Goal: Information Seeking & Learning: Learn about a topic

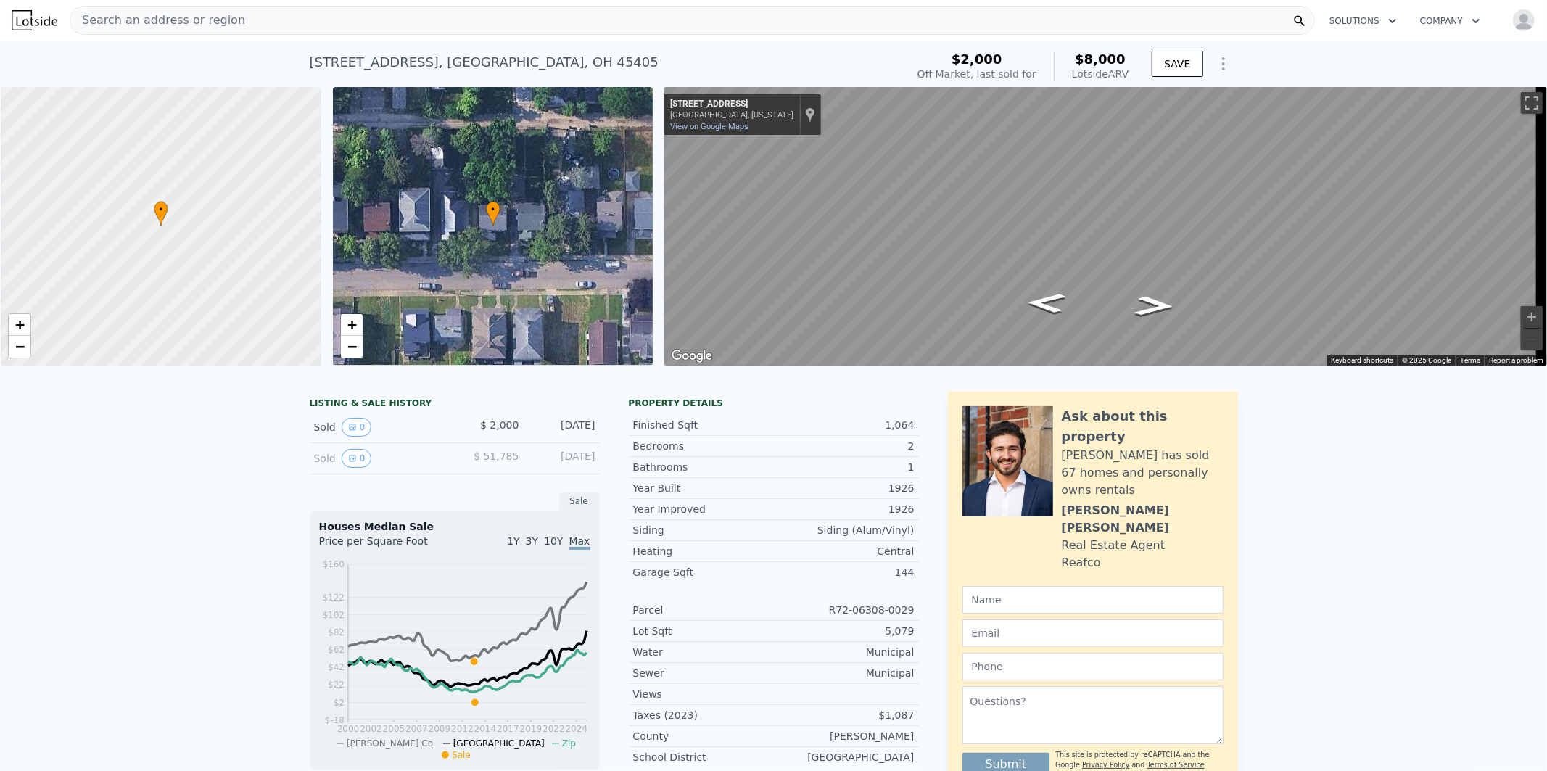
click at [133, 19] on span "Search an address or region" at bounding box center [157, 20] width 175 height 17
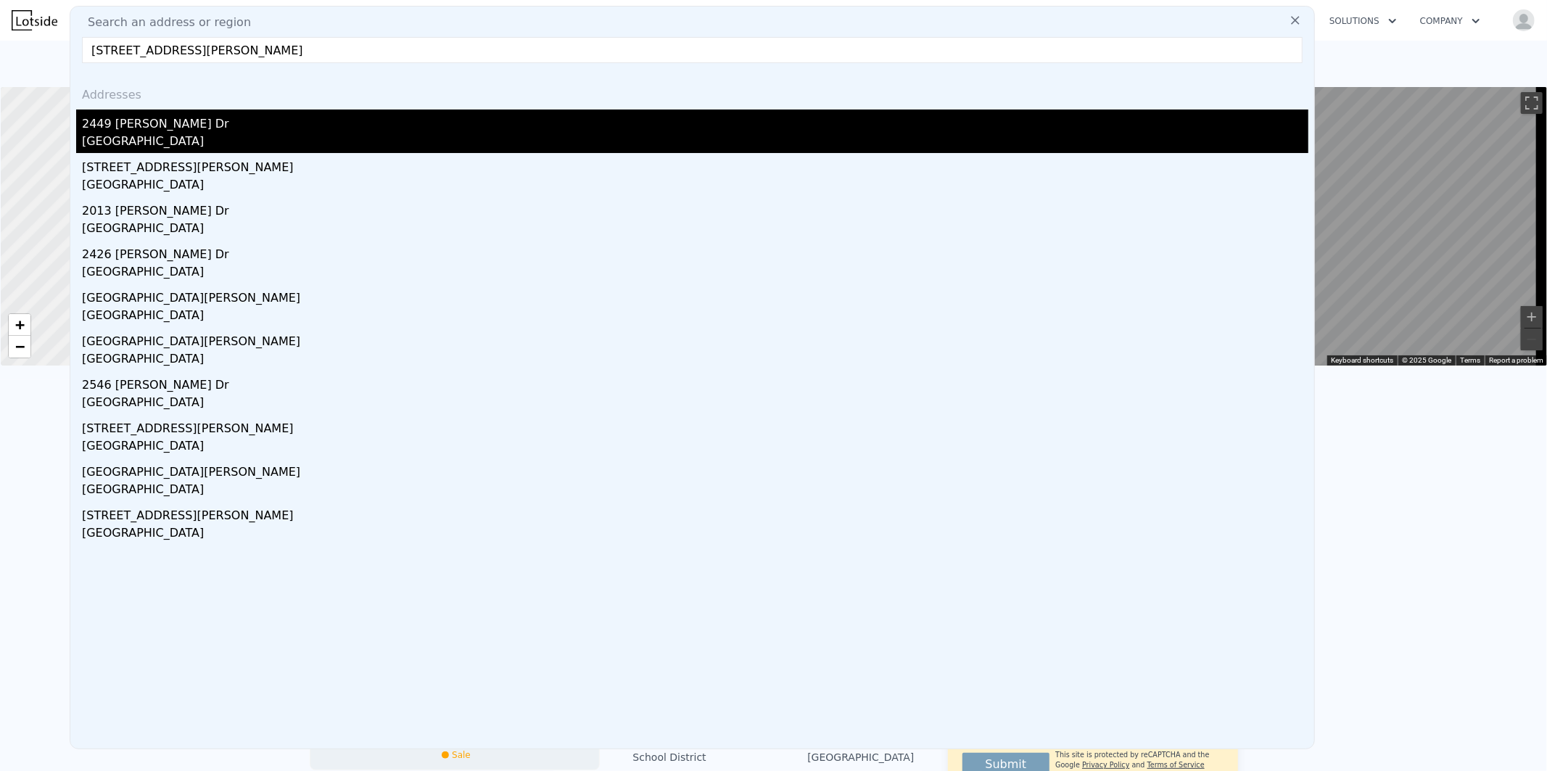
type input "[STREET_ADDRESS][PERSON_NAME]"
click at [128, 127] on div "2449 [PERSON_NAME] Dr" at bounding box center [695, 121] width 1226 height 23
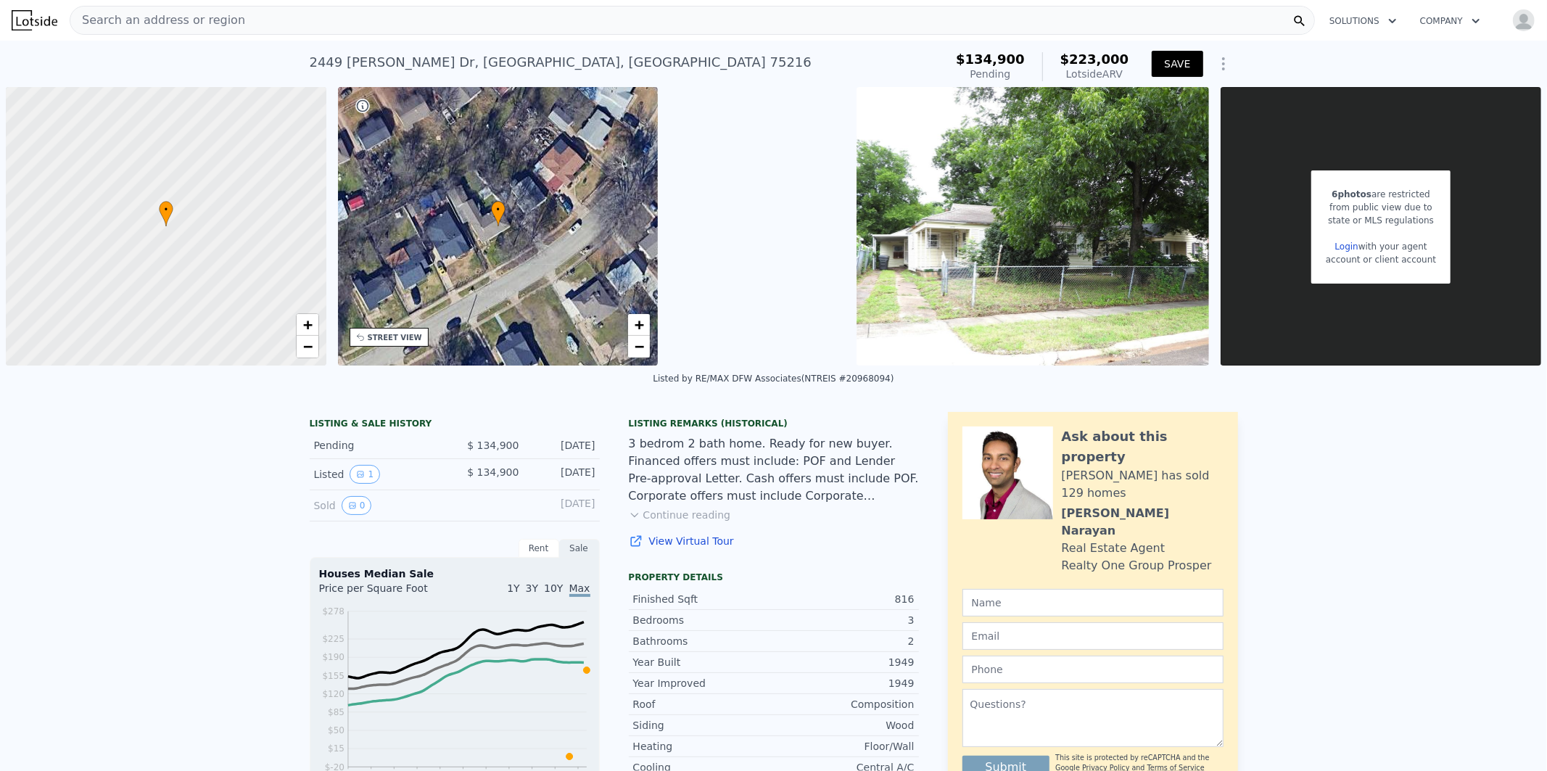
click at [1176, 64] on button "SAVE" at bounding box center [1177, 64] width 51 height 26
click at [358, 20] on div "Search an address or region" at bounding box center [692, 20] width 1245 height 29
type input "1100"
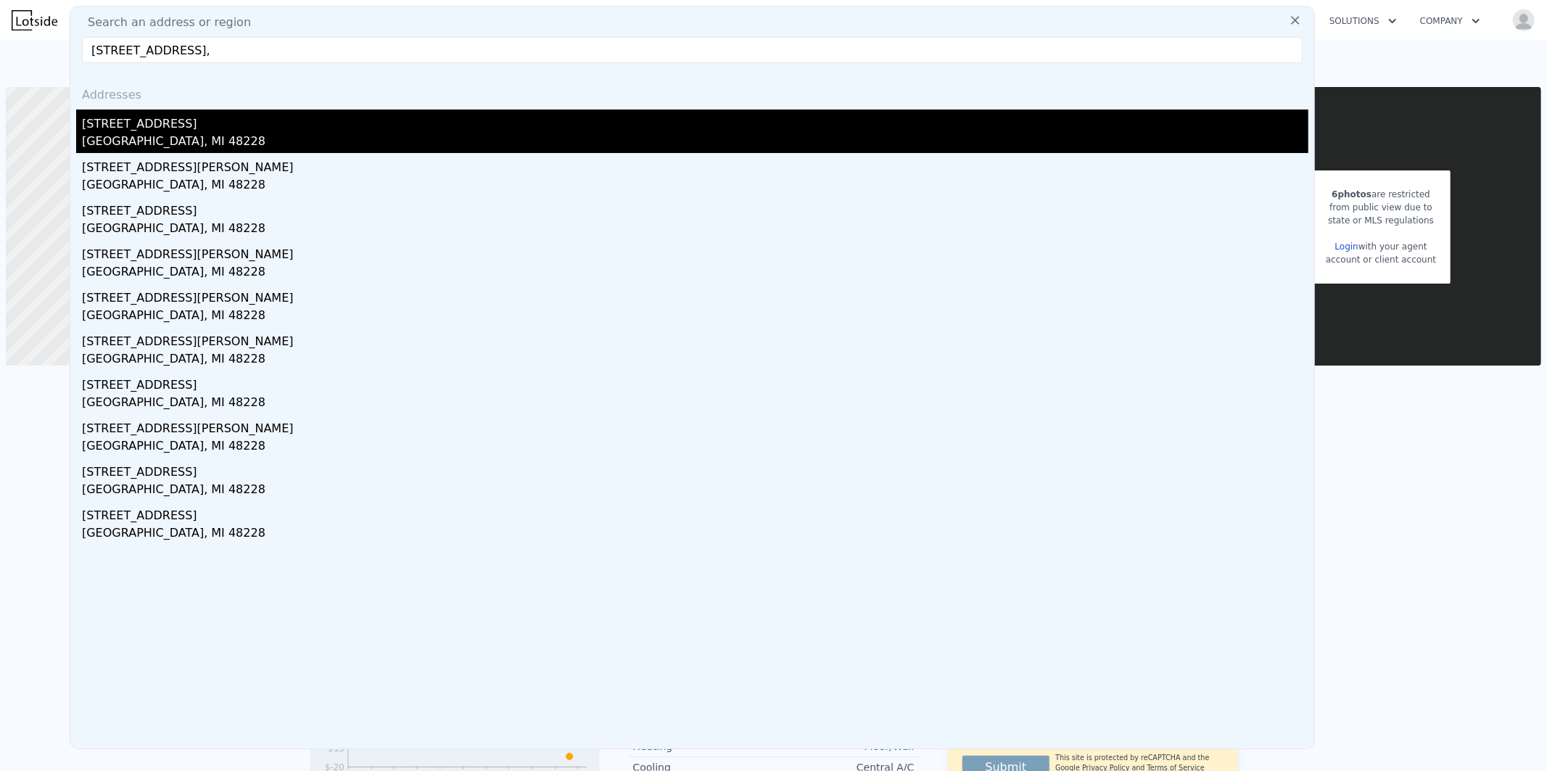
type input "[STREET_ADDRESS],"
click at [139, 136] on div "[GEOGRAPHIC_DATA], MI 48228" at bounding box center [695, 143] width 1226 height 20
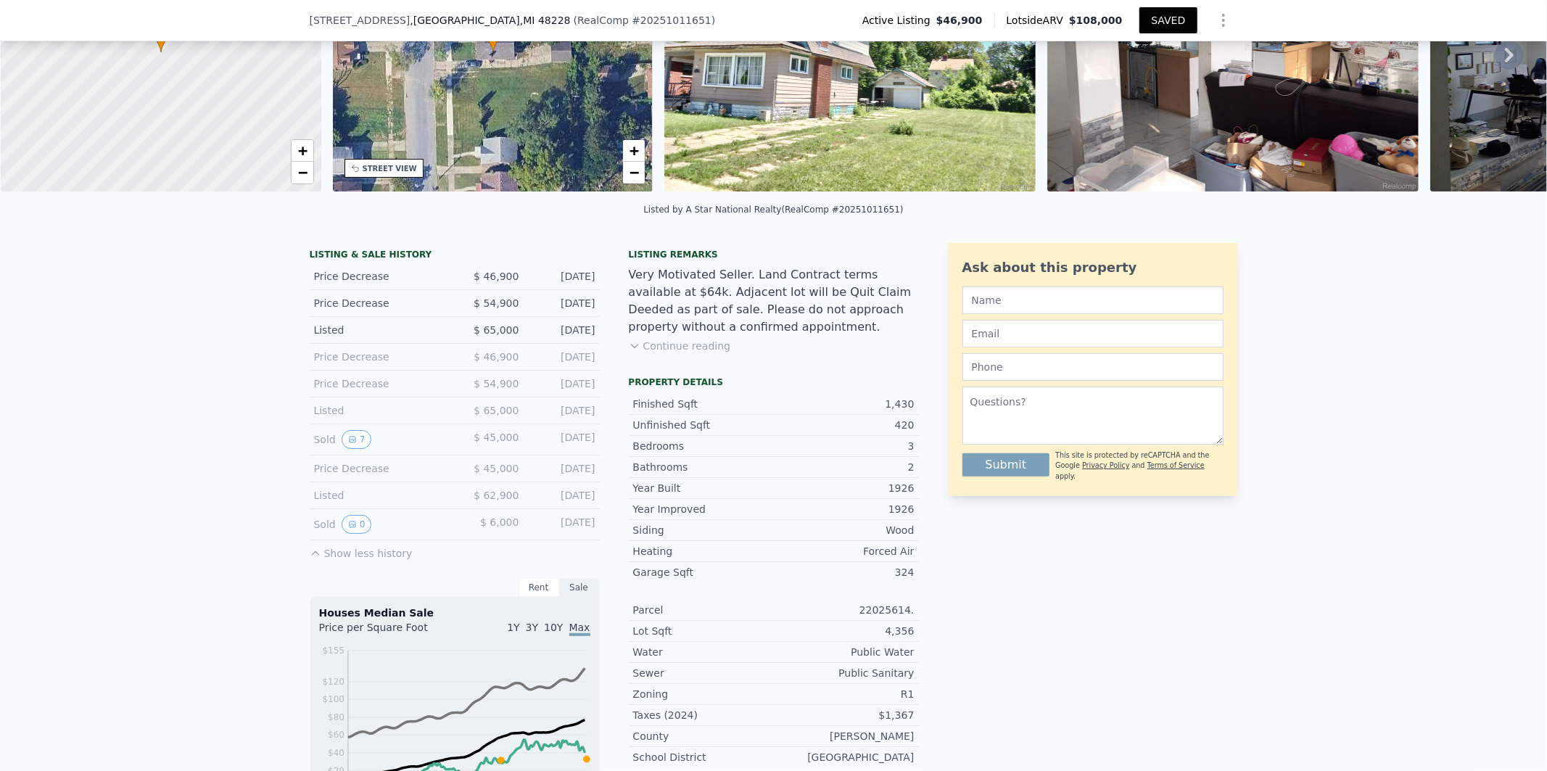
scroll to position [183, 0]
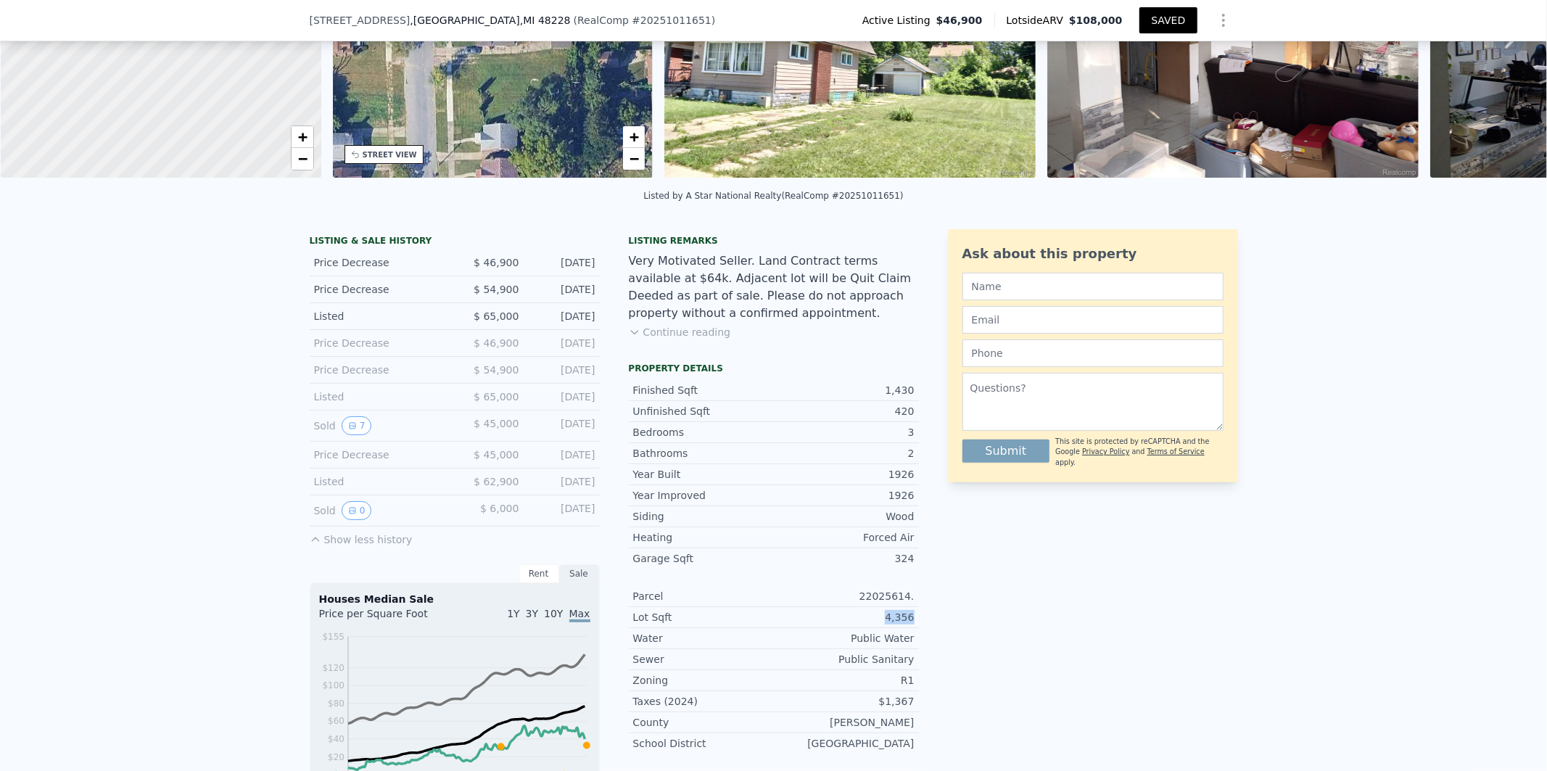
drag, startPoint x: 925, startPoint y: 627, endPoint x: 886, endPoint y: 627, distance: 39.2
click at [886, 627] on div "LISTING & SALE HISTORY Price Decrease $ 46,900 [DATE] Price Decrease $ 54,900 […" at bounding box center [774, 660] width 928 height 862
copy div "4,356"
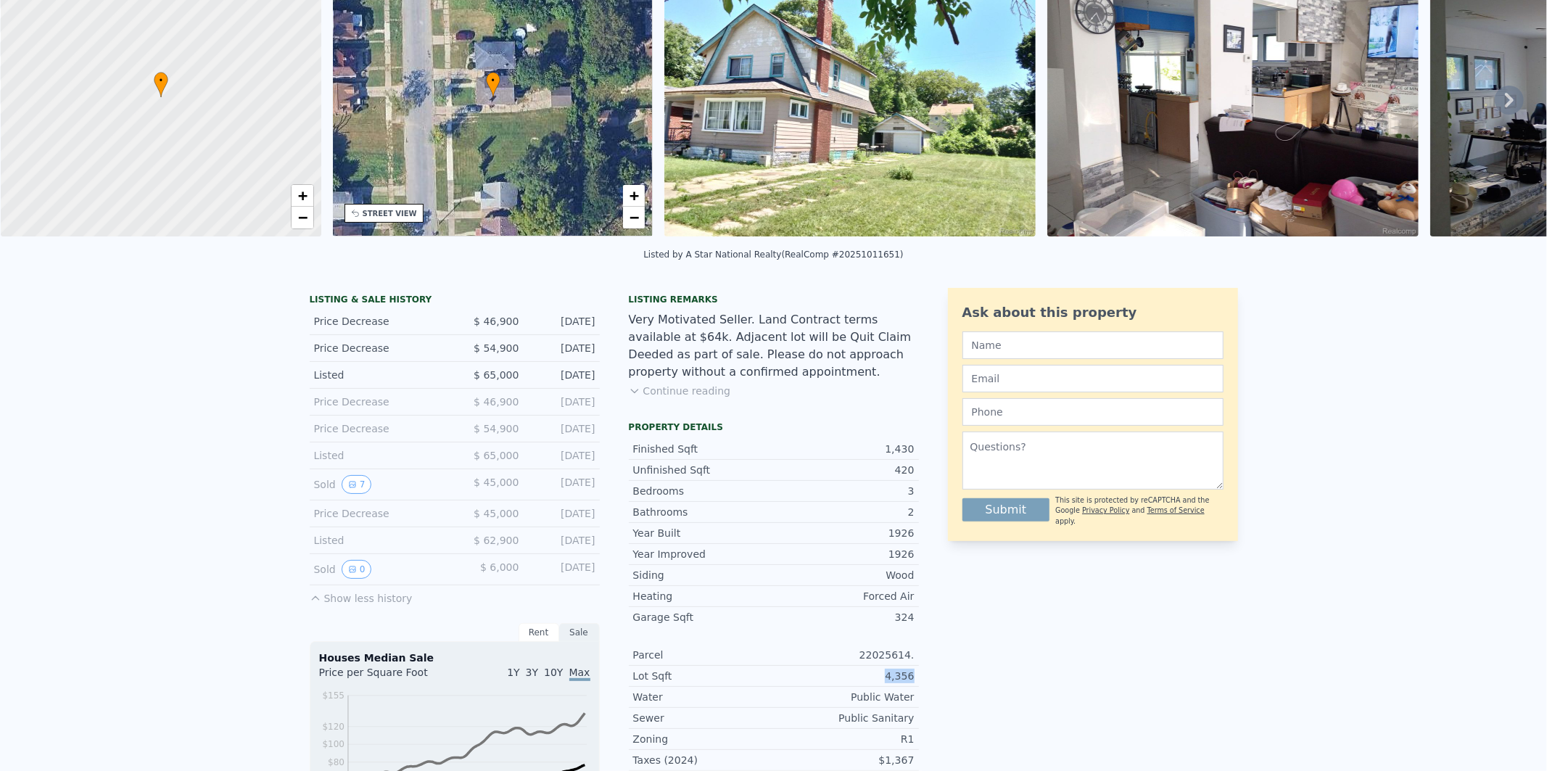
scroll to position [4, 0]
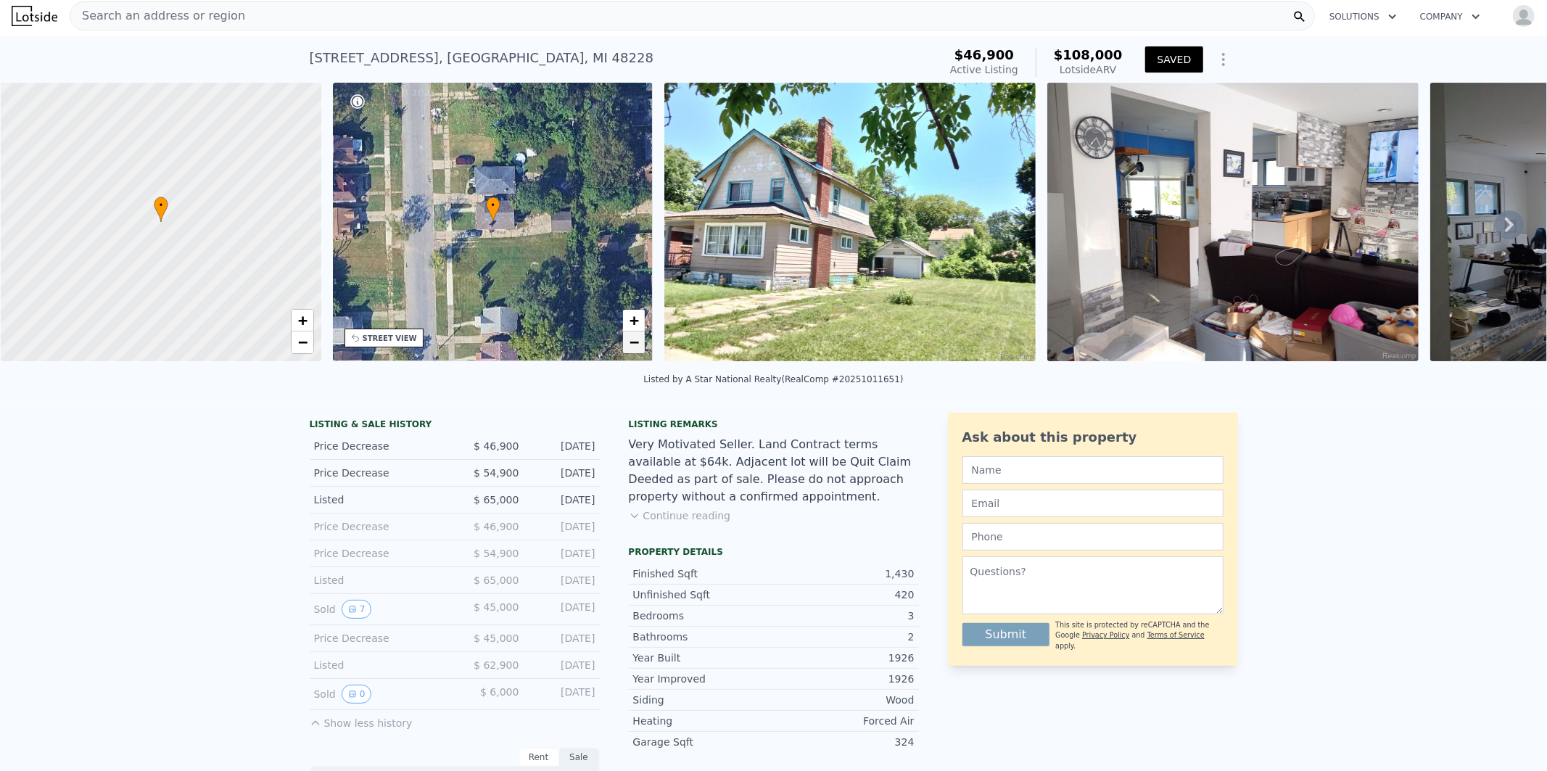
click at [635, 342] on span "−" at bounding box center [634, 342] width 9 height 18
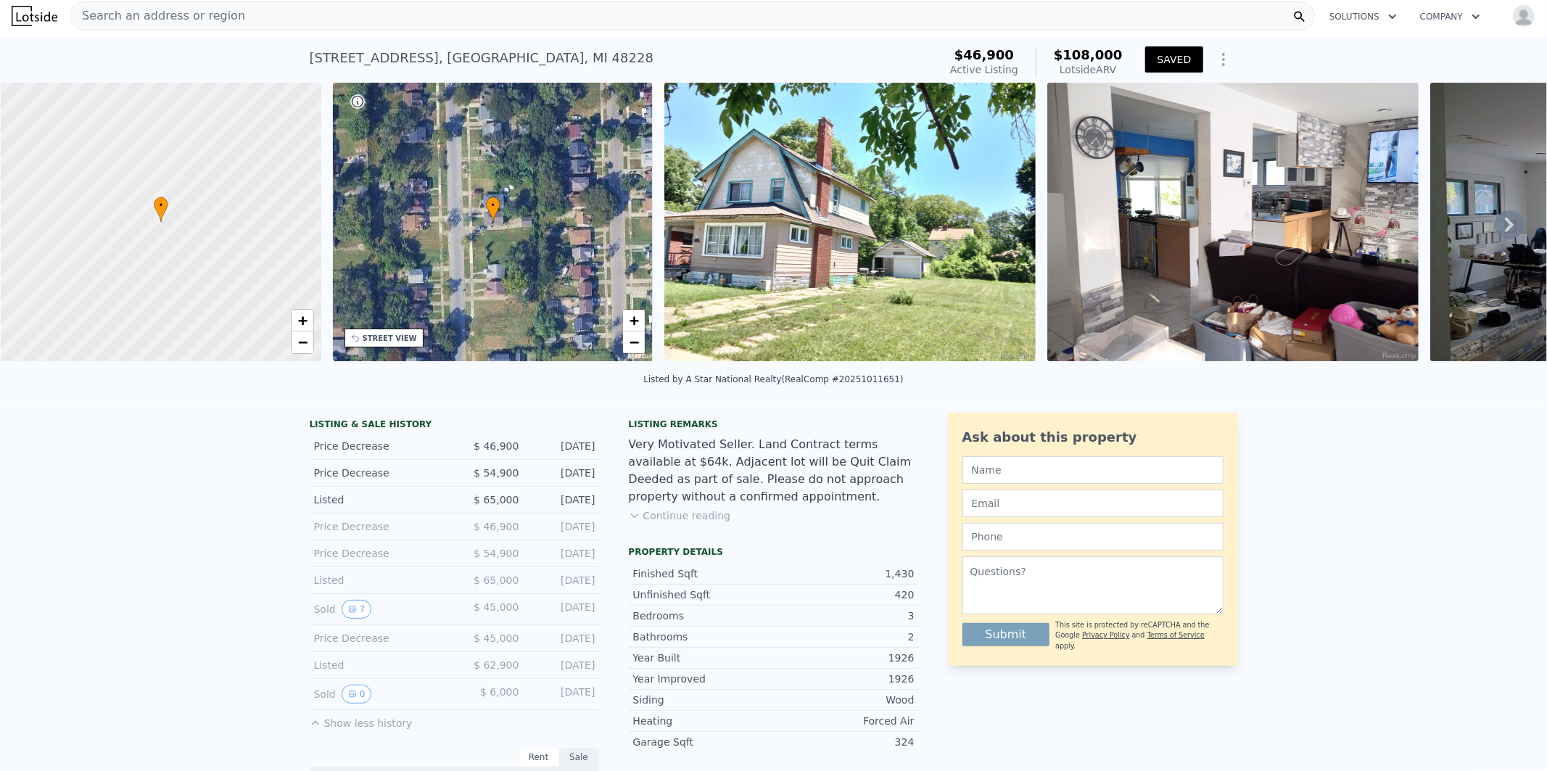
click at [936, 244] on img at bounding box center [849, 222] width 371 height 279
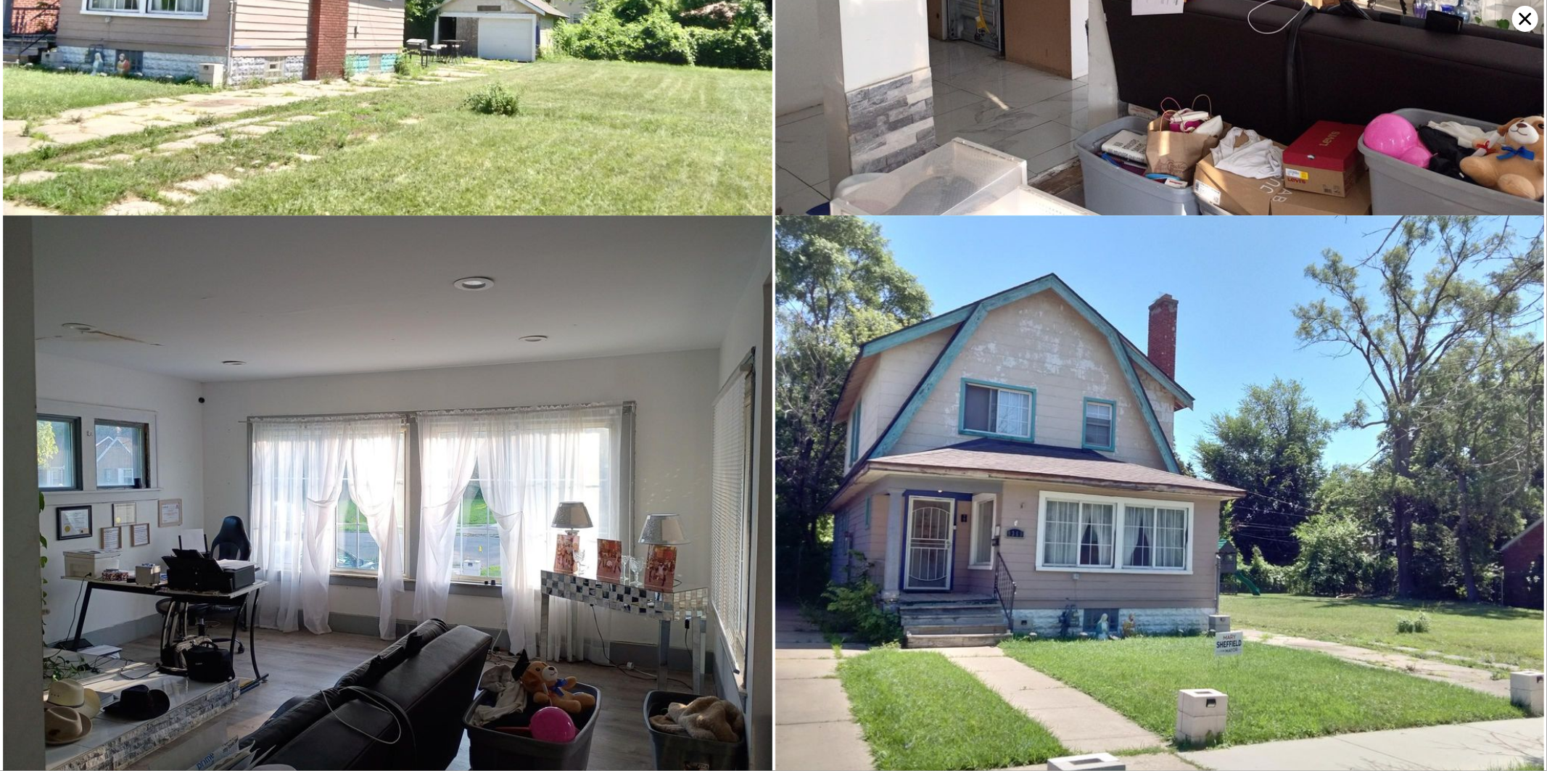
scroll to position [0, 0]
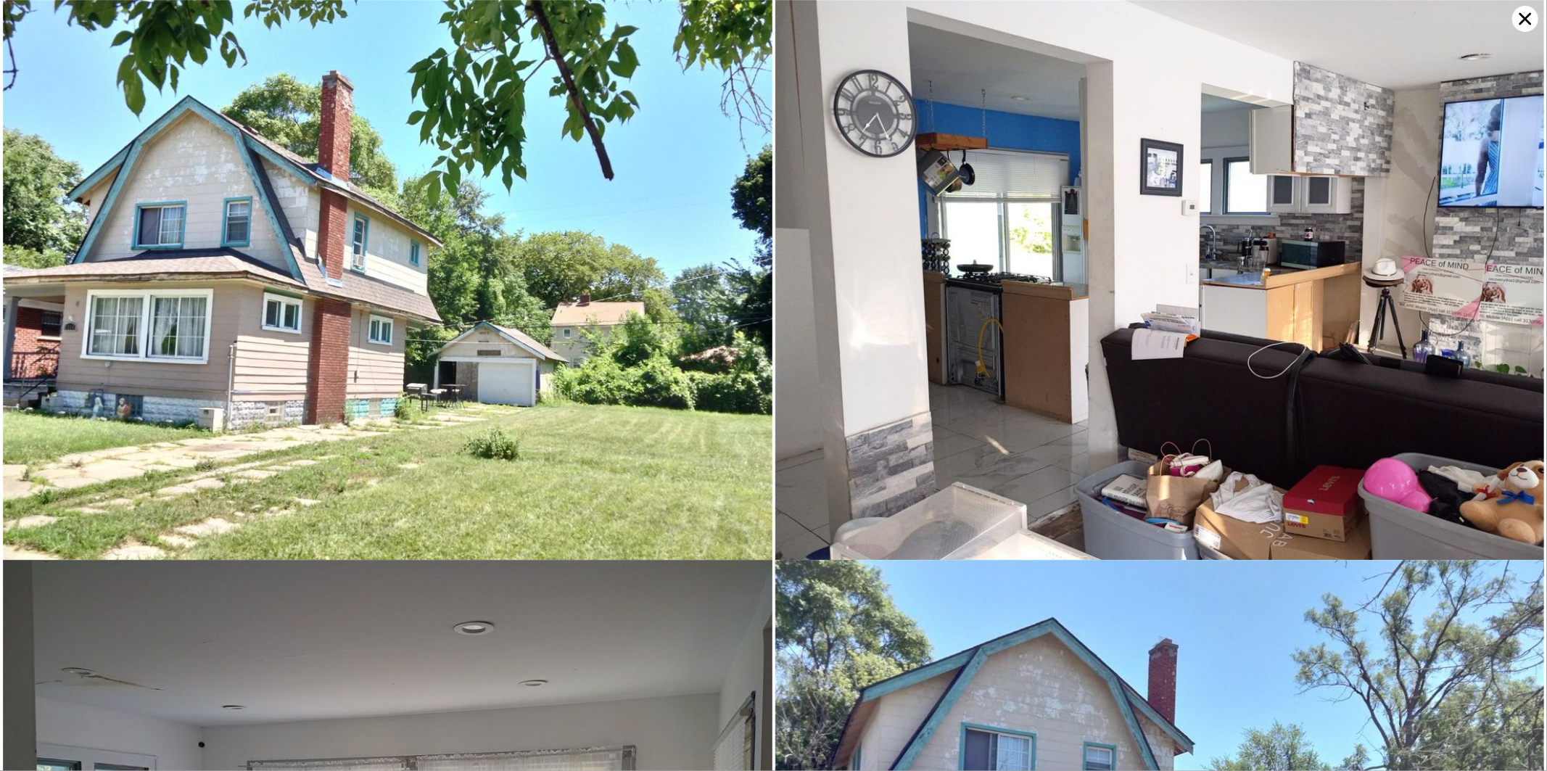
click at [1525, 17] on icon at bounding box center [1525, 19] width 26 height 26
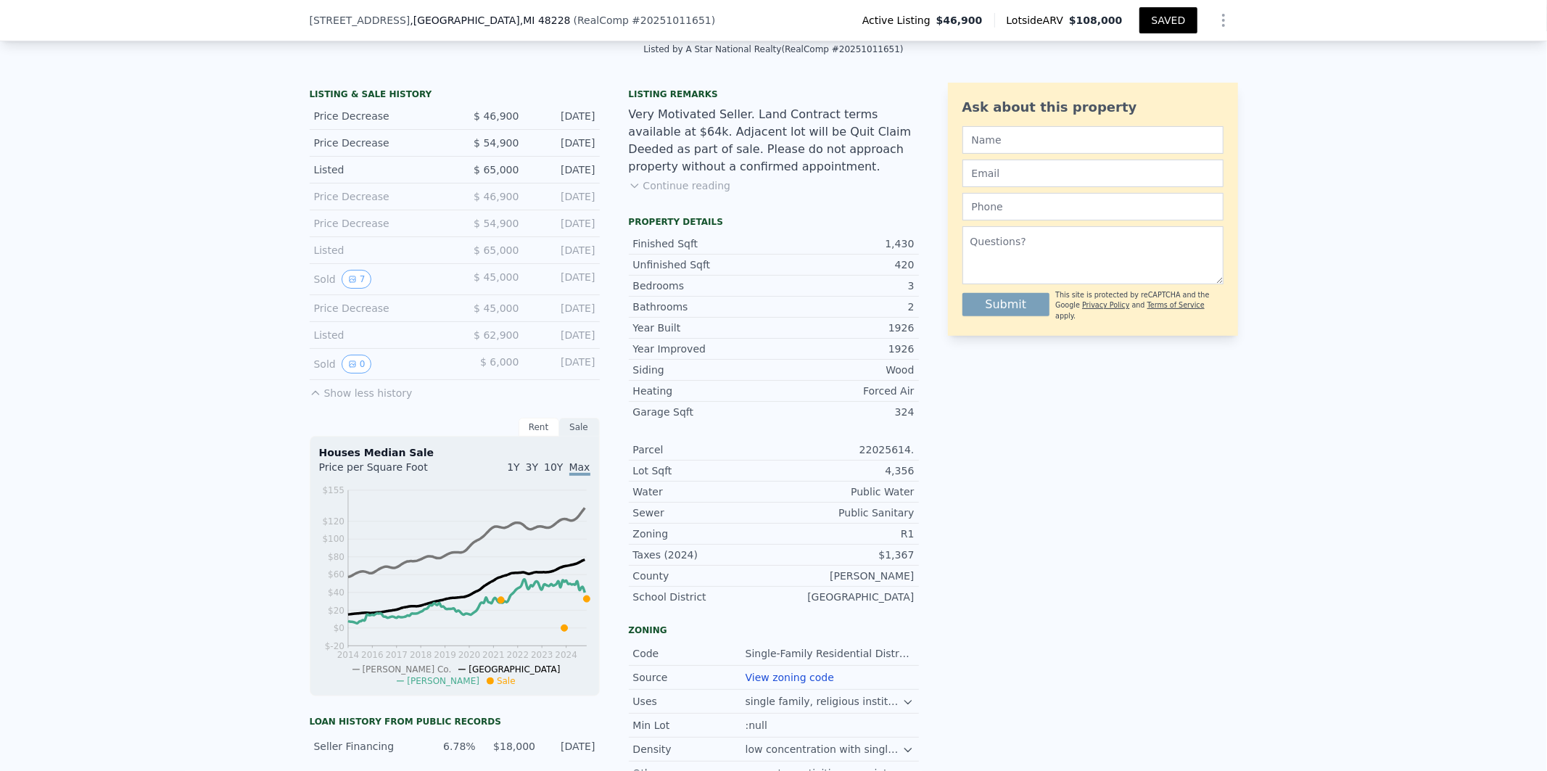
scroll to position [295, 0]
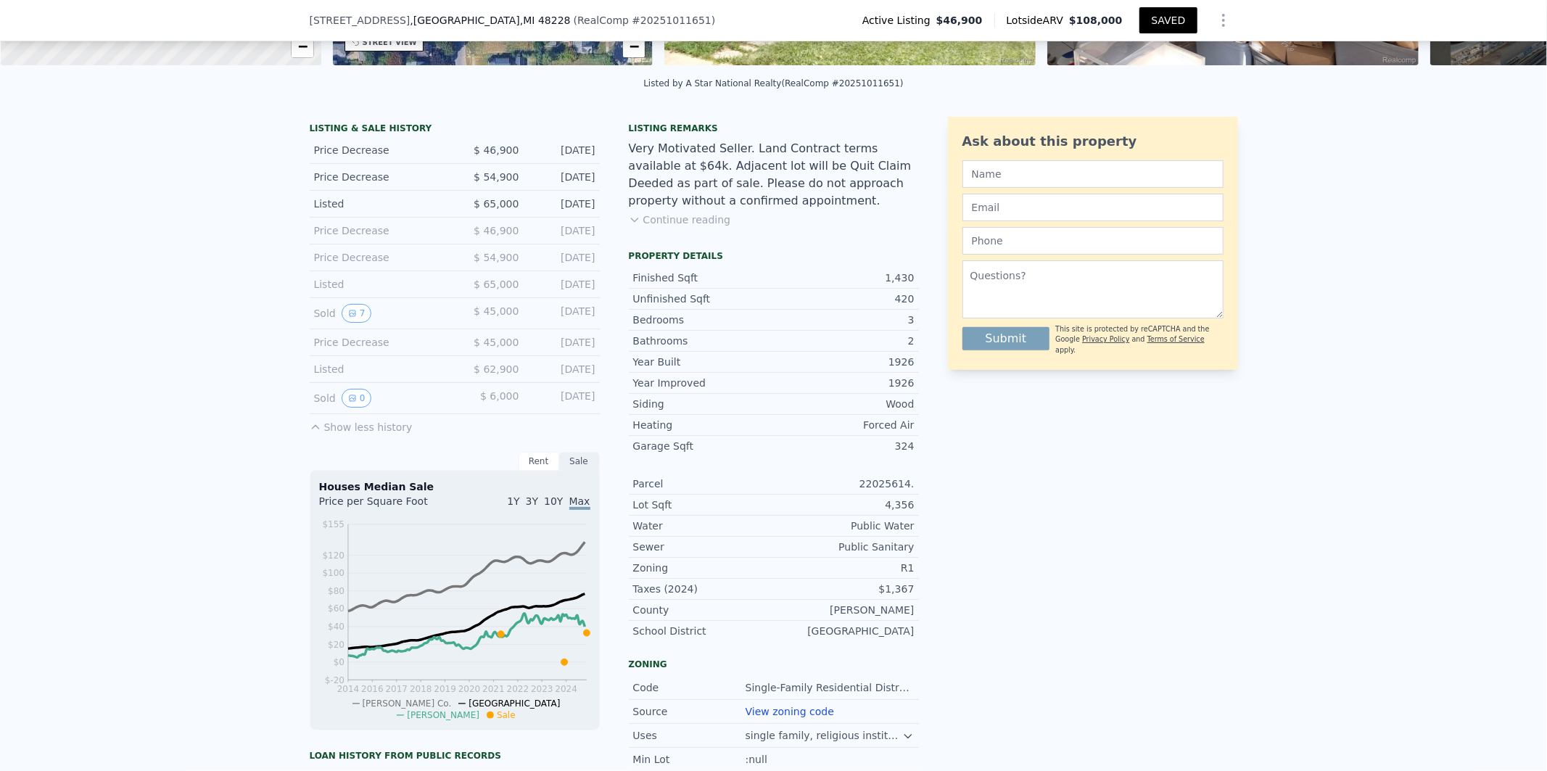
click at [1255, 537] on div "LISTING & SALE HISTORY Price Decrease $ 46,900 [DATE] Price Decrease $ 54,900 […" at bounding box center [773, 574] width 1547 height 938
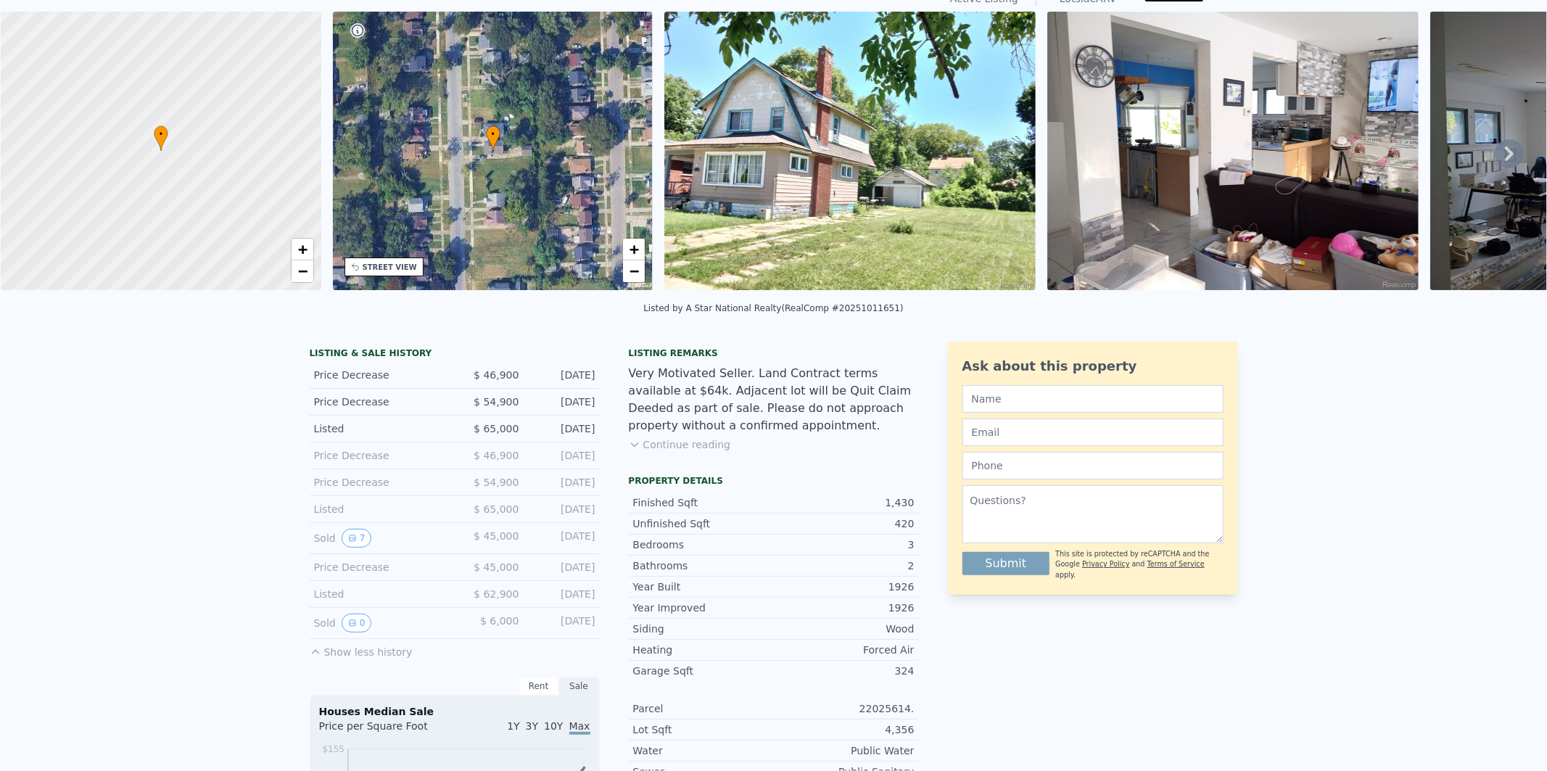
scroll to position [4, 0]
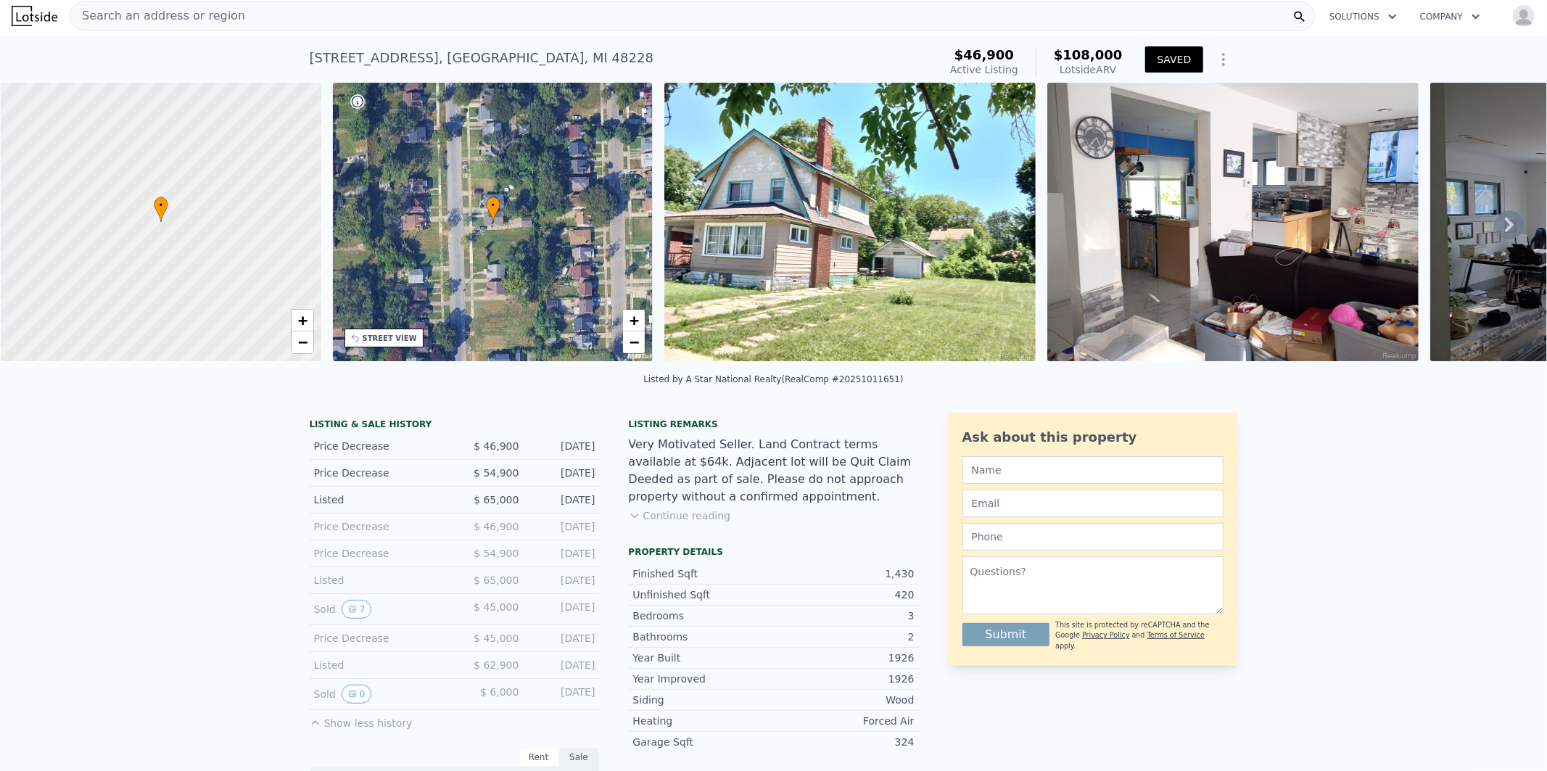
click at [270, 15] on div "Search an address or region" at bounding box center [692, 15] width 1245 height 29
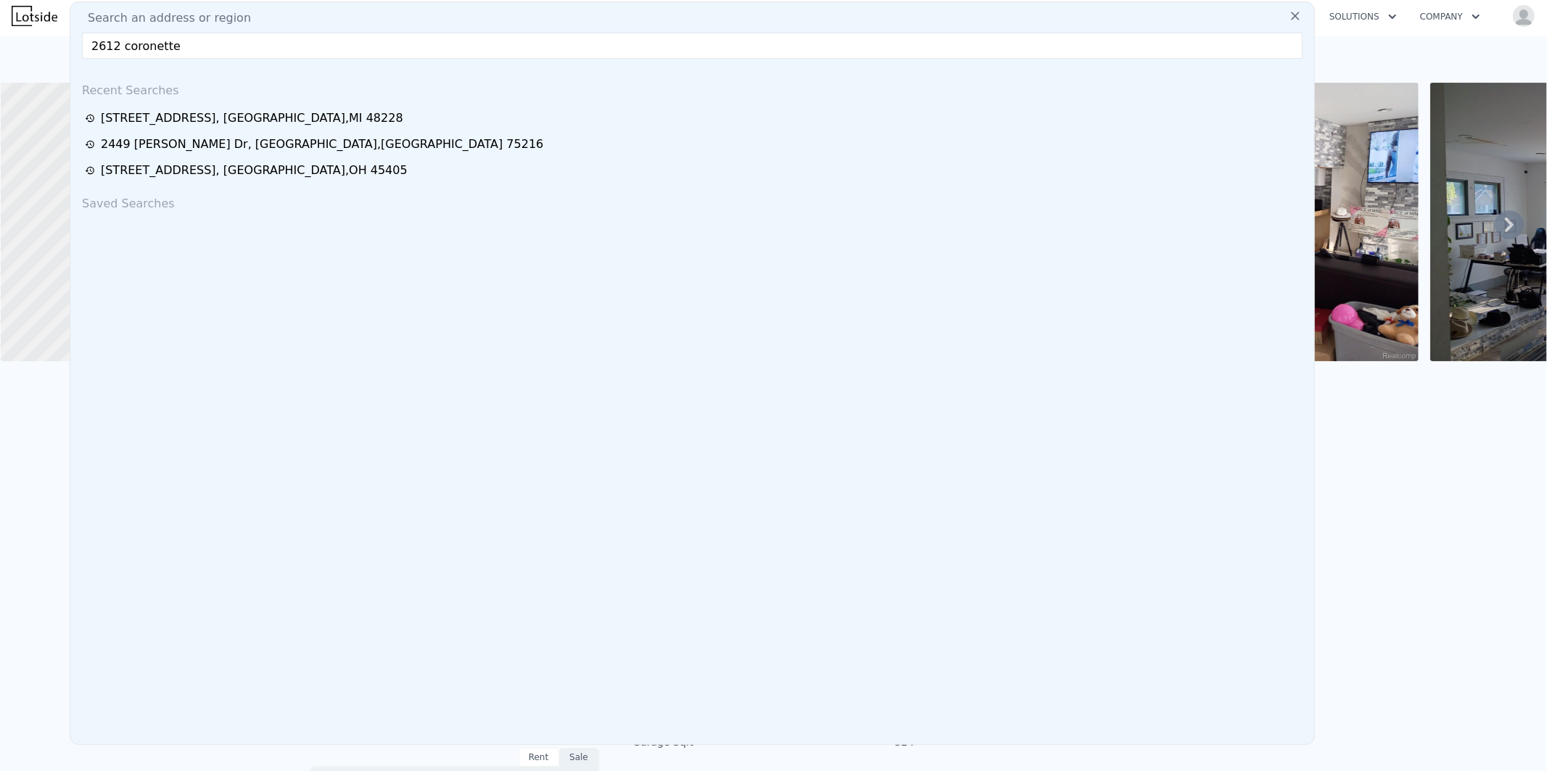
drag, startPoint x: 265, startPoint y: 44, endPoint x: 92, endPoint y: 42, distance: 173.4
click at [92, 42] on input "2612 coronette" at bounding box center [692, 46] width 1221 height 26
click at [194, 52] on input "2612 coronette" at bounding box center [692, 46] width 1221 height 26
drag, startPoint x: 197, startPoint y: 52, endPoint x: 81, endPoint y: 52, distance: 116.0
click at [82, 52] on input "2612 coronette" at bounding box center [692, 46] width 1221 height 26
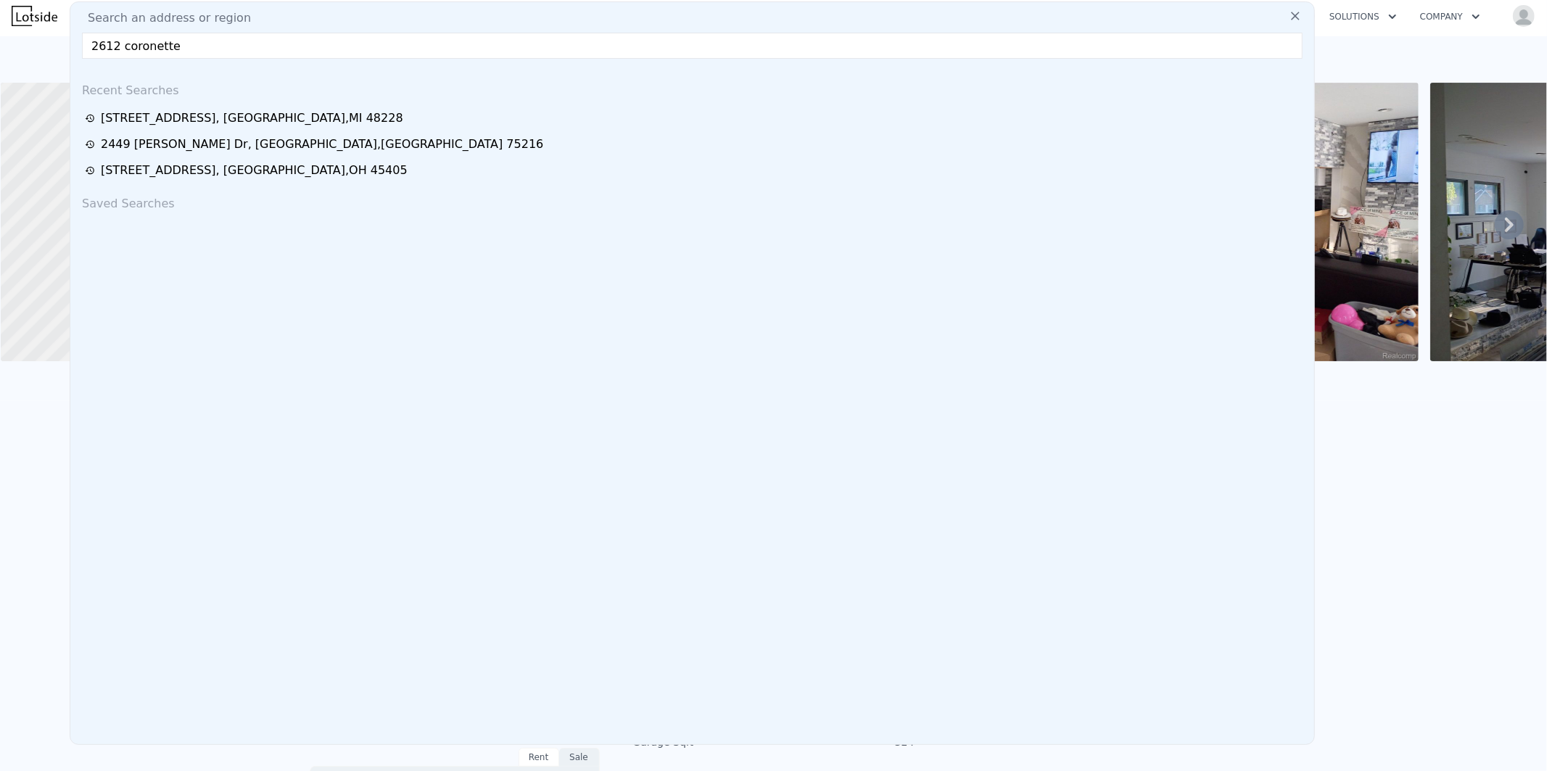
paste input "[STREET_ADDRESS][PERSON_NAME]"
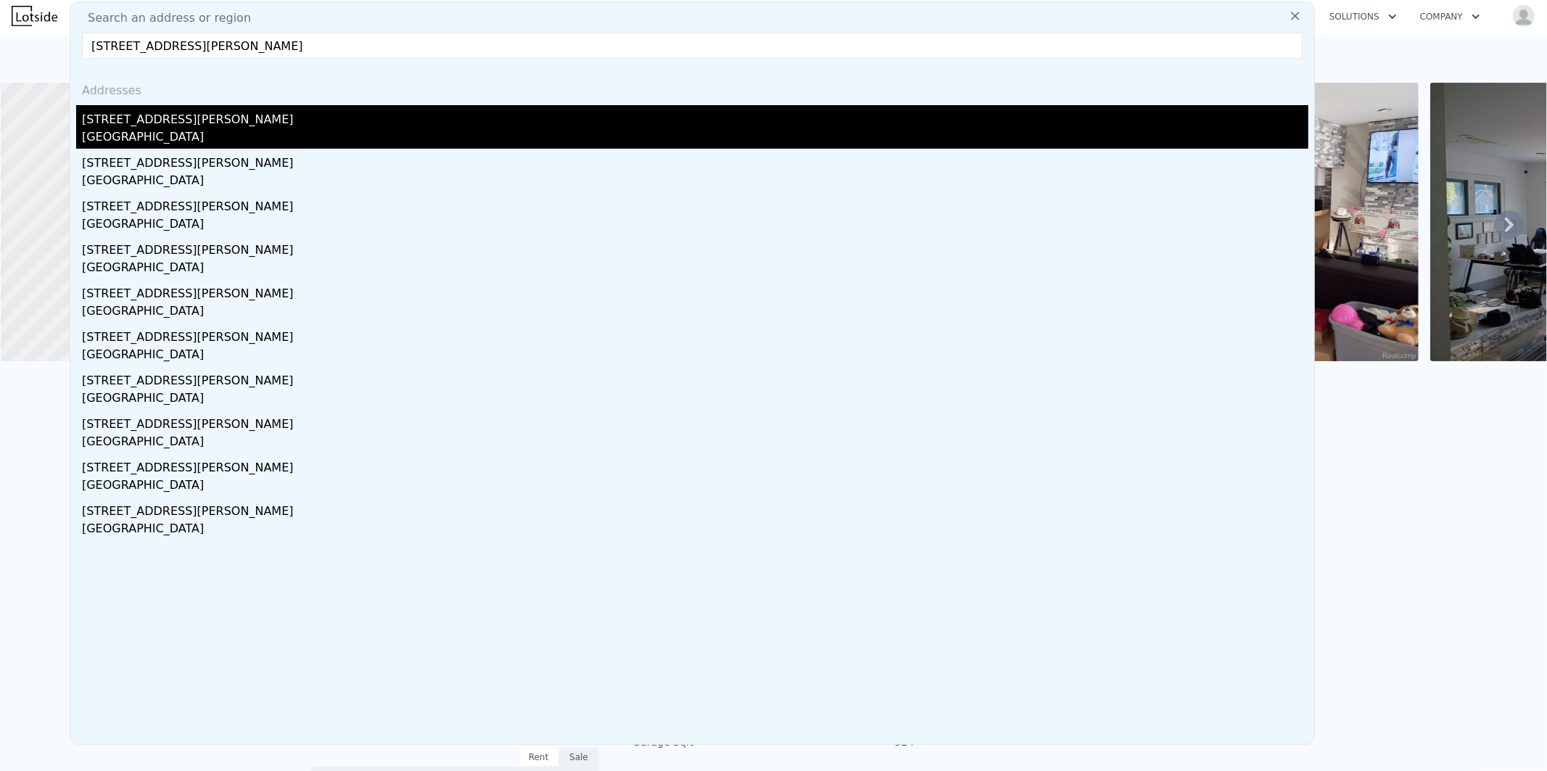
type input "[STREET_ADDRESS][PERSON_NAME]"
click at [160, 131] on div "[GEOGRAPHIC_DATA]" at bounding box center [695, 138] width 1226 height 20
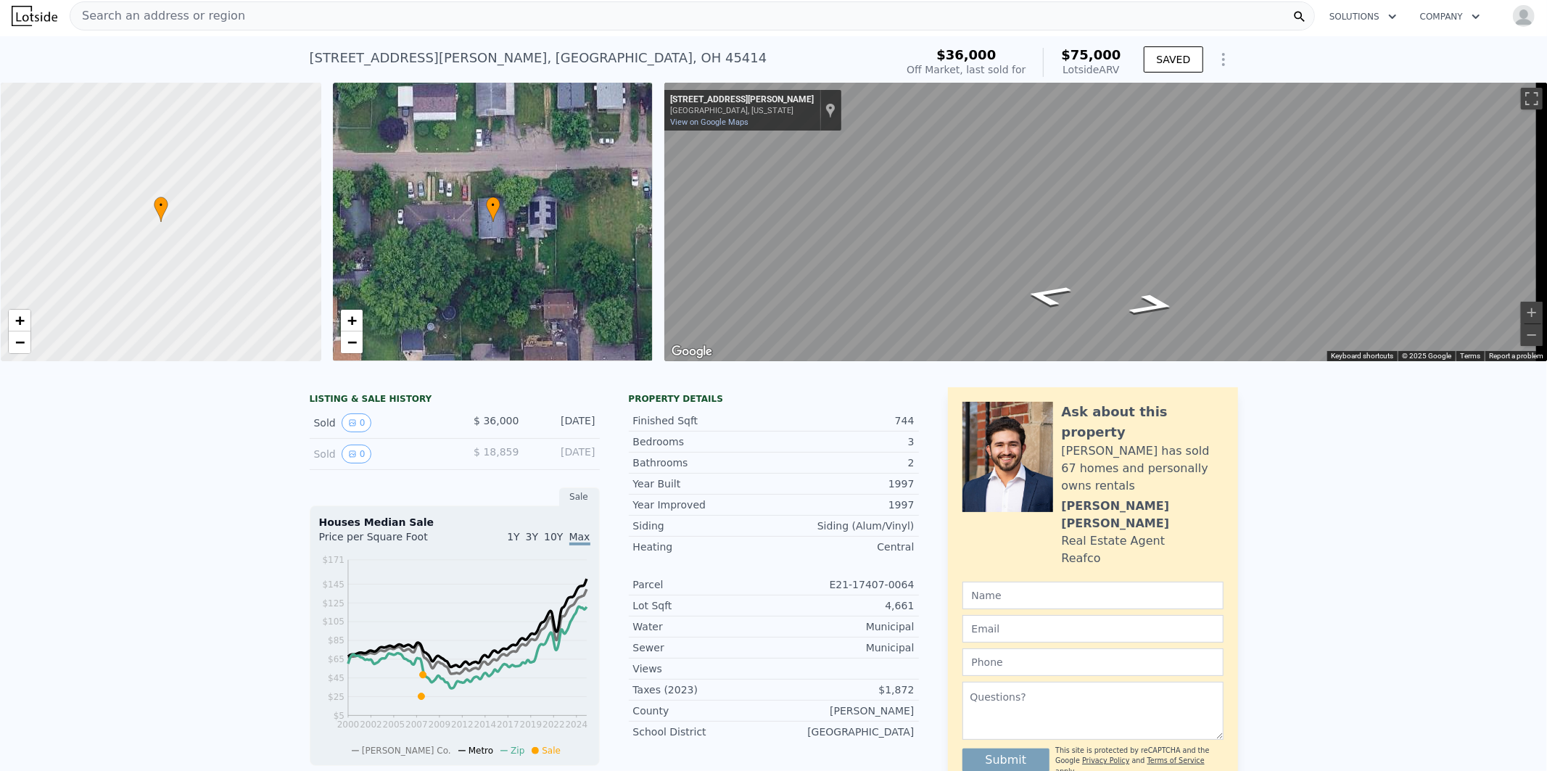
click at [361, 17] on div "Search an address or region" at bounding box center [692, 15] width 1245 height 29
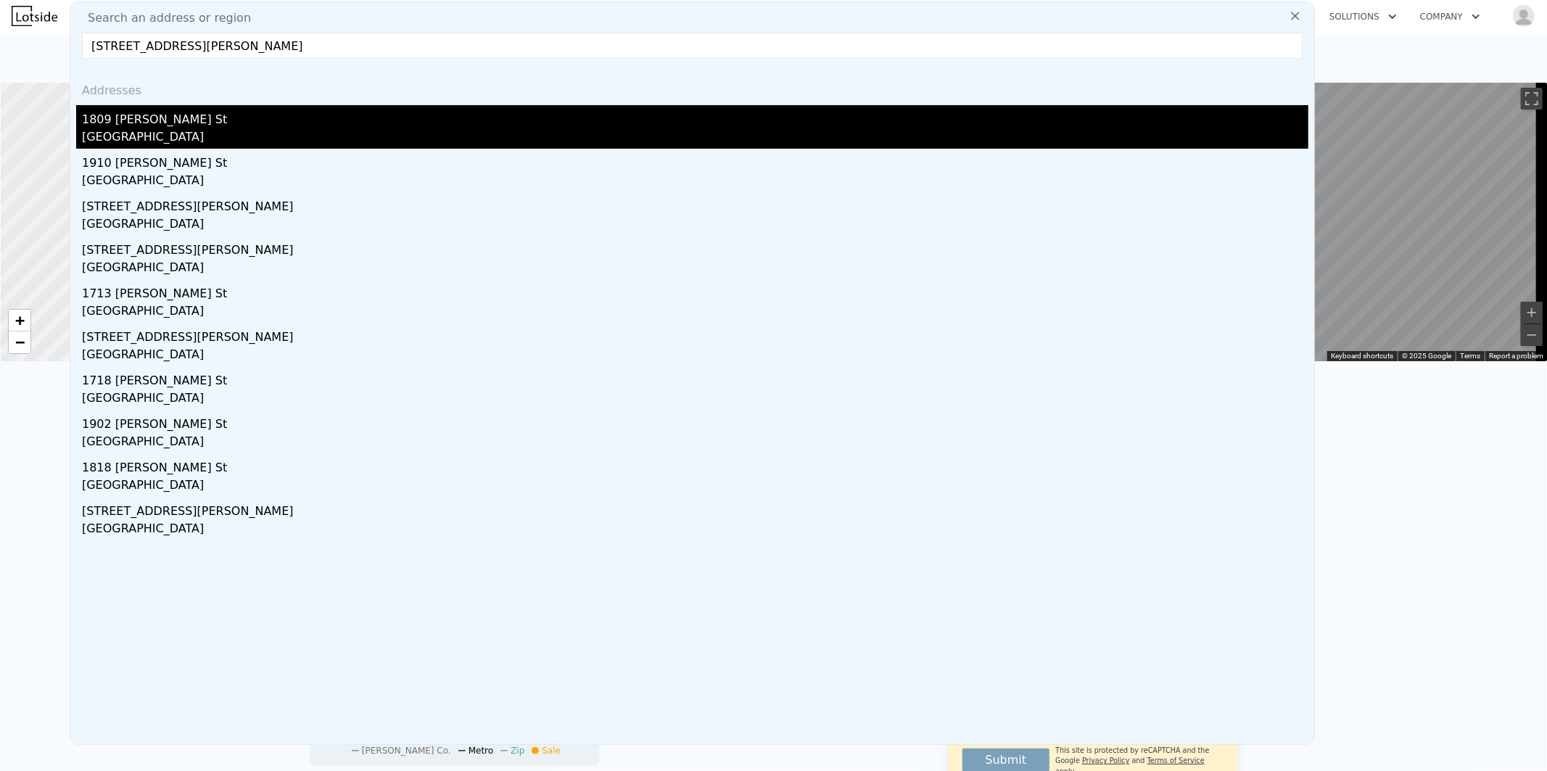
type input "[STREET_ADDRESS][PERSON_NAME]"
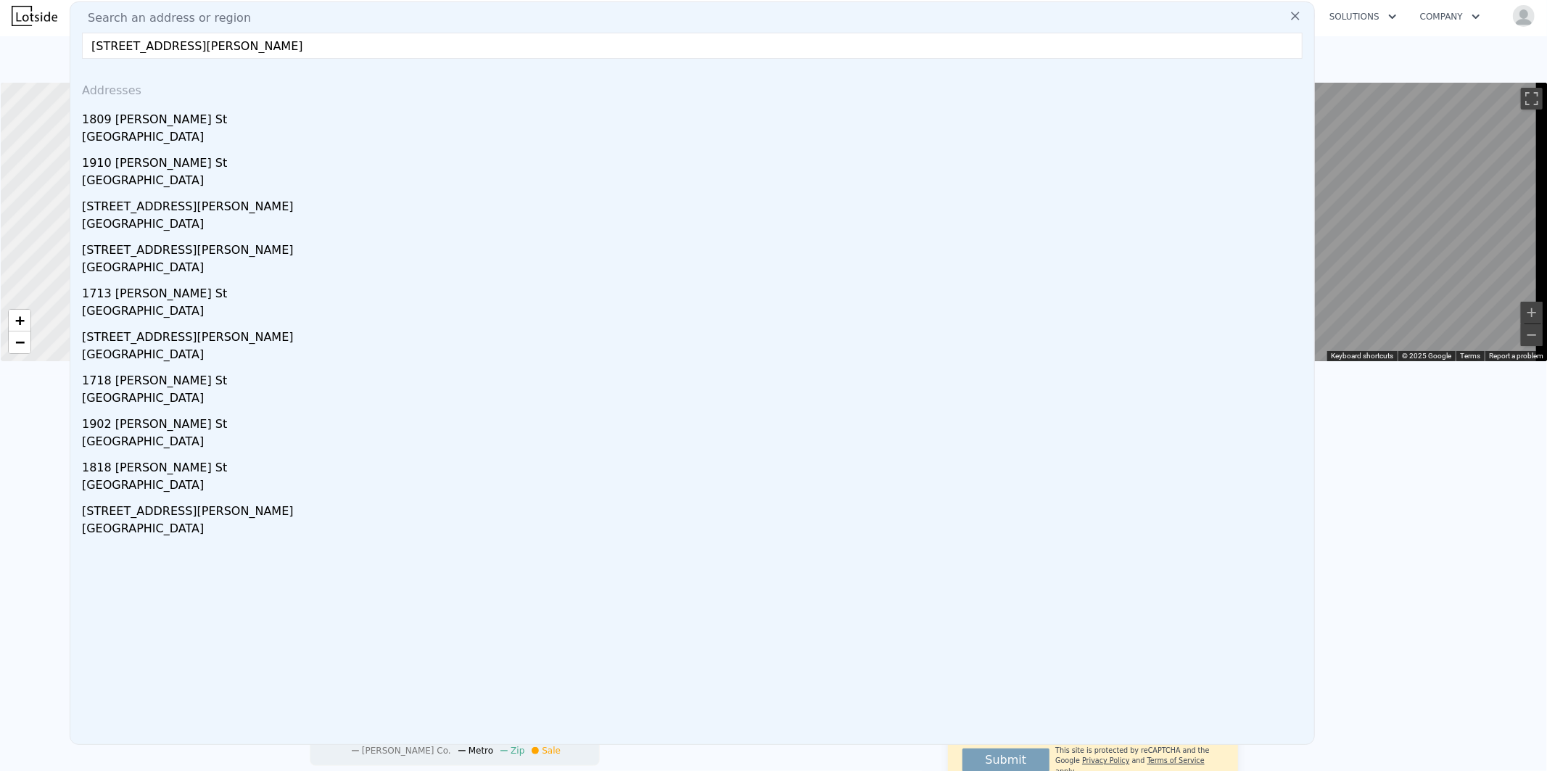
drag, startPoint x: 144, startPoint y: 125, endPoint x: 150, endPoint y: 120, distance: 8.3
click at [146, 125] on div "1809 [PERSON_NAME] St" at bounding box center [695, 116] width 1226 height 23
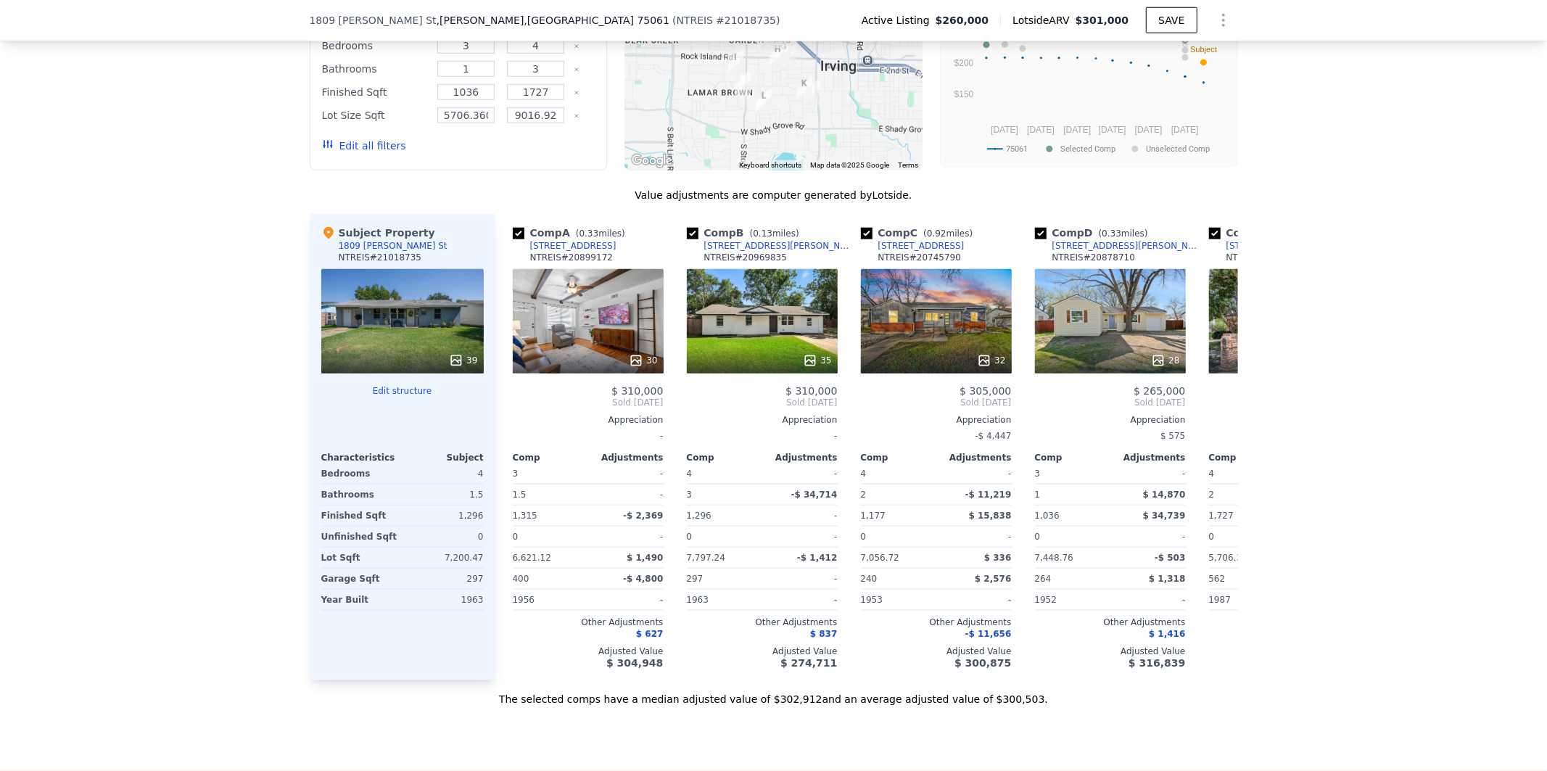
scroll to position [1289, 0]
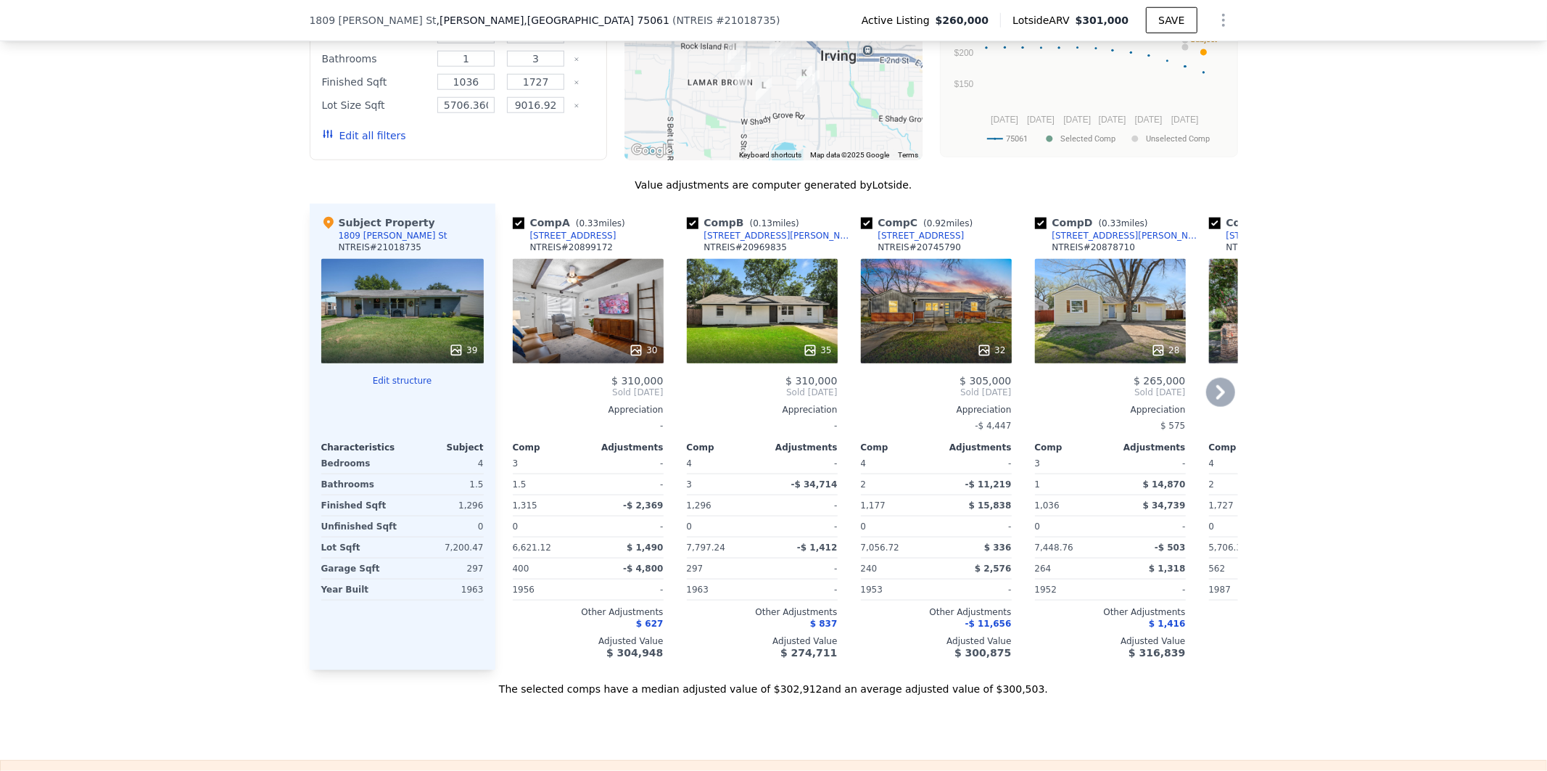
click at [1210, 407] on icon at bounding box center [1220, 392] width 29 height 29
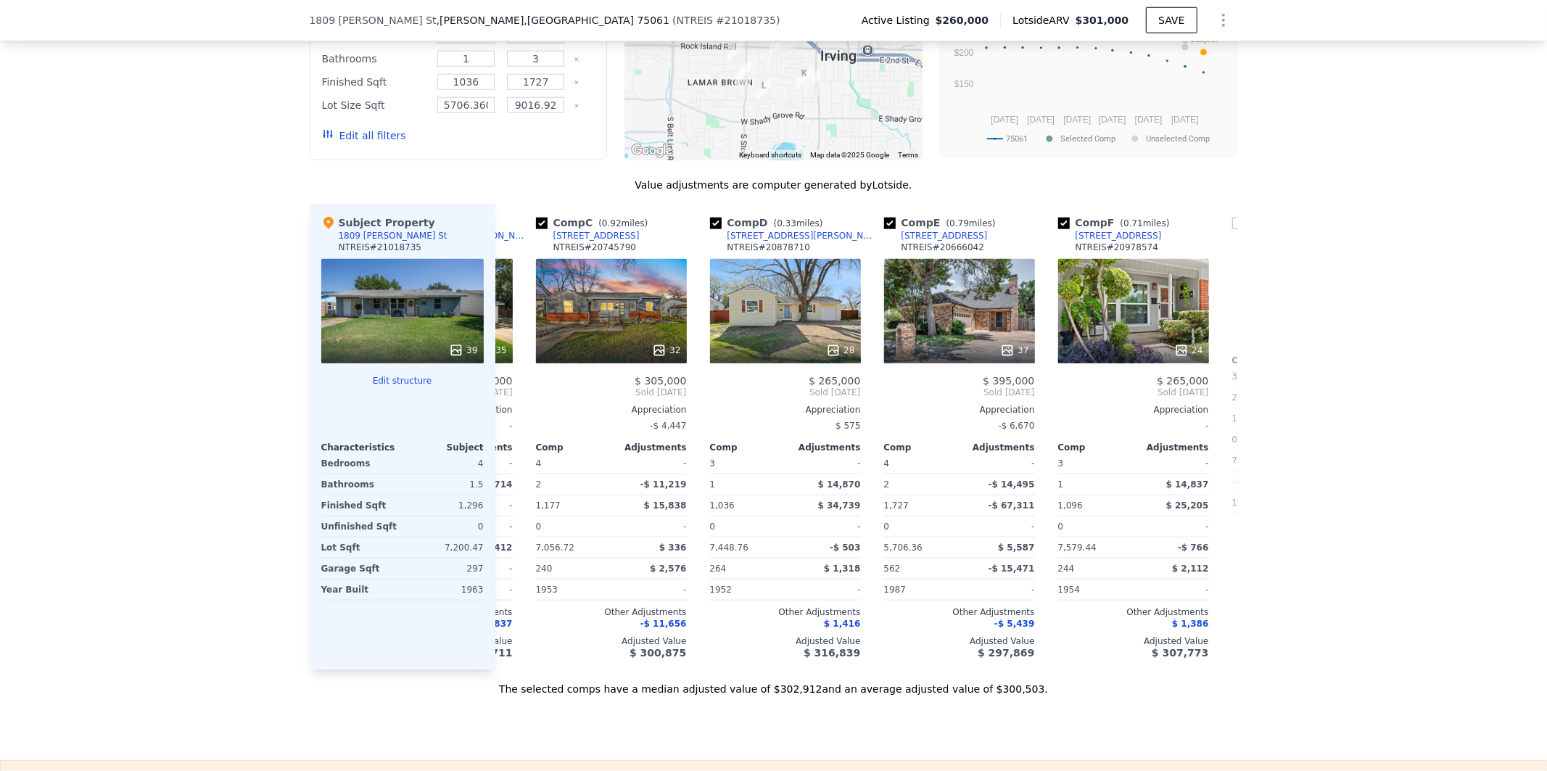
scroll to position [0, 348]
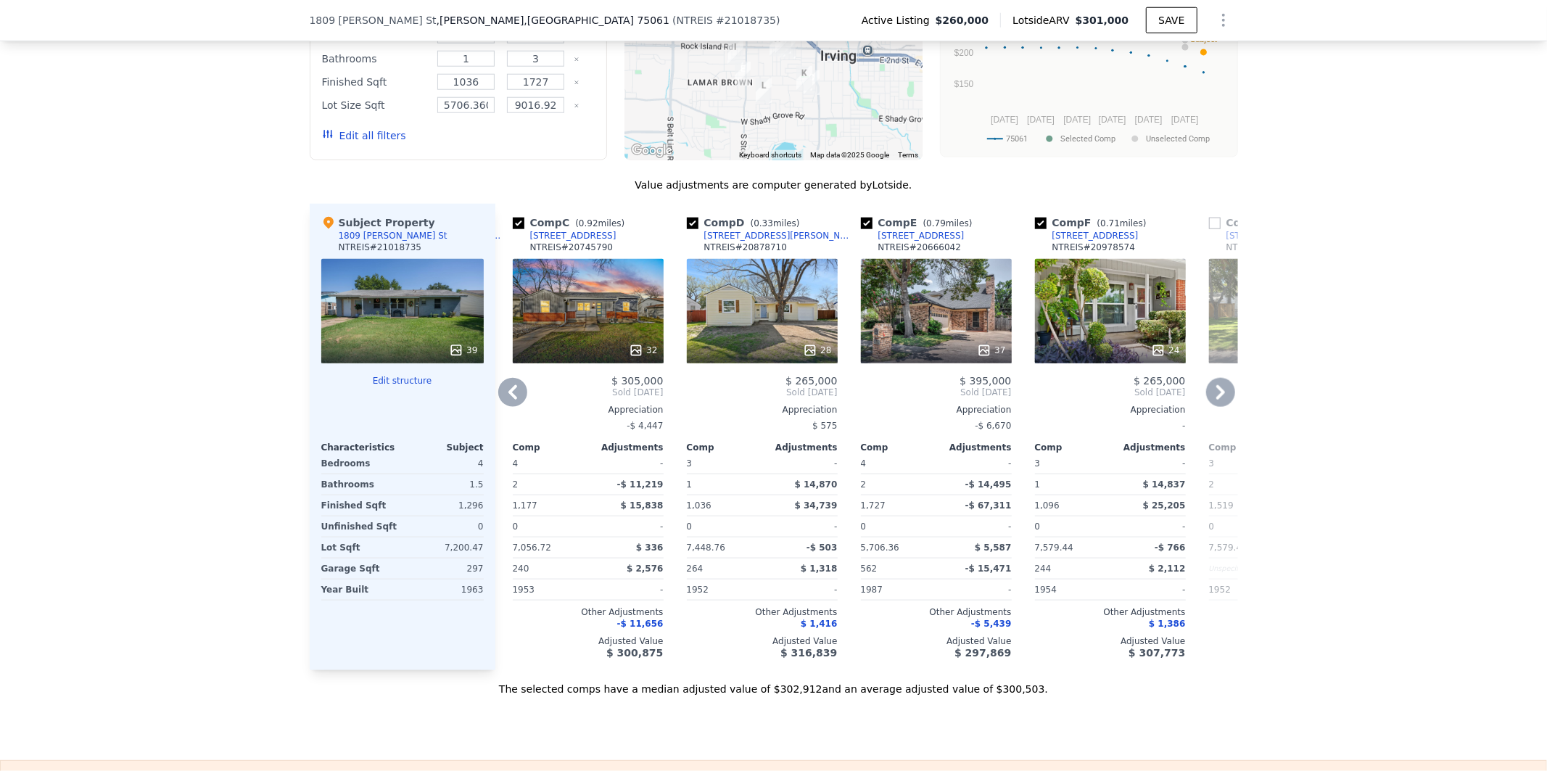
click at [1216, 407] on icon at bounding box center [1220, 392] width 29 height 29
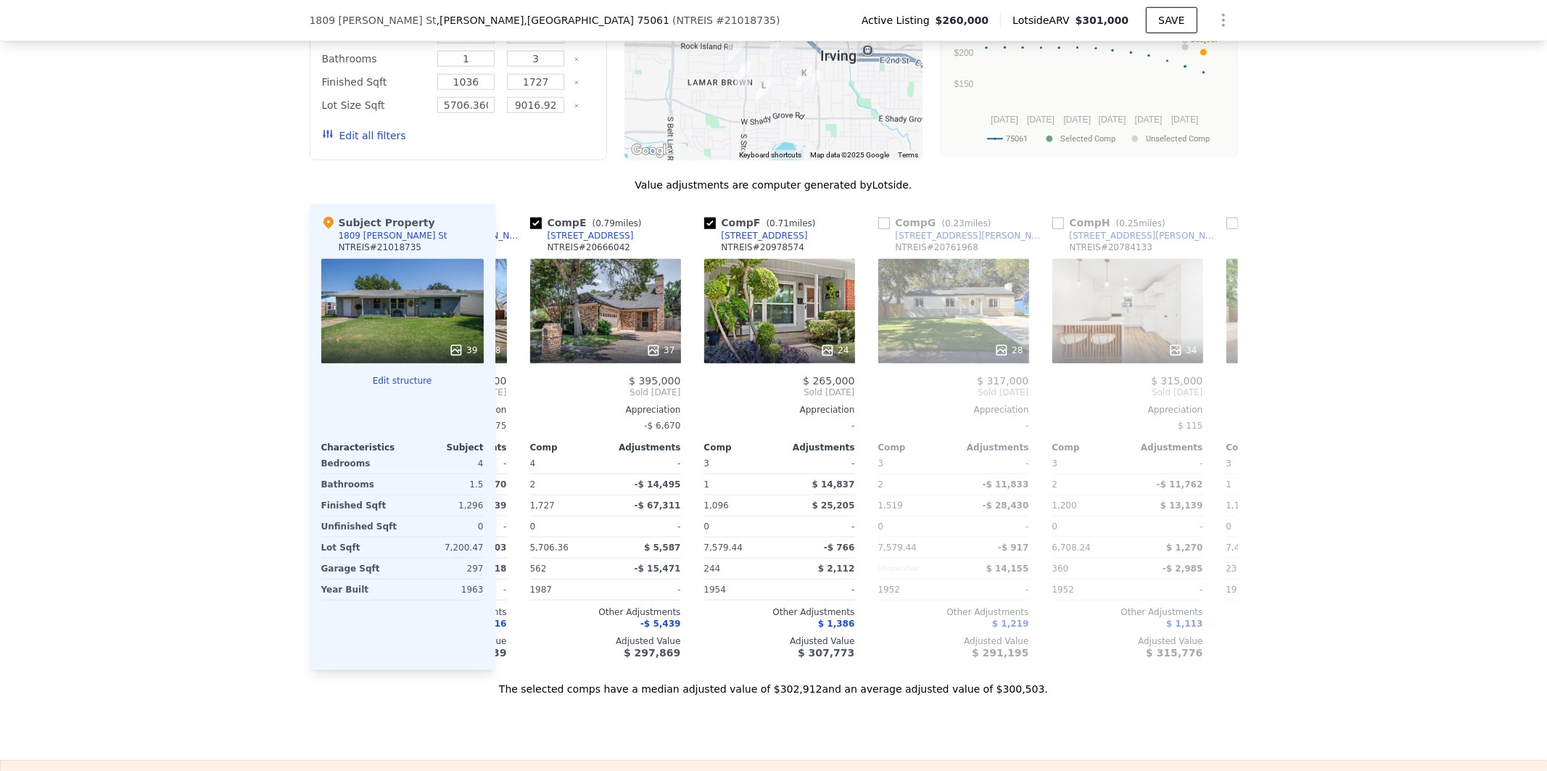
scroll to position [0, 696]
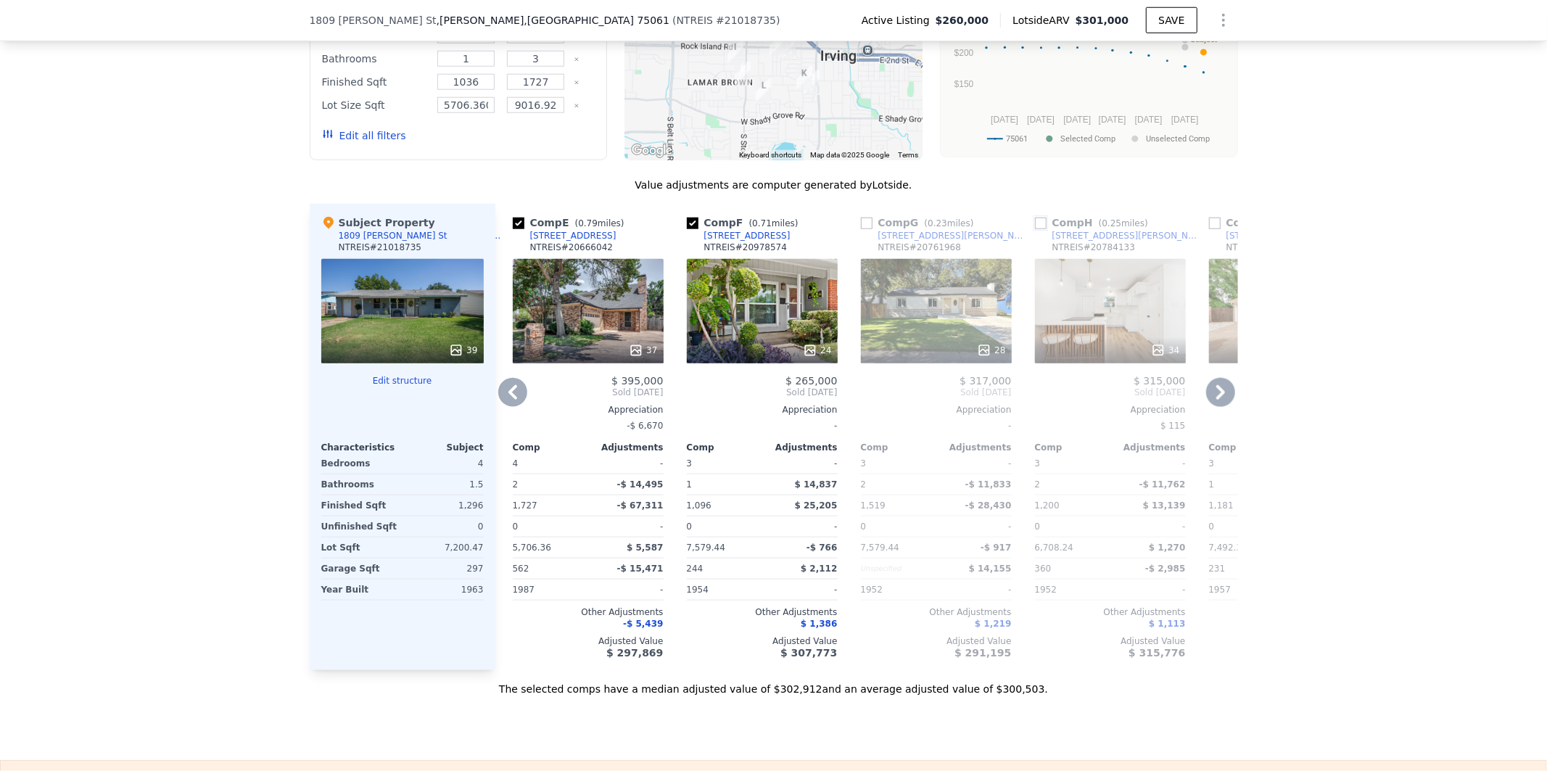
click at [1035, 229] on input "checkbox" at bounding box center [1041, 224] width 12 height 12
checkbox input "true"
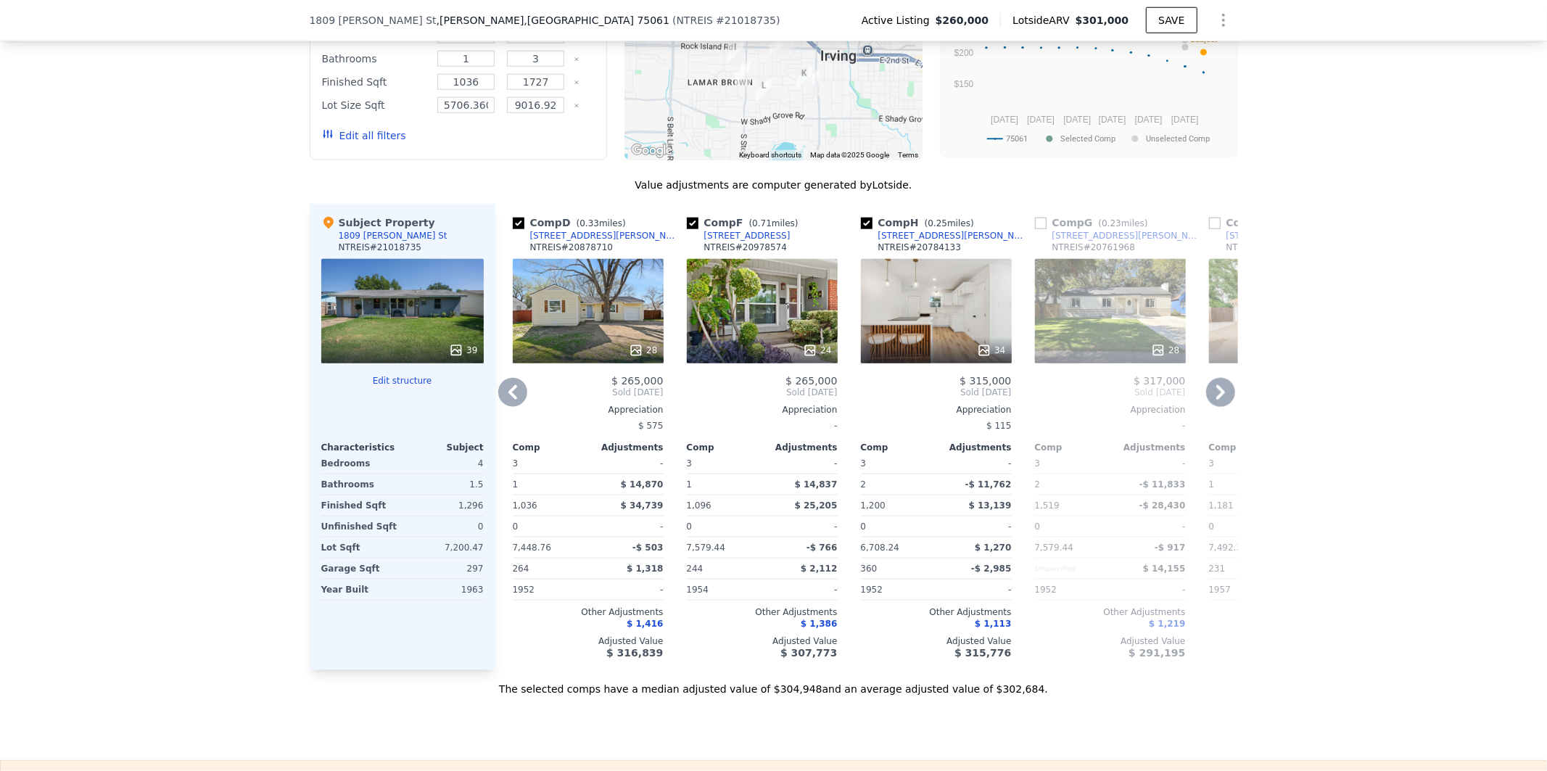
click at [1212, 407] on icon at bounding box center [1220, 392] width 29 height 29
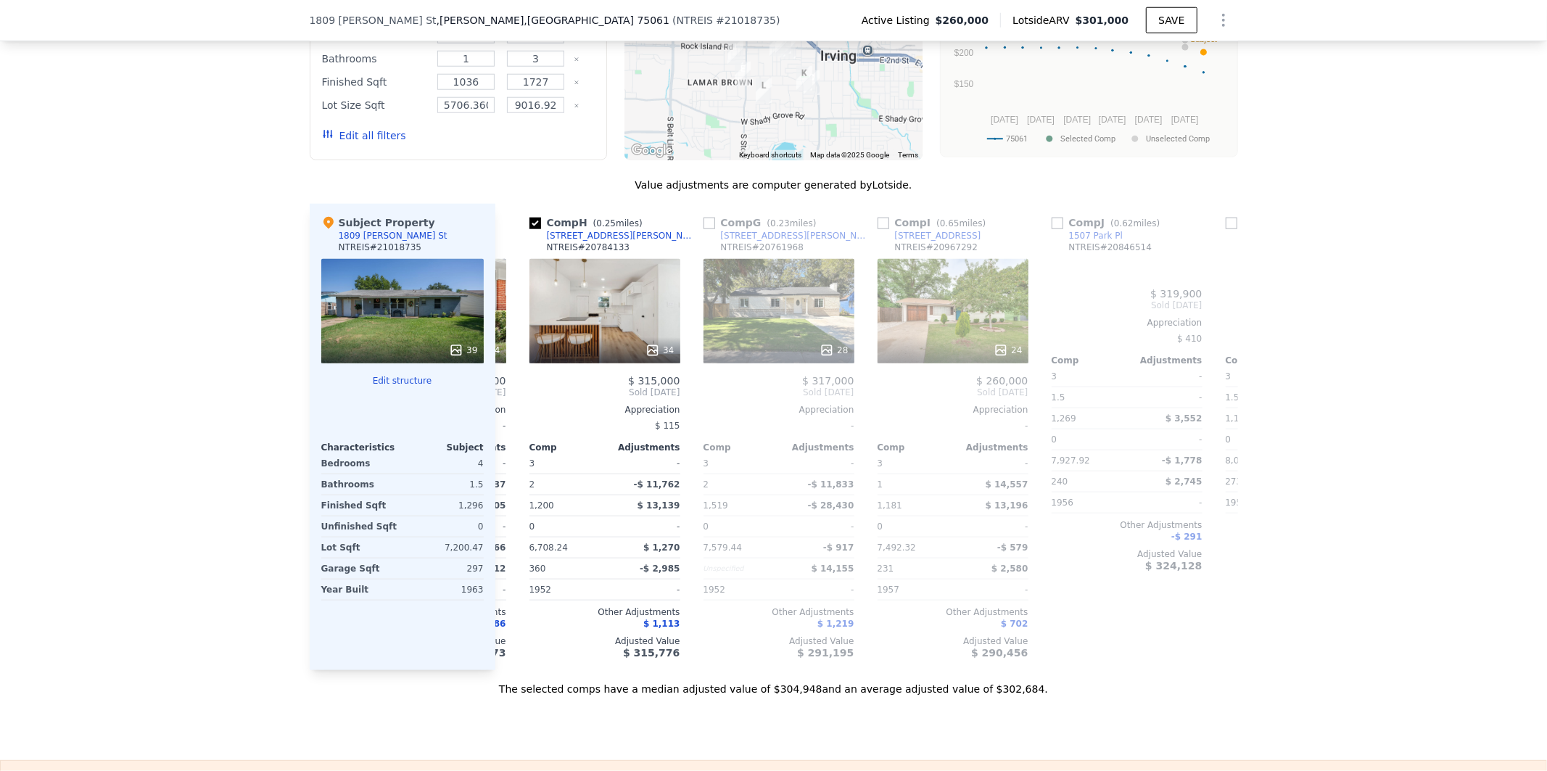
scroll to position [0, 1044]
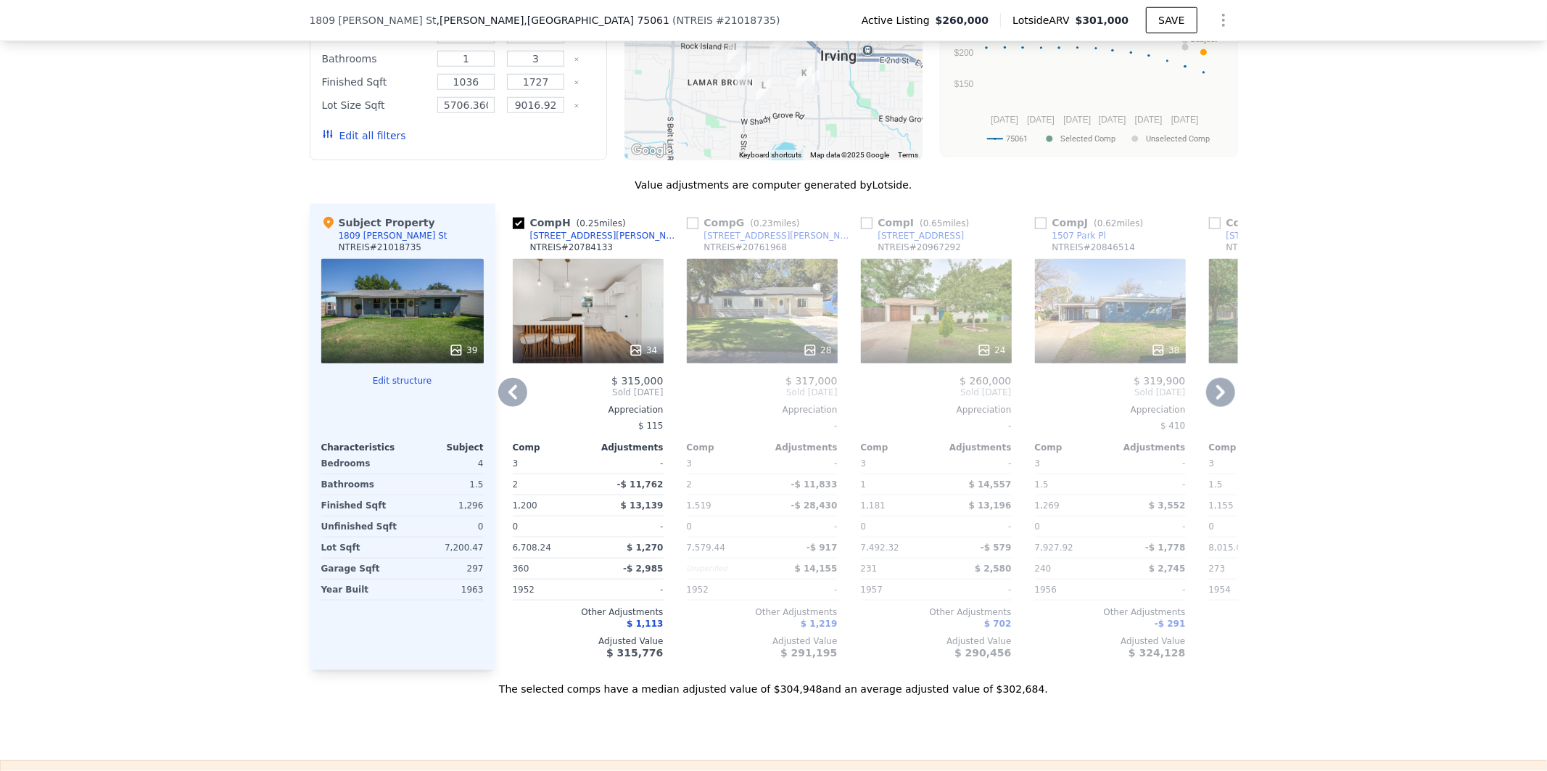
click at [1029, 250] on div "Comp J ( 0.62 miles) 1507 Park Pl NTREIS # 20846514 38 $ 319,900 Sold [DATE] Ap…" at bounding box center [1110, 437] width 162 height 466
click at [1039, 229] on input "checkbox" at bounding box center [1041, 224] width 12 height 12
checkbox input "true"
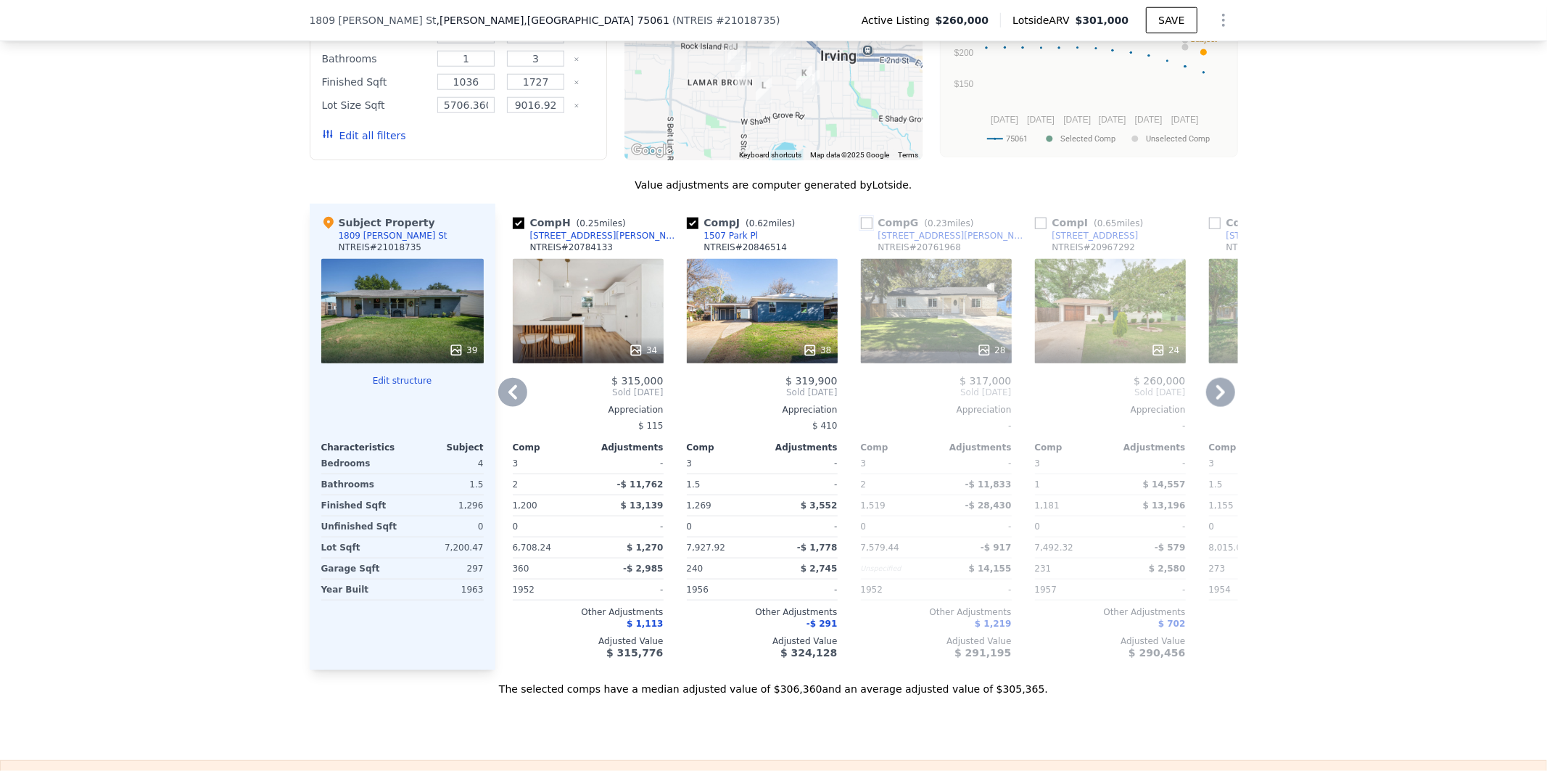
click at [861, 229] on input "checkbox" at bounding box center [867, 224] width 12 height 12
checkbox input "true"
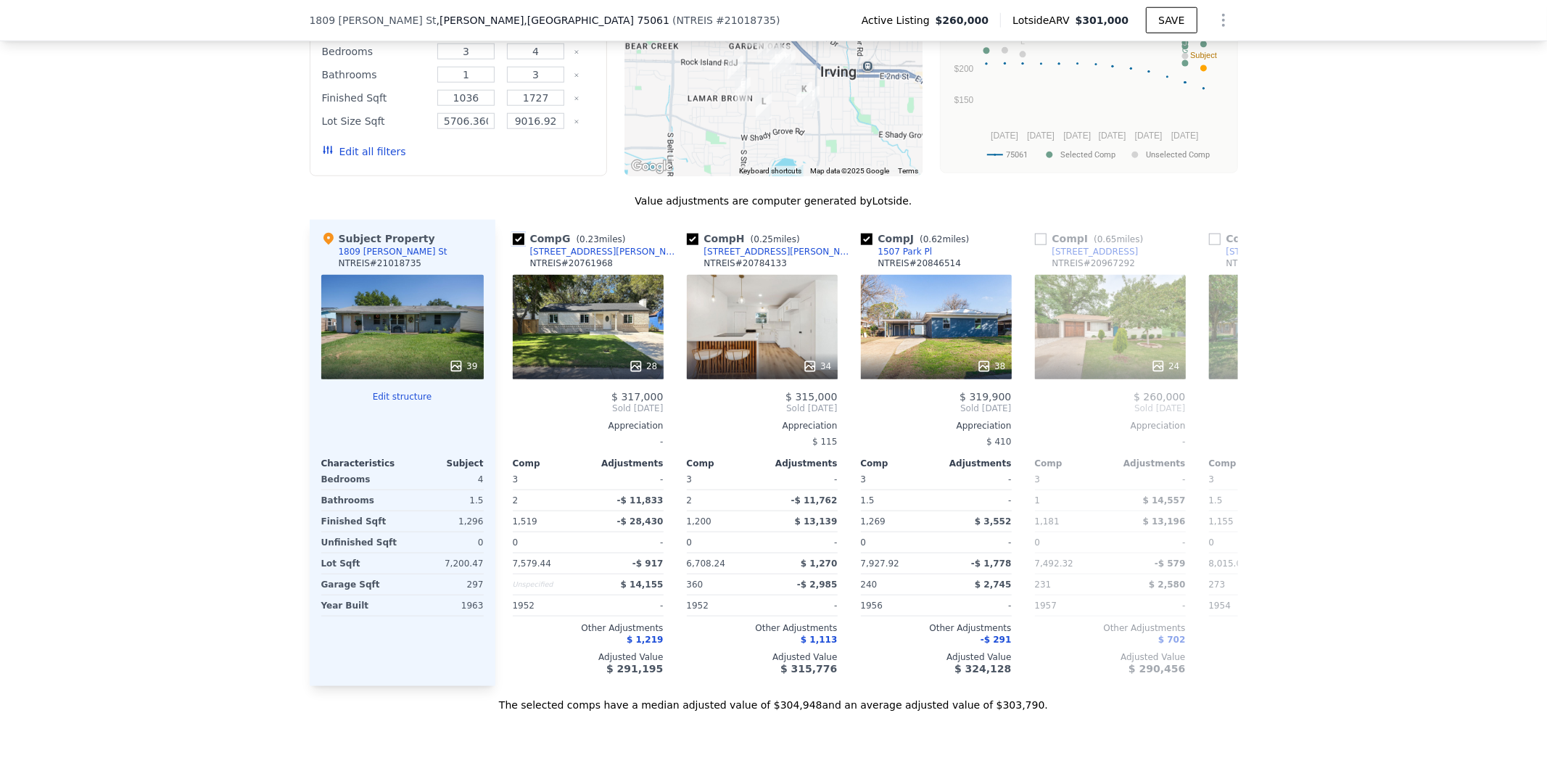
scroll to position [1289, 0]
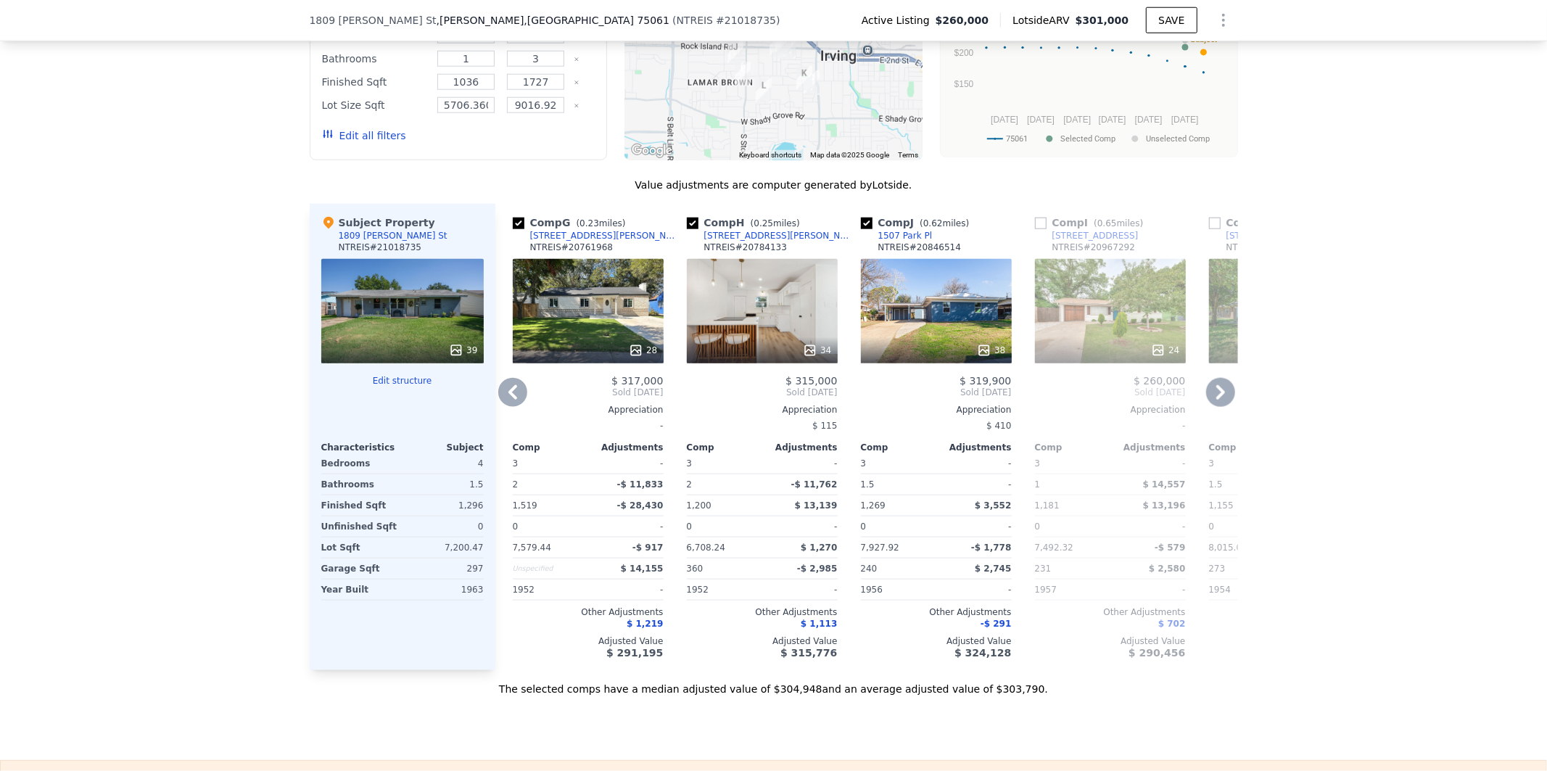
click at [509, 407] on icon at bounding box center [512, 392] width 29 height 29
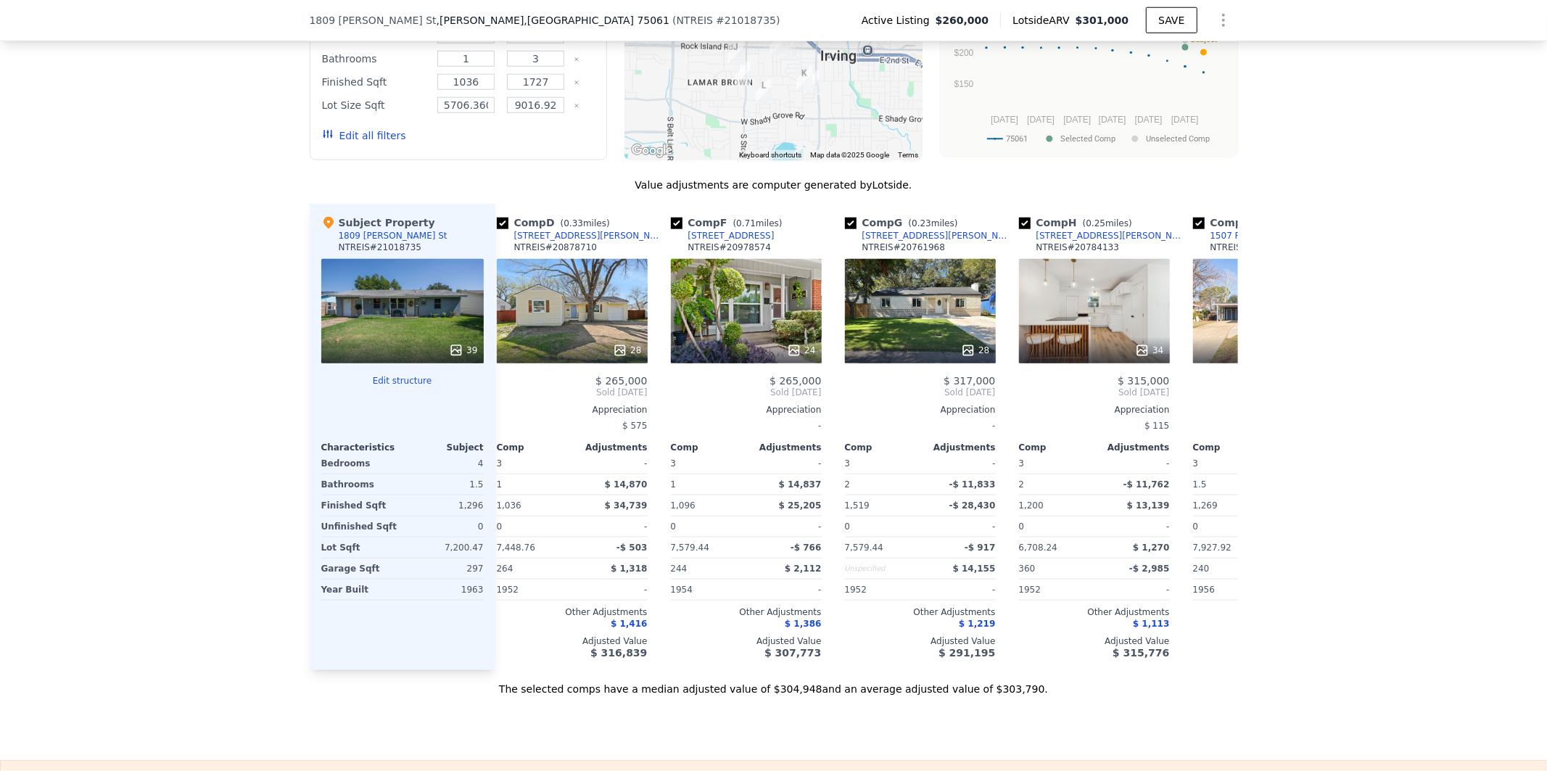
scroll to position [0, 696]
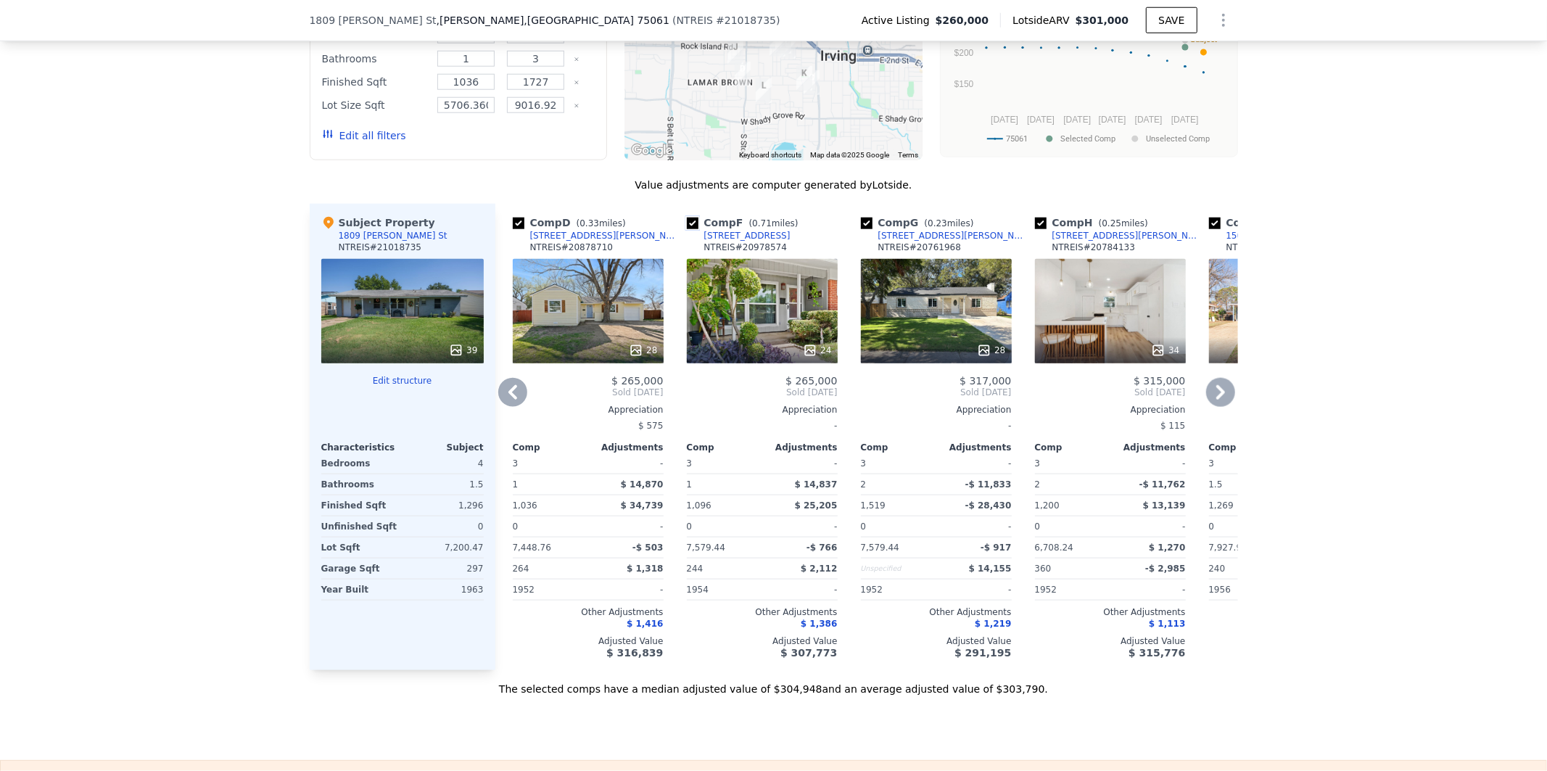
click at [687, 229] on input "checkbox" at bounding box center [693, 224] width 12 height 12
checkbox input "false"
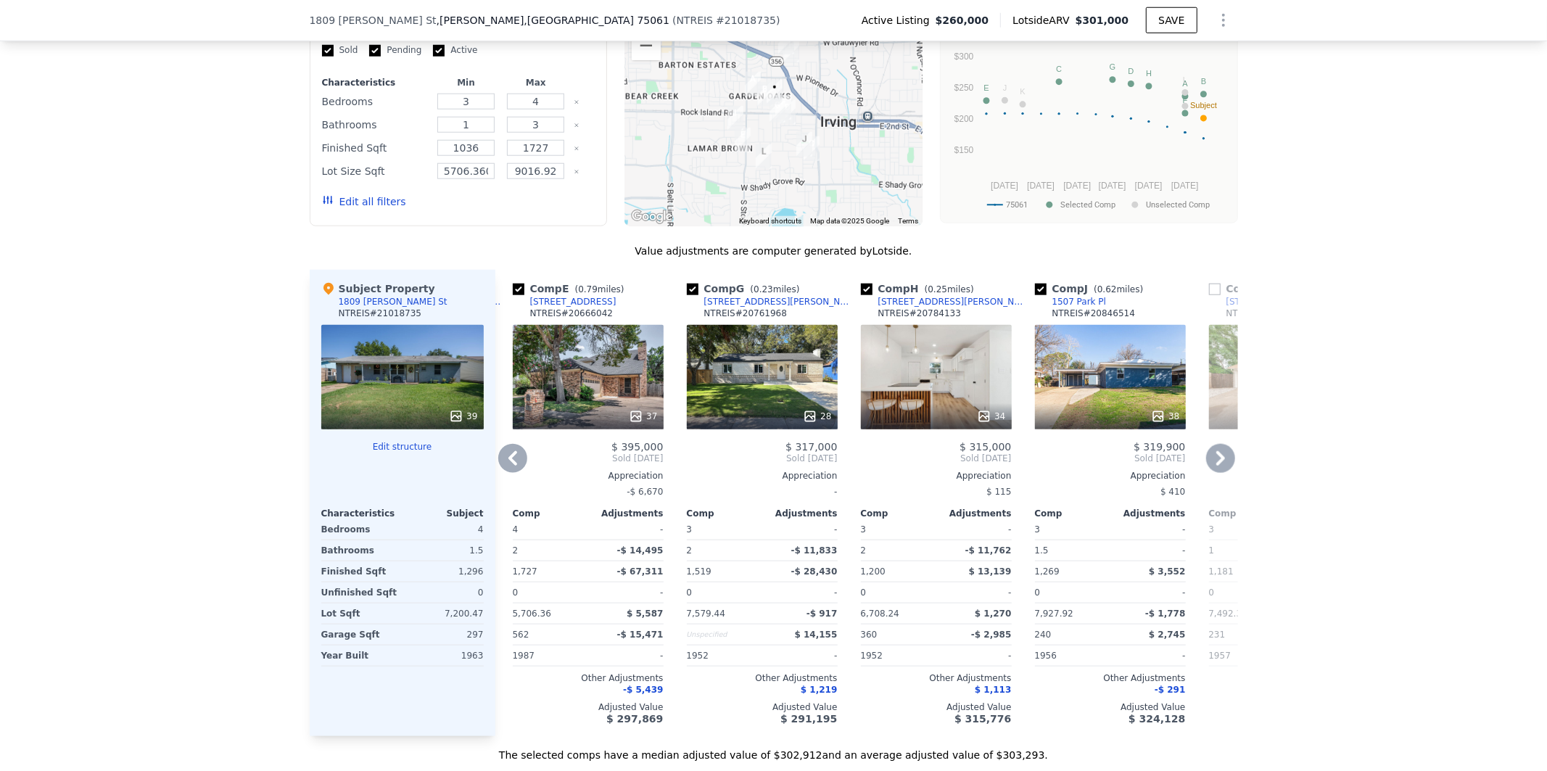
scroll to position [1235, 0]
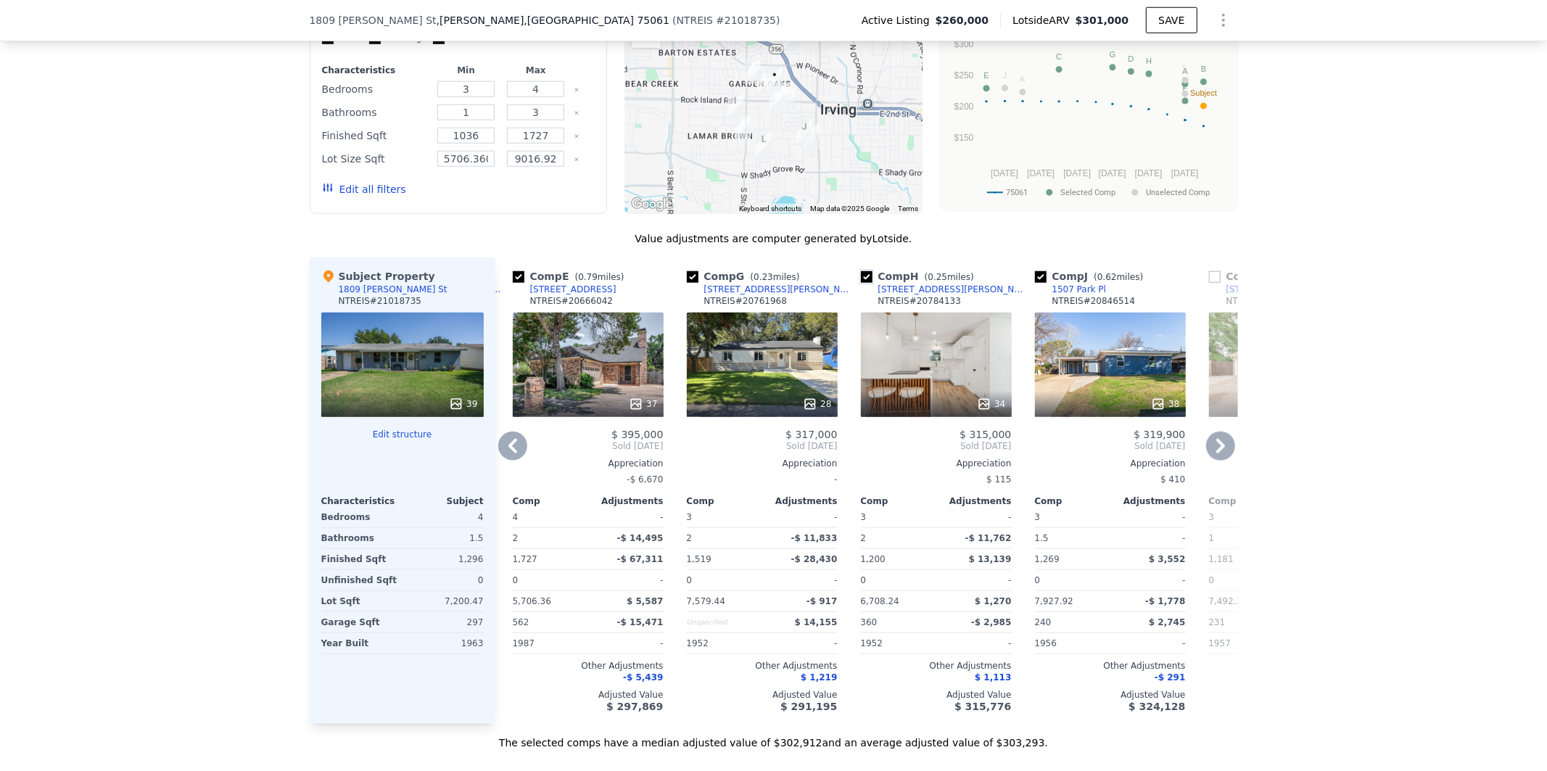
click at [861, 283] on input "checkbox" at bounding box center [867, 277] width 12 height 12
checkbox input "false"
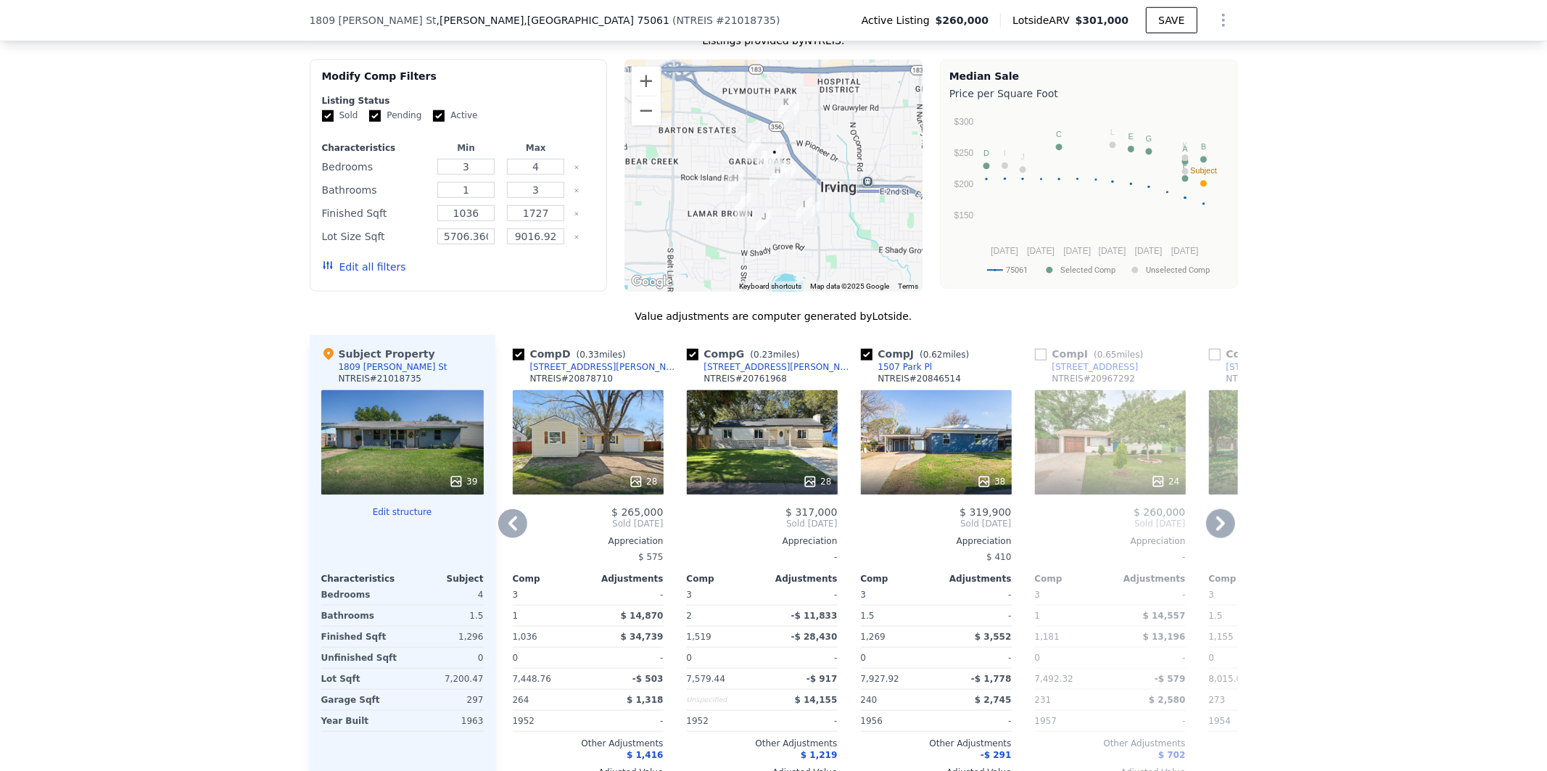
scroll to position [1155, 0]
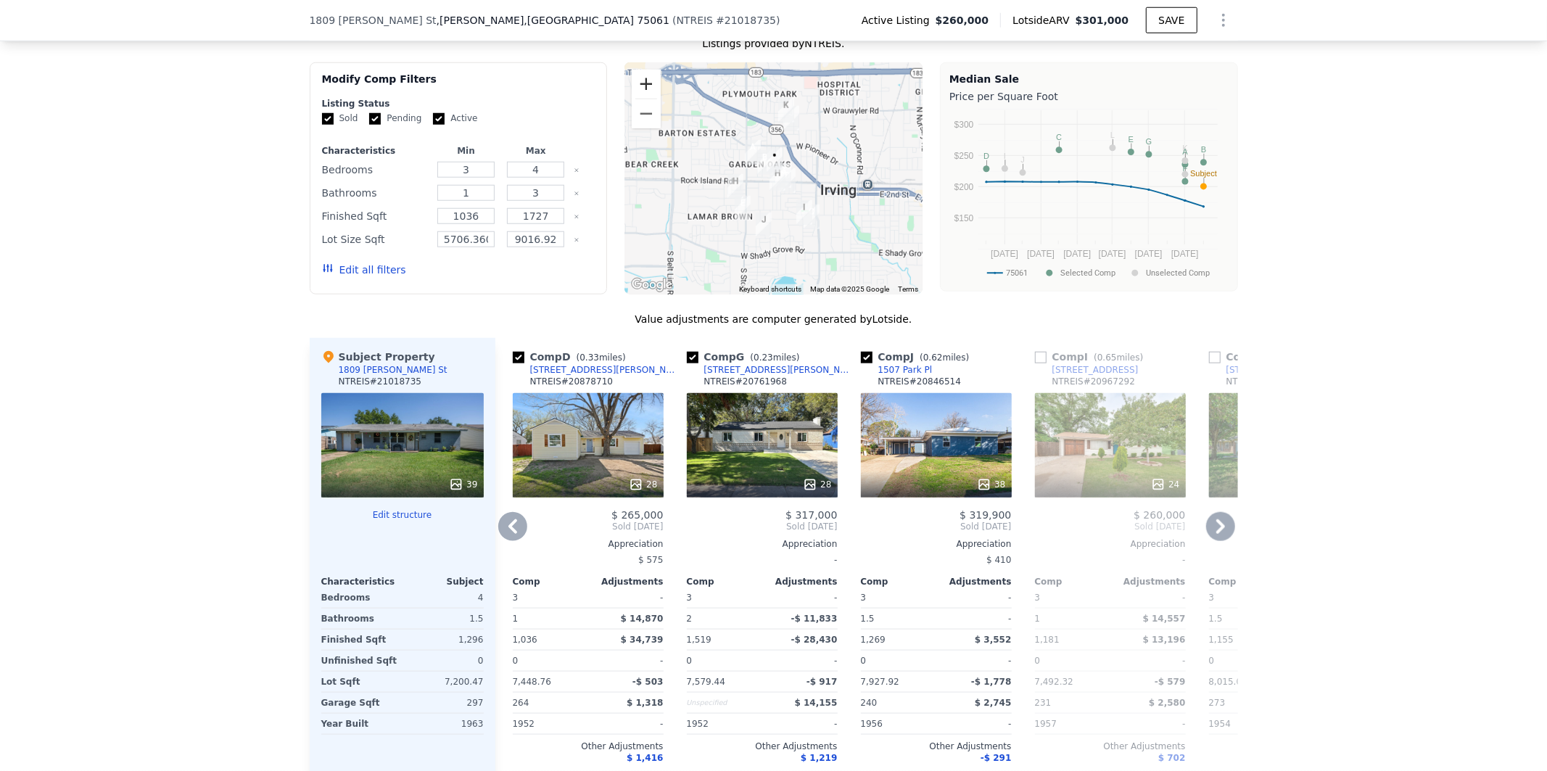
click at [643, 99] on button "Zoom in" at bounding box center [646, 84] width 29 height 29
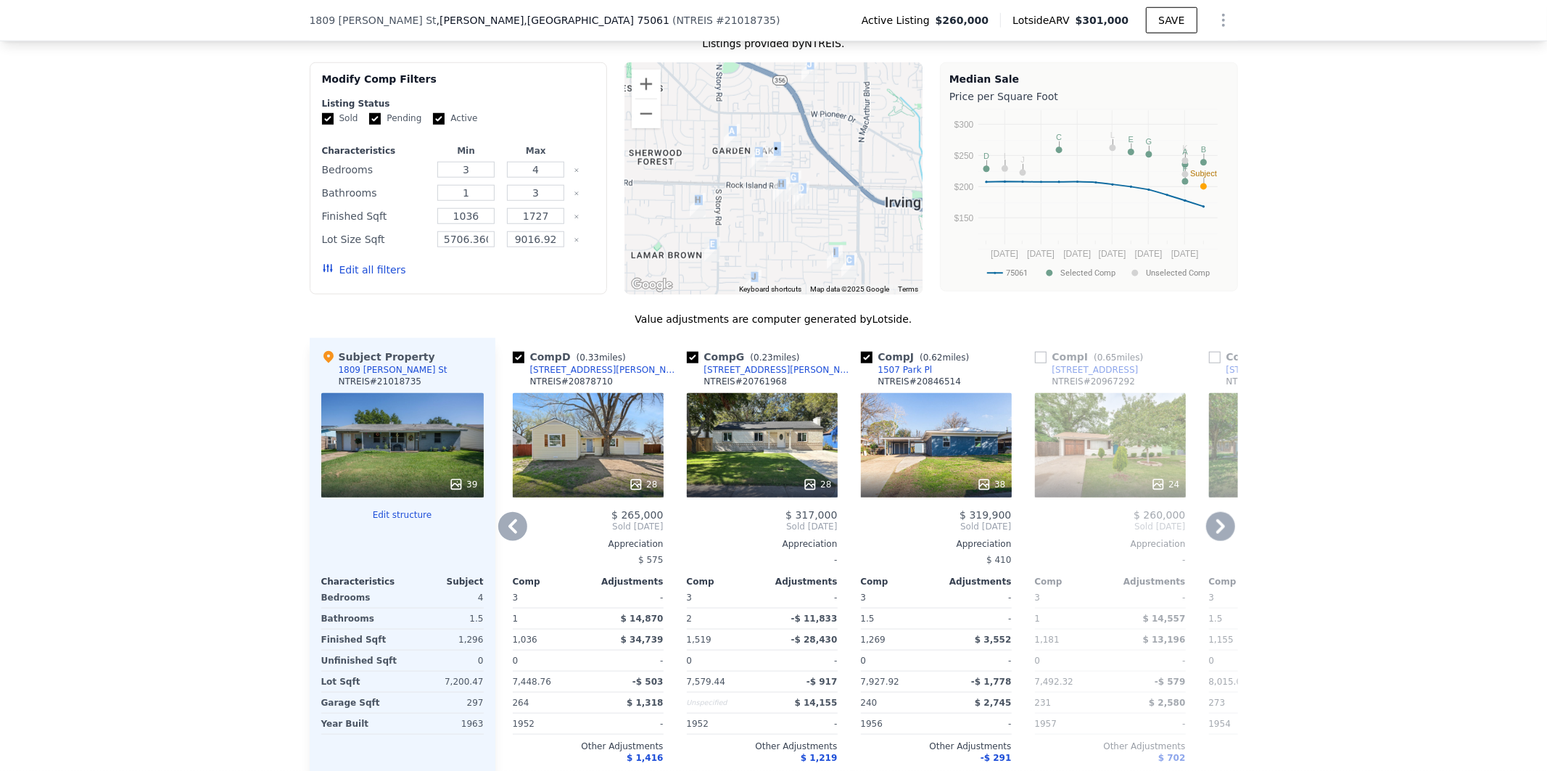
drag, startPoint x: 917, startPoint y: 162, endPoint x: 879, endPoint y: 206, distance: 58.1
click at [873, 242] on div "Modify Comp Filters Listing Status Sold Pending Active Characteristics Min Max …" at bounding box center [774, 178] width 928 height 232
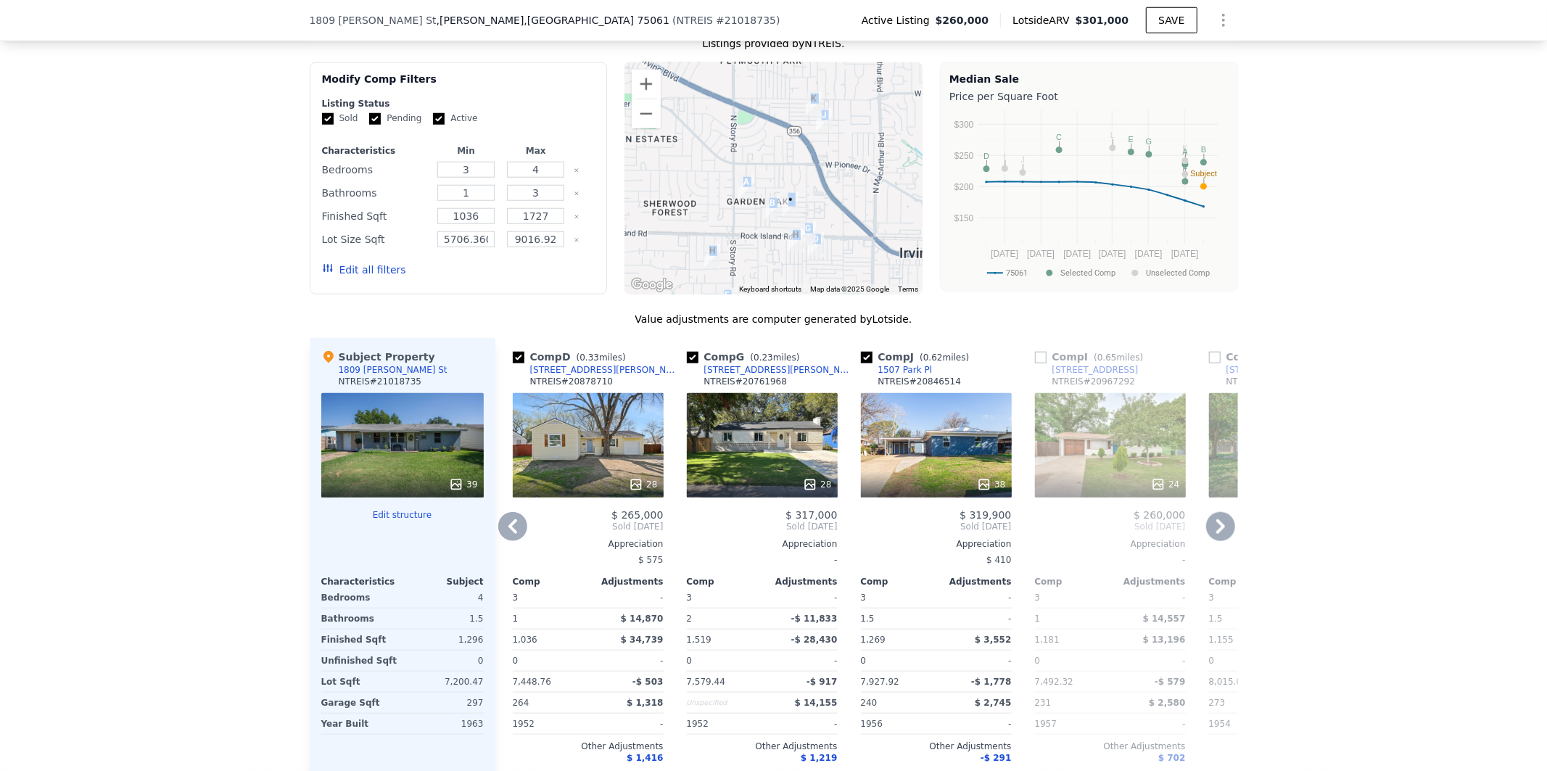
drag, startPoint x: 850, startPoint y: 135, endPoint x: 865, endPoint y: 189, distance: 56.3
click at [865, 189] on div at bounding box center [773, 178] width 298 height 232
click at [861, 363] on input "checkbox" at bounding box center [867, 358] width 12 height 12
checkbox input "false"
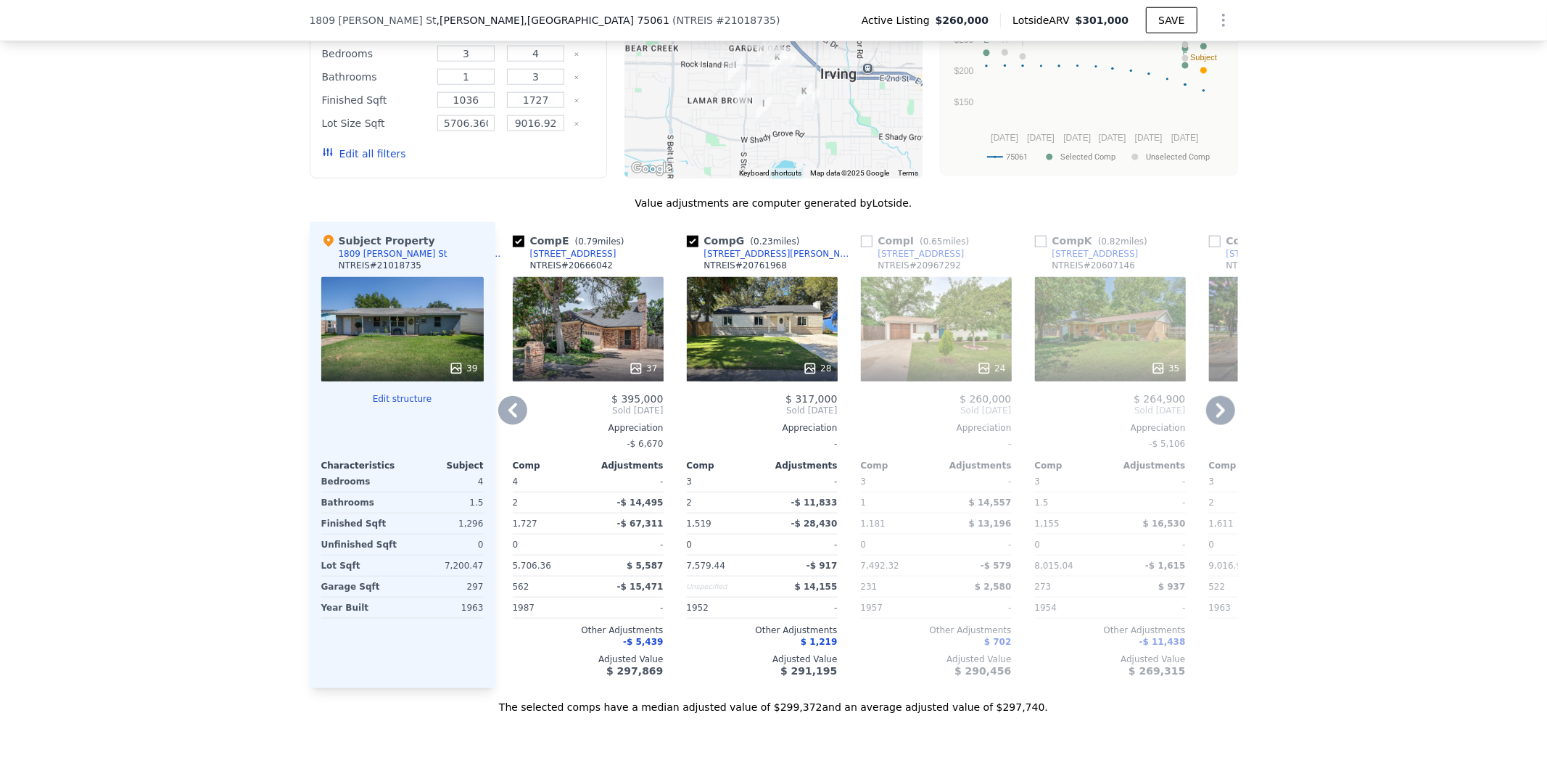
scroll to position [1263, 0]
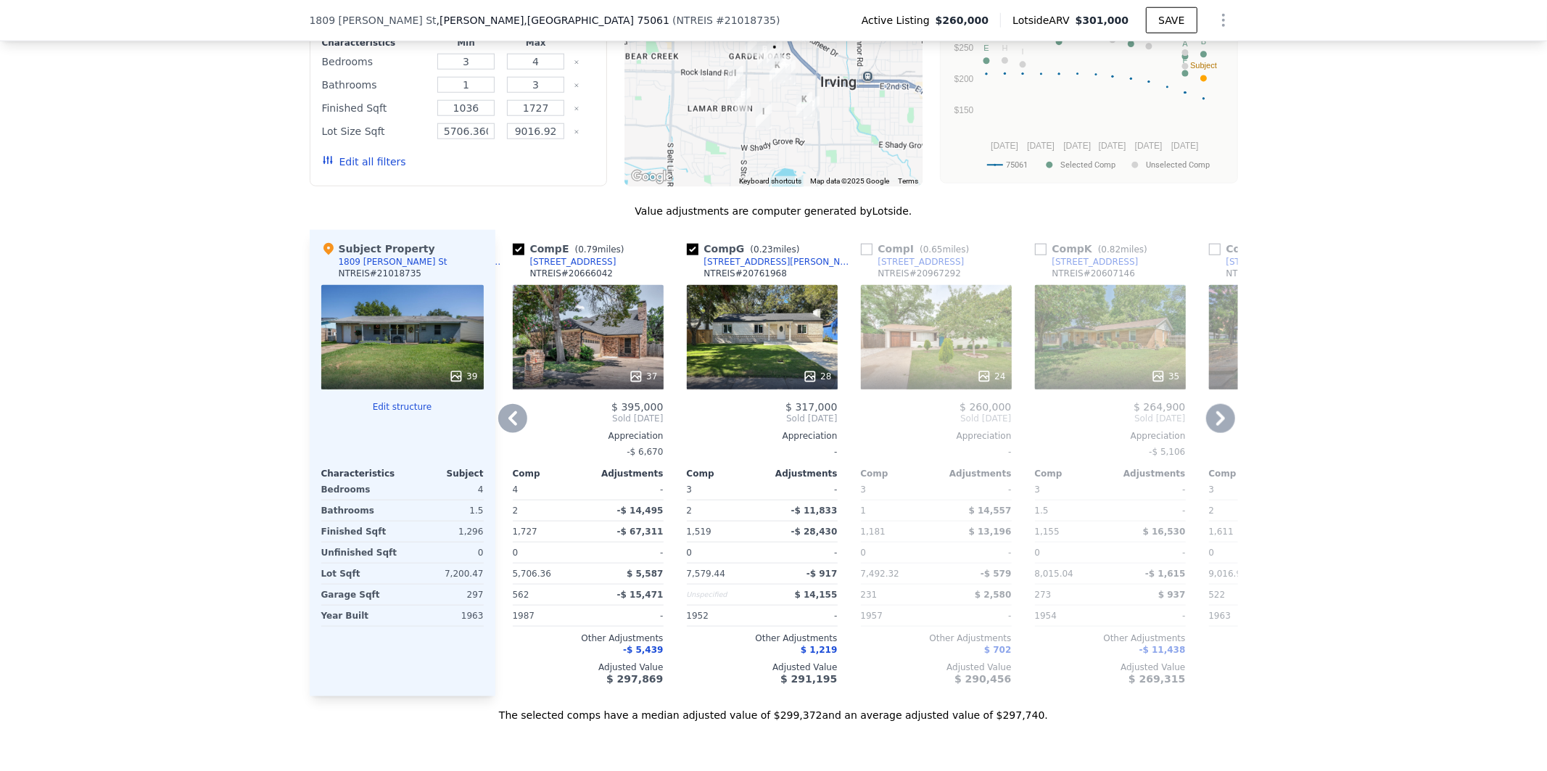
click at [1214, 433] on icon at bounding box center [1220, 418] width 29 height 29
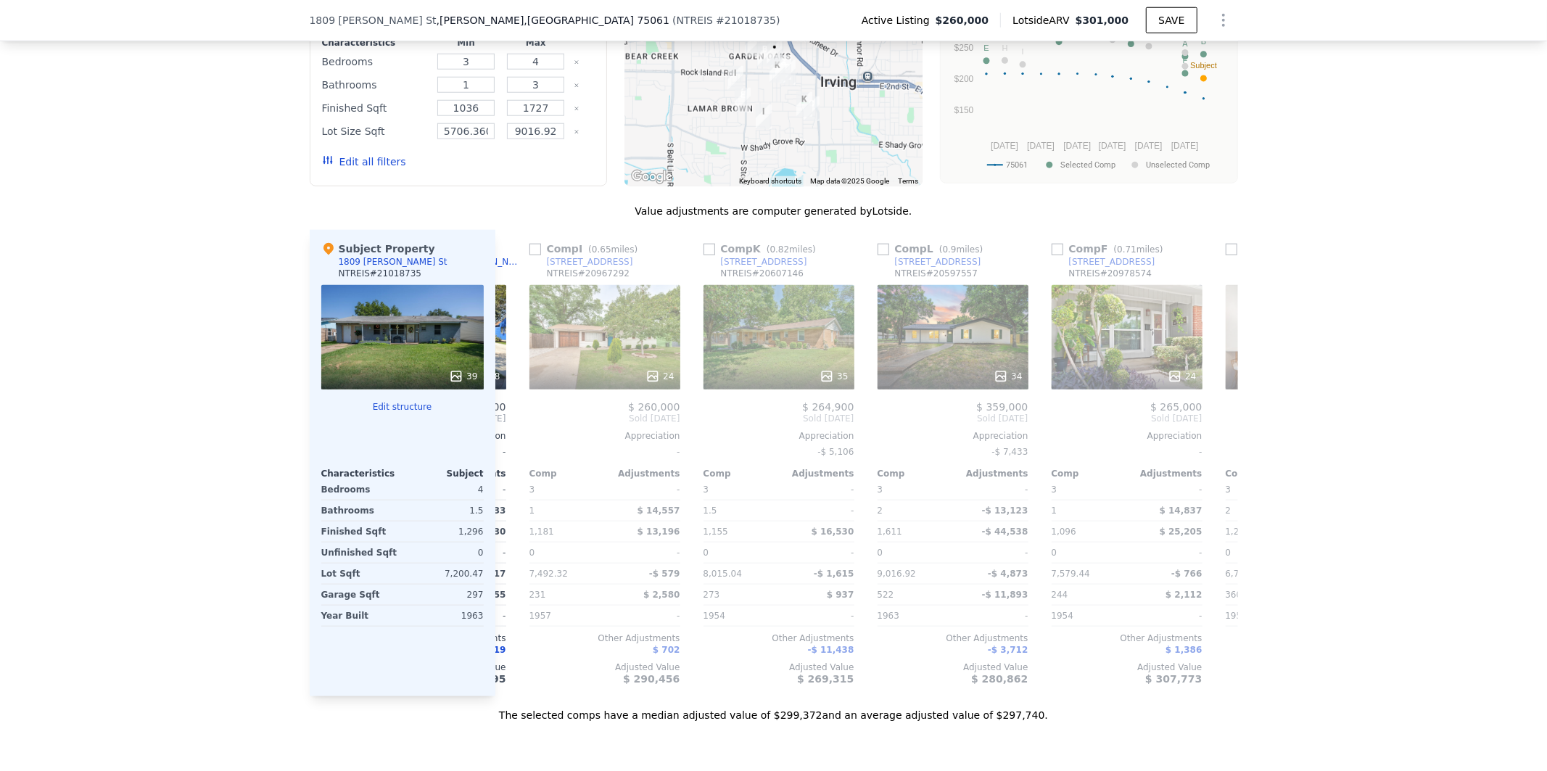
scroll to position [0, 1044]
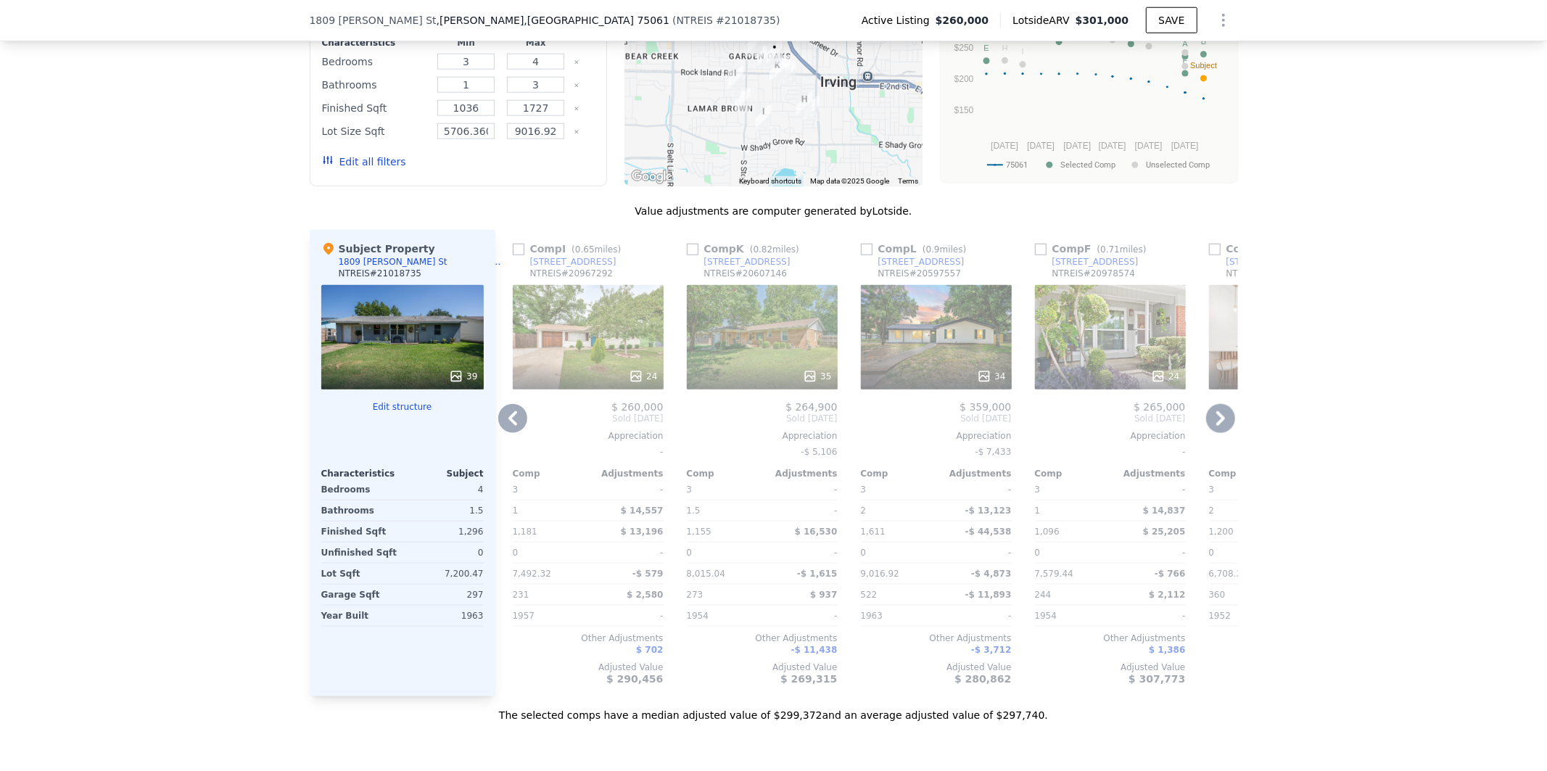
click at [1214, 433] on icon at bounding box center [1220, 418] width 29 height 29
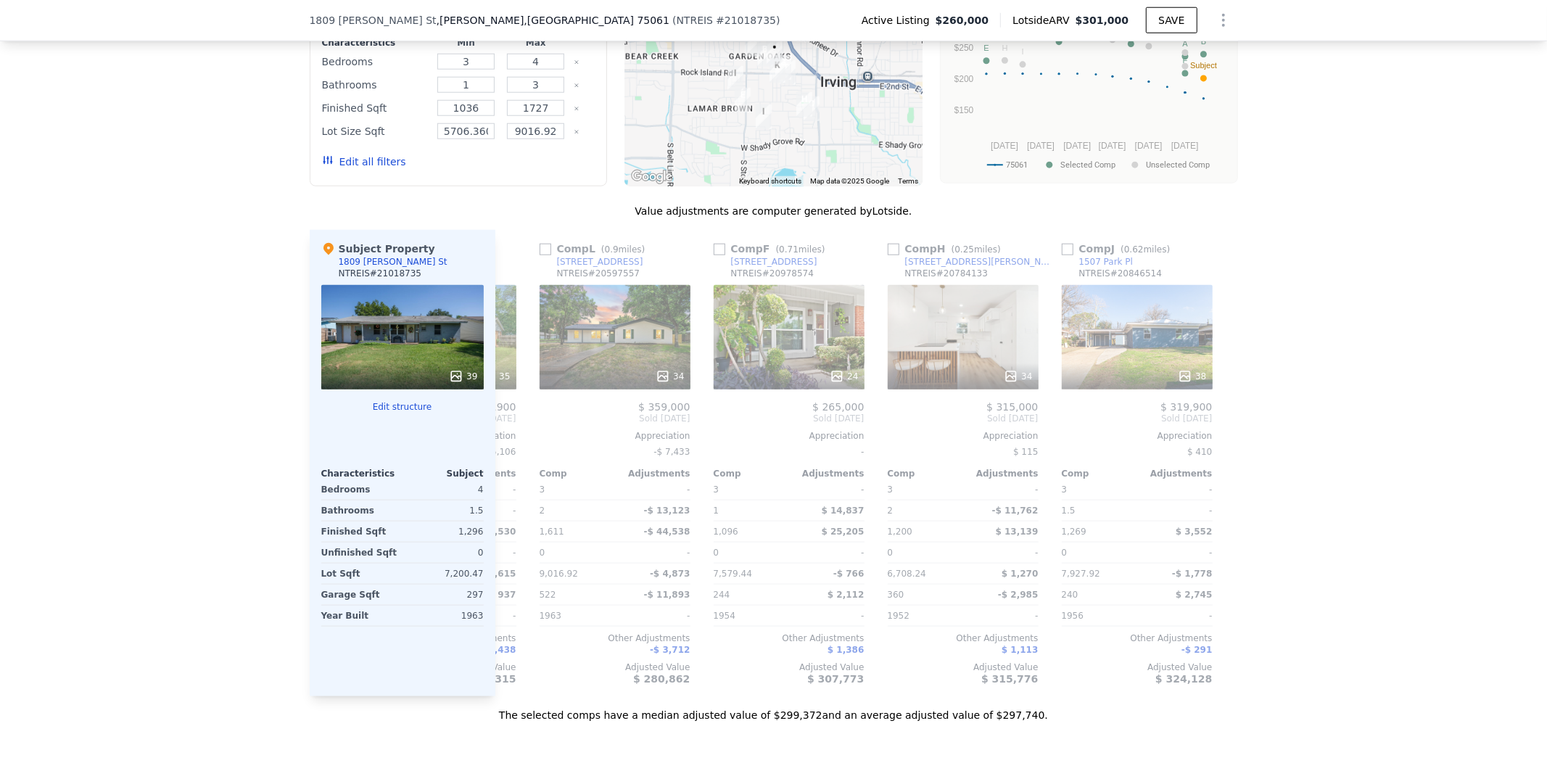
scroll to position [0, 1380]
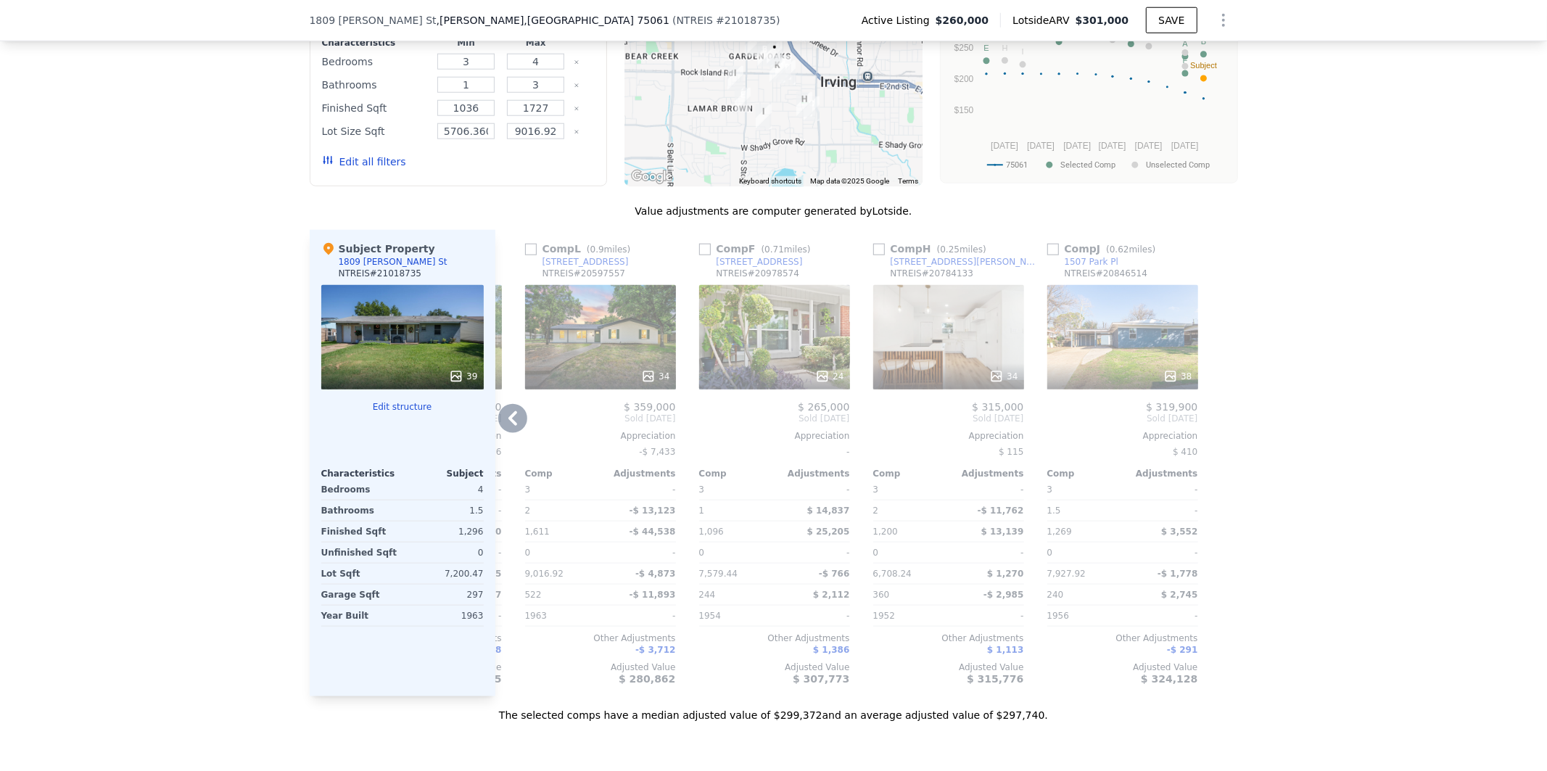
click at [508, 426] on icon at bounding box center [512, 418] width 9 height 15
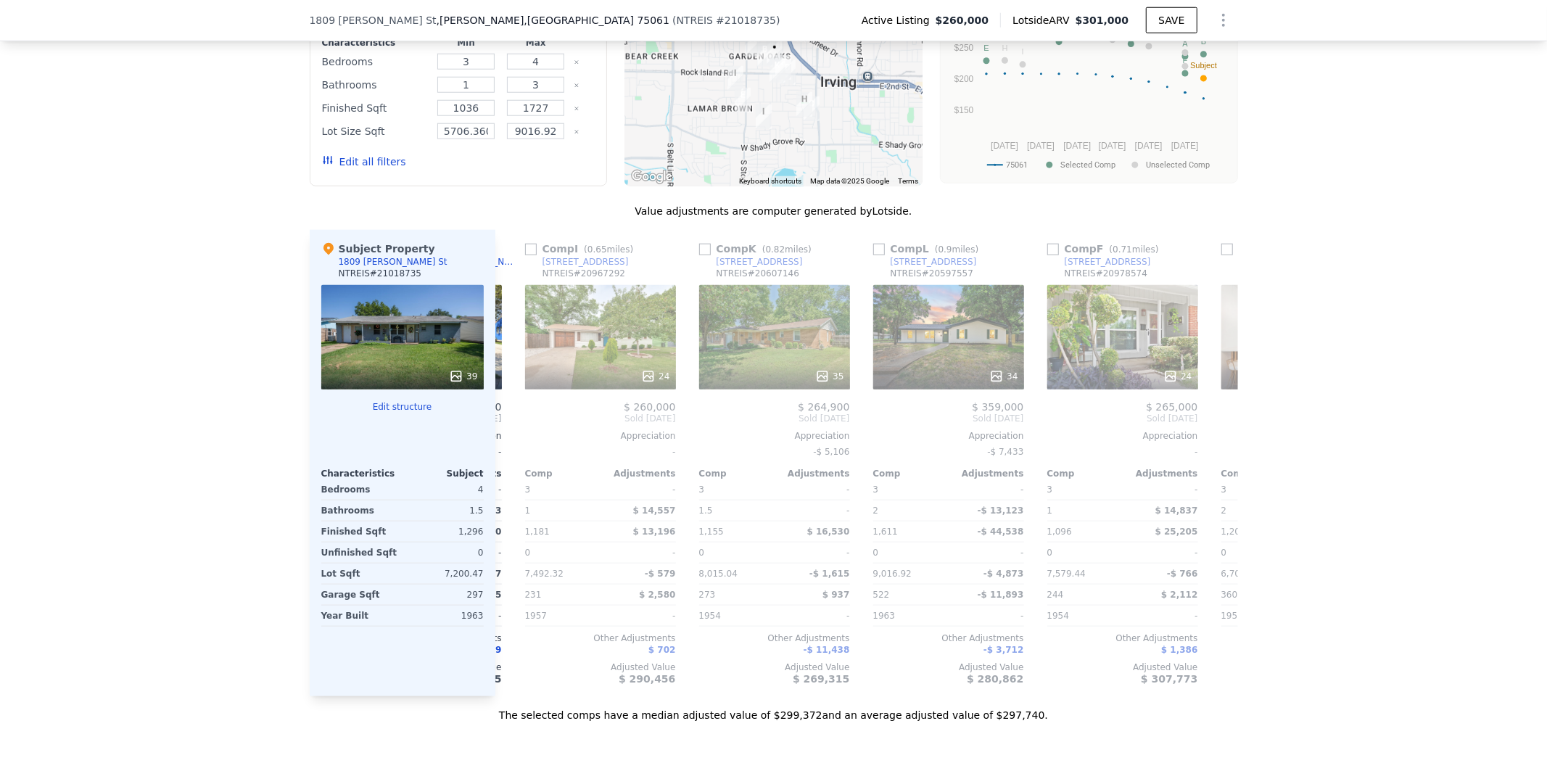
click at [506, 440] on div "Comp A ( 0.33 miles) [STREET_ADDRESS] 30 $ 310,000 Sold [DATE] Appreciation - C…" at bounding box center [866, 463] width 743 height 466
click at [508, 426] on icon at bounding box center [512, 418] width 9 height 15
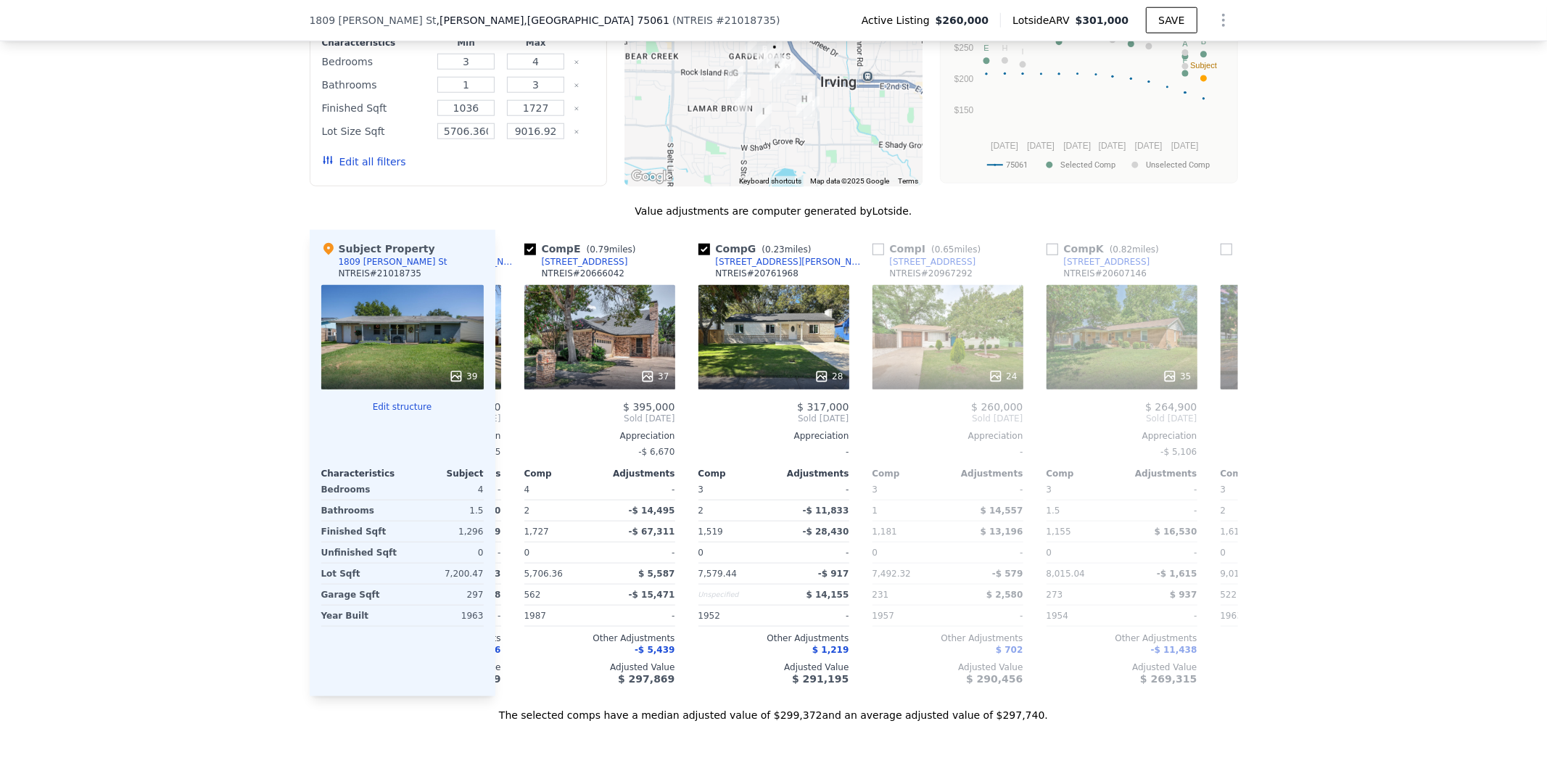
scroll to position [0, 684]
click at [506, 440] on div "Comp A ( 0.33 miles) [STREET_ADDRESS] 30 $ 310,000 Sold [DATE] Appreciation - C…" at bounding box center [866, 463] width 743 height 466
click at [508, 426] on icon at bounding box center [512, 418] width 9 height 15
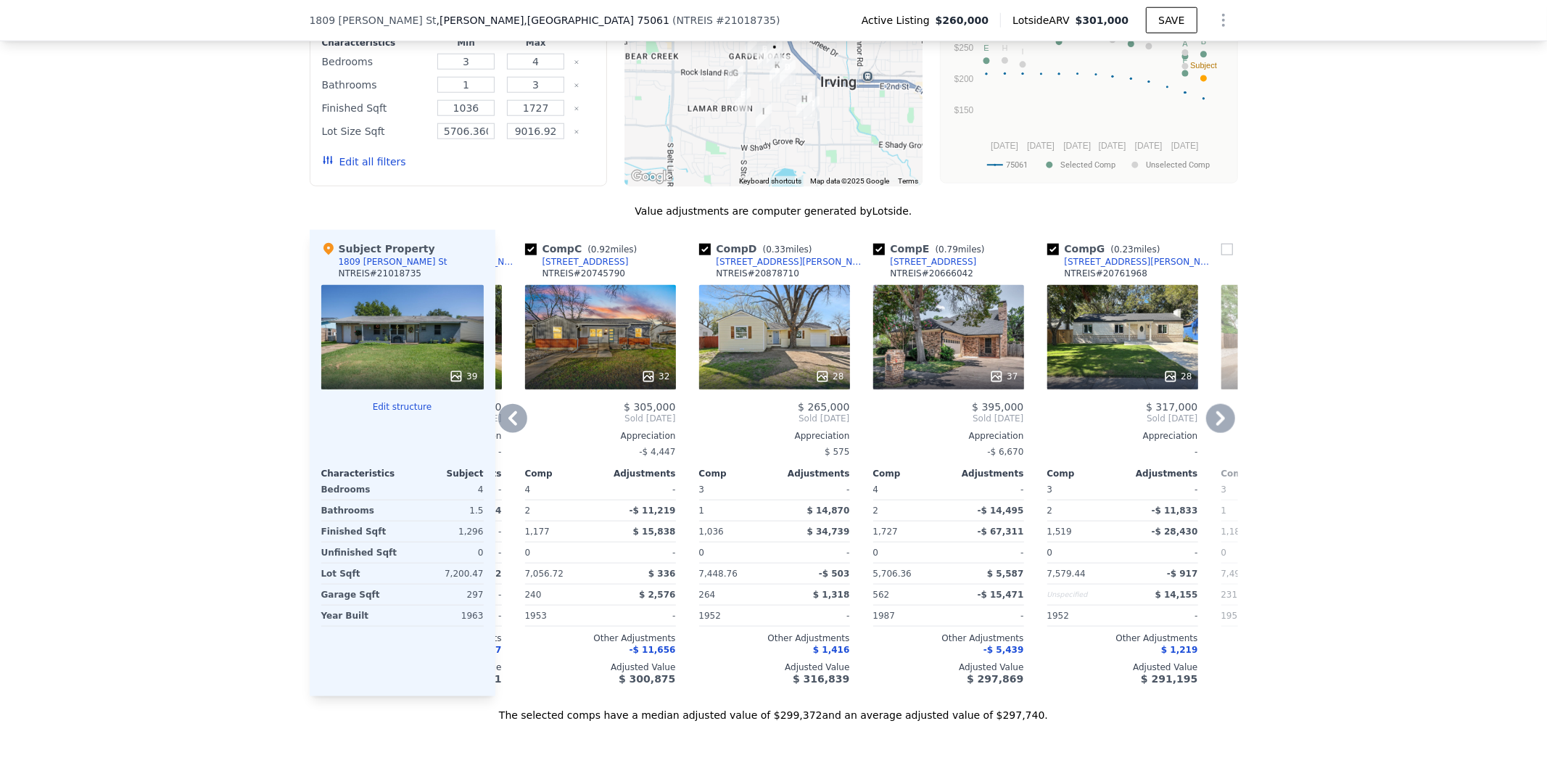
click at [508, 426] on icon at bounding box center [512, 418] width 9 height 15
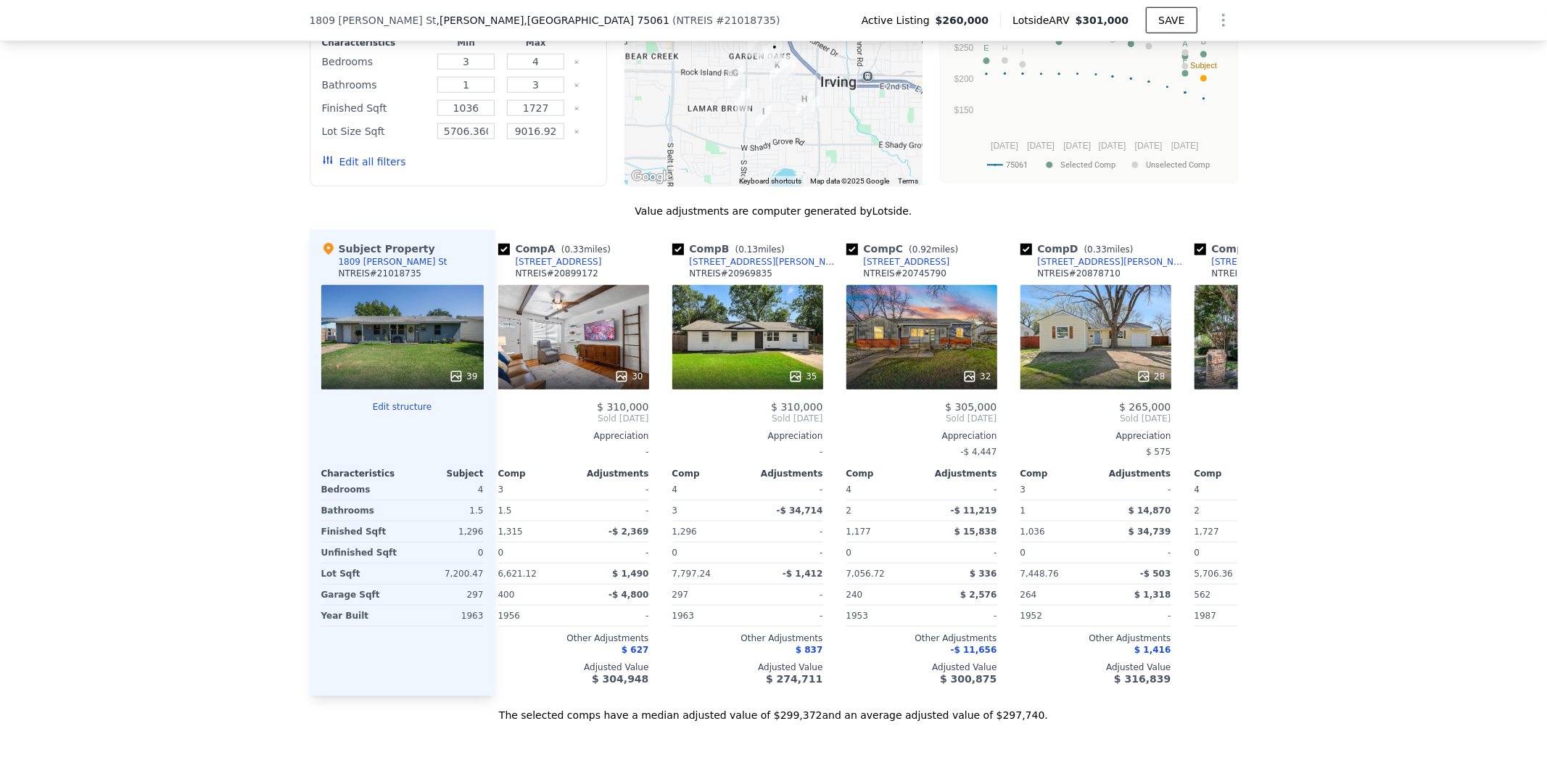
scroll to position [0, 0]
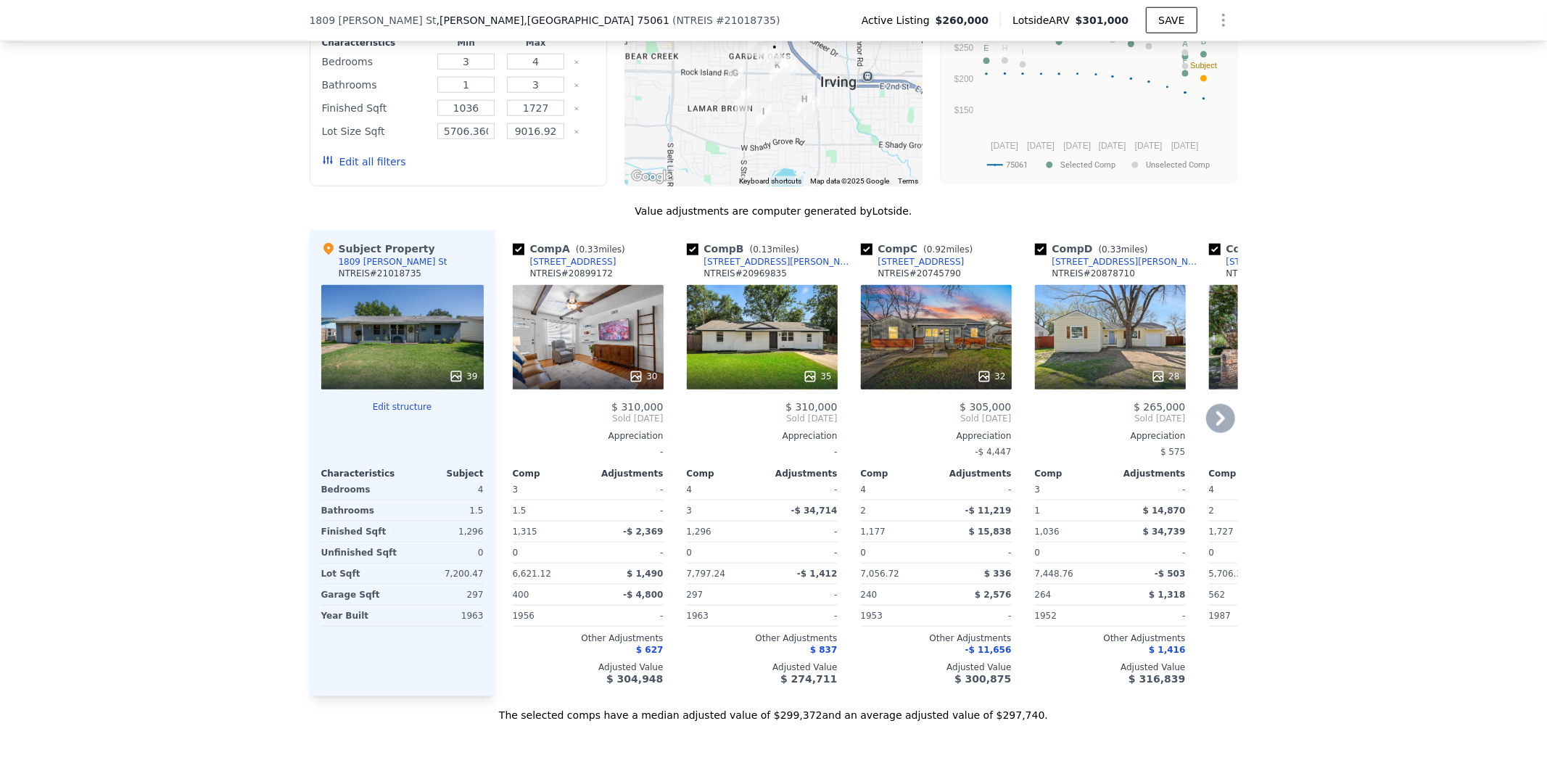
click at [513, 424] on span "Sold [DATE]" at bounding box center [588, 419] width 151 height 12
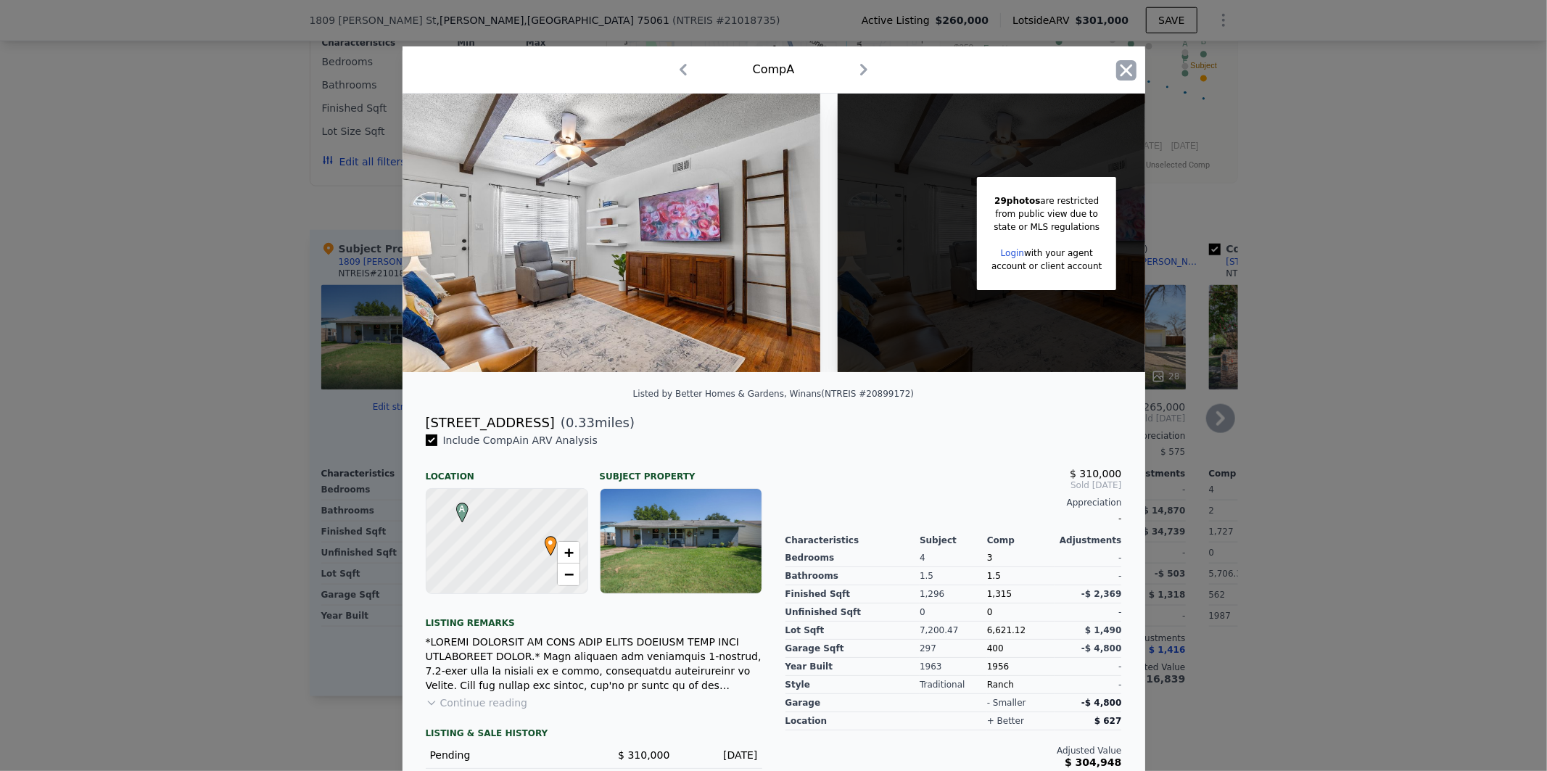
click at [1116, 68] on icon "button" at bounding box center [1126, 70] width 20 height 20
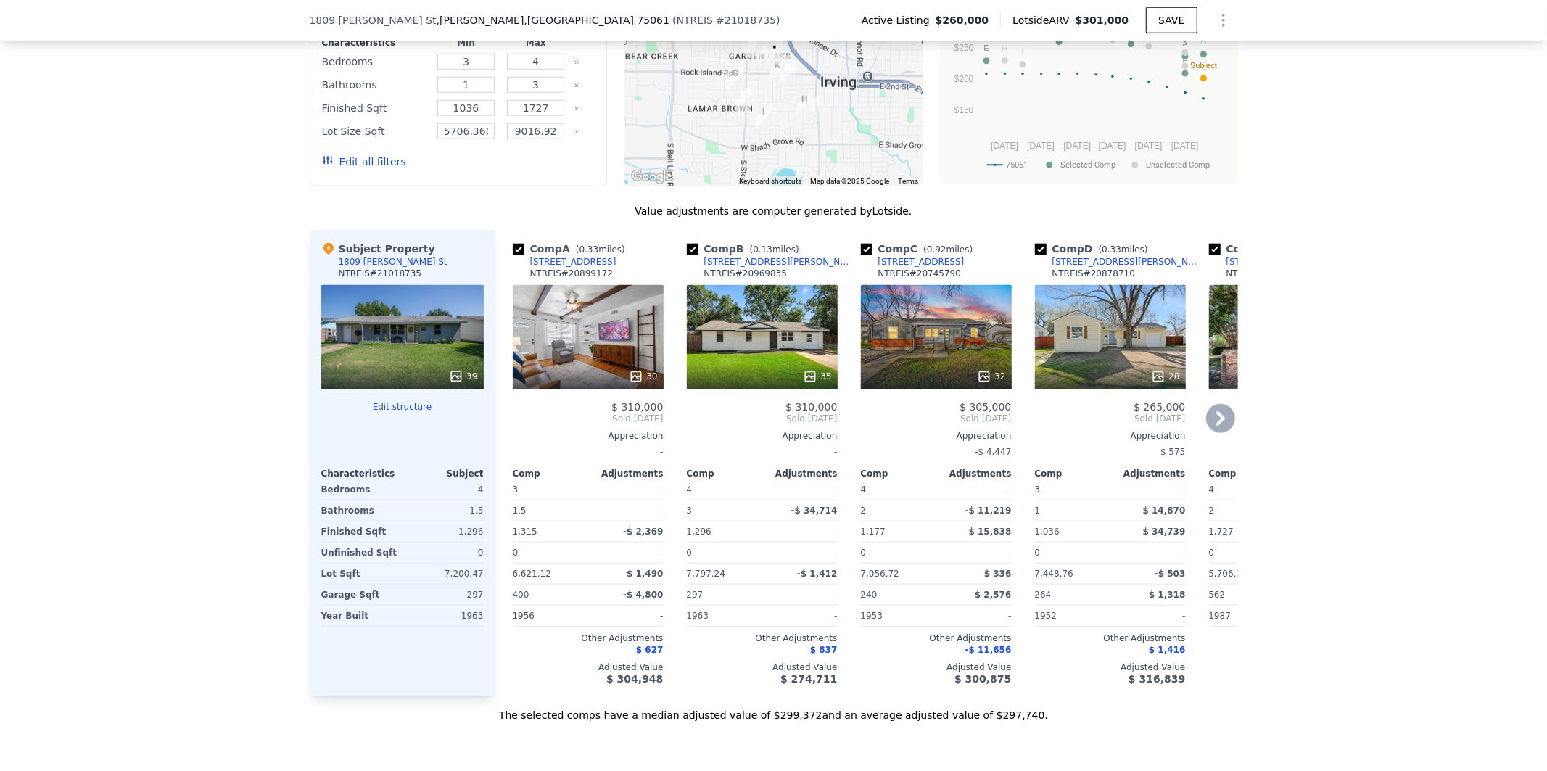
click at [1208, 433] on icon at bounding box center [1220, 418] width 29 height 29
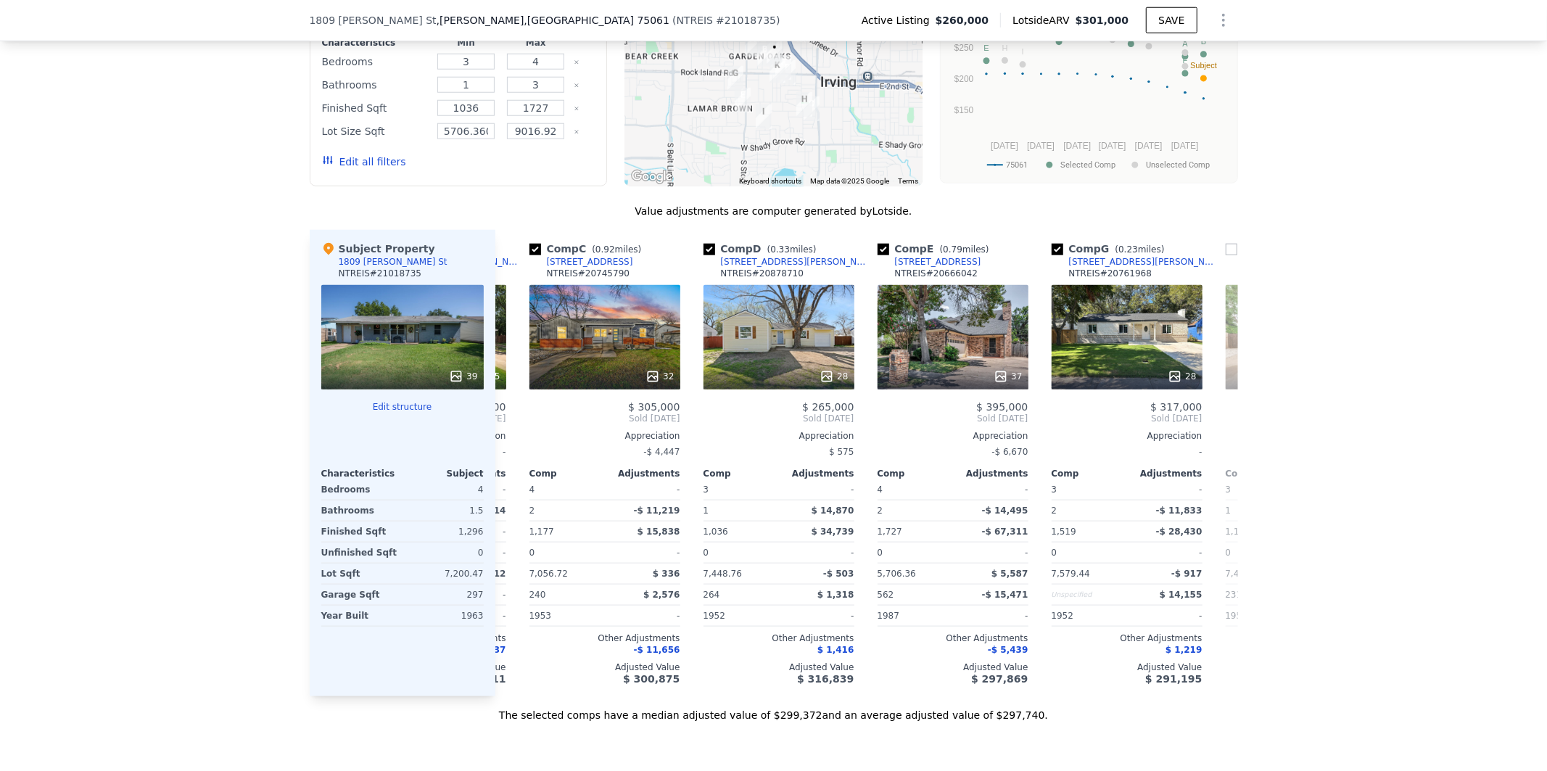
scroll to position [0, 348]
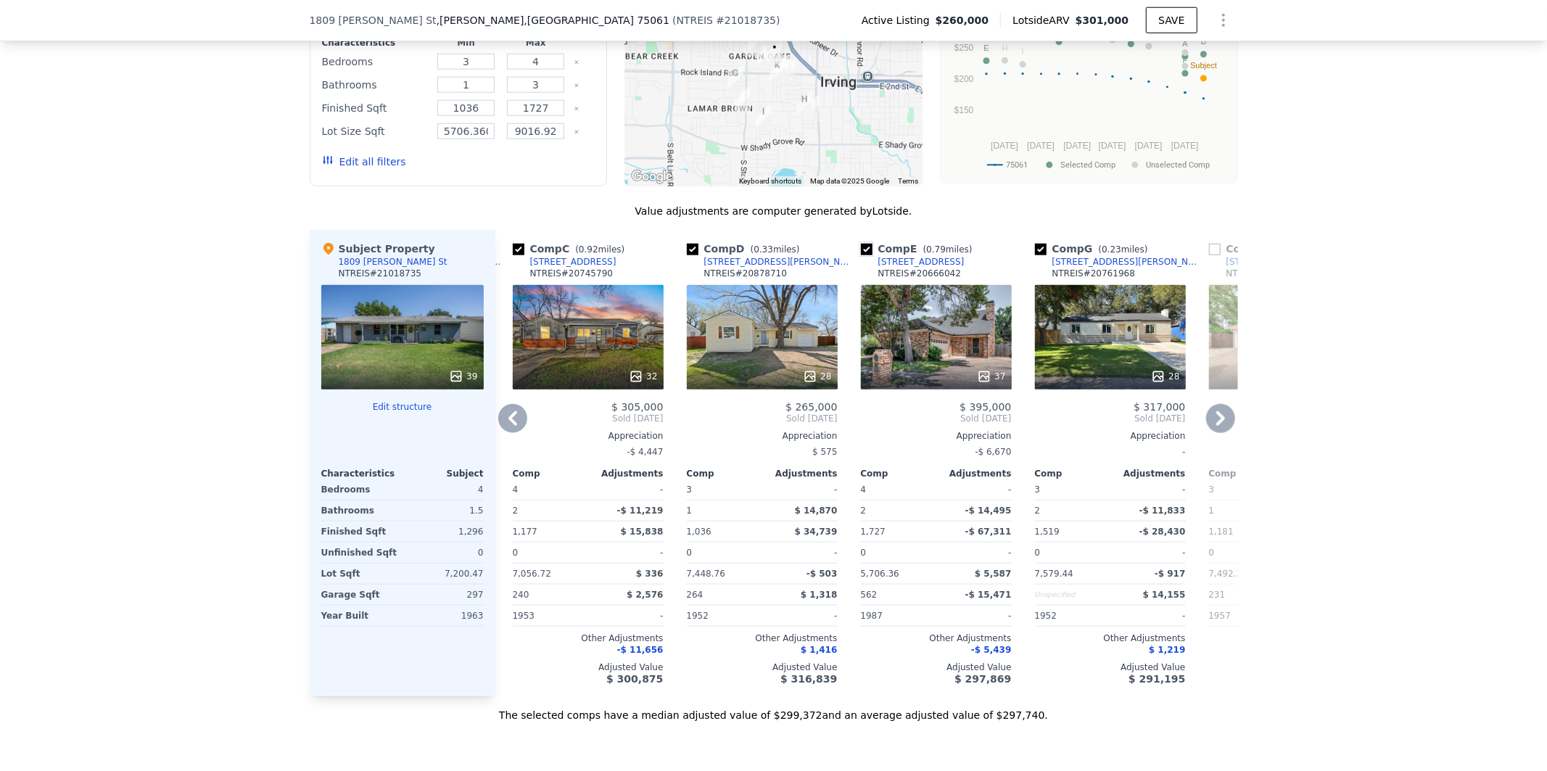
click at [861, 255] on input "checkbox" at bounding box center [867, 250] width 12 height 12
checkbox input "false"
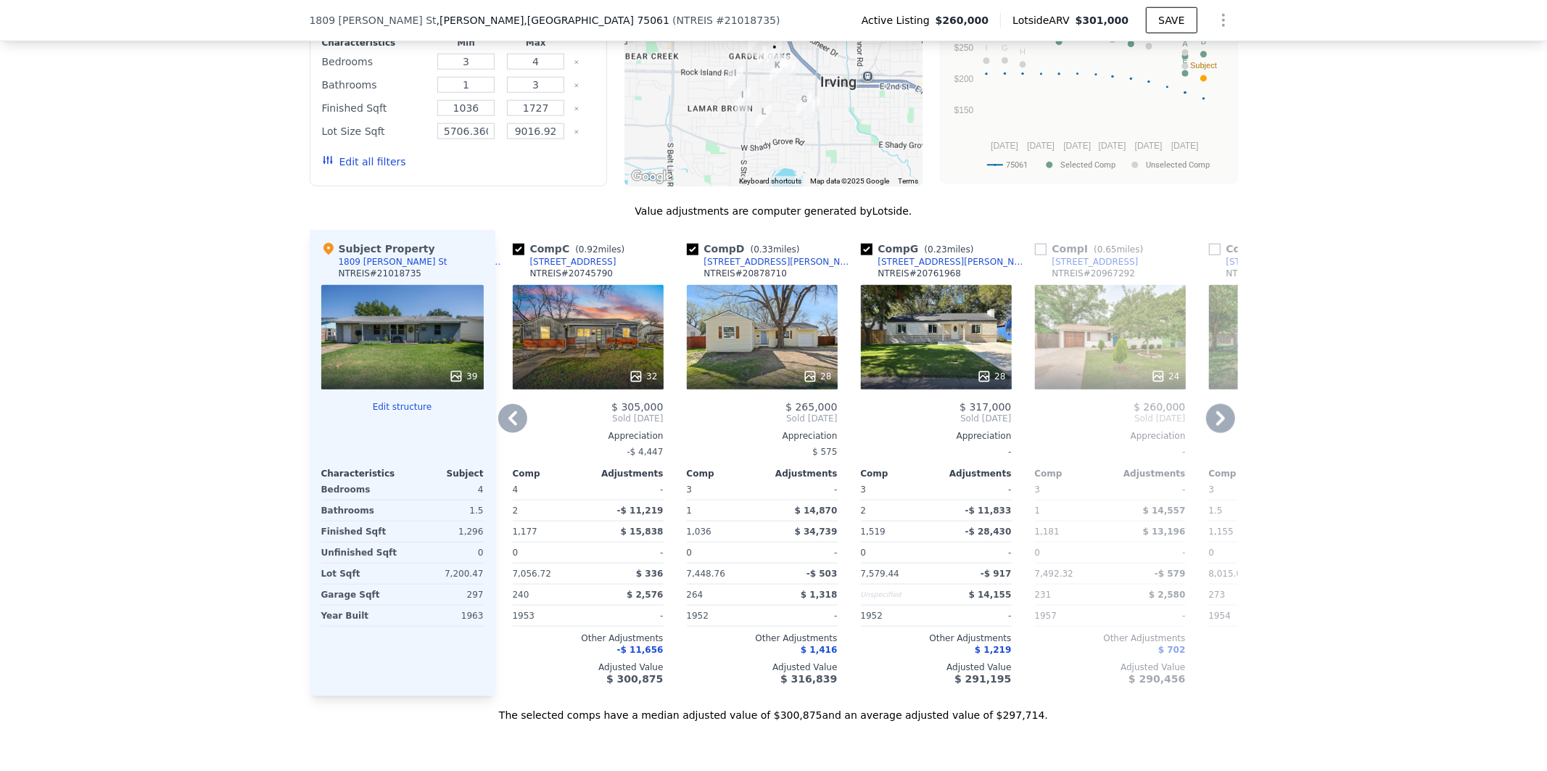
click at [1221, 433] on icon at bounding box center [1220, 418] width 29 height 29
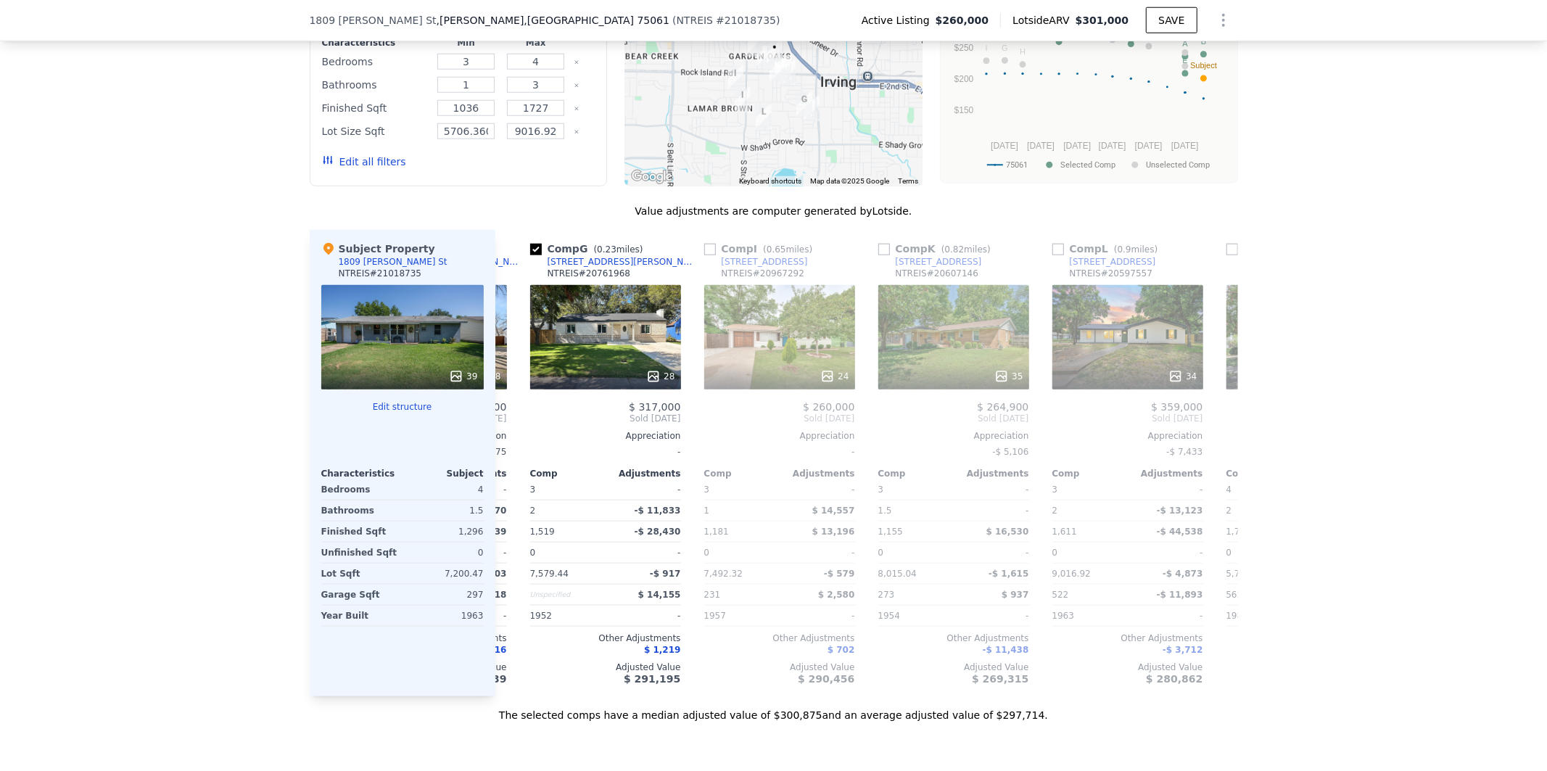
scroll to position [0, 696]
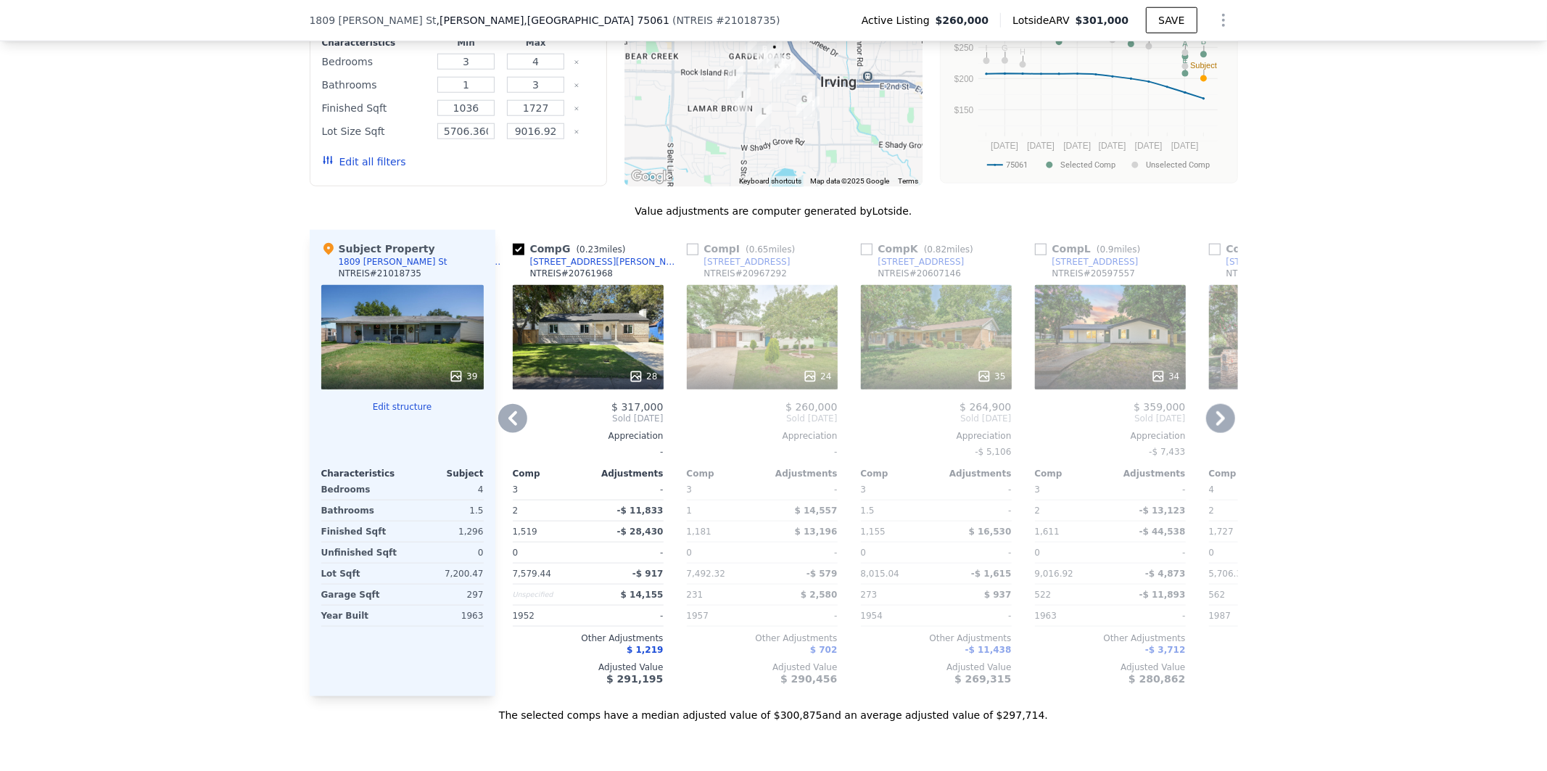
click at [1221, 433] on icon at bounding box center [1220, 418] width 29 height 29
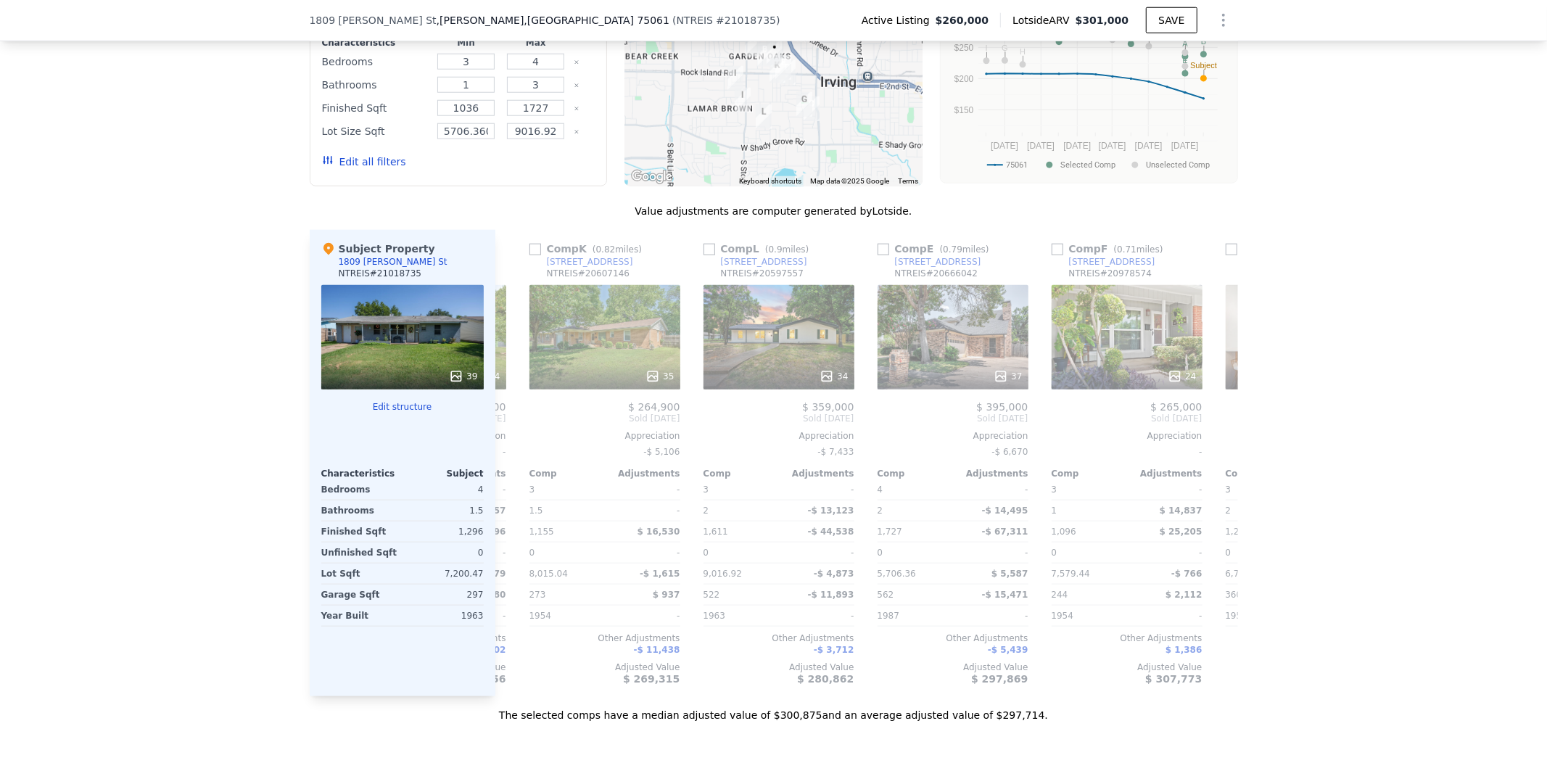
scroll to position [0, 1044]
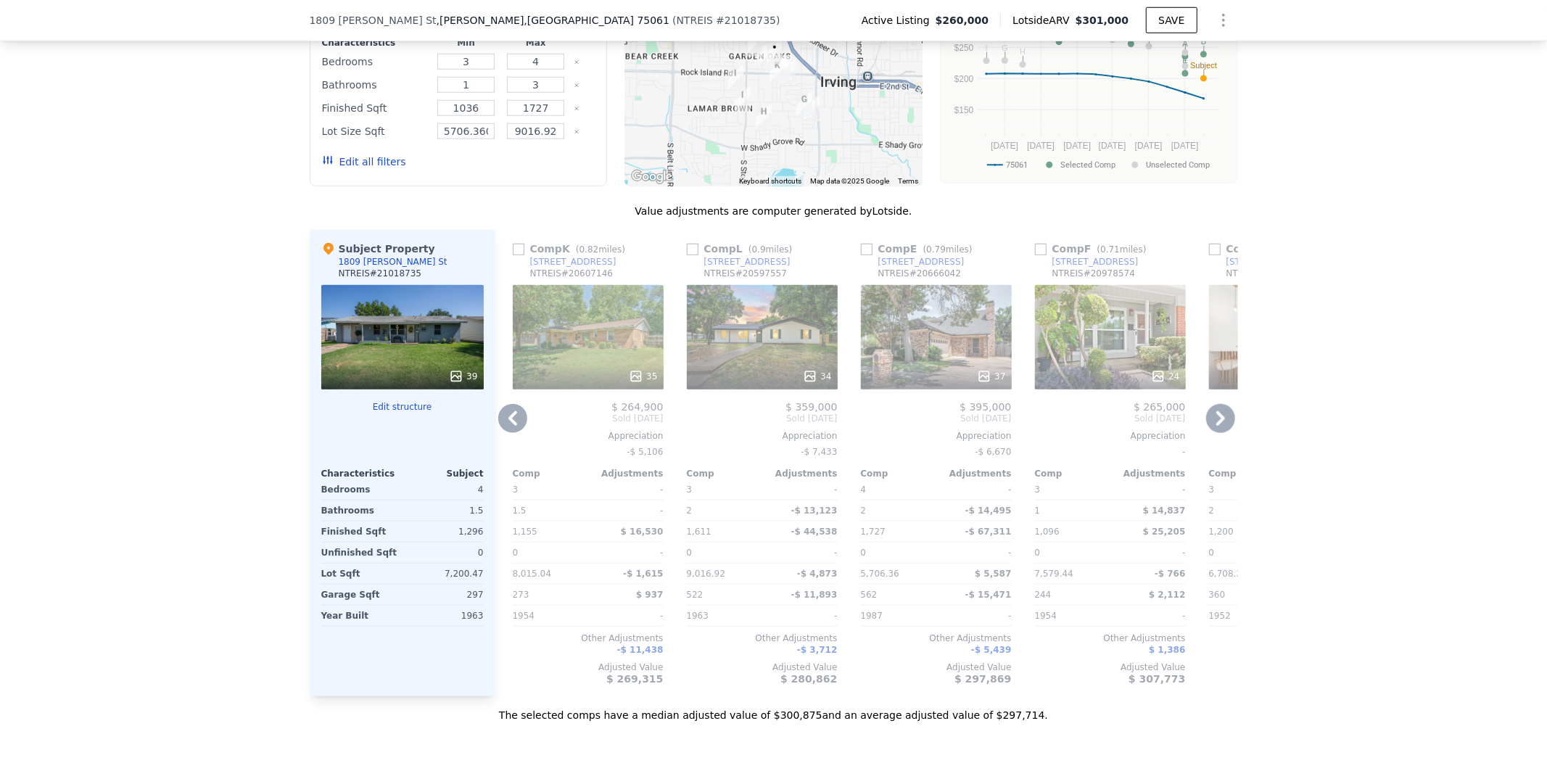
click at [1221, 433] on icon at bounding box center [1220, 418] width 29 height 29
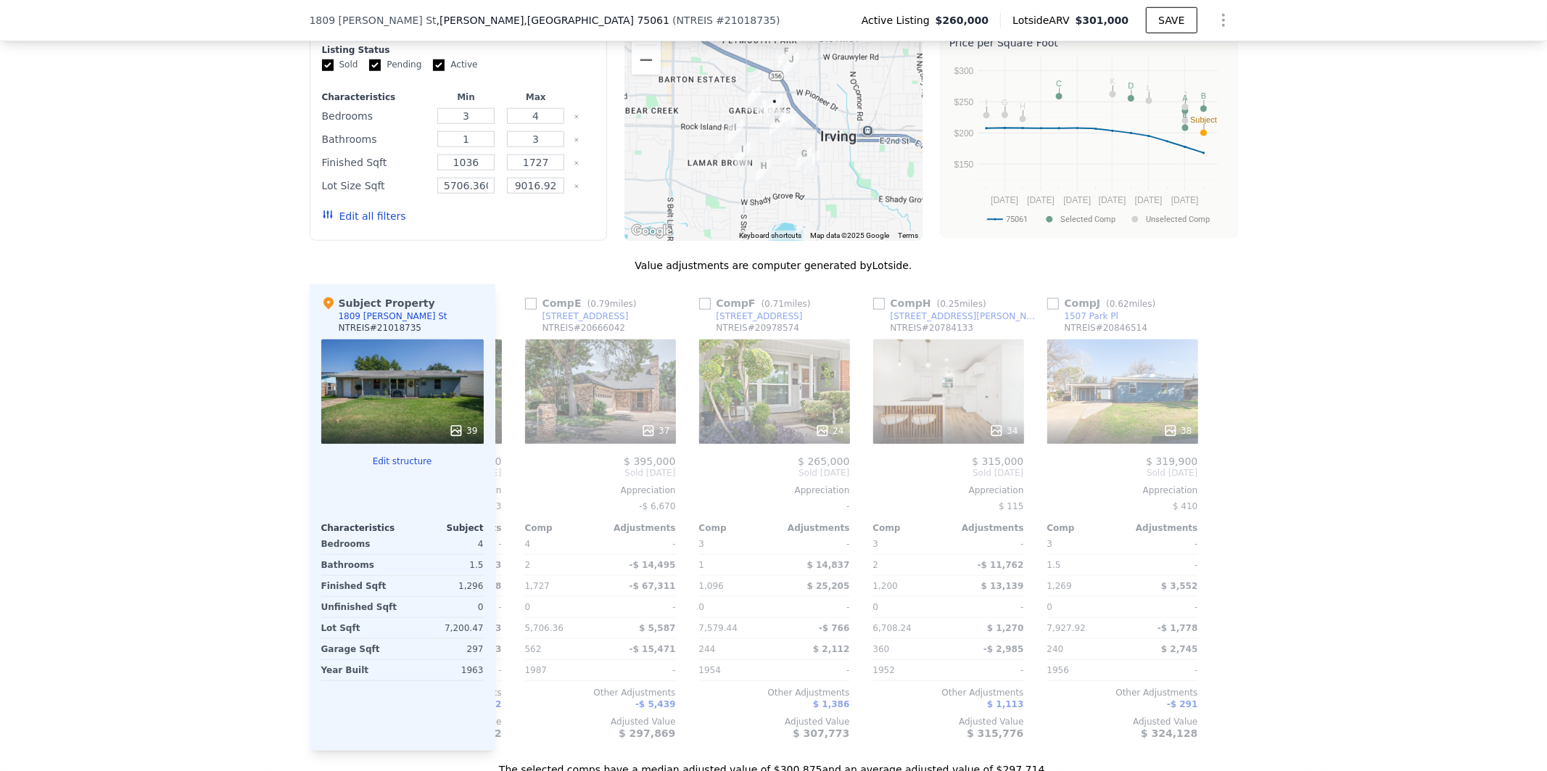
scroll to position [1235, 0]
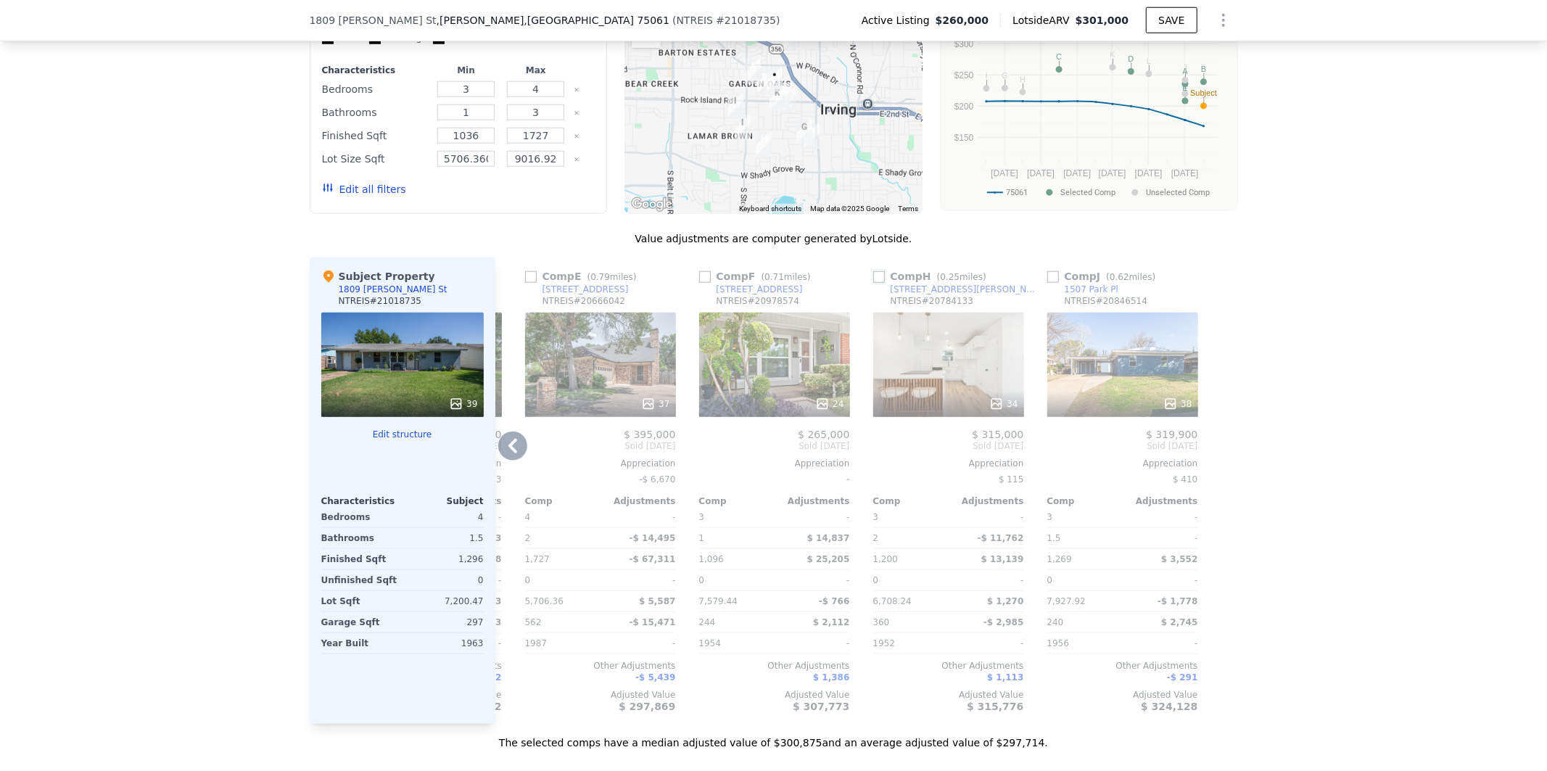
click at [873, 283] on input "checkbox" at bounding box center [879, 277] width 12 height 12
checkbox input "true"
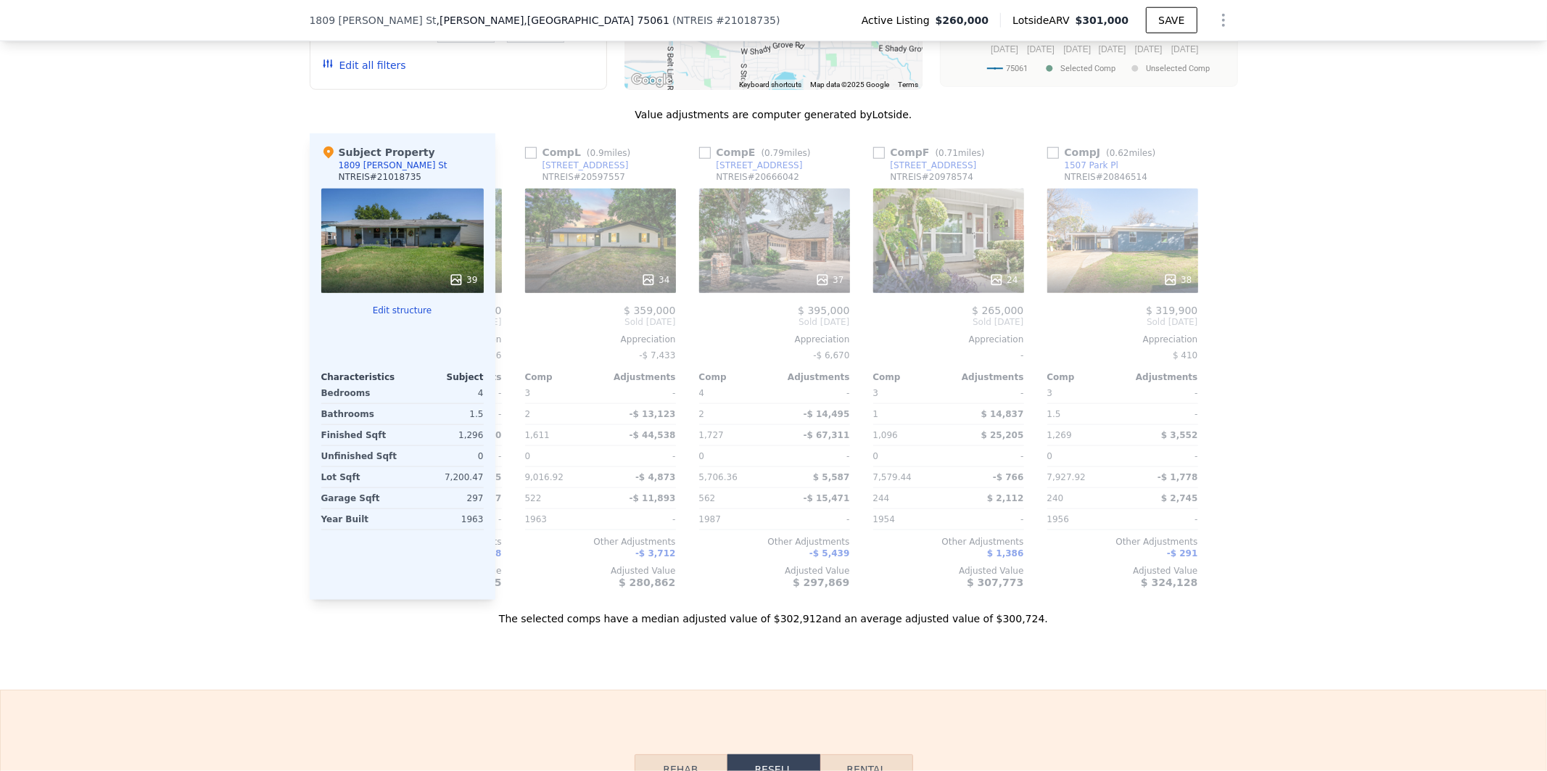
scroll to position [1396, 0]
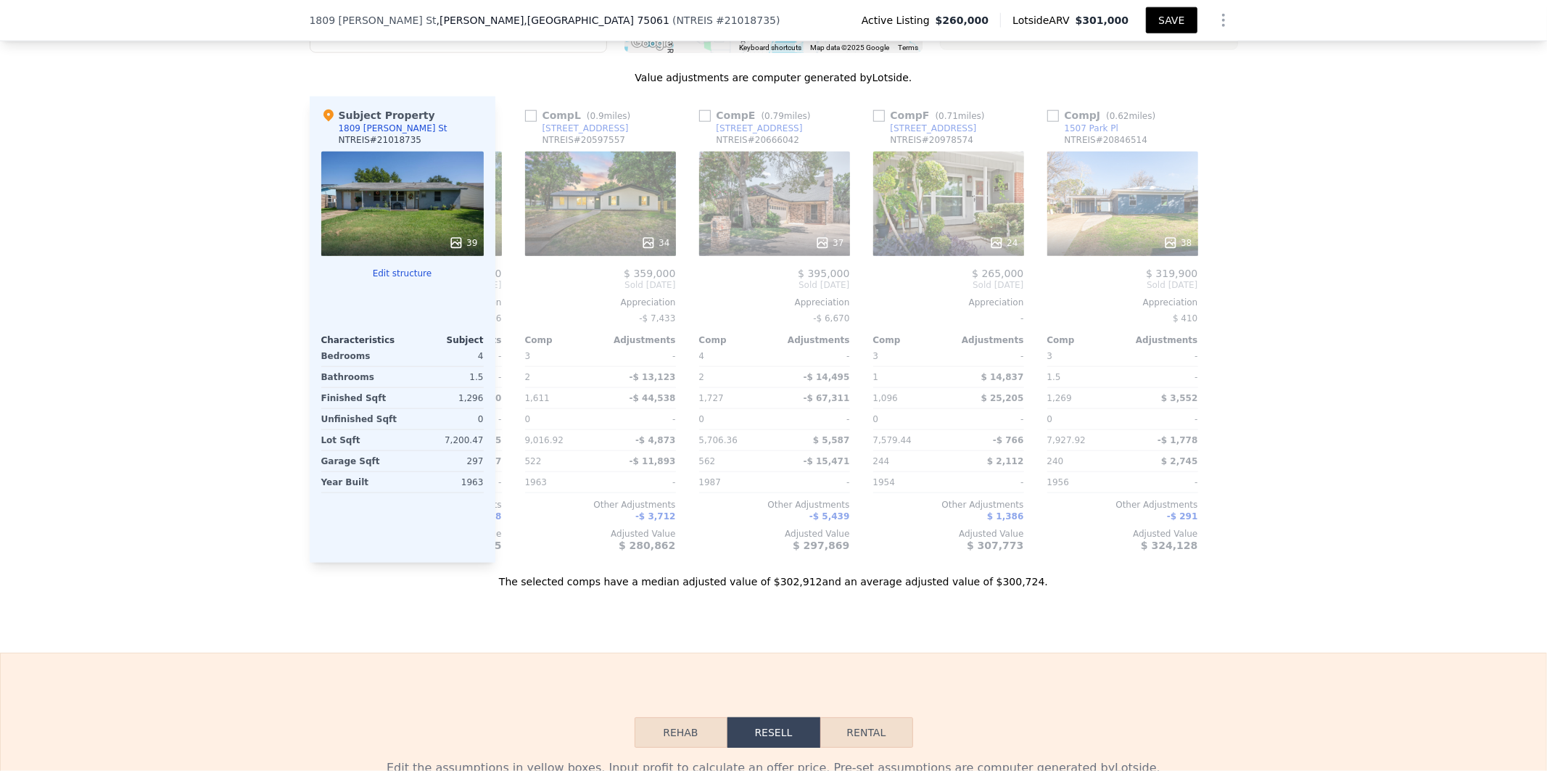
click at [1176, 20] on button "SAVE" at bounding box center [1171, 20] width 51 height 26
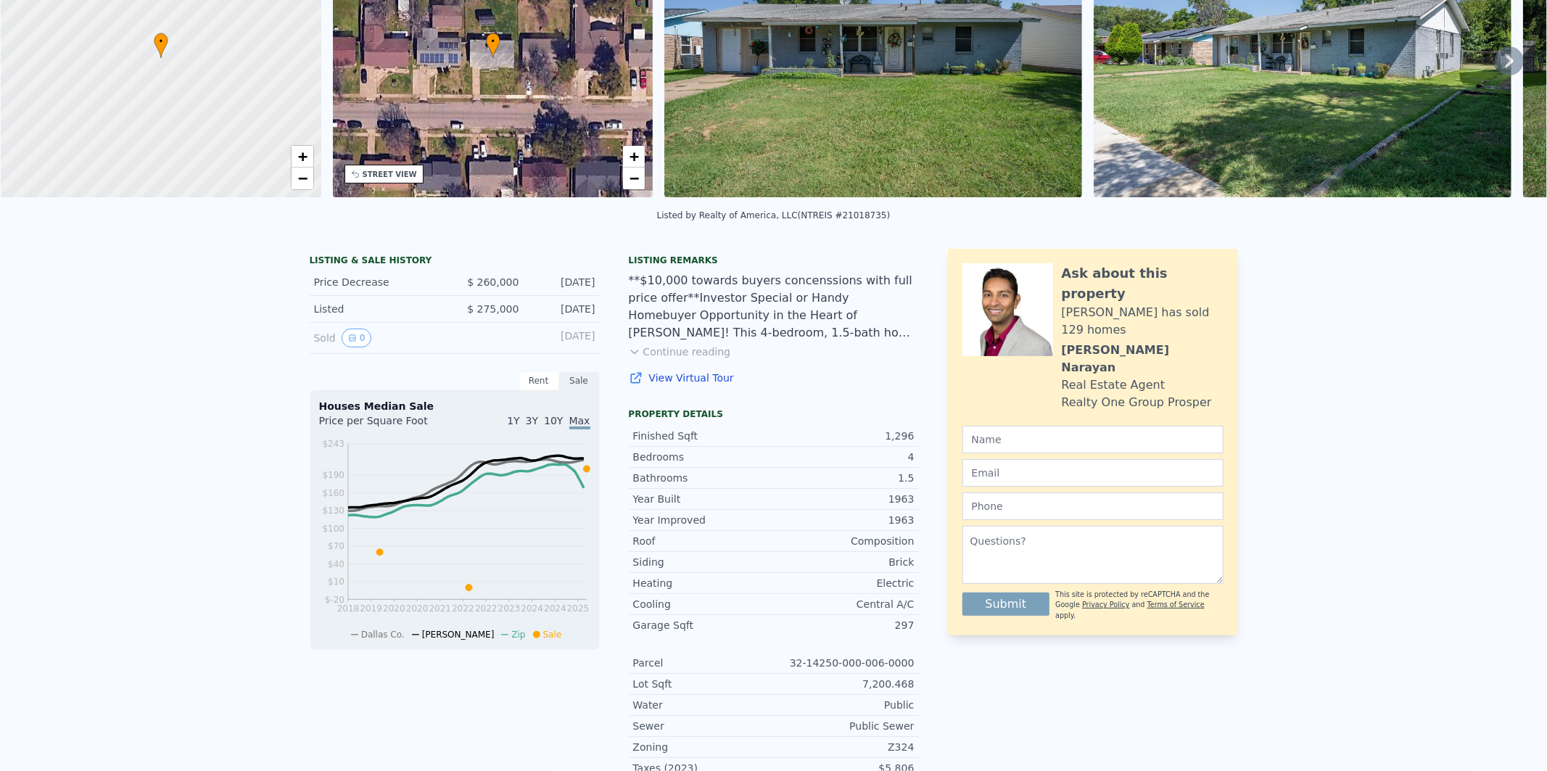
scroll to position [4, 0]
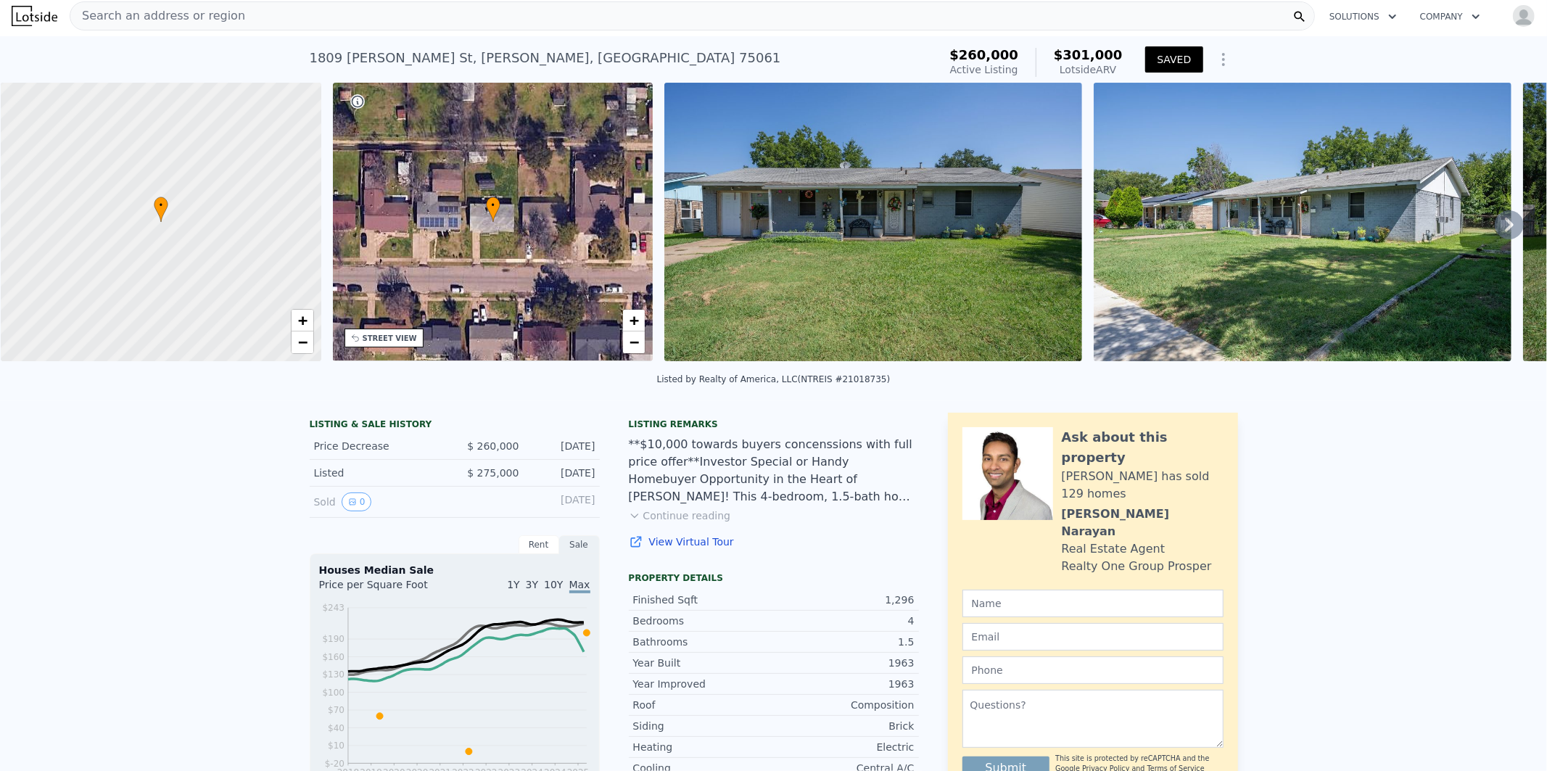
click at [912, 207] on img at bounding box center [873, 222] width 418 height 279
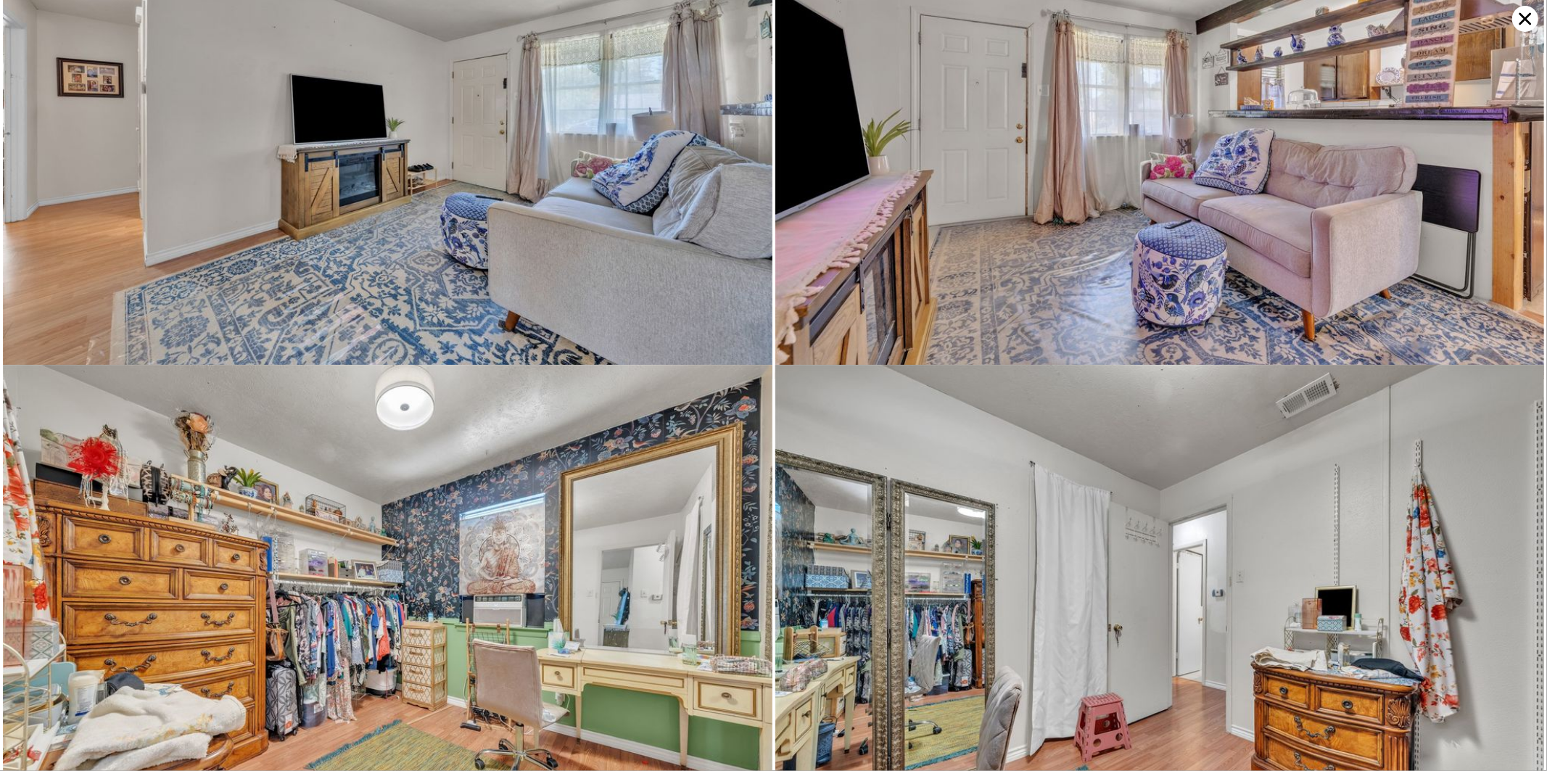
scroll to position [1495, 0]
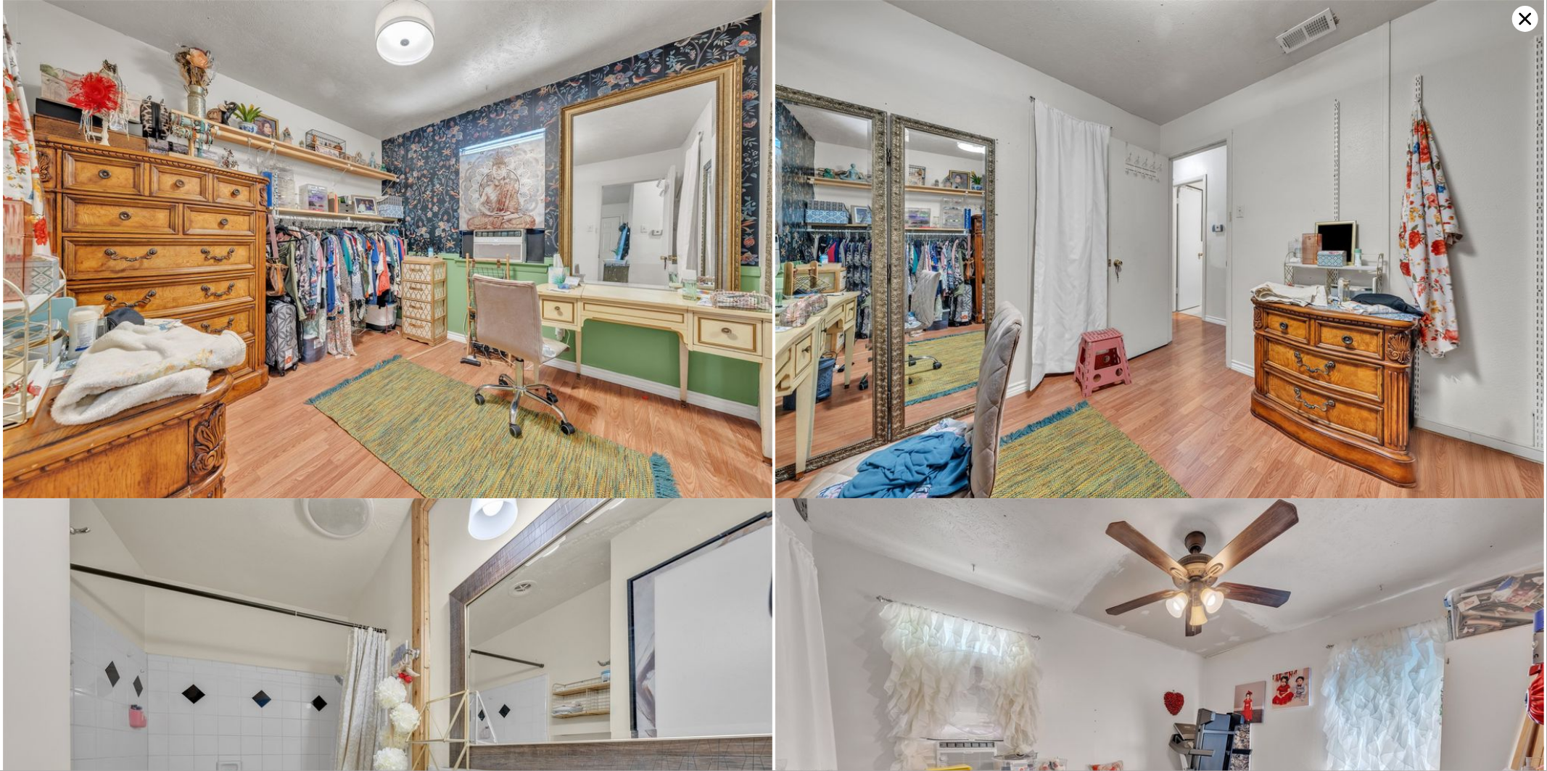
click at [1527, 18] on icon at bounding box center [1525, 19] width 26 height 26
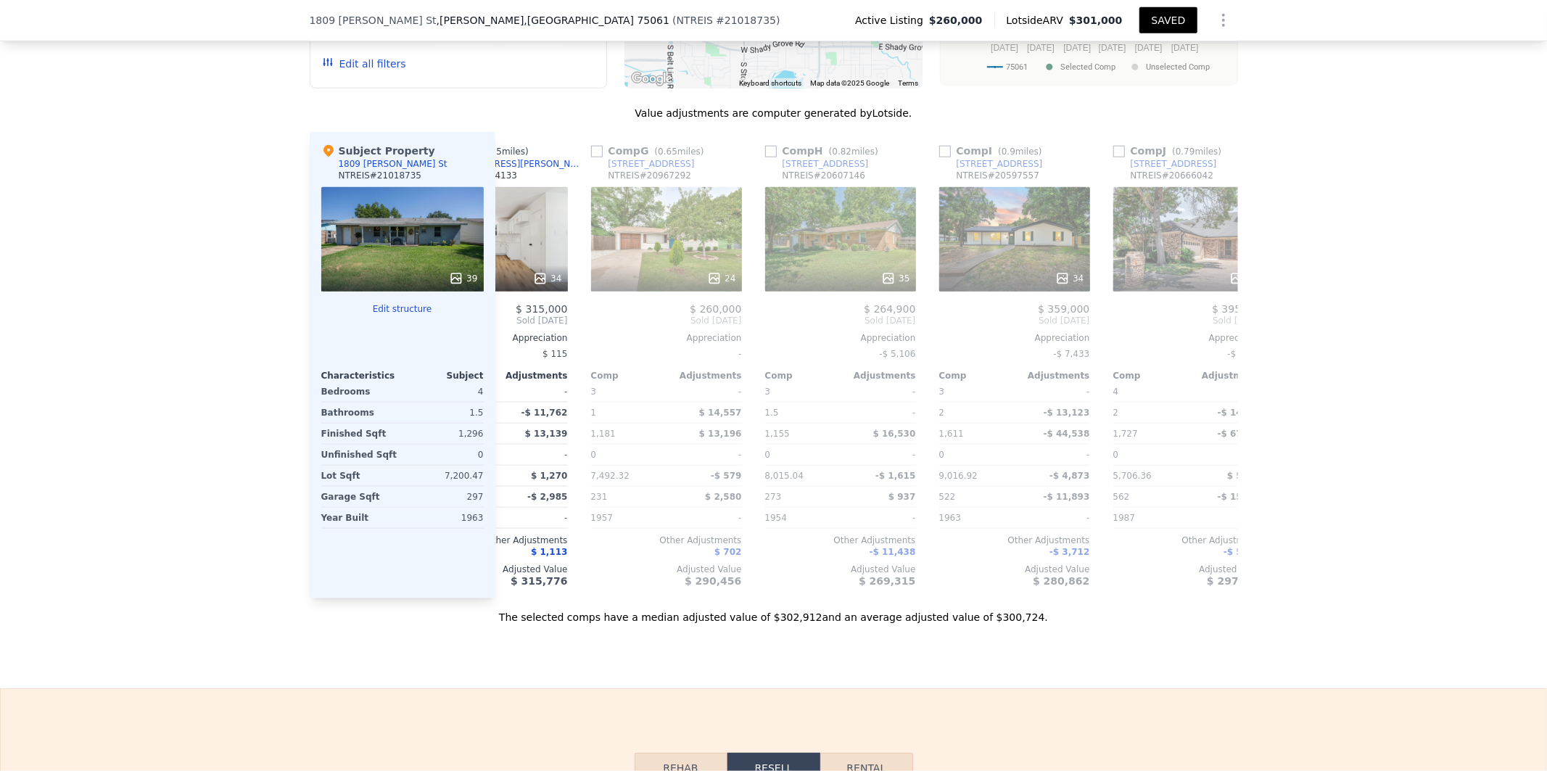
scroll to position [0, 0]
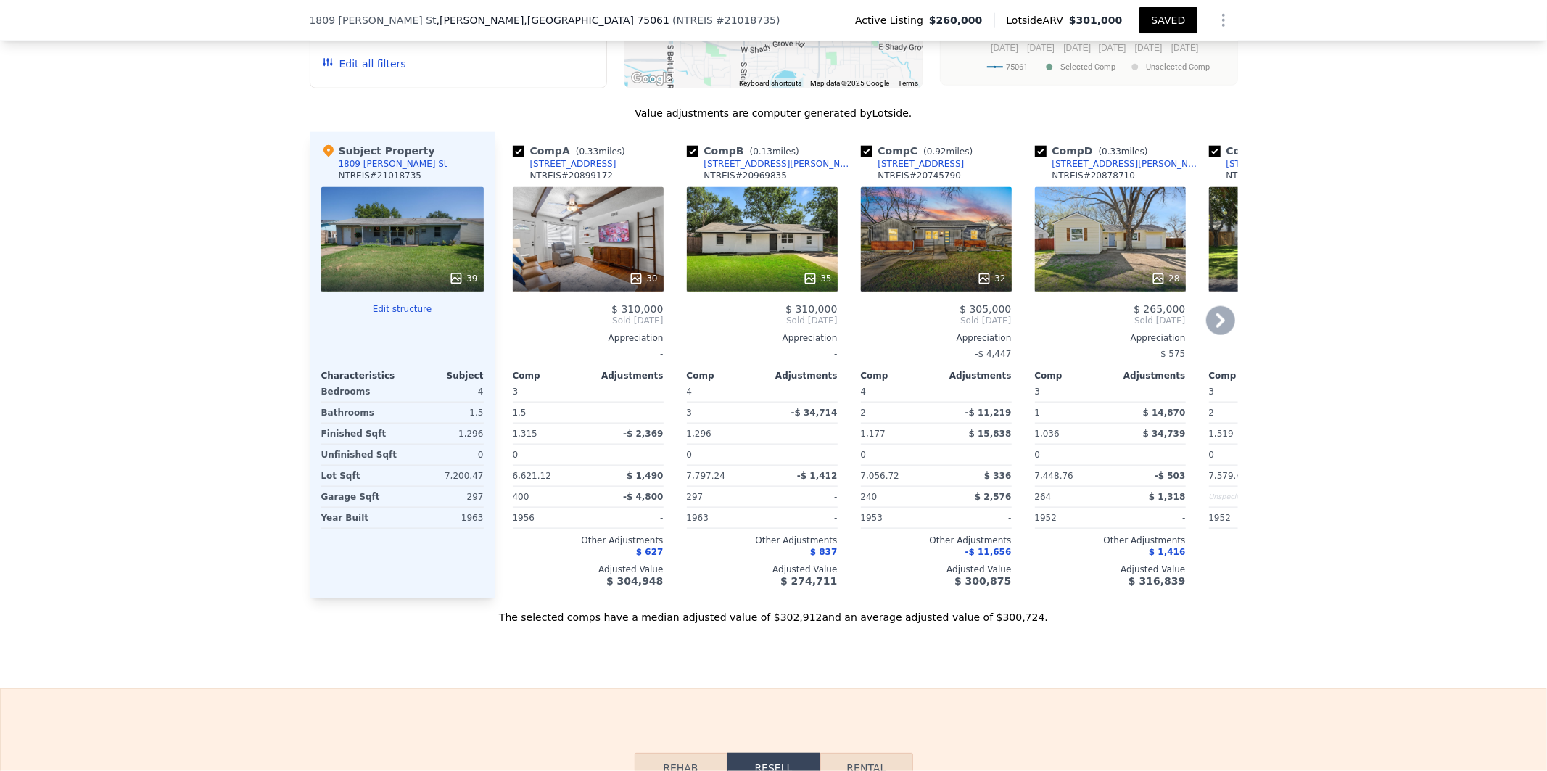
click at [582, 276] on div "30" at bounding box center [588, 239] width 151 height 104
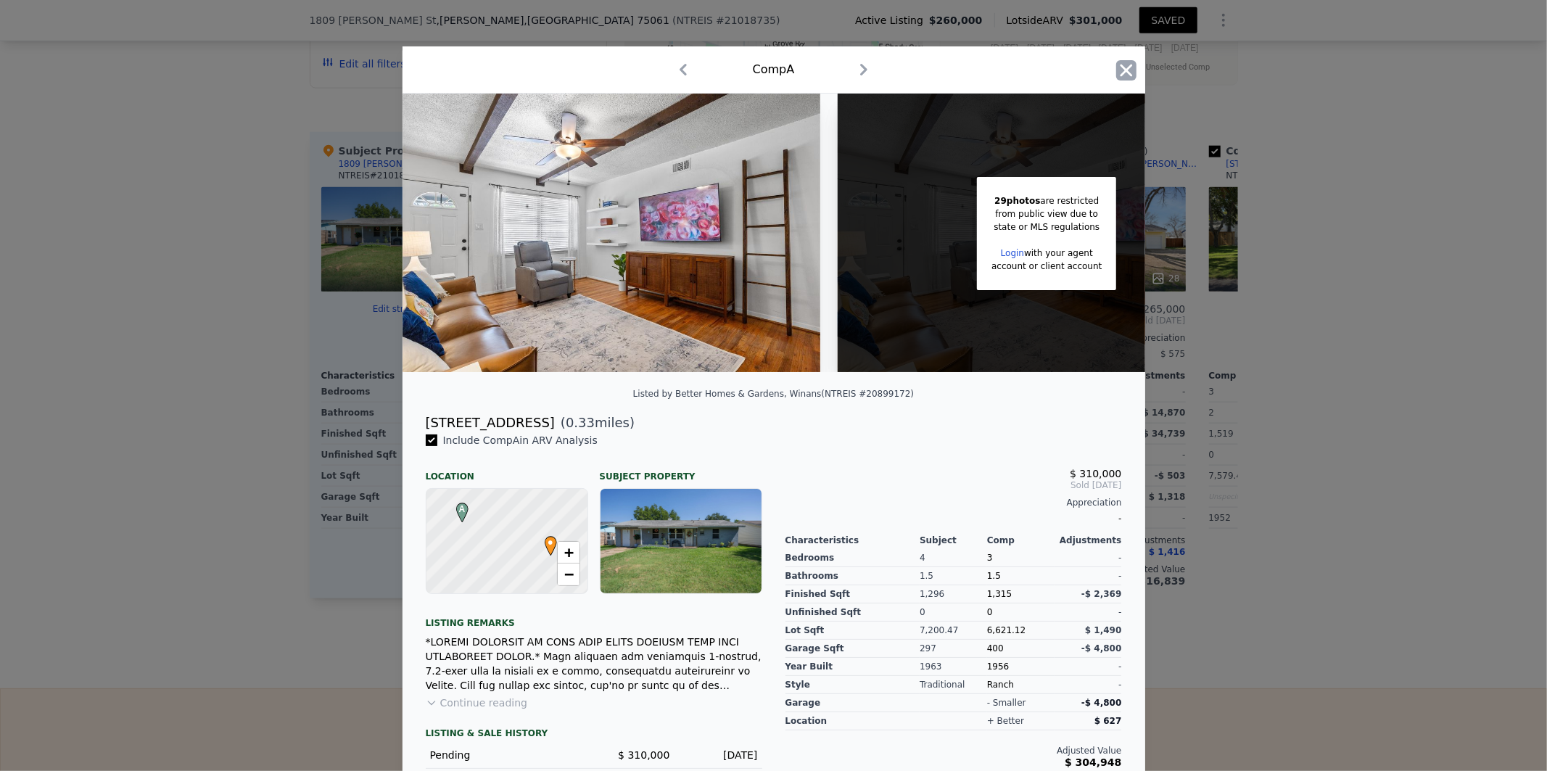
click at [1119, 73] on icon "button" at bounding box center [1126, 70] width 20 height 20
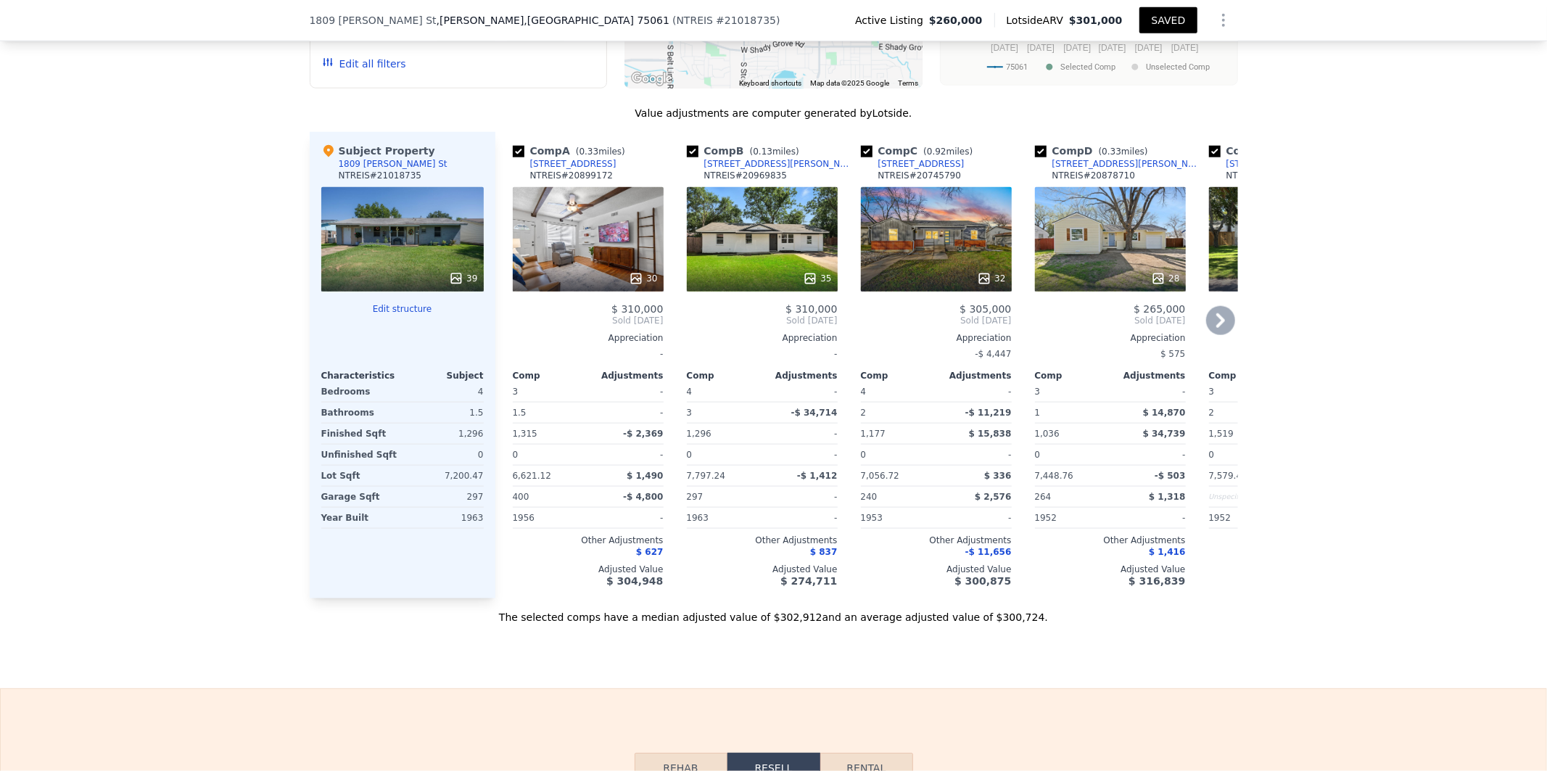
click at [760, 268] on div "35" at bounding box center [762, 239] width 151 height 104
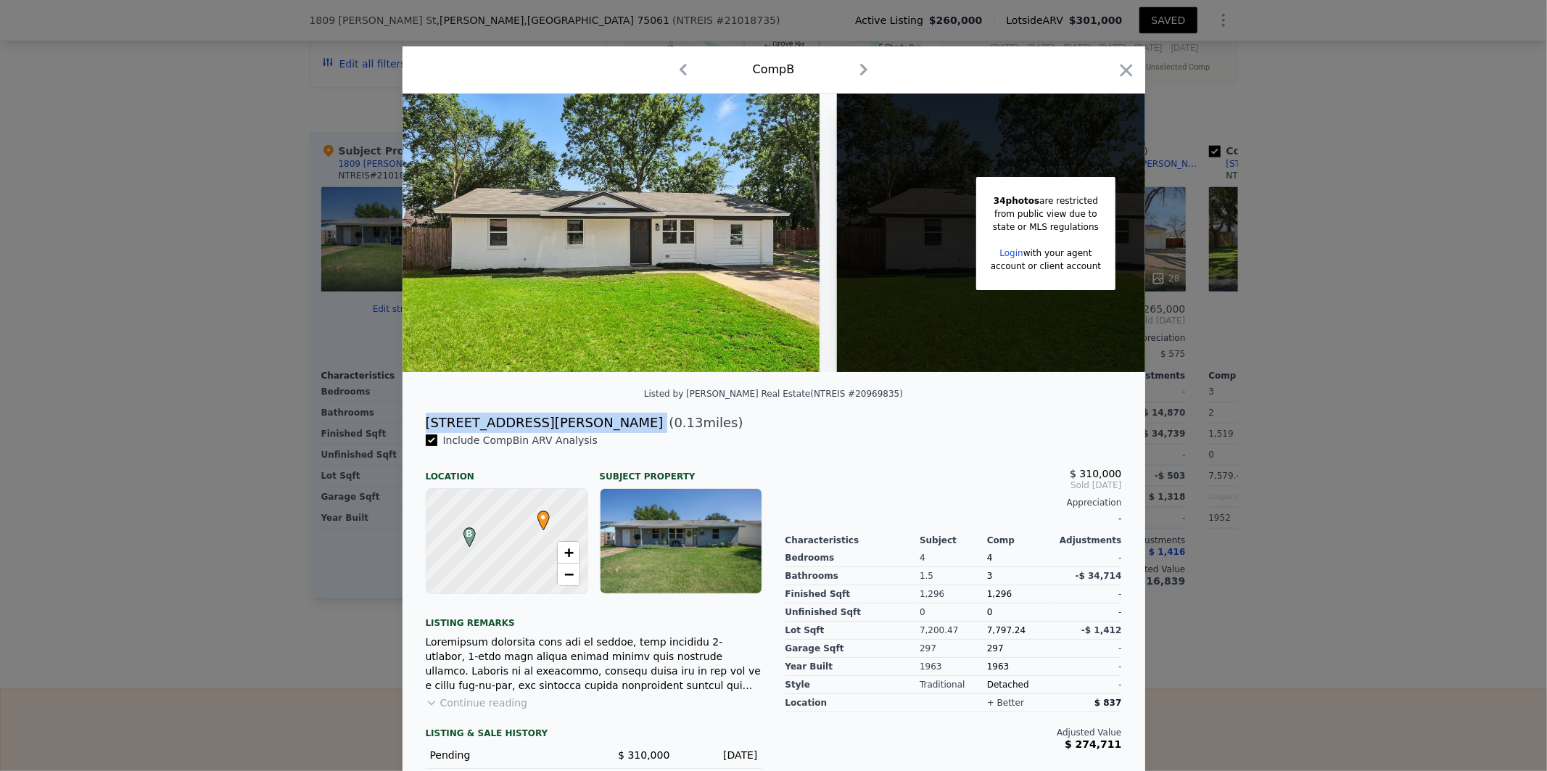
drag, startPoint x: 523, startPoint y: 434, endPoint x: 416, endPoint y: 432, distance: 106.6
click at [416, 432] on div "[STREET_ADDRESS][PERSON_NAME] ( 0.13 miles)" at bounding box center [773, 423] width 719 height 20
click at [1128, 73] on icon "button" at bounding box center [1126, 70] width 20 height 20
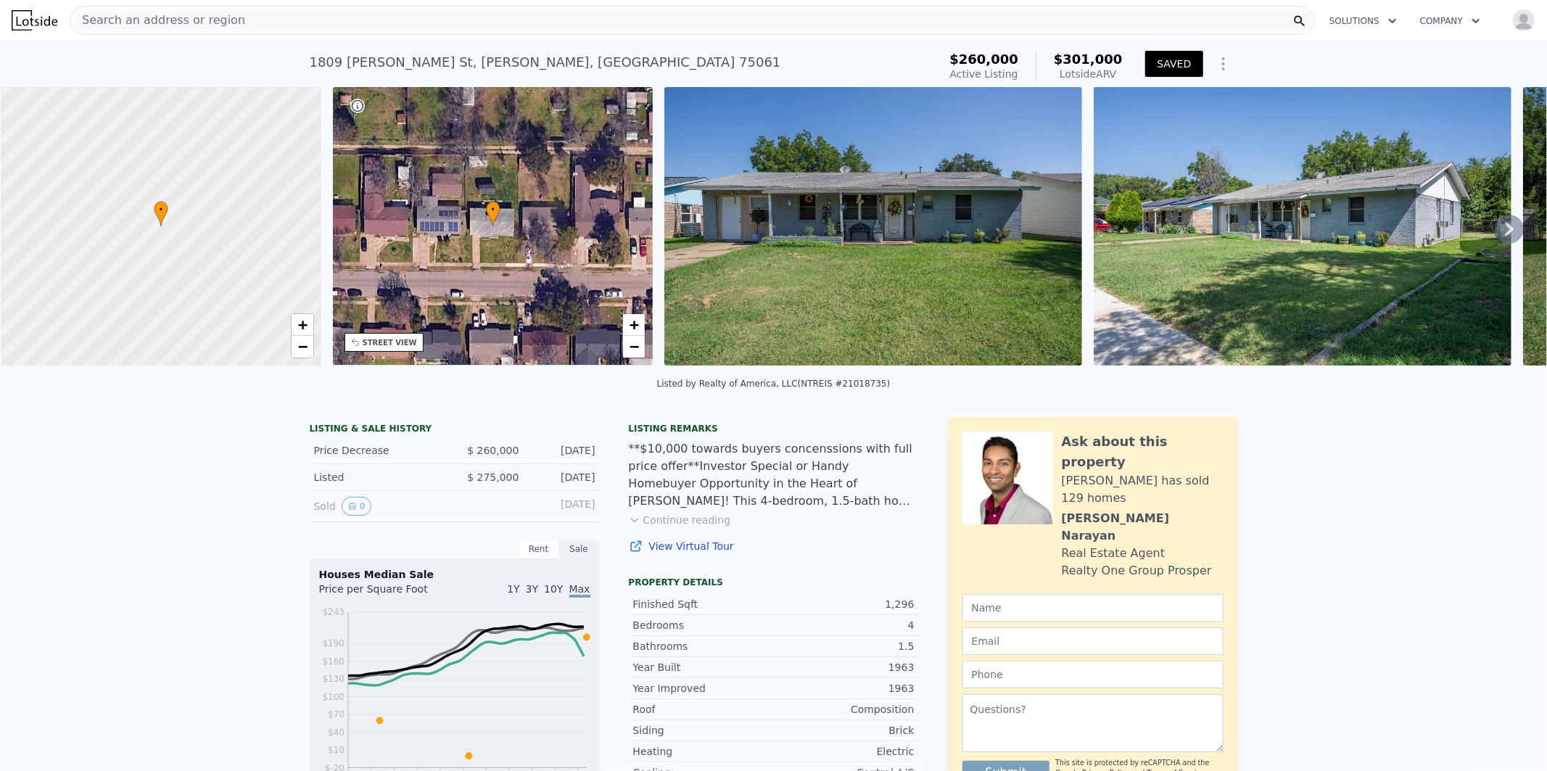
click at [218, 25] on span "Search an address or region" at bounding box center [157, 20] width 175 height 17
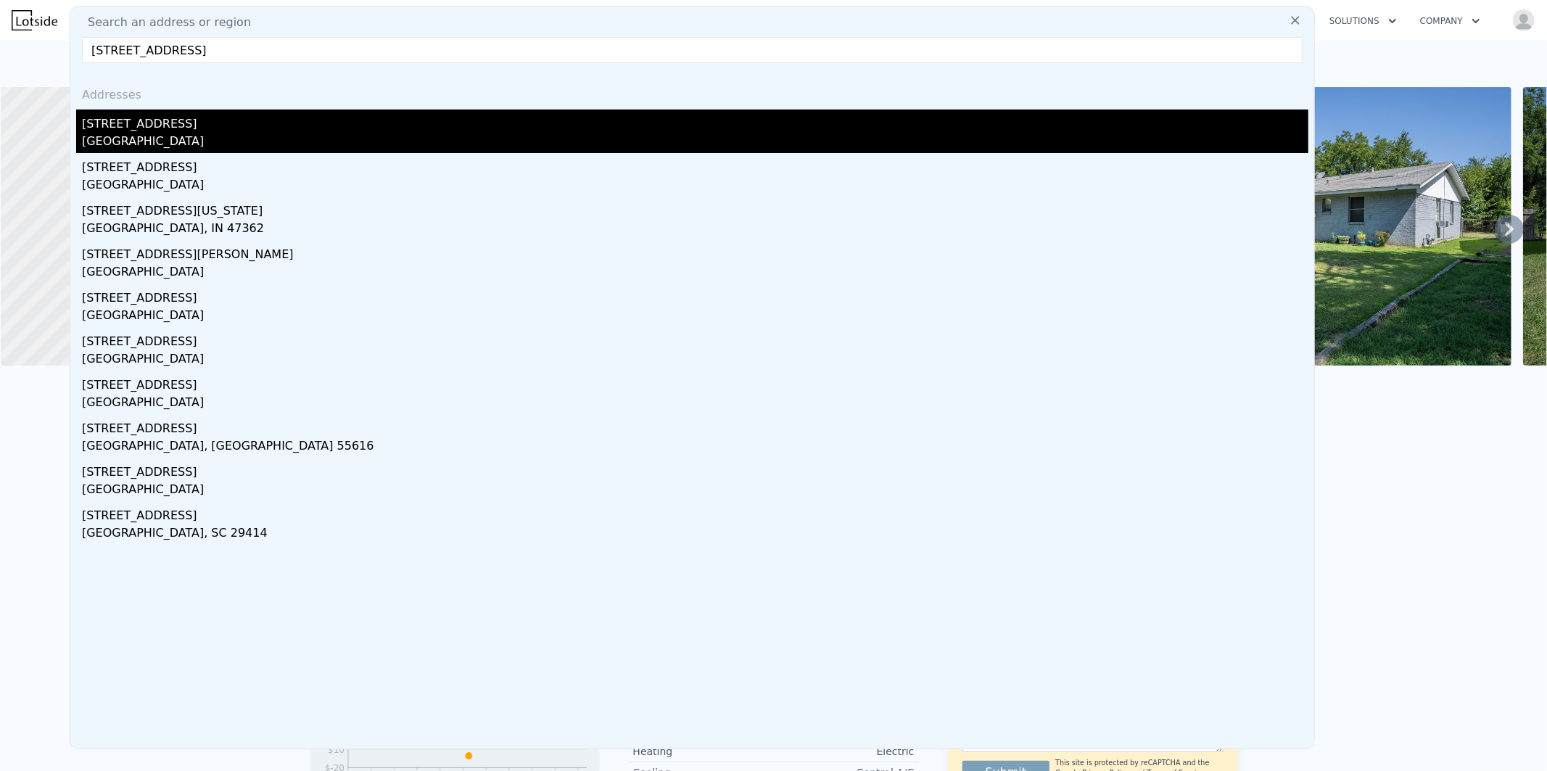
type input "[STREET_ADDRESS]"
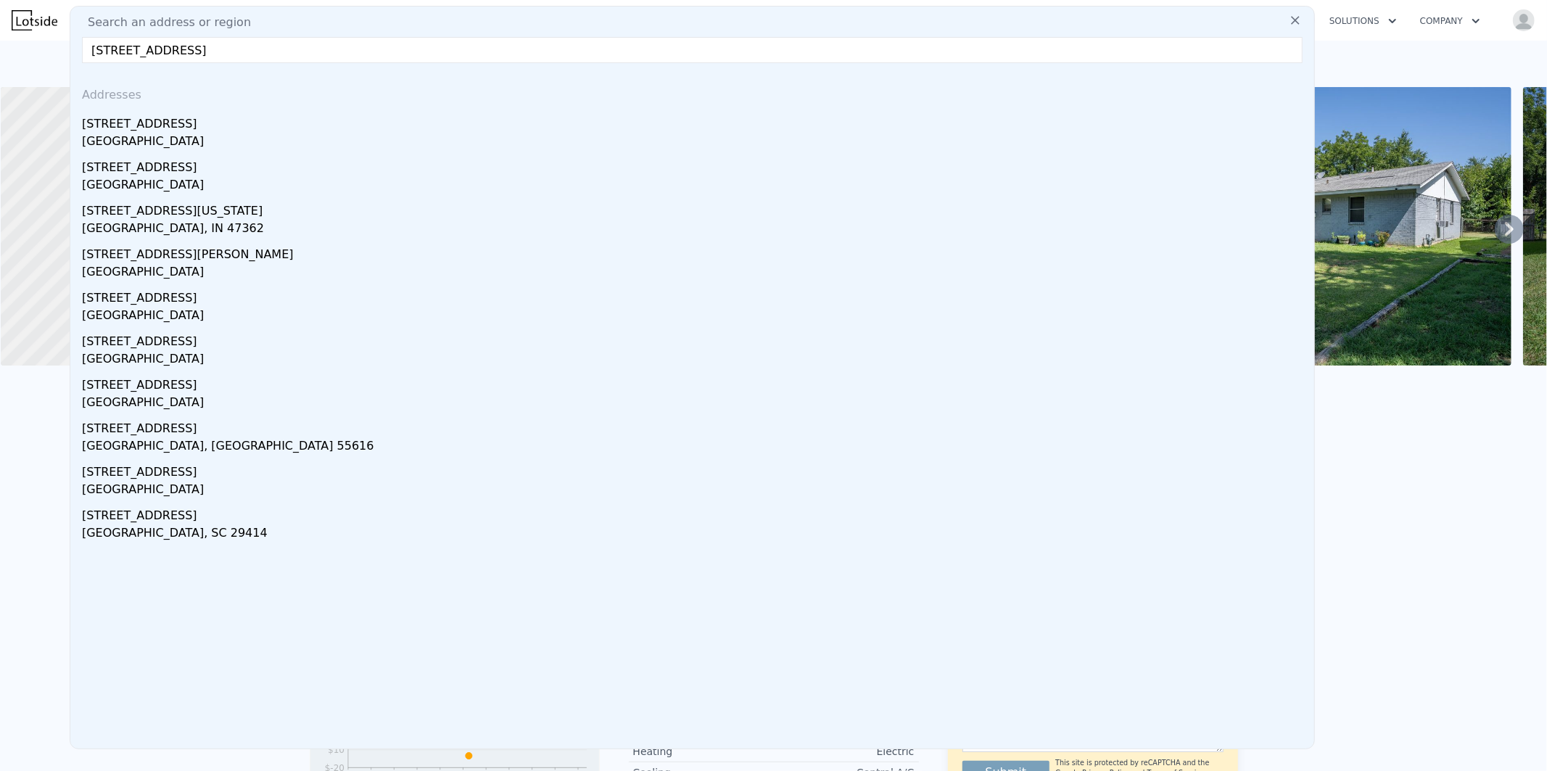
drag, startPoint x: 123, startPoint y: 136, endPoint x: 149, endPoint y: 129, distance: 26.4
click at [124, 136] on div "[GEOGRAPHIC_DATA]" at bounding box center [695, 143] width 1226 height 20
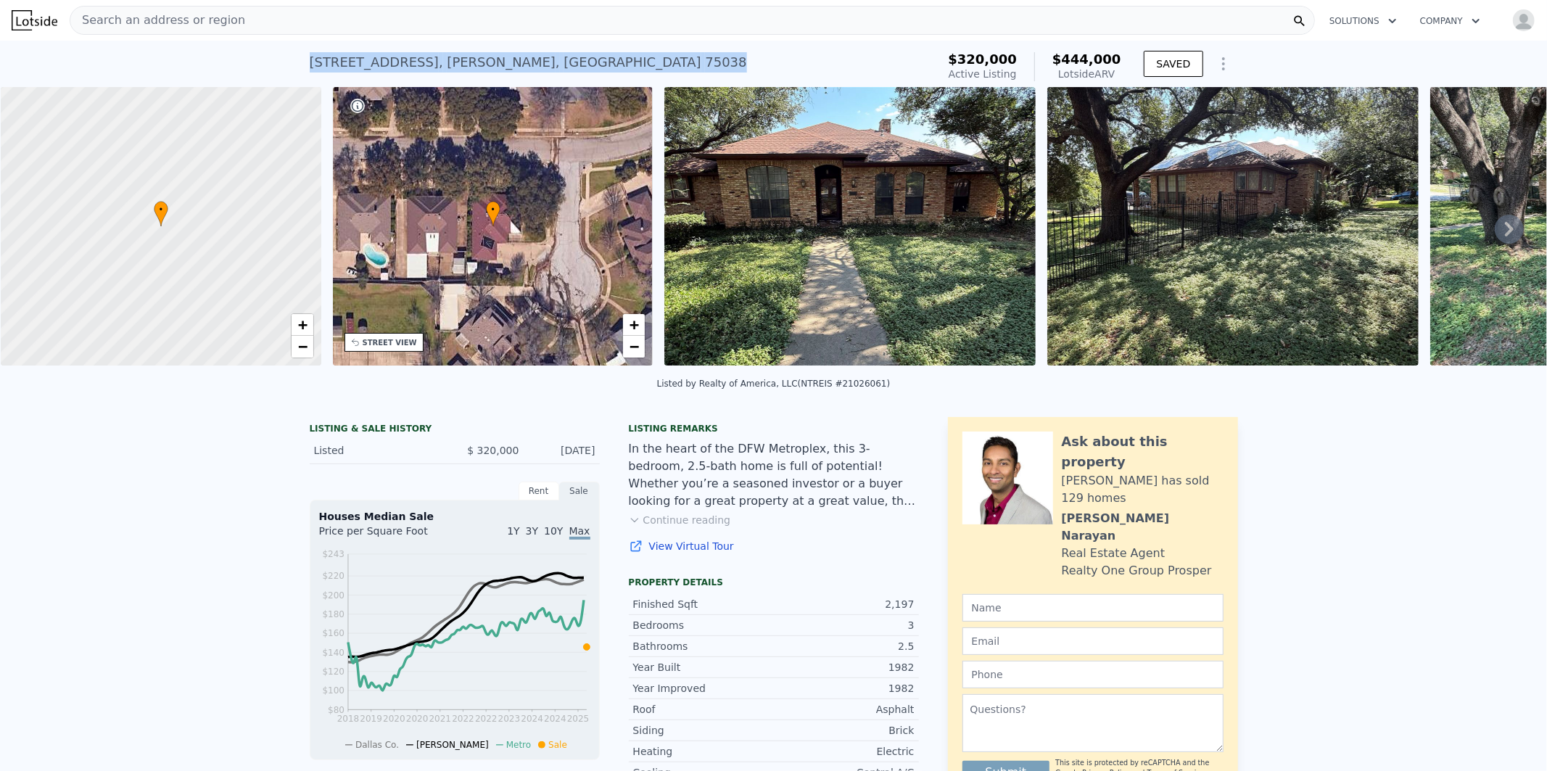
drag, startPoint x: 517, startPoint y: 68, endPoint x: 313, endPoint y: 63, distance: 204.6
click at [310, 66] on div "[STREET_ADDRESS] Active at $320k (~ARV $444k )" at bounding box center [621, 66] width 622 height 41
copy div "[STREET_ADDRESS]"
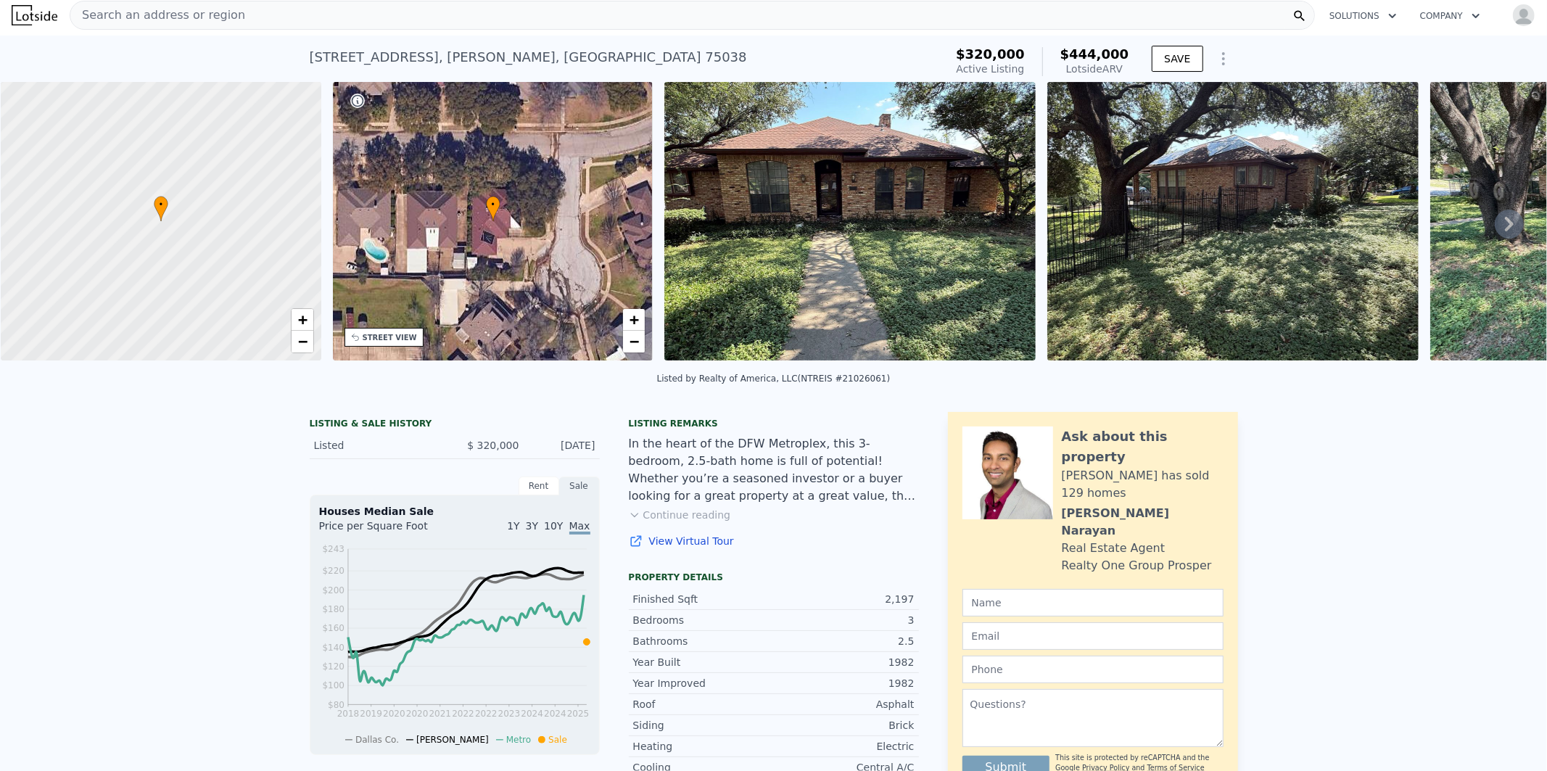
scroll to position [4, 0]
click at [387, 334] on div "STREET VIEW" at bounding box center [390, 338] width 54 height 11
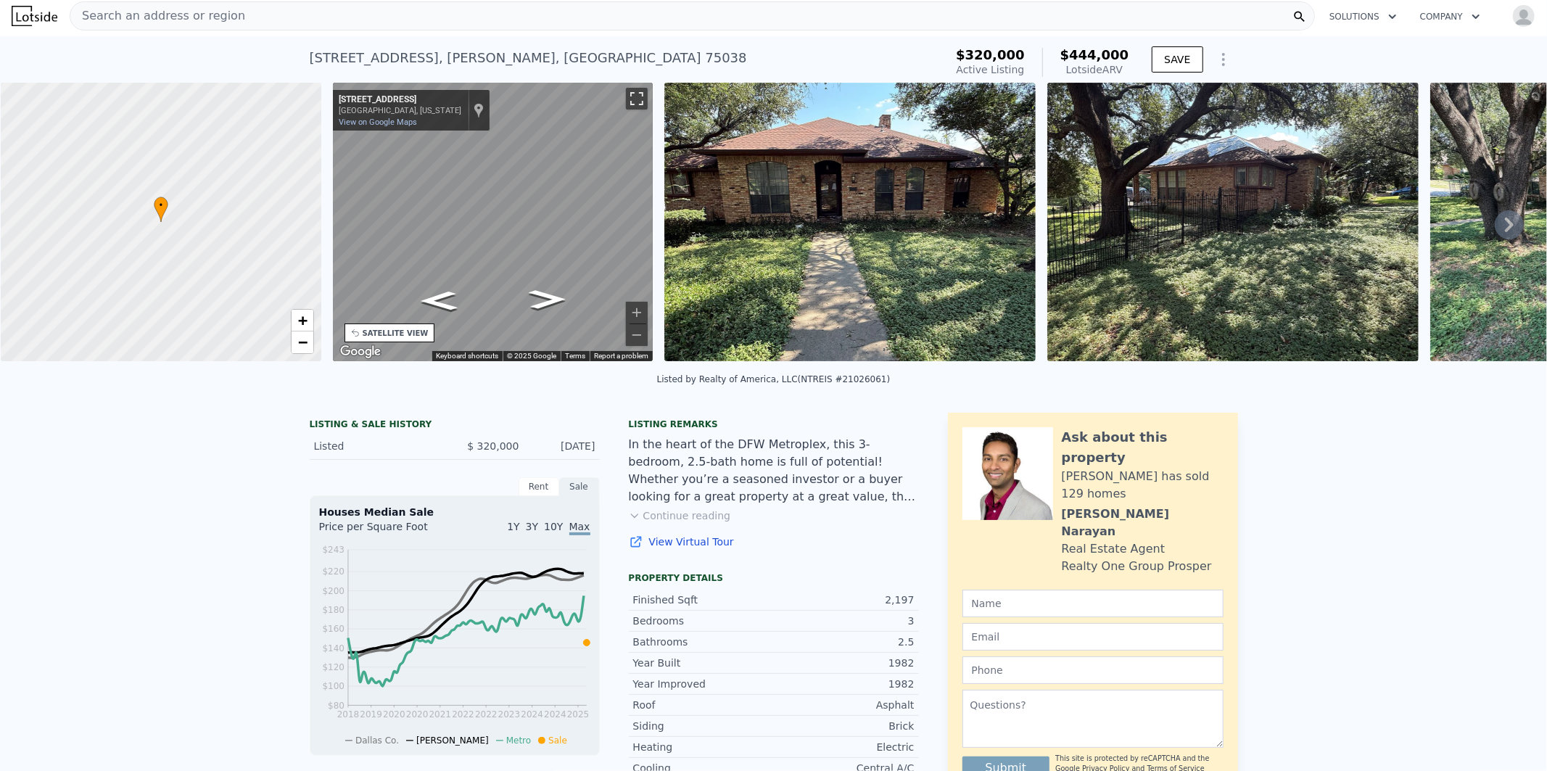
drag, startPoint x: 638, startPoint y: 96, endPoint x: 642, endPoint y: 193, distance: 97.3
click at [640, 96] on button "Toggle fullscreen view" at bounding box center [637, 99] width 22 height 22
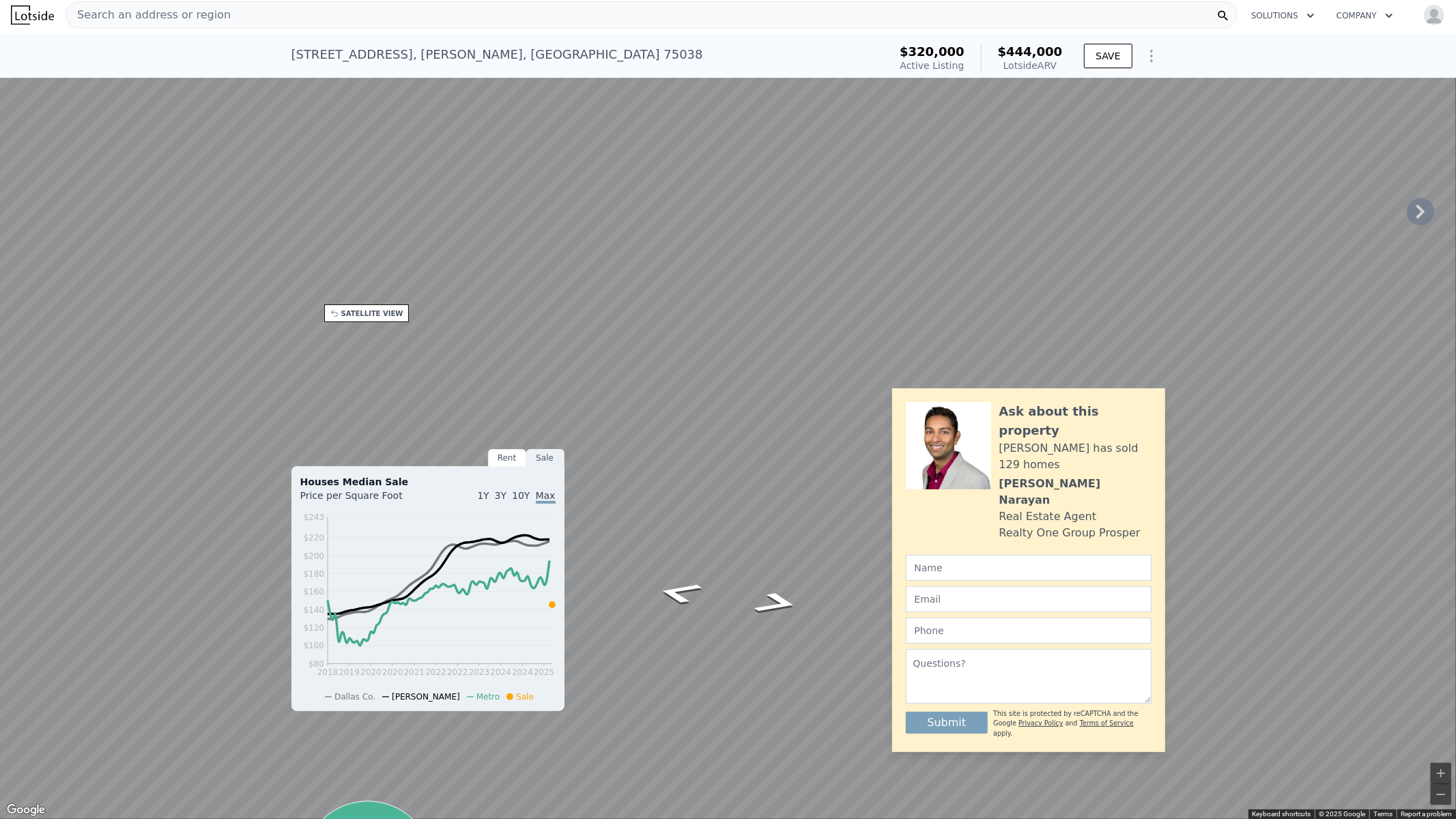
click at [1437, 19] on button "Toggle fullscreen view" at bounding box center [1441, 15] width 21 height 21
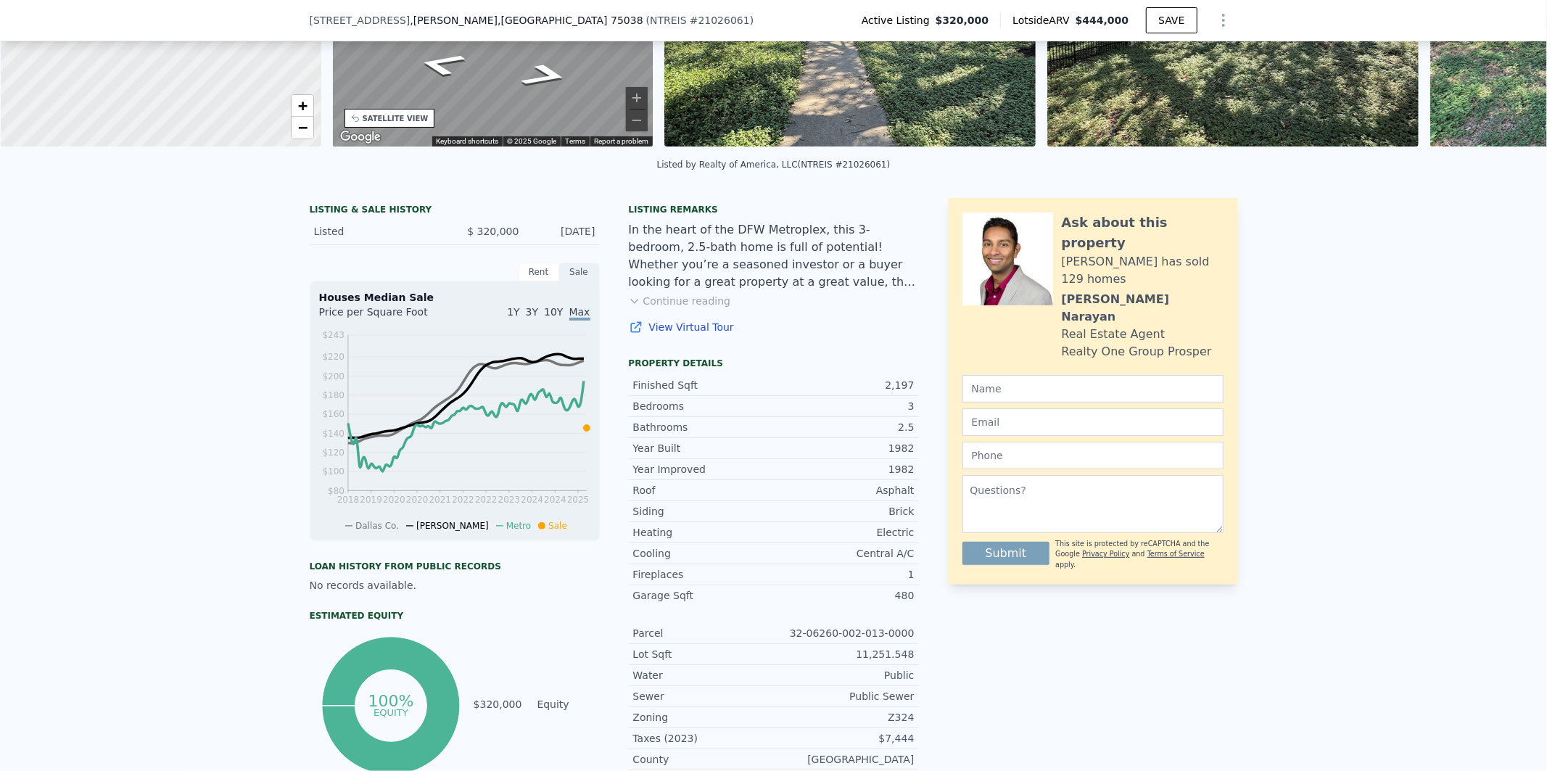
scroll to position [215, 0]
drag, startPoint x: 919, startPoint y: 606, endPoint x: 675, endPoint y: 605, distance: 243.7
click at [673, 606] on div "LISTING & SALE HISTORY Listed $ 320,000 [DATE] Rent Sale Rent over time Price p…" at bounding box center [774, 499] width 928 height 604
copy div "Sqft 480"
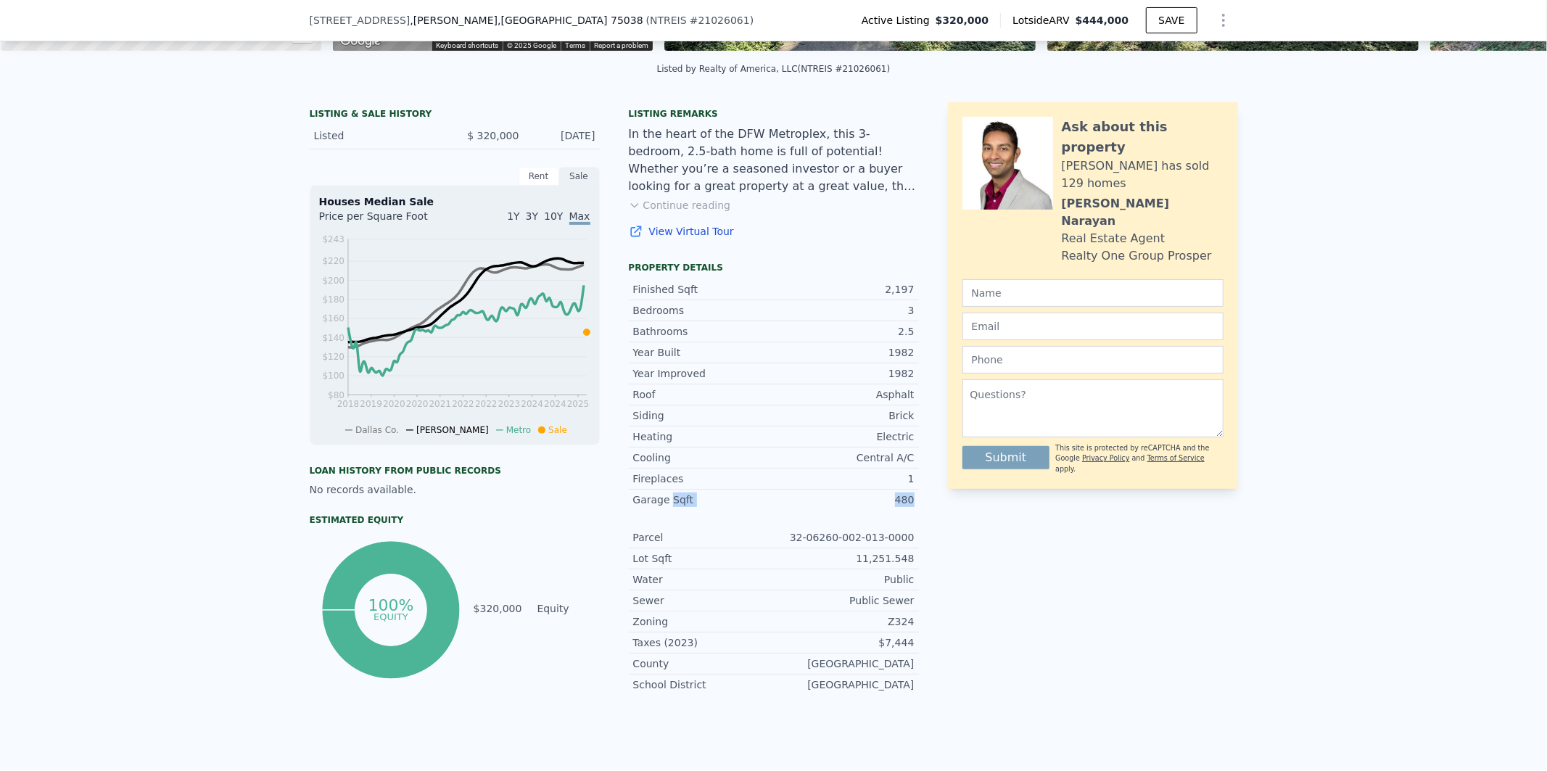
scroll to position [349, 0]
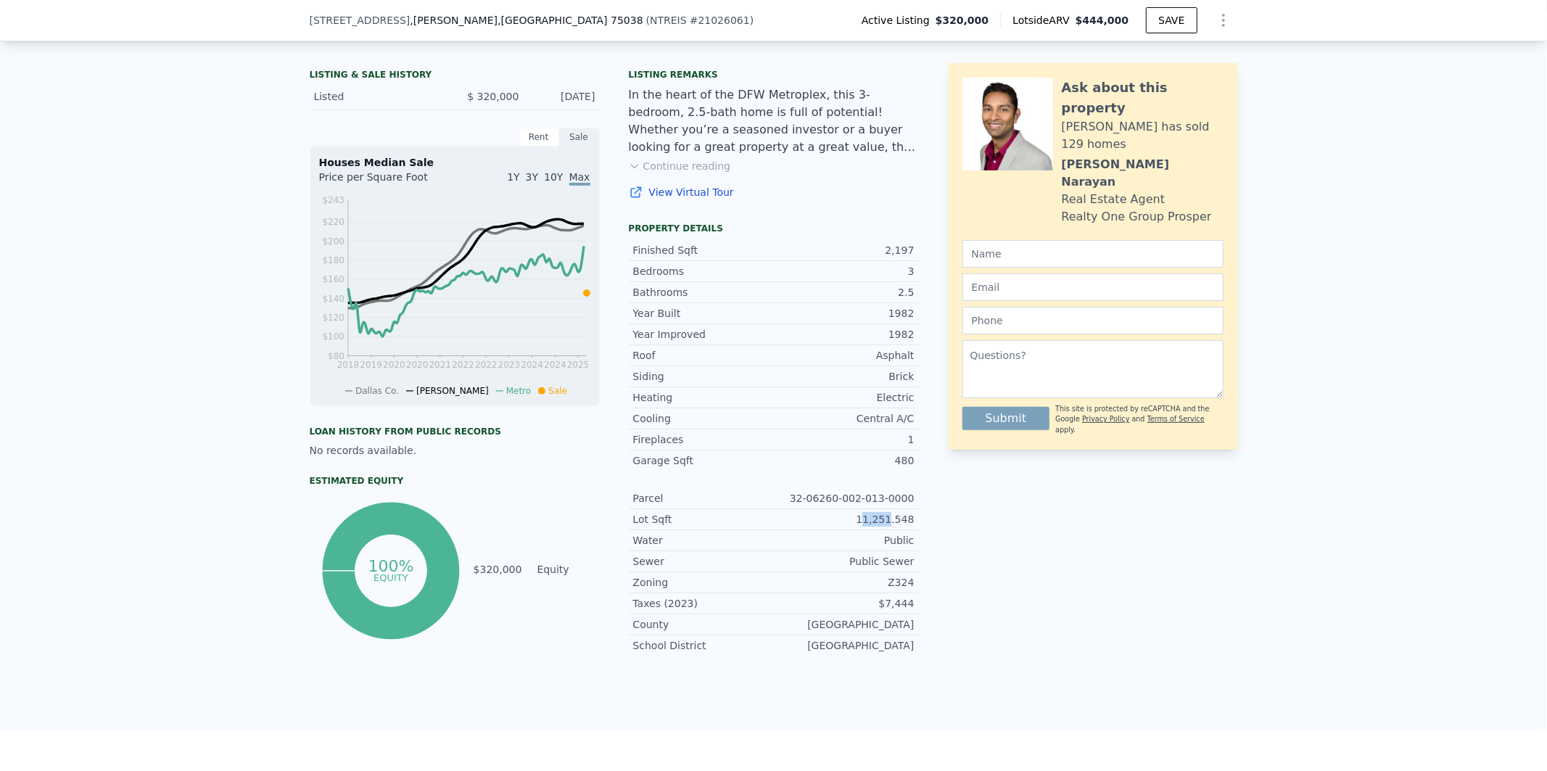
drag, startPoint x: 891, startPoint y: 527, endPoint x: 868, endPoint y: 527, distance: 22.5
click at [868, 527] on div "11,251.548" at bounding box center [844, 519] width 141 height 15
copy div "11,251"
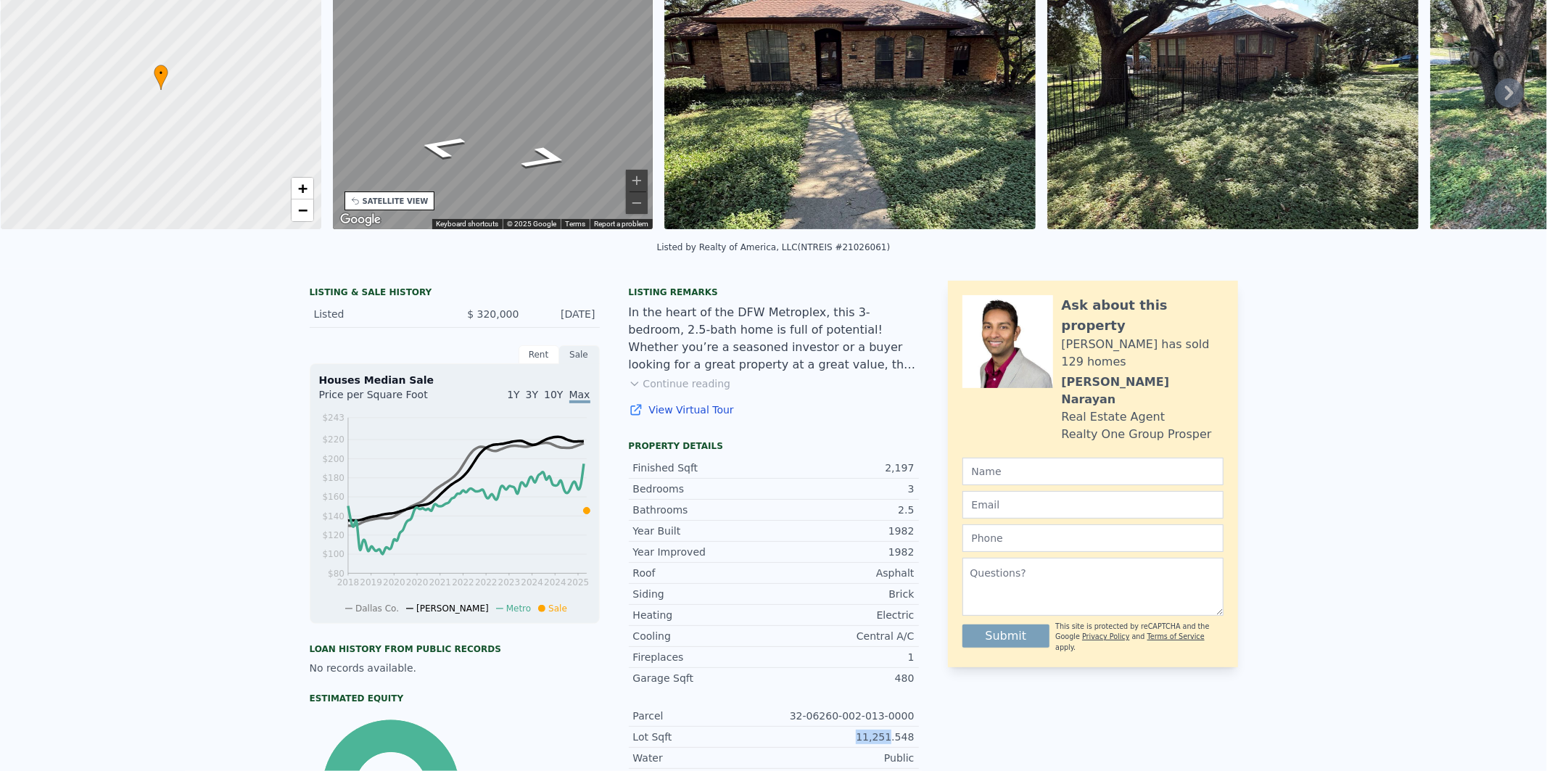
scroll to position [0, 0]
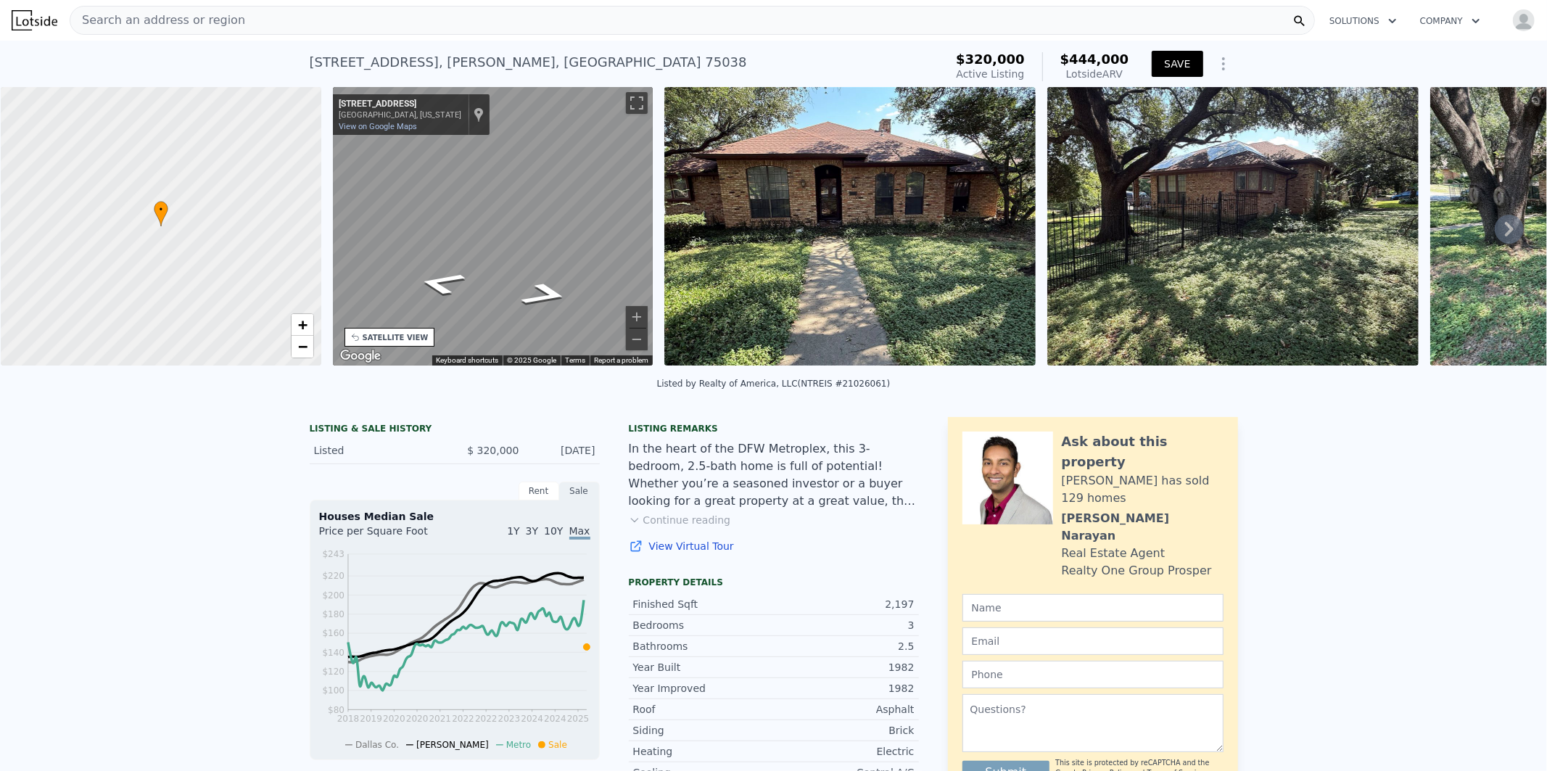
click at [1175, 64] on button "SAVE" at bounding box center [1177, 64] width 51 height 26
click at [864, 245] on img at bounding box center [849, 226] width 371 height 279
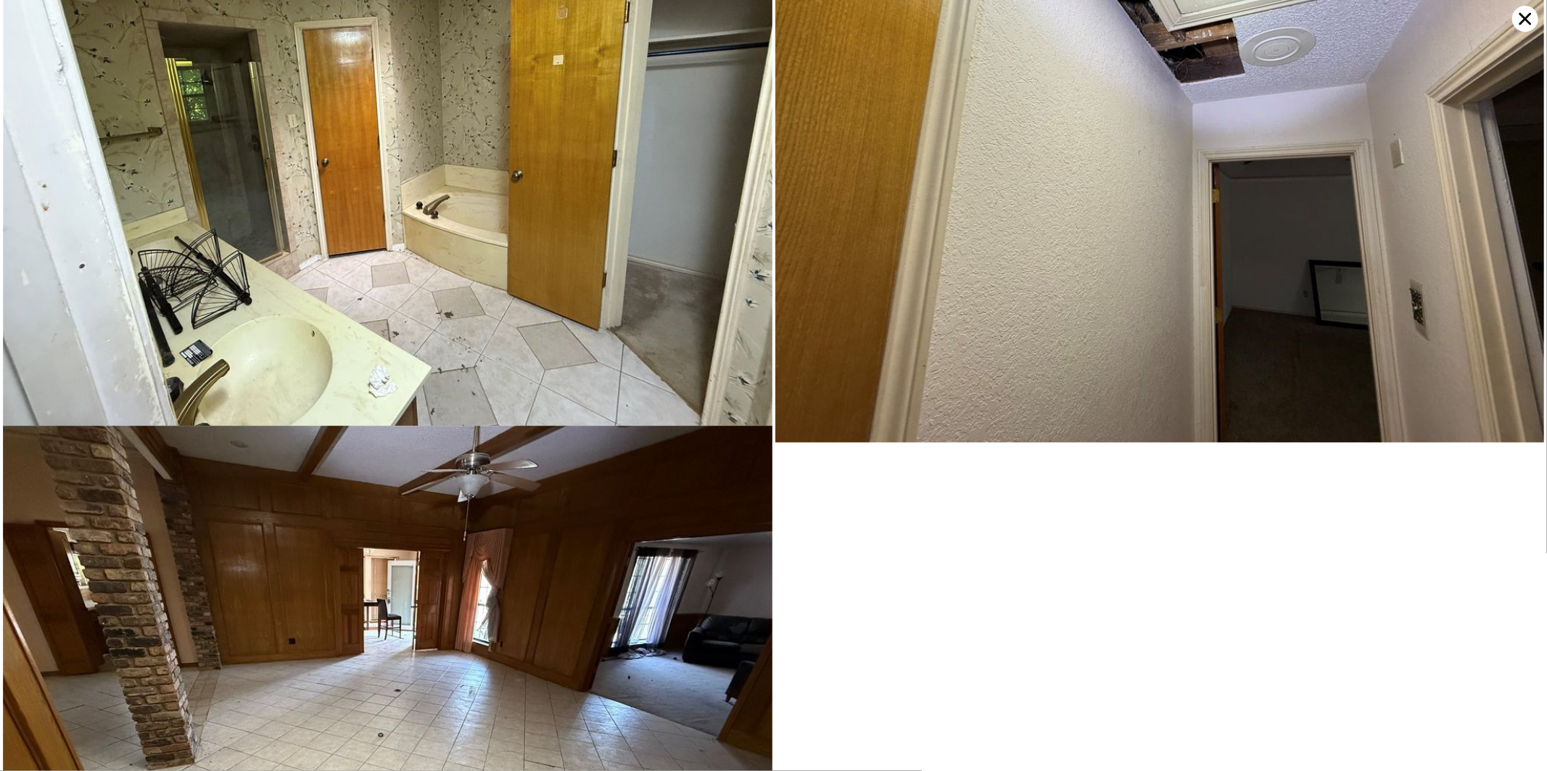
scroll to position [4840, 0]
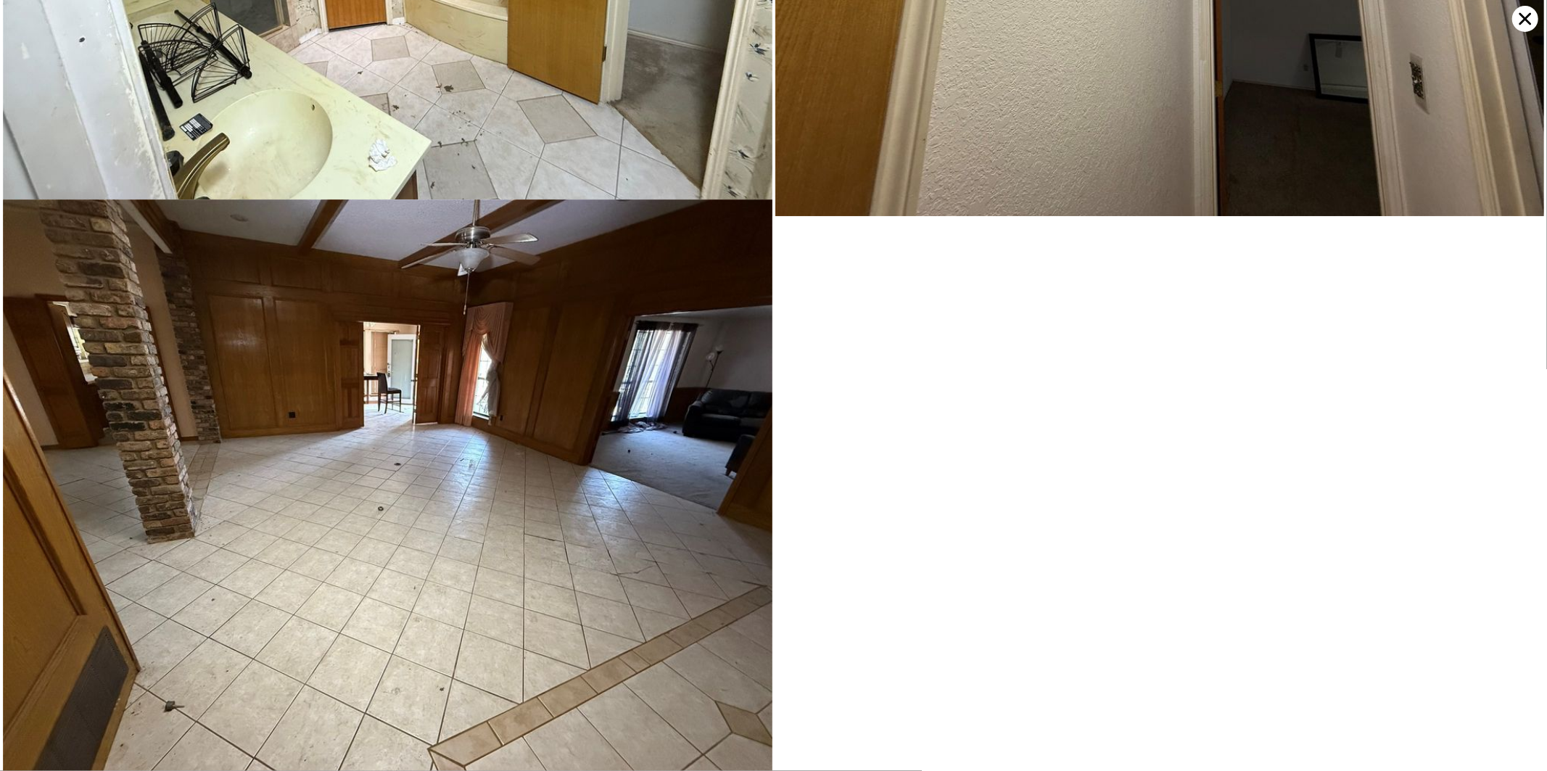
click at [1532, 22] on icon at bounding box center [1525, 19] width 26 height 26
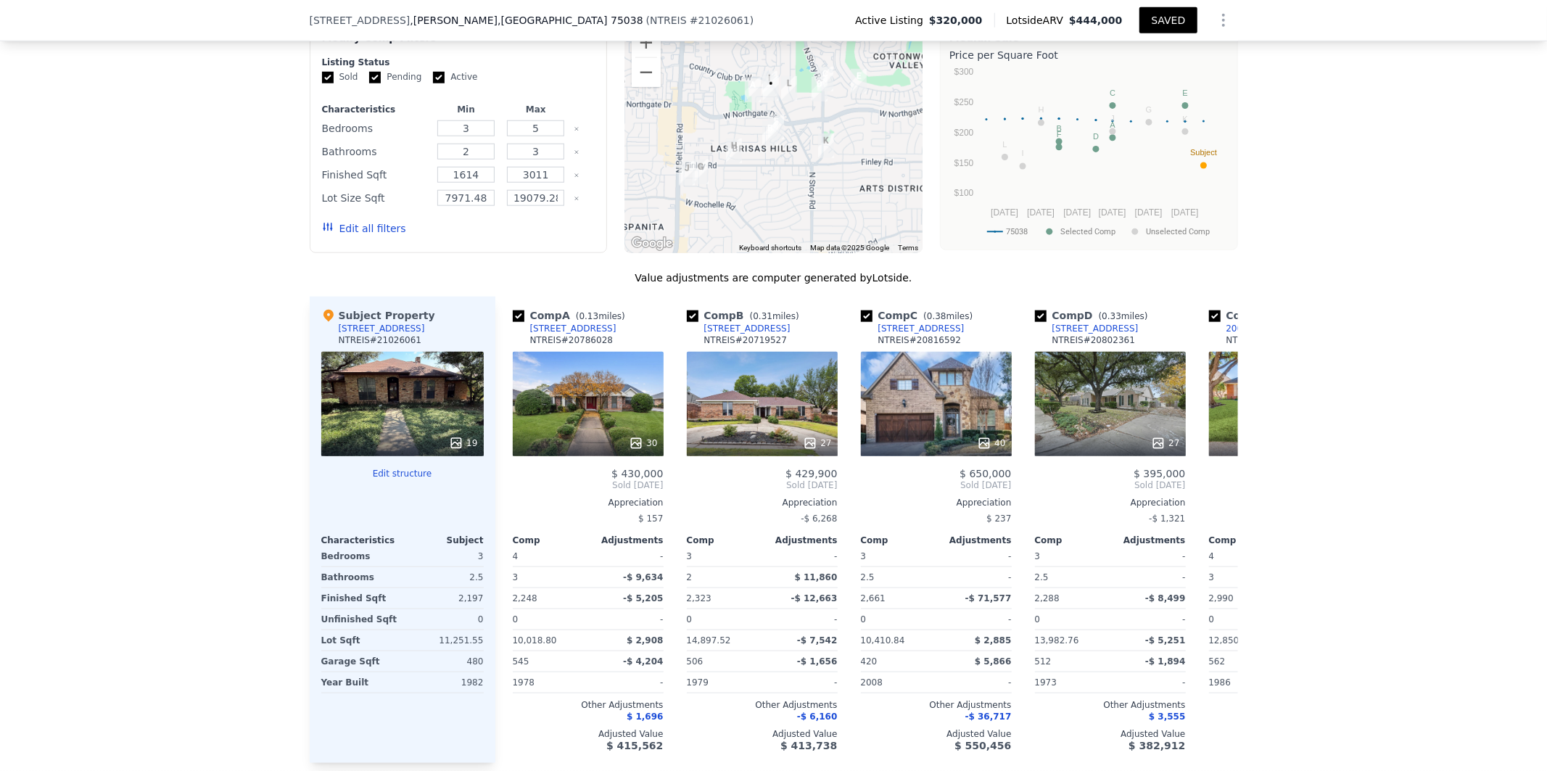
scroll to position [1300, 0]
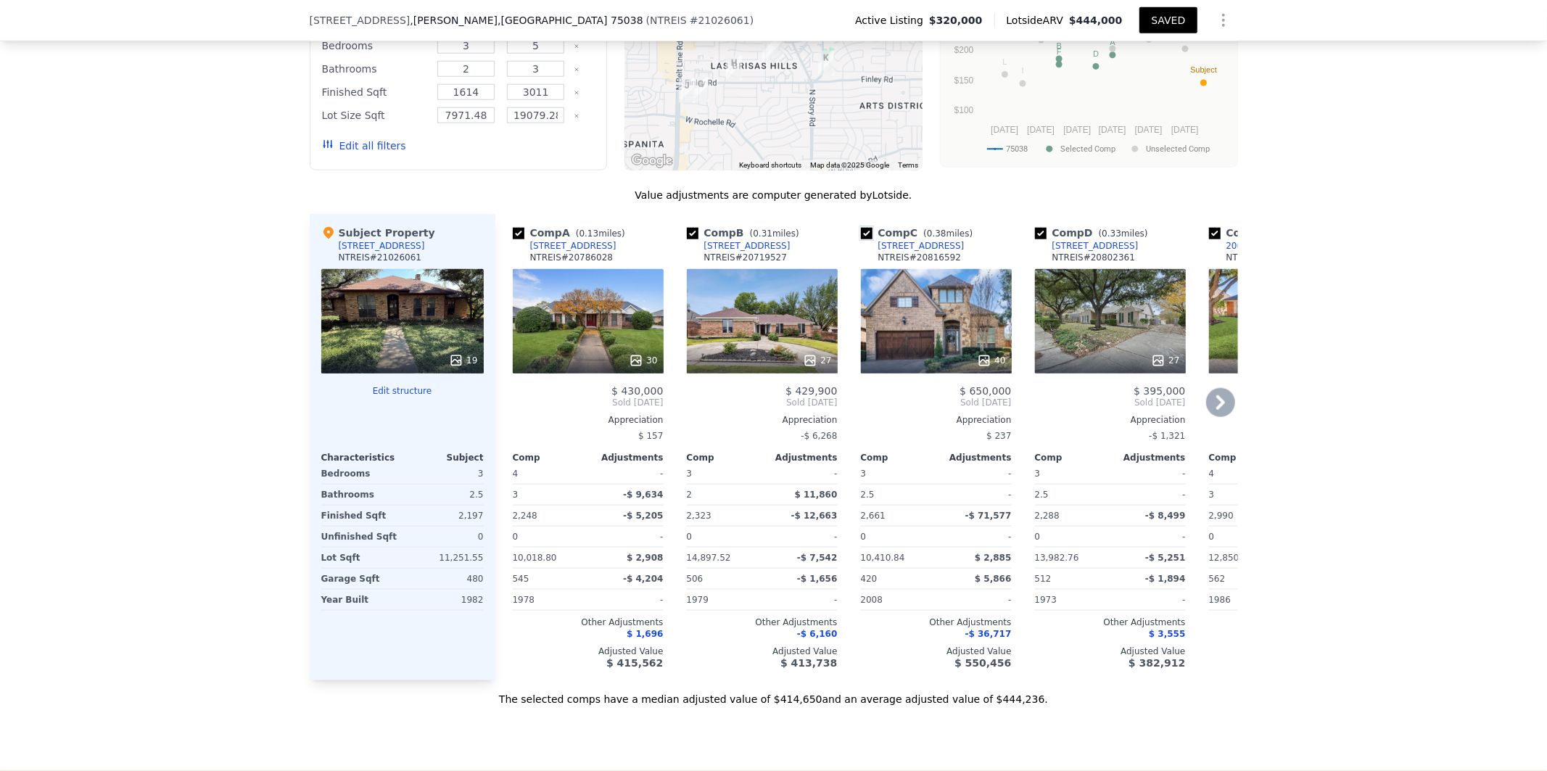
click at [861, 239] on input "checkbox" at bounding box center [867, 234] width 12 height 12
checkbox input "false"
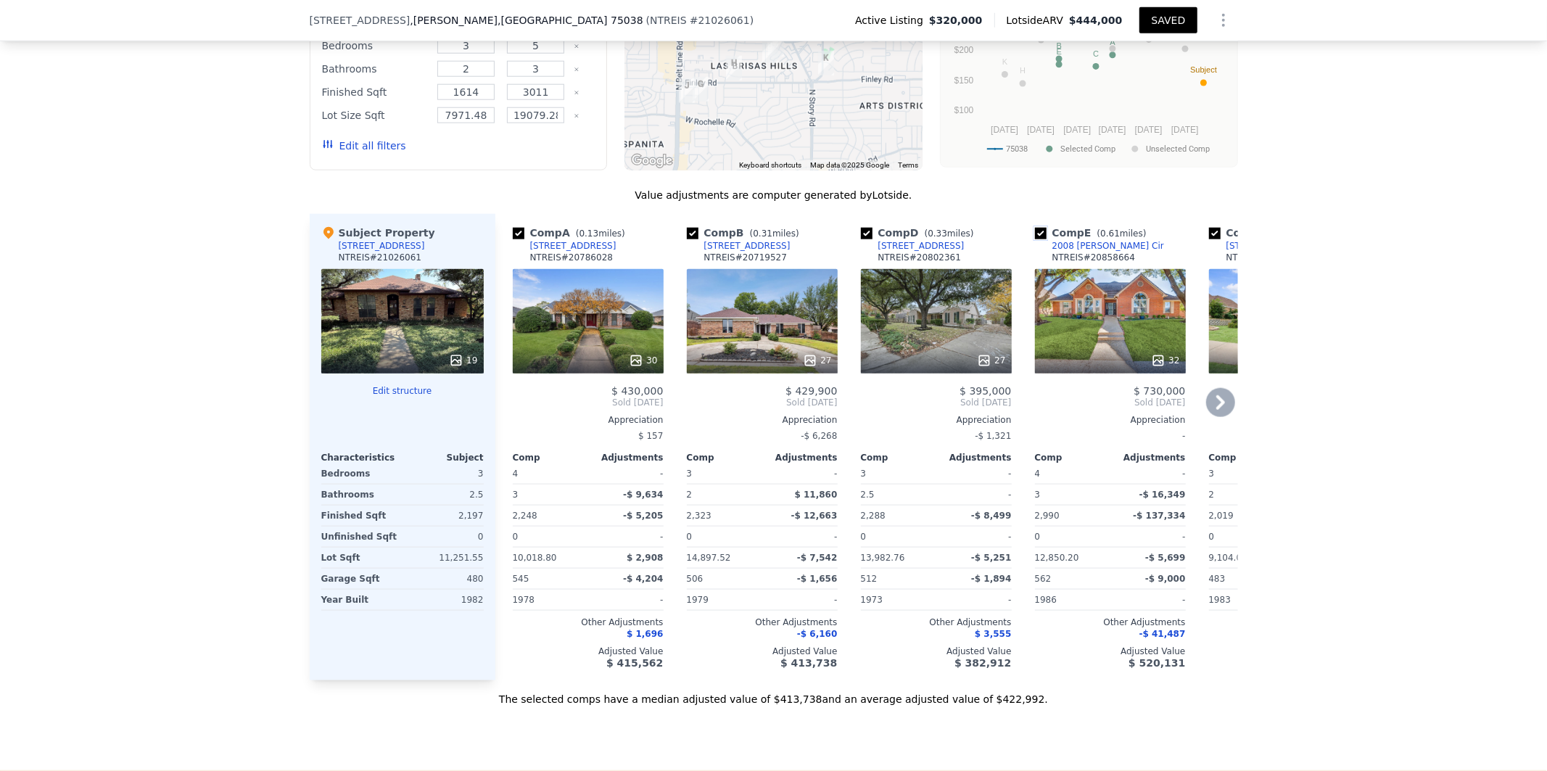
click at [1036, 239] on input "checkbox" at bounding box center [1041, 234] width 12 height 12
checkbox input "false"
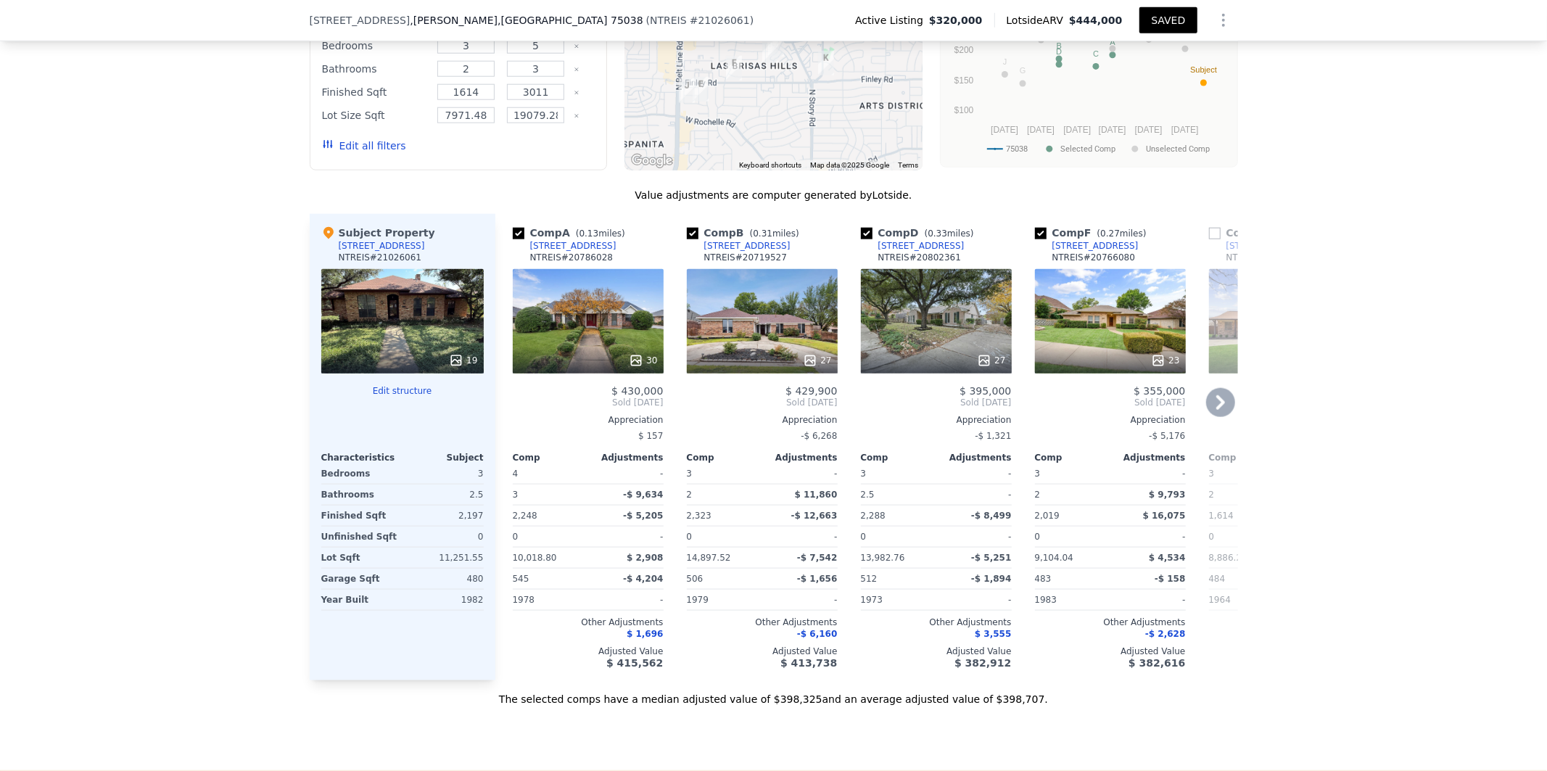
click at [1208, 417] on icon at bounding box center [1220, 402] width 29 height 29
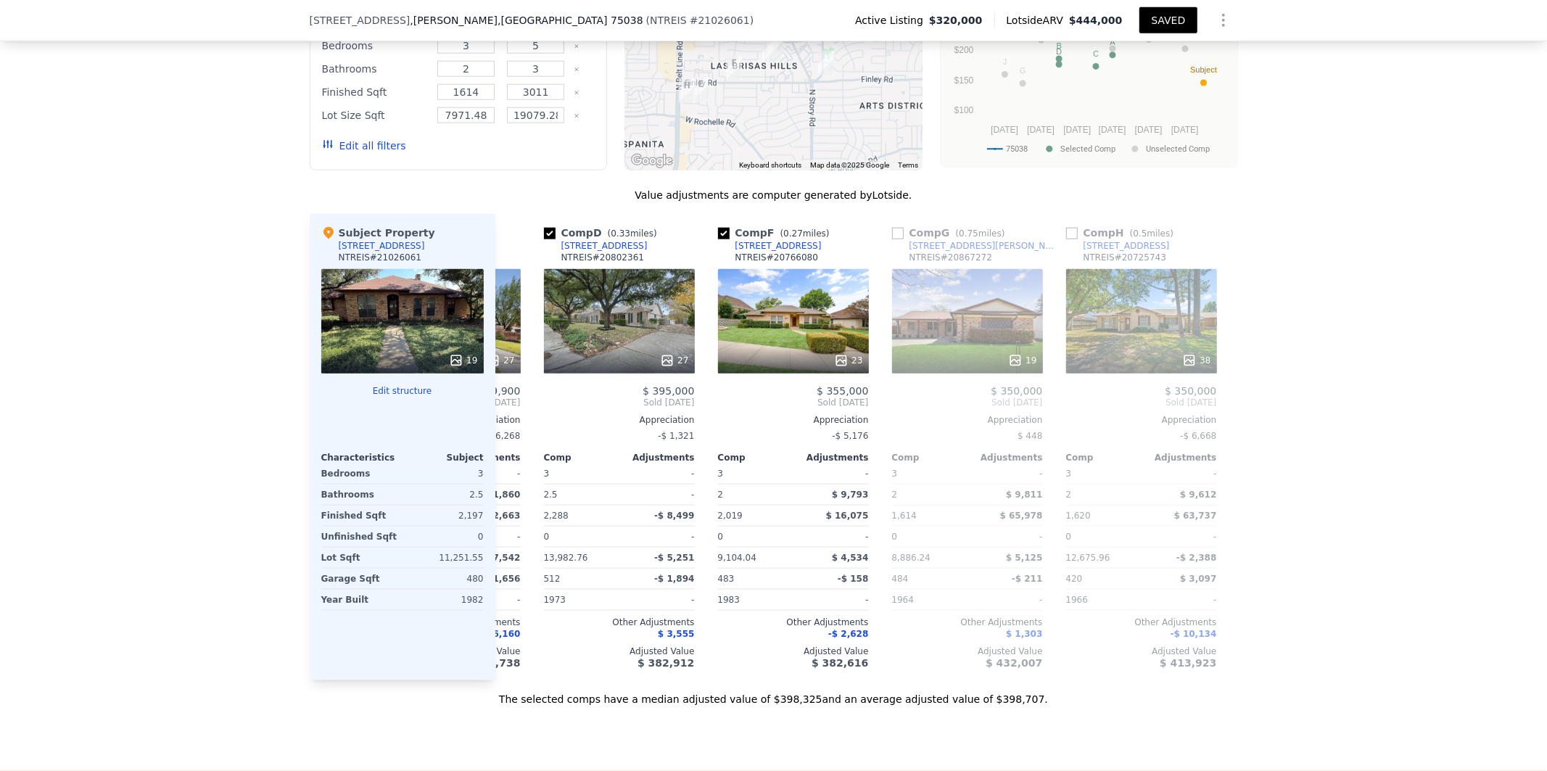
scroll to position [0, 348]
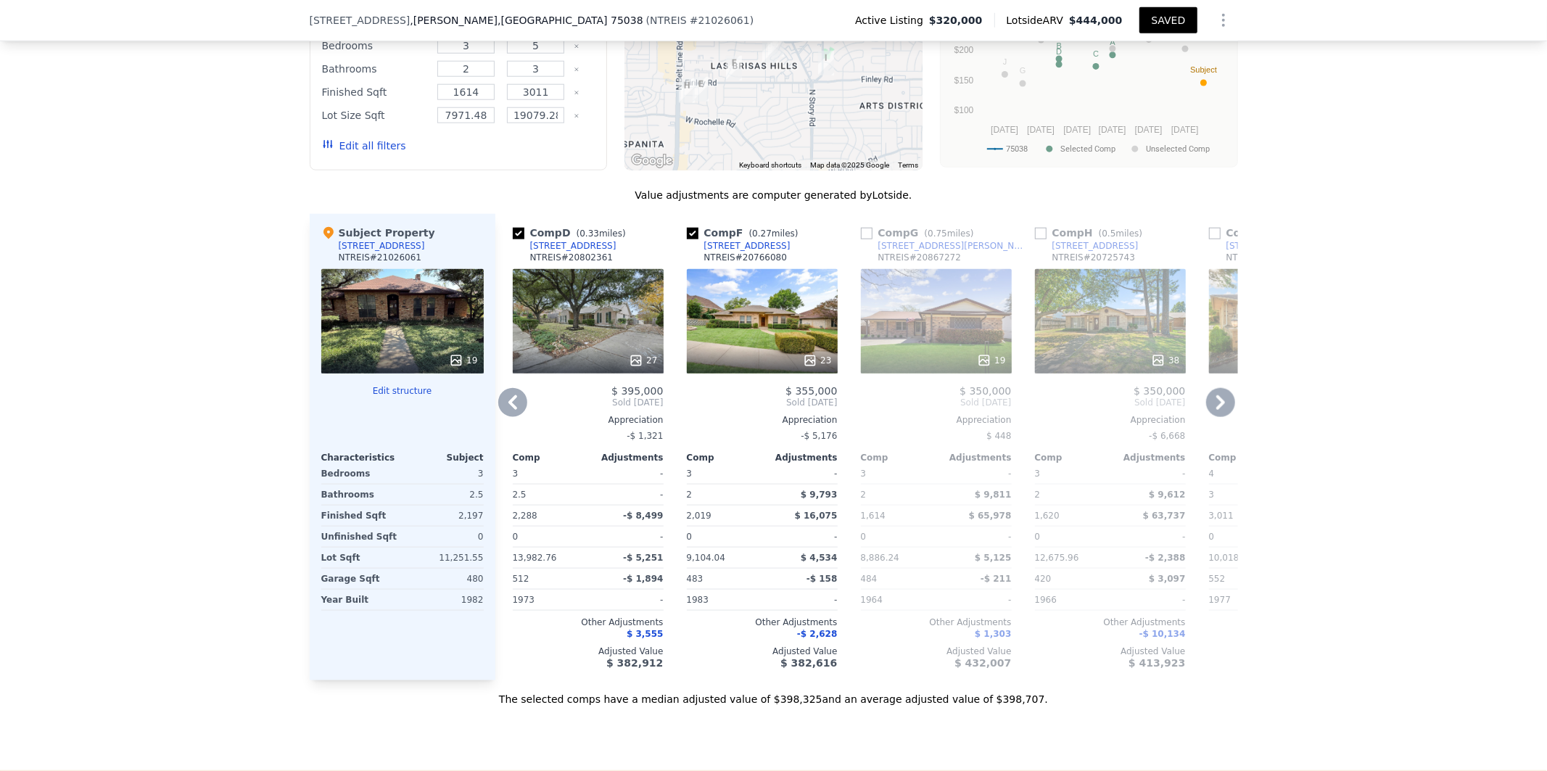
click at [1216, 410] on icon at bounding box center [1220, 402] width 9 height 15
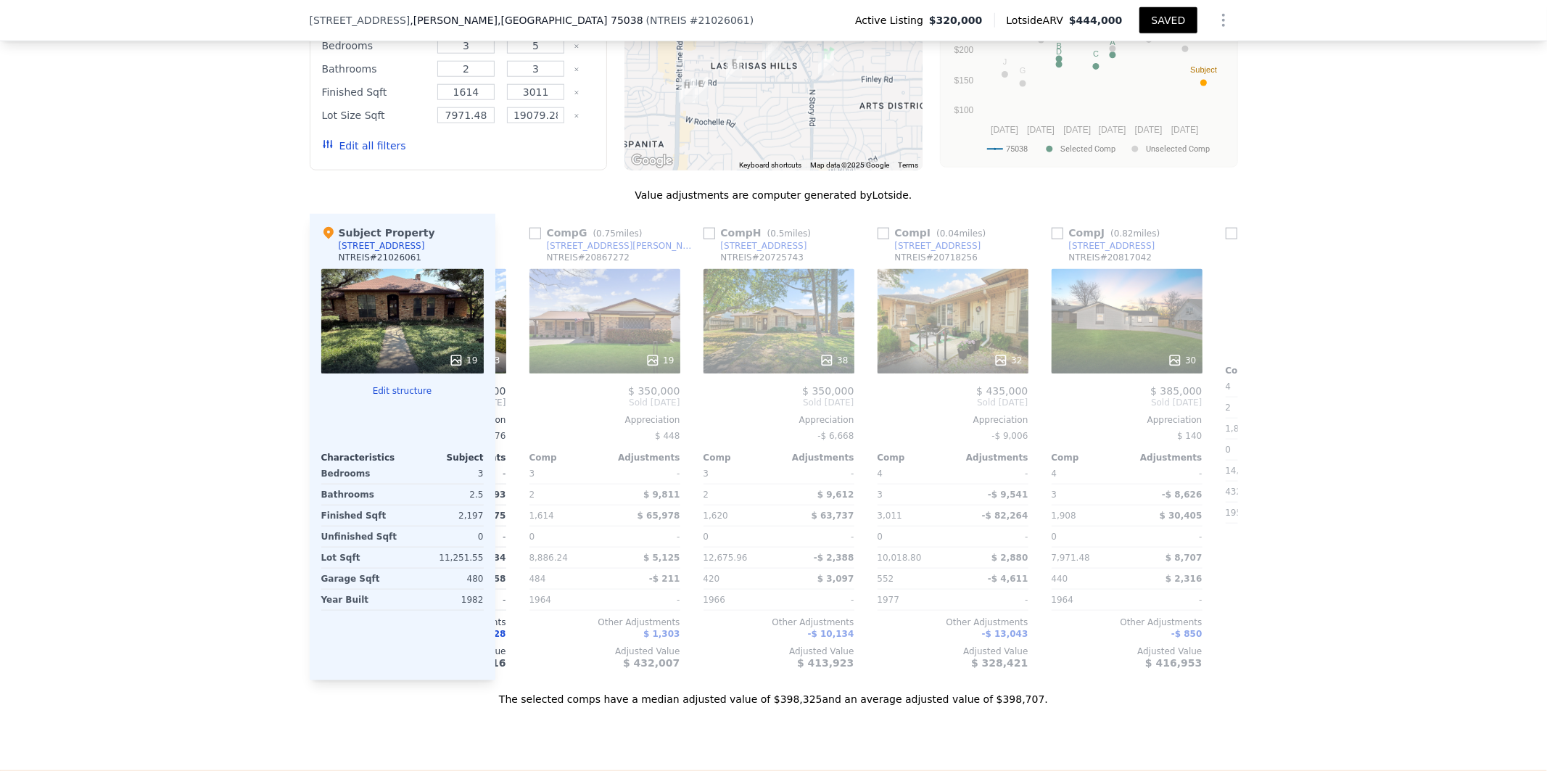
scroll to position [0, 696]
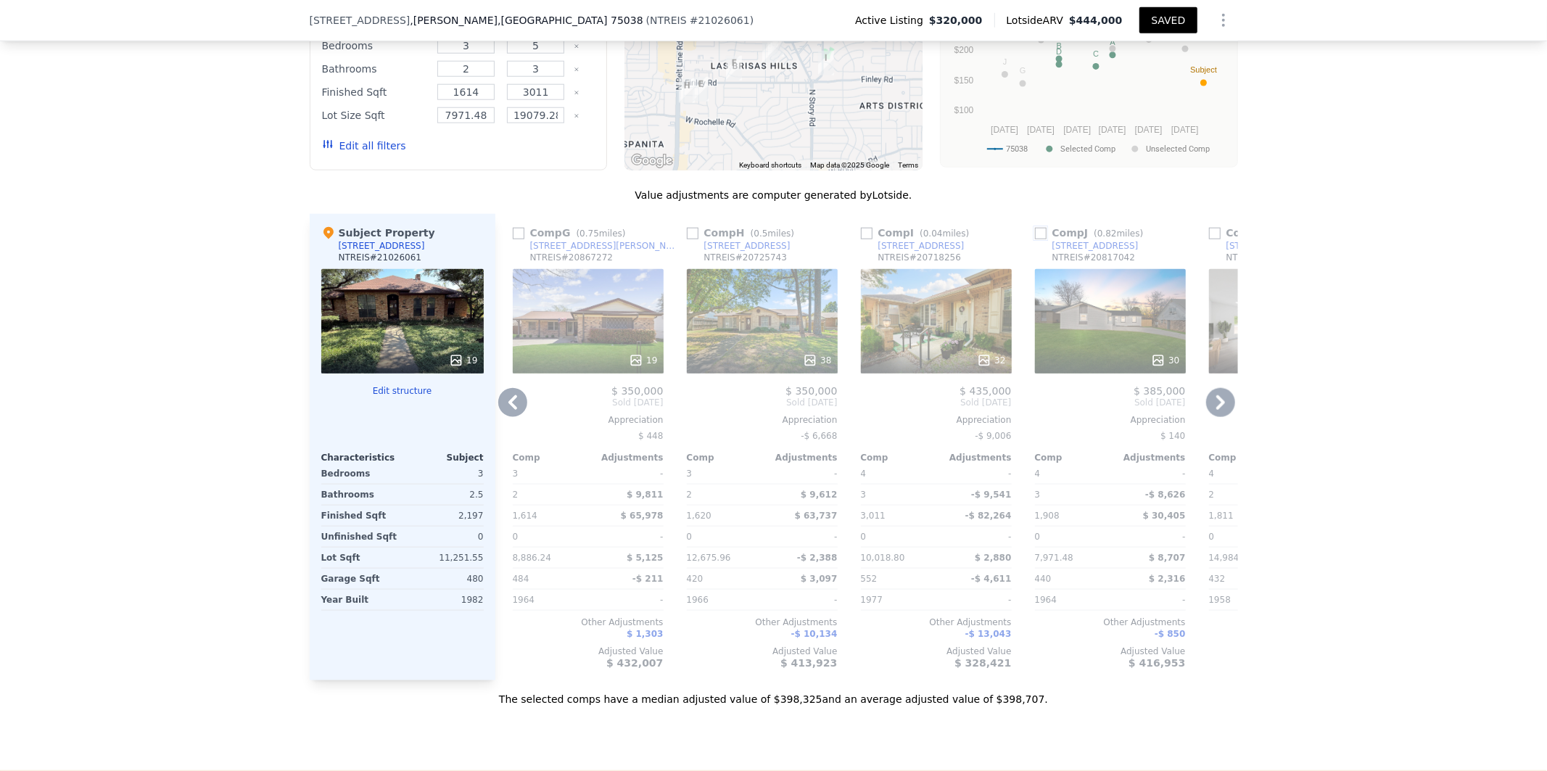
click at [1039, 239] on input "checkbox" at bounding box center [1041, 234] width 12 height 12
checkbox input "true"
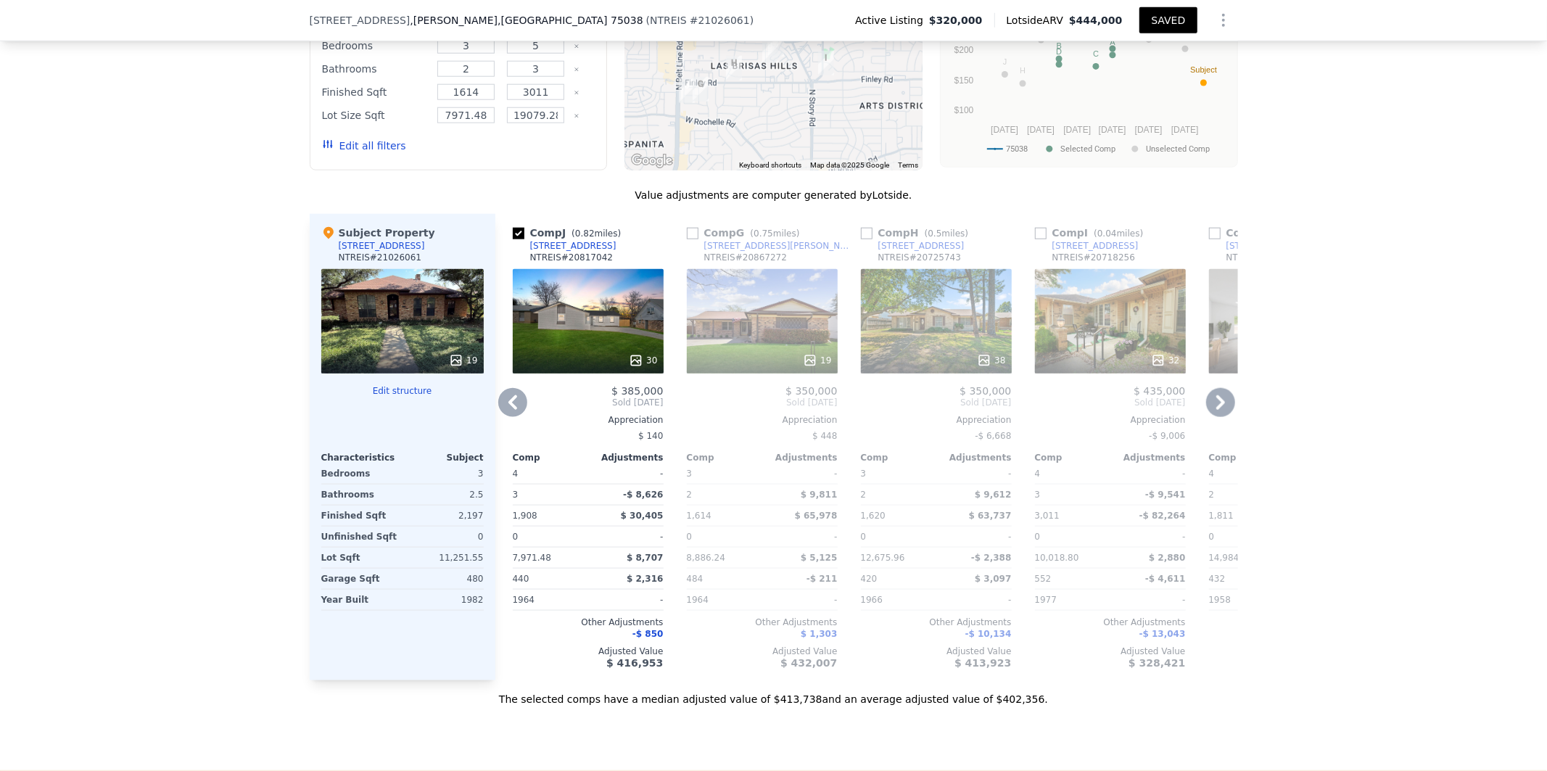
click at [1216, 410] on icon at bounding box center [1220, 402] width 9 height 15
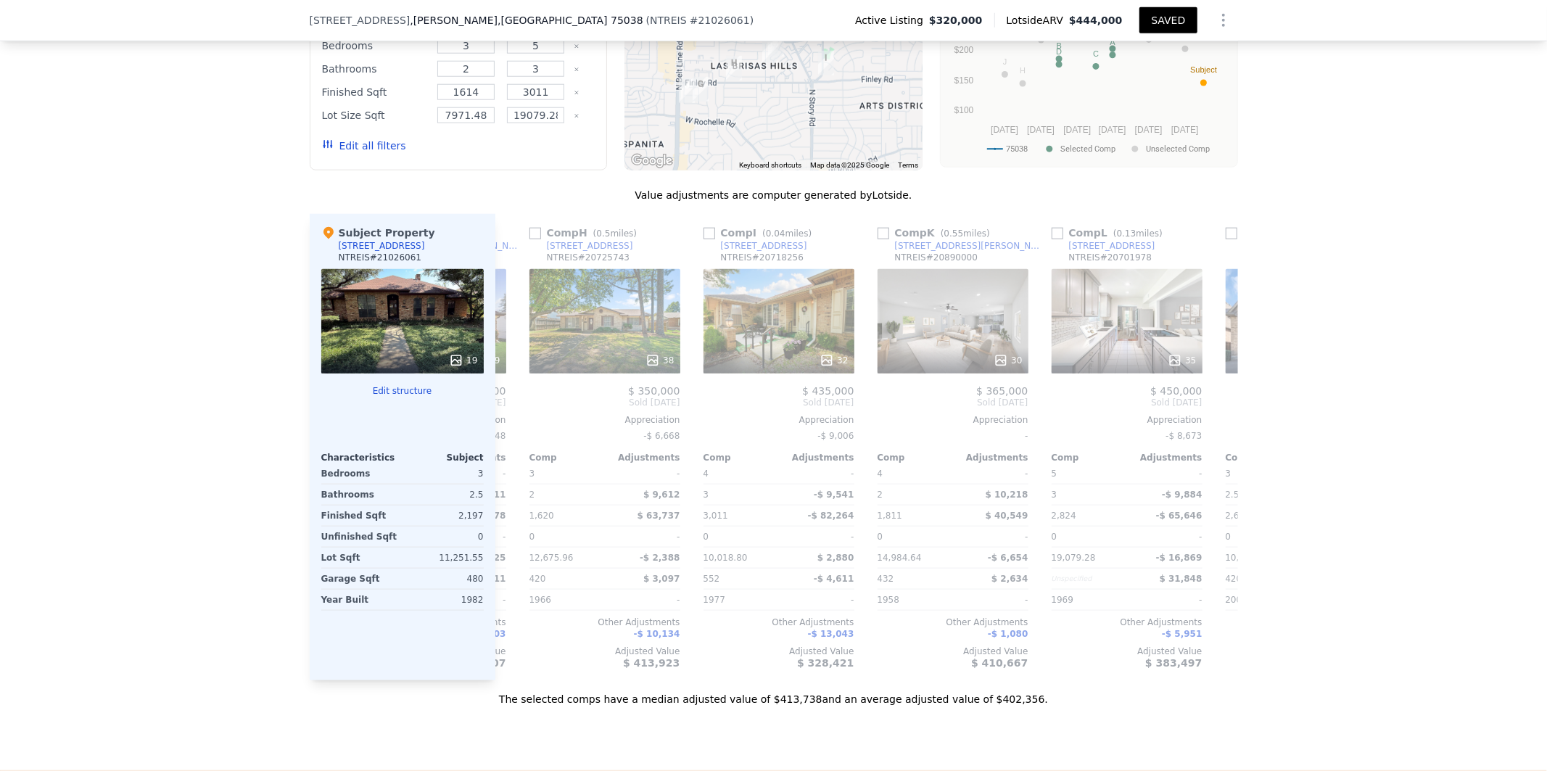
scroll to position [0, 1044]
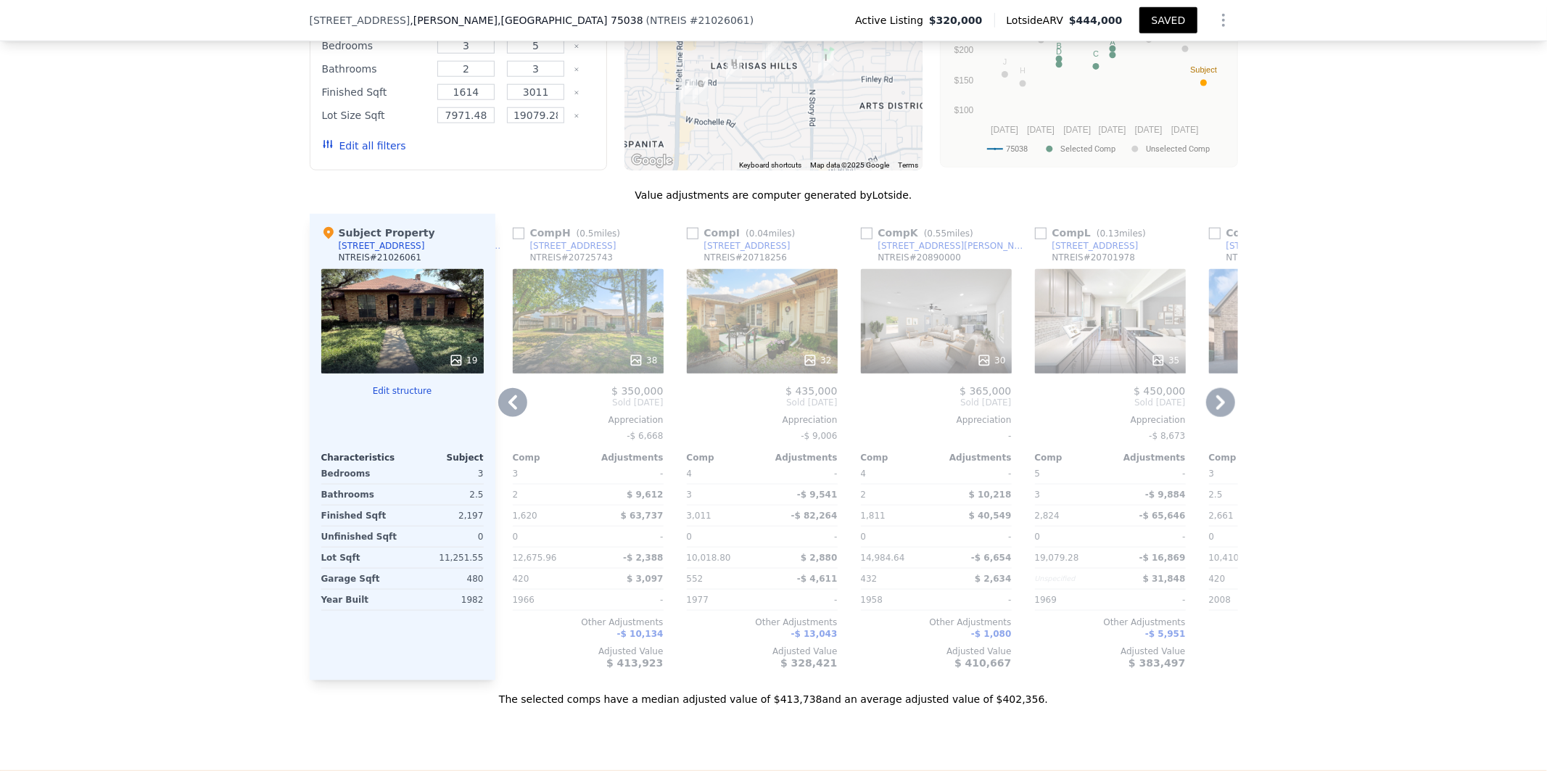
click at [1216, 410] on icon at bounding box center [1220, 402] width 9 height 15
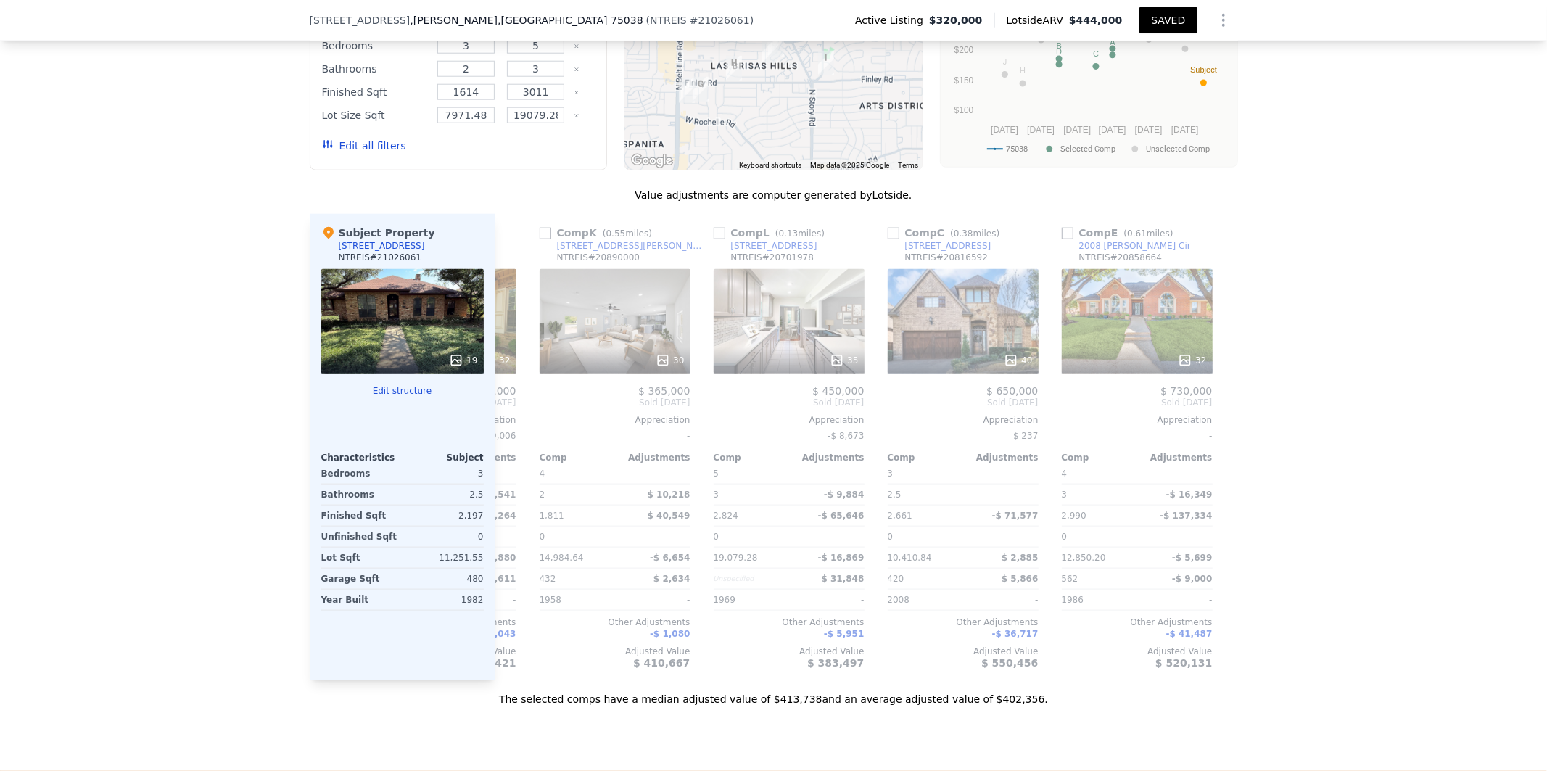
scroll to position [0, 1380]
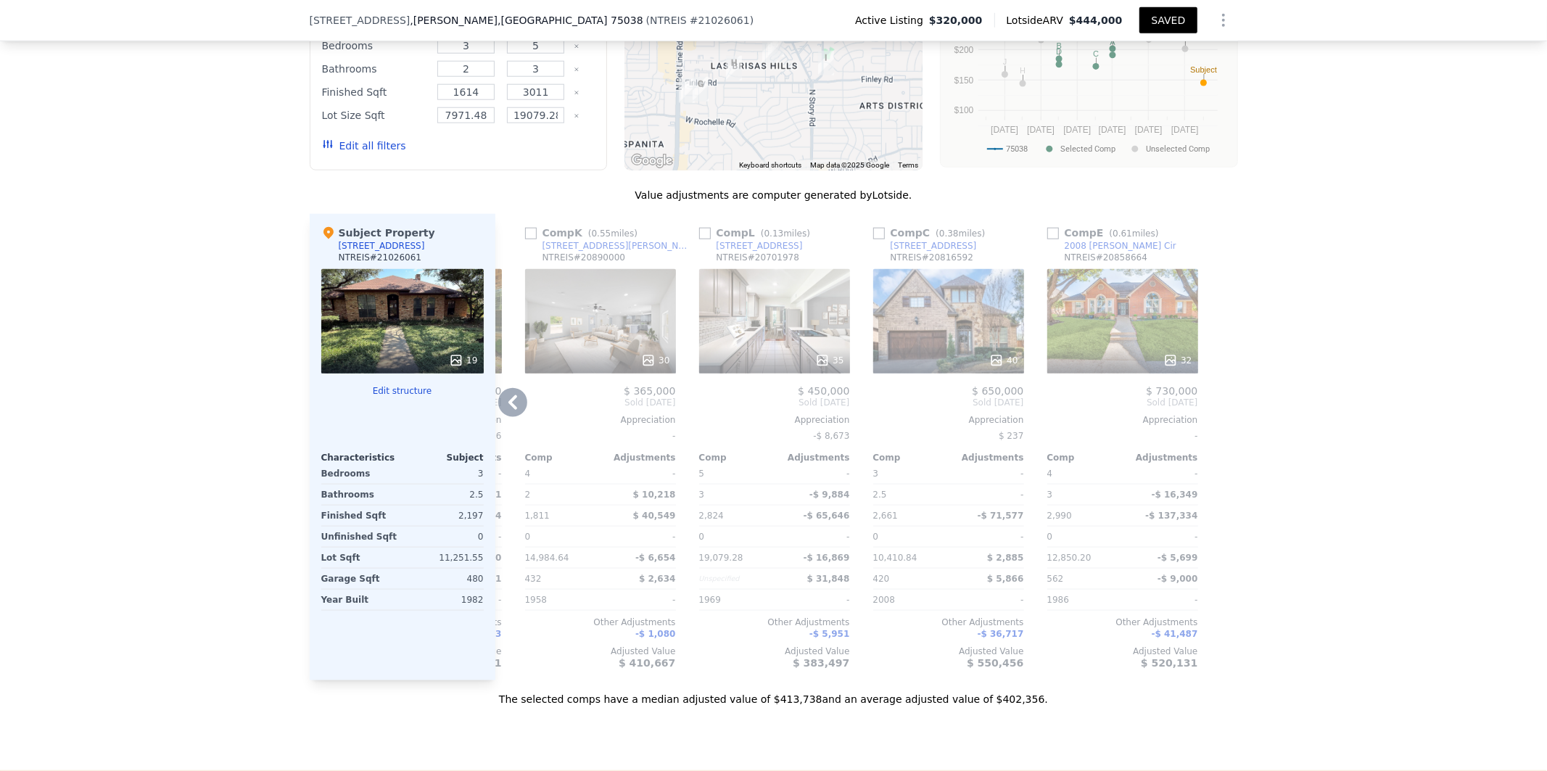
click at [502, 417] on icon at bounding box center [512, 402] width 29 height 29
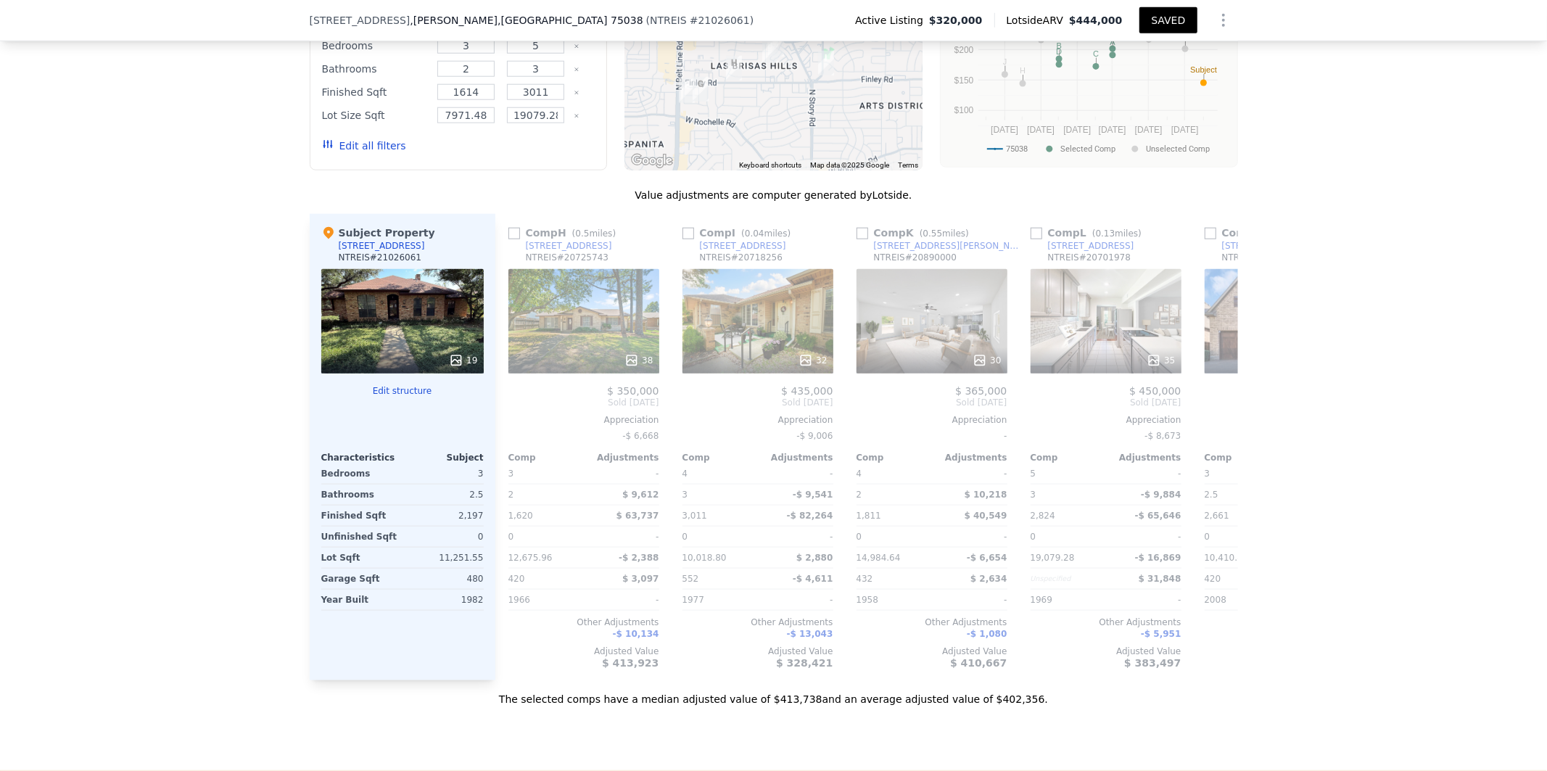
scroll to position [0, 1032]
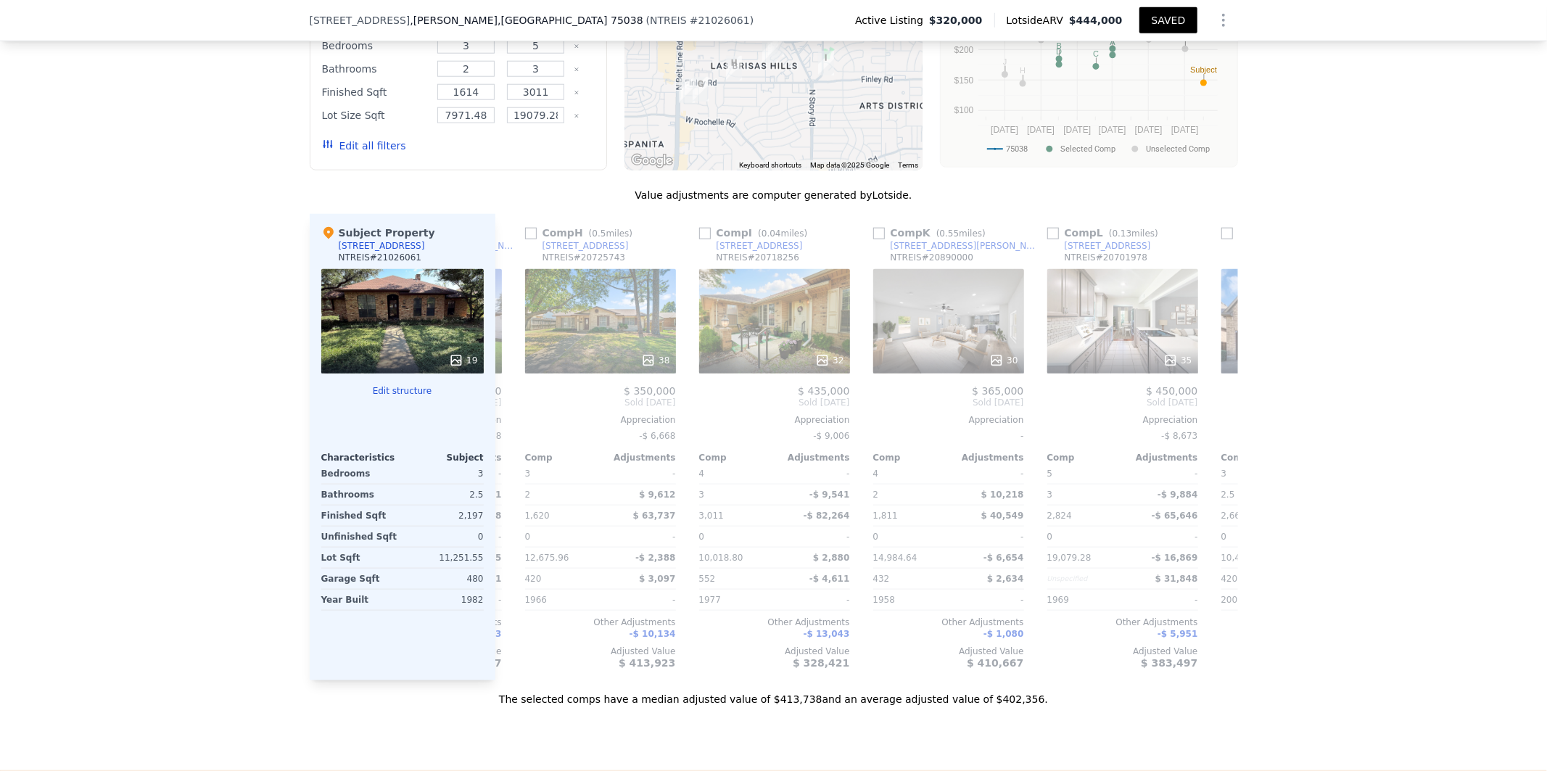
click at [502, 430] on div "Comp A ( 0.13 miles) [STREET_ADDRESS] 30 $ 430,000 Sold [DATE] Appreciation $ 1…" at bounding box center [866, 447] width 743 height 466
click at [502, 417] on icon at bounding box center [512, 402] width 29 height 29
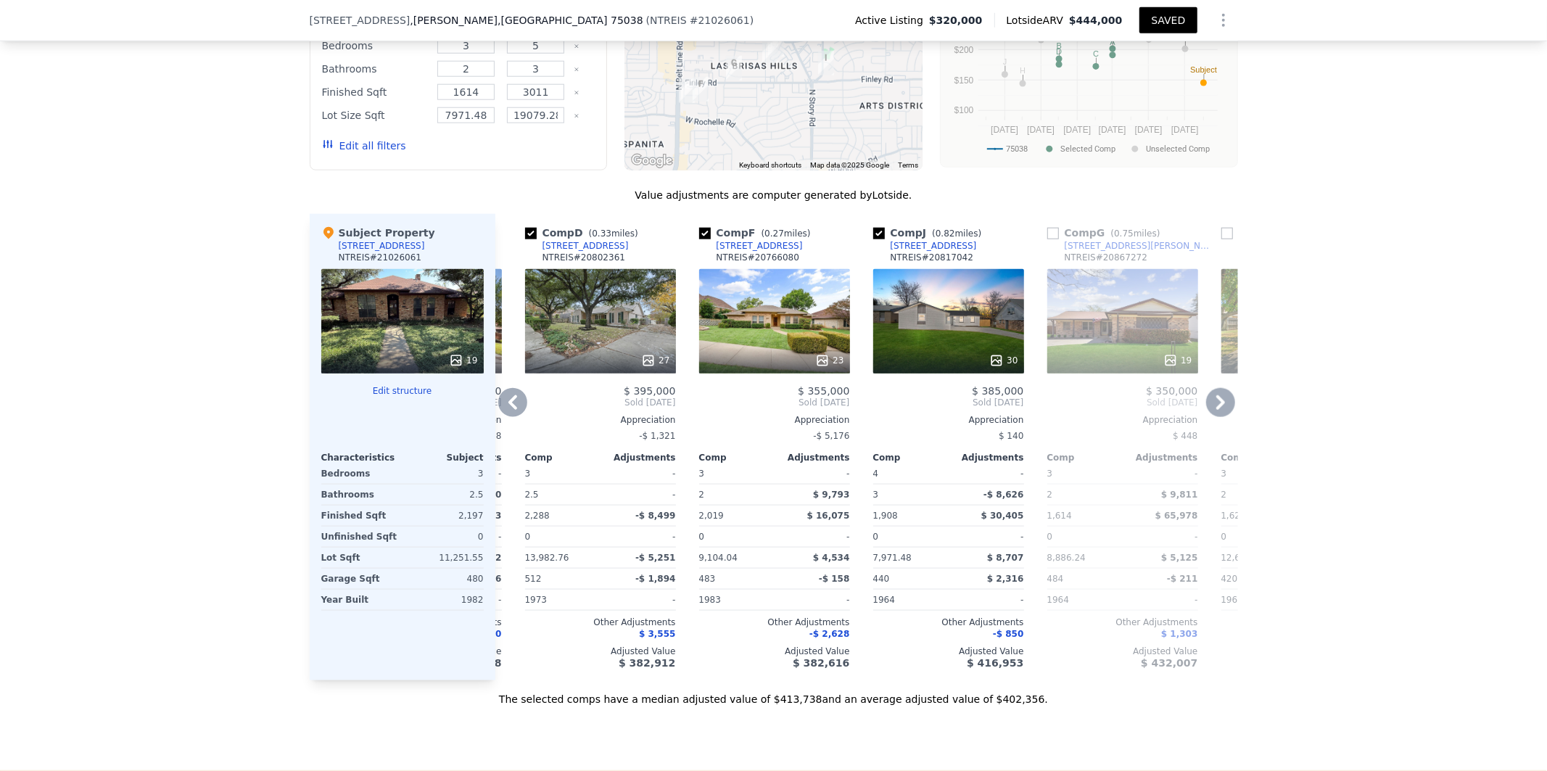
click at [502, 417] on icon at bounding box center [512, 402] width 29 height 29
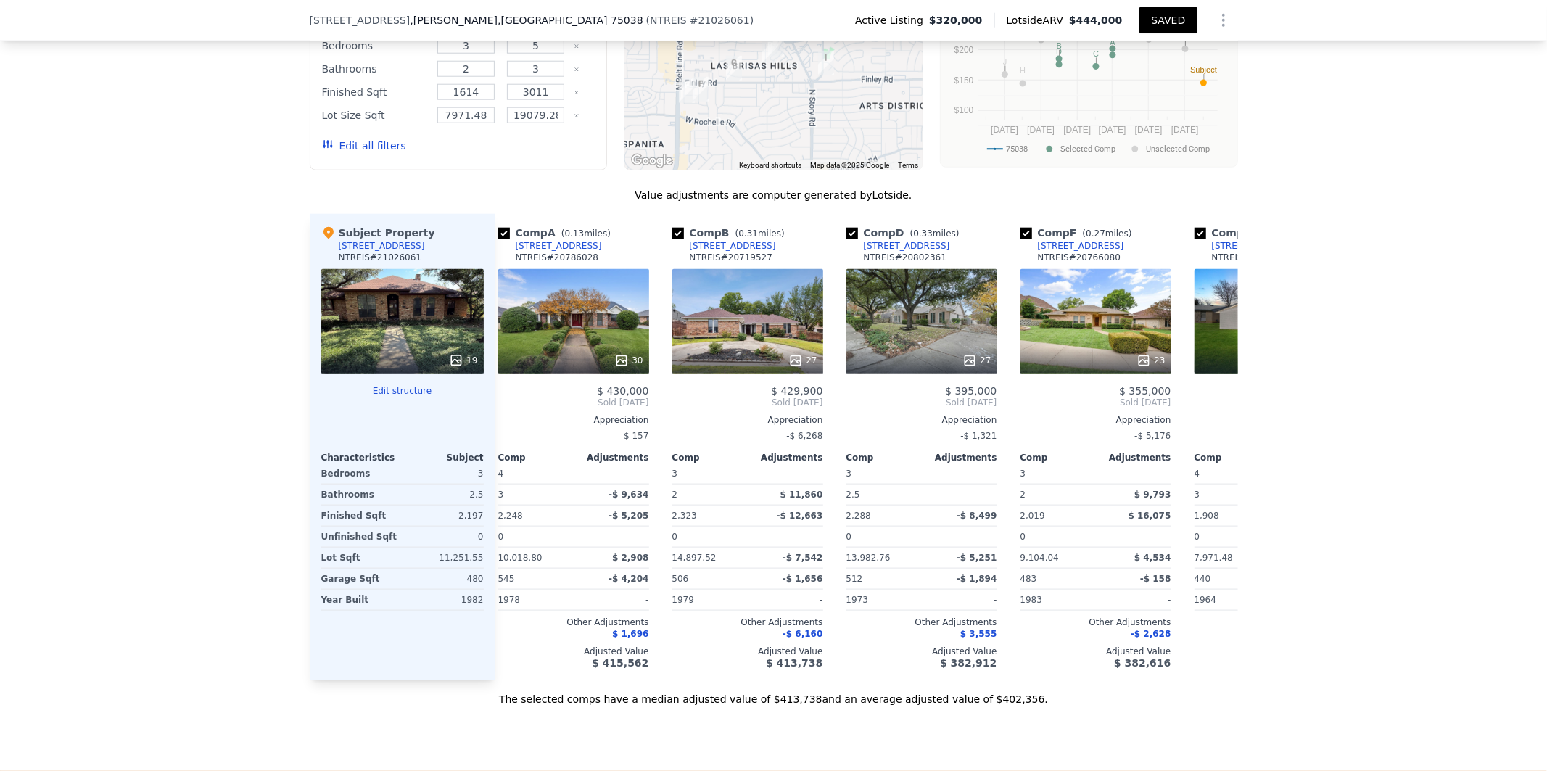
scroll to position [0, 0]
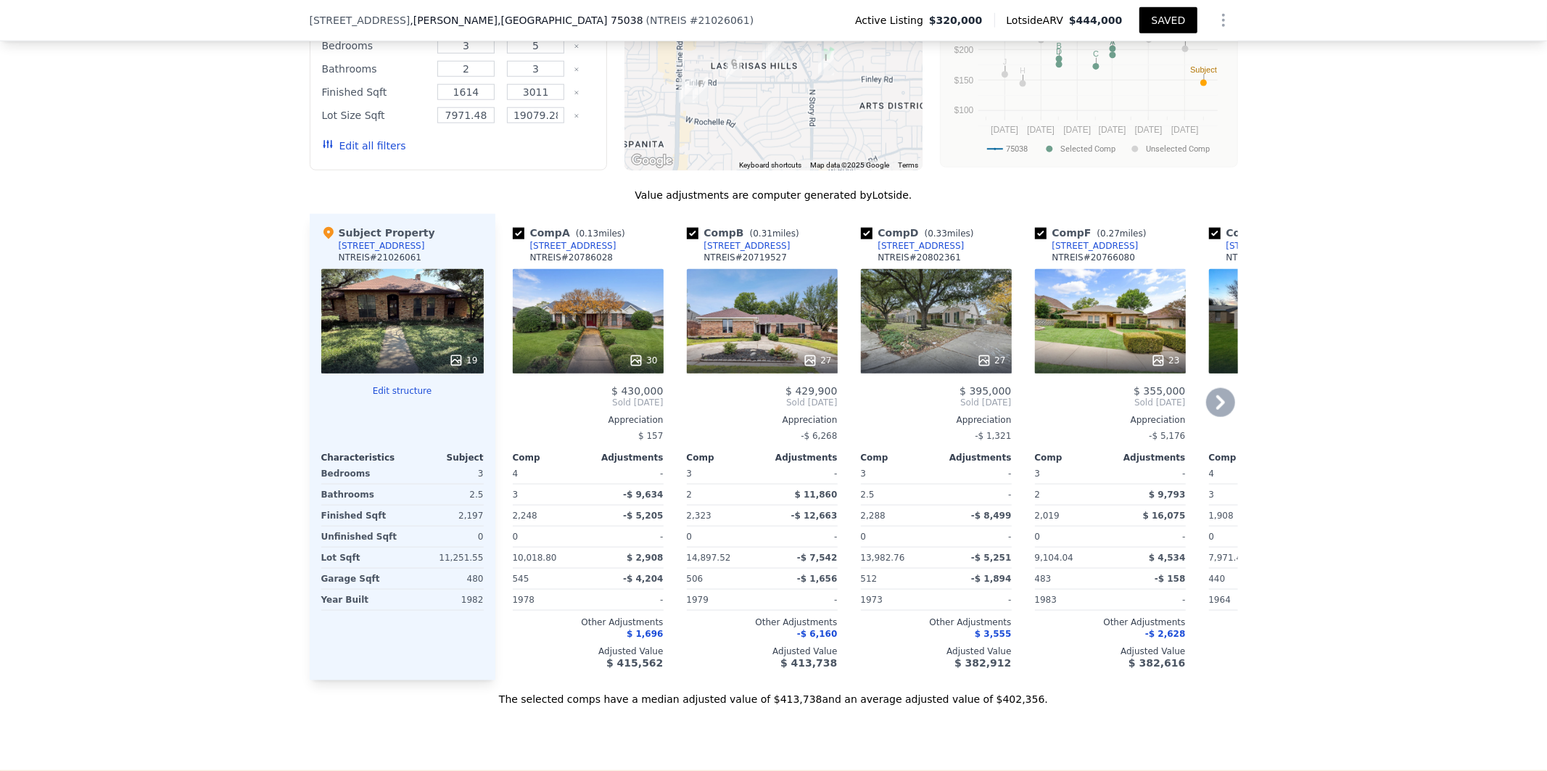
click at [125, 378] on div "We found 12 sales that match your search Listings provided by NTREIS . Filters …" at bounding box center [773, 291] width 1547 height 832
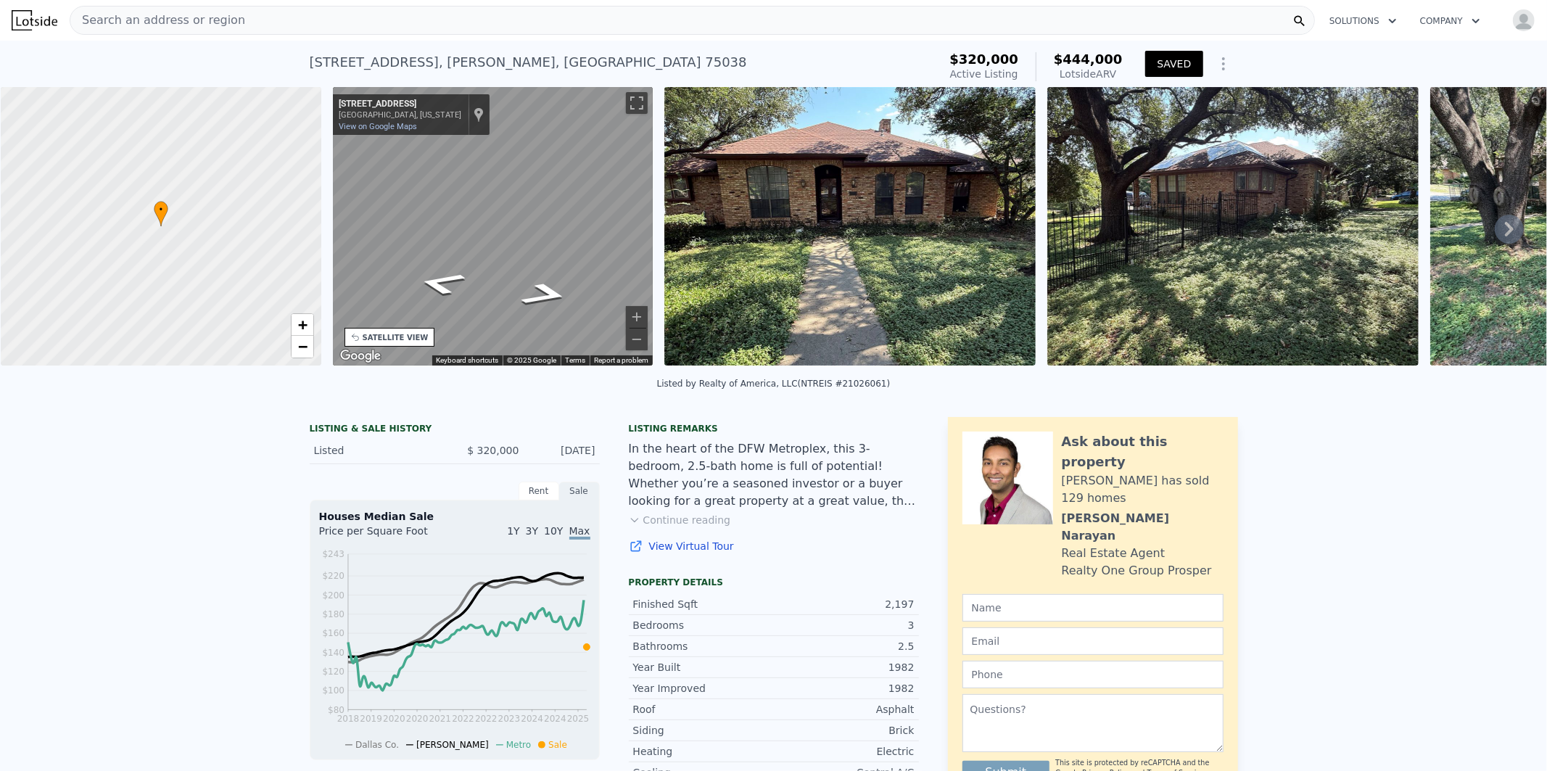
click at [274, 17] on div "Search an address or region" at bounding box center [692, 20] width 1245 height 29
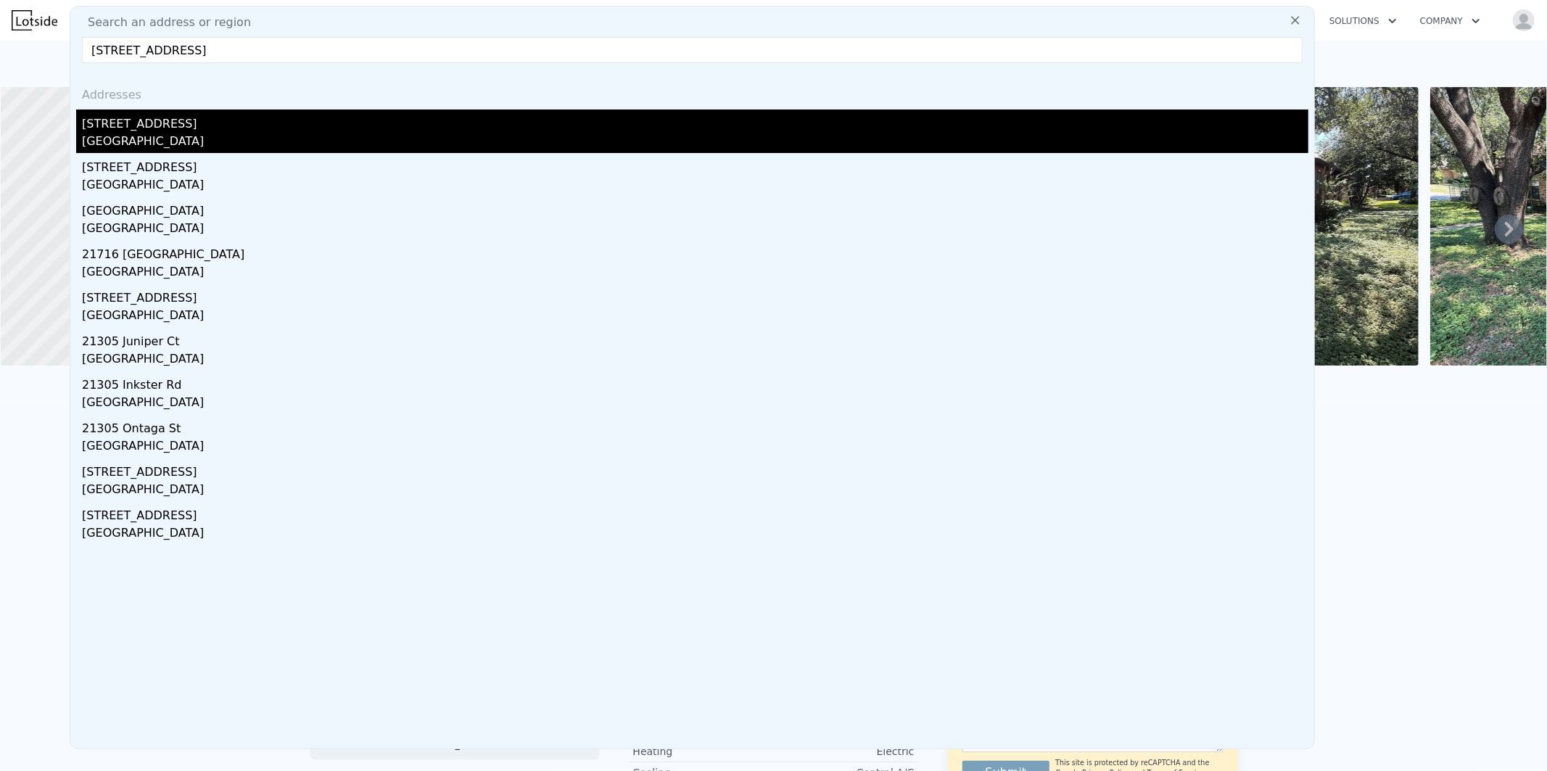
type input "[STREET_ADDRESS]"
click at [139, 129] on div "[STREET_ADDRESS]" at bounding box center [695, 121] width 1226 height 23
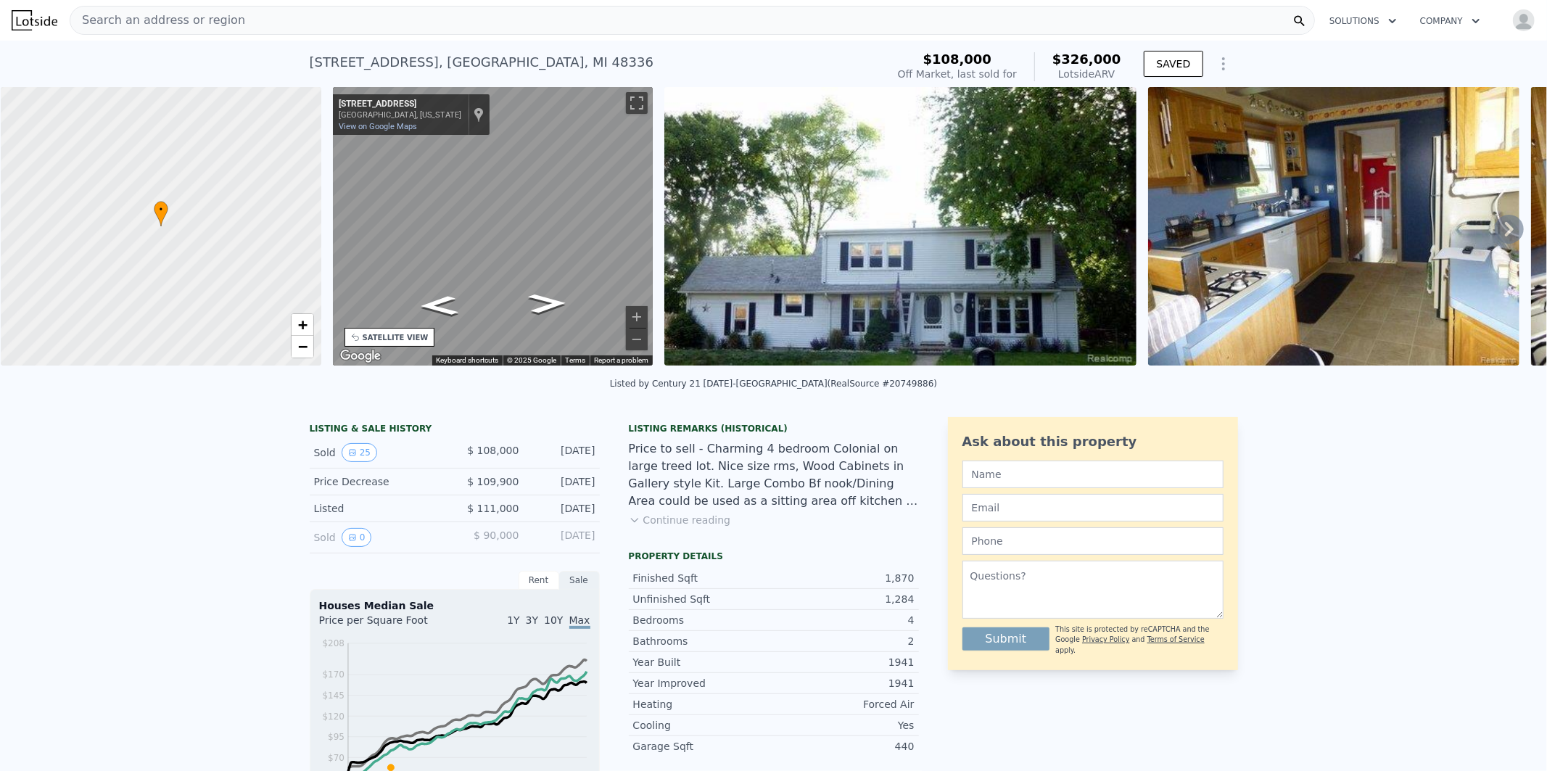
click at [288, 18] on div "Search an address or region" at bounding box center [692, 20] width 1245 height 29
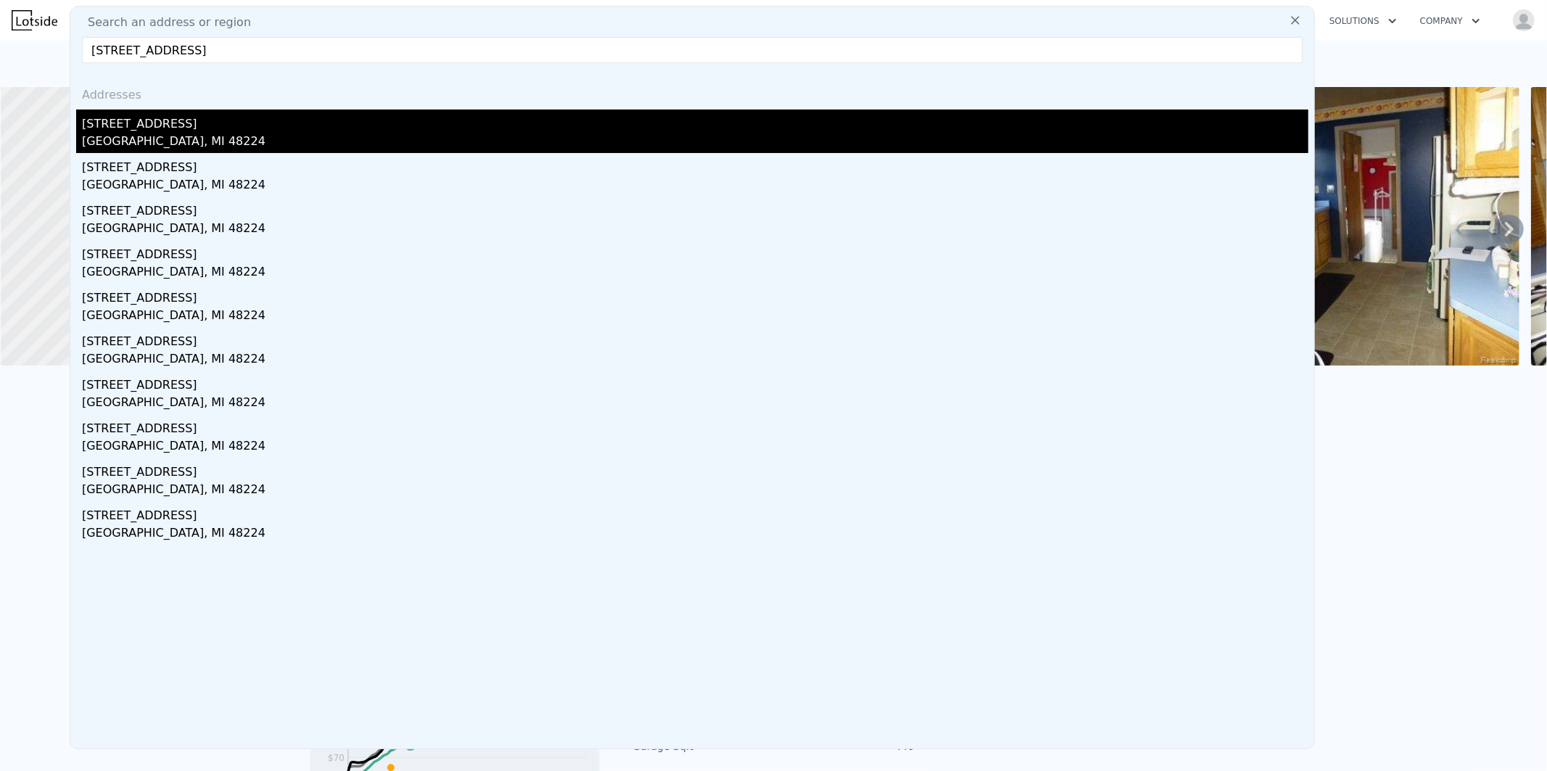
type input "[STREET_ADDRESS]"
click at [133, 133] on div "[GEOGRAPHIC_DATA], MI 48224" at bounding box center [695, 143] width 1226 height 20
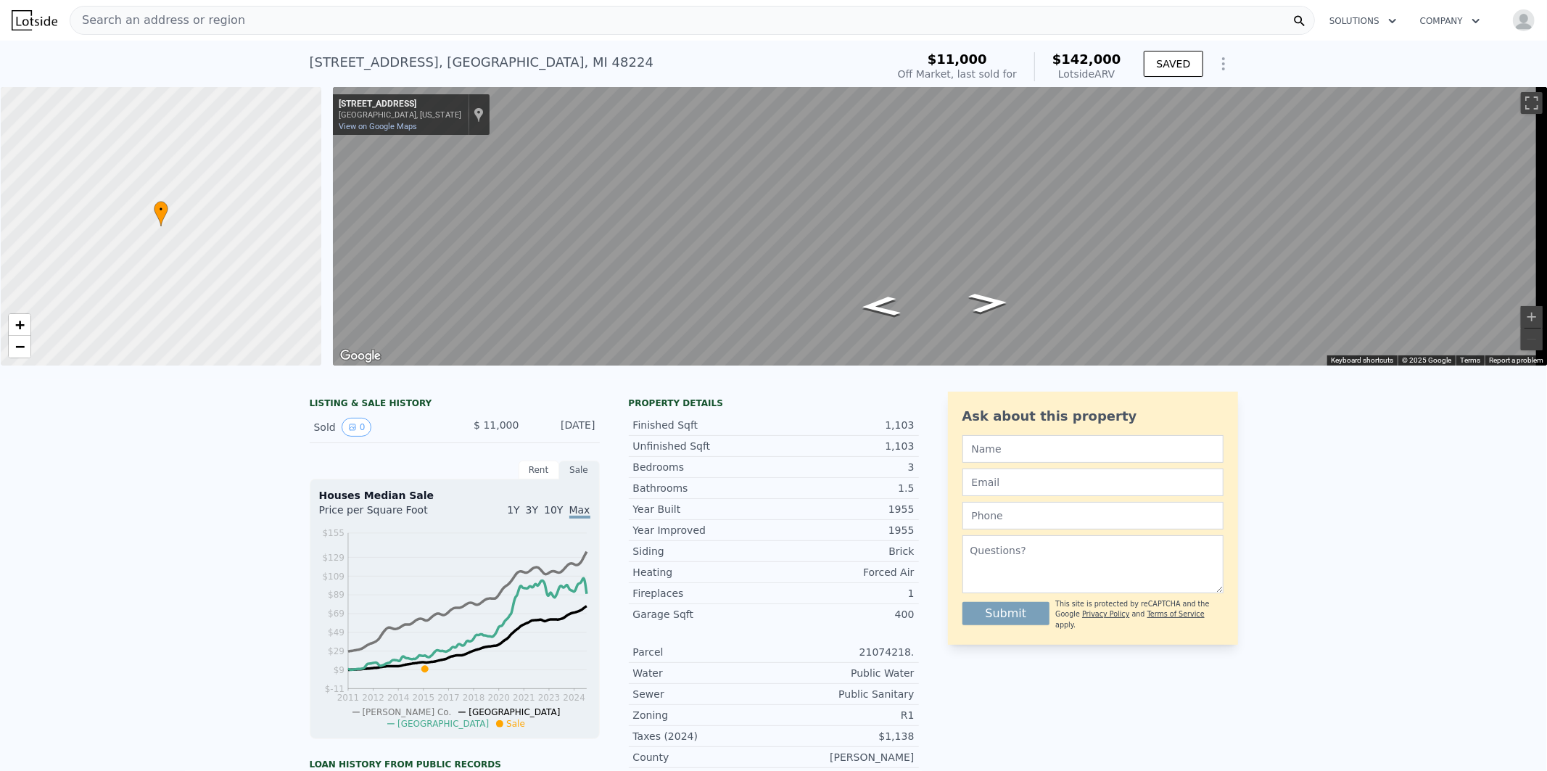
click at [271, 25] on div "Search an address or region" at bounding box center [692, 20] width 1245 height 29
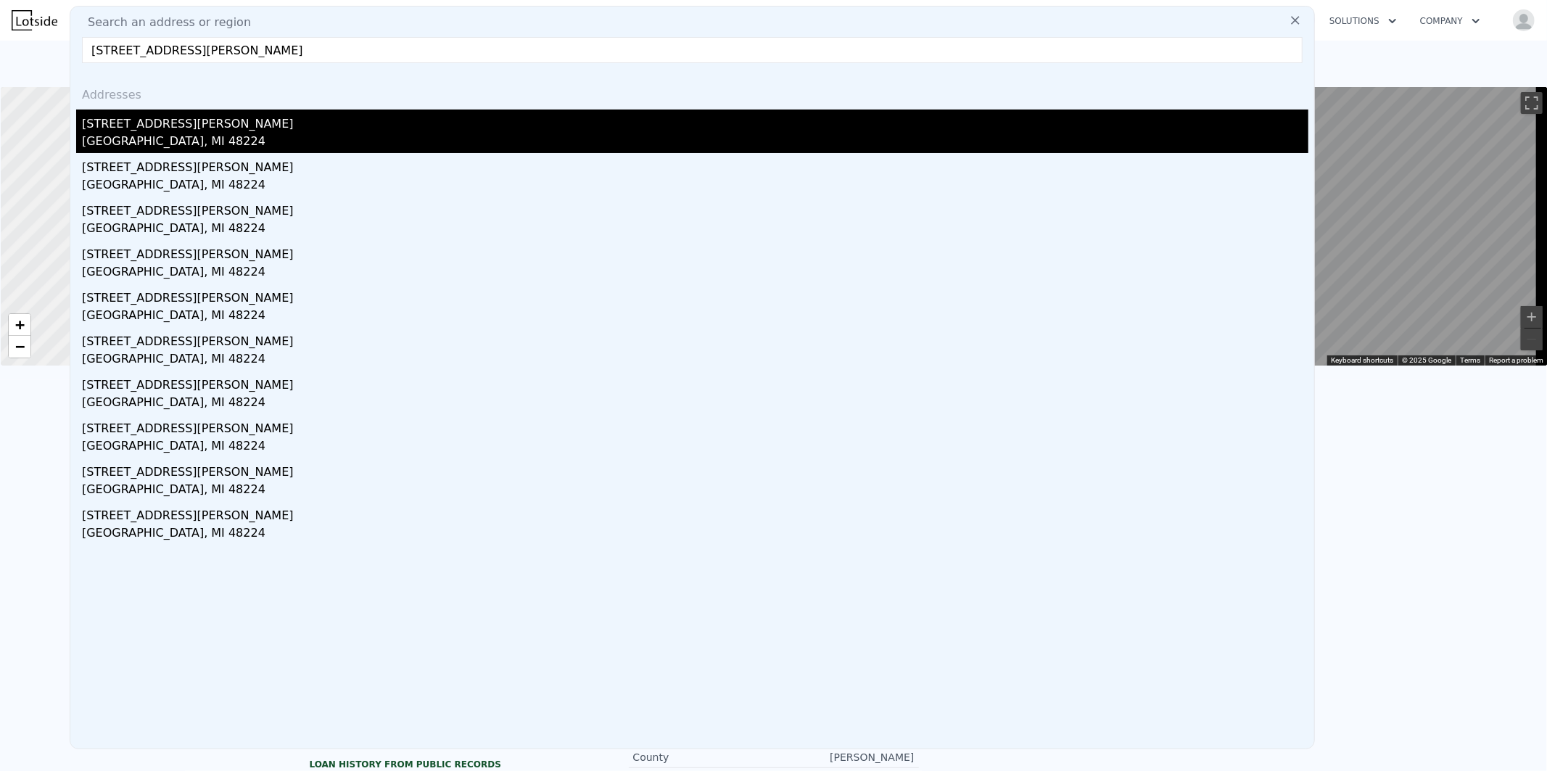
type input "[STREET_ADDRESS][PERSON_NAME]"
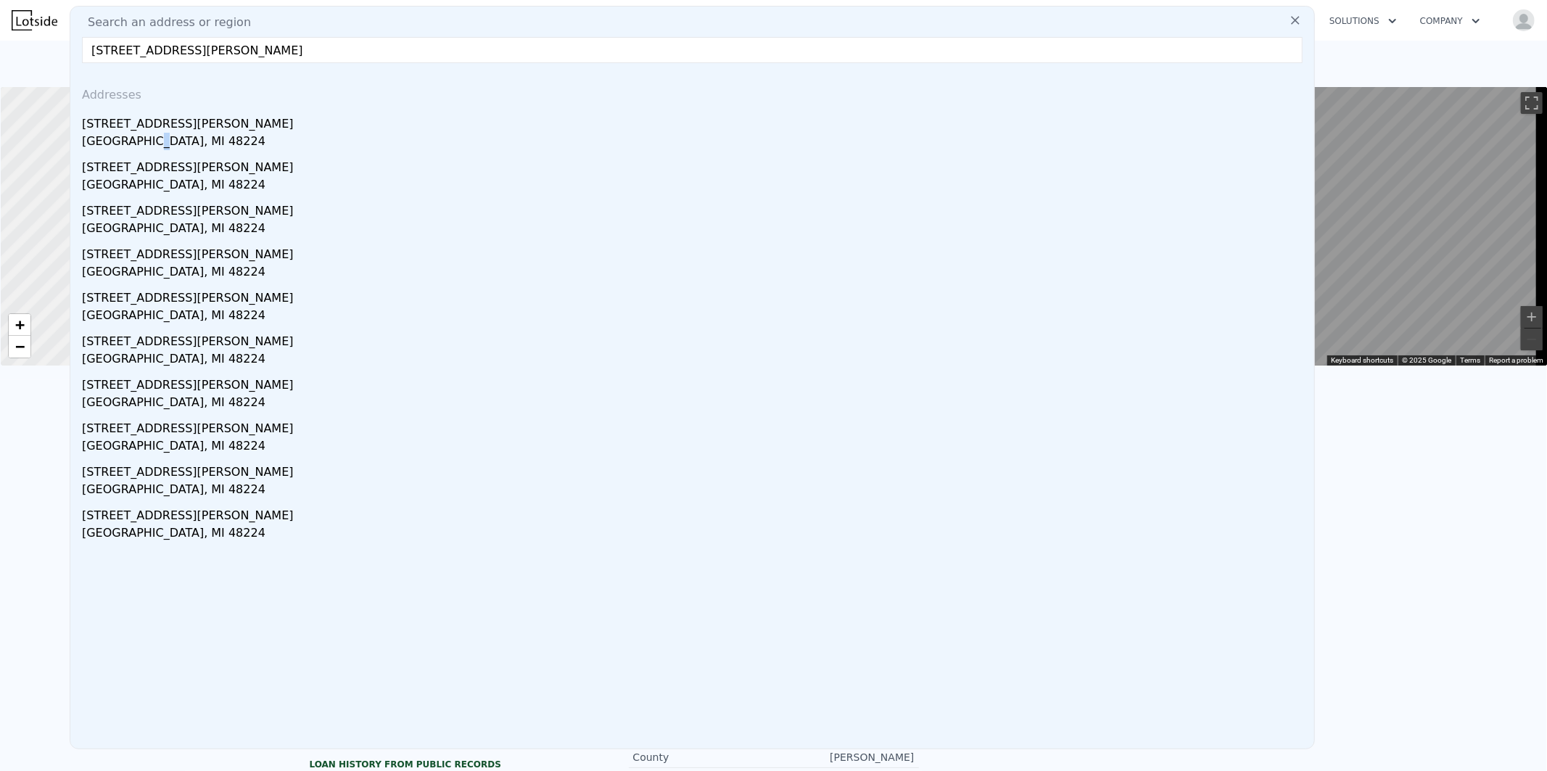
click at [139, 134] on div "[GEOGRAPHIC_DATA], MI 48224" at bounding box center [695, 143] width 1226 height 20
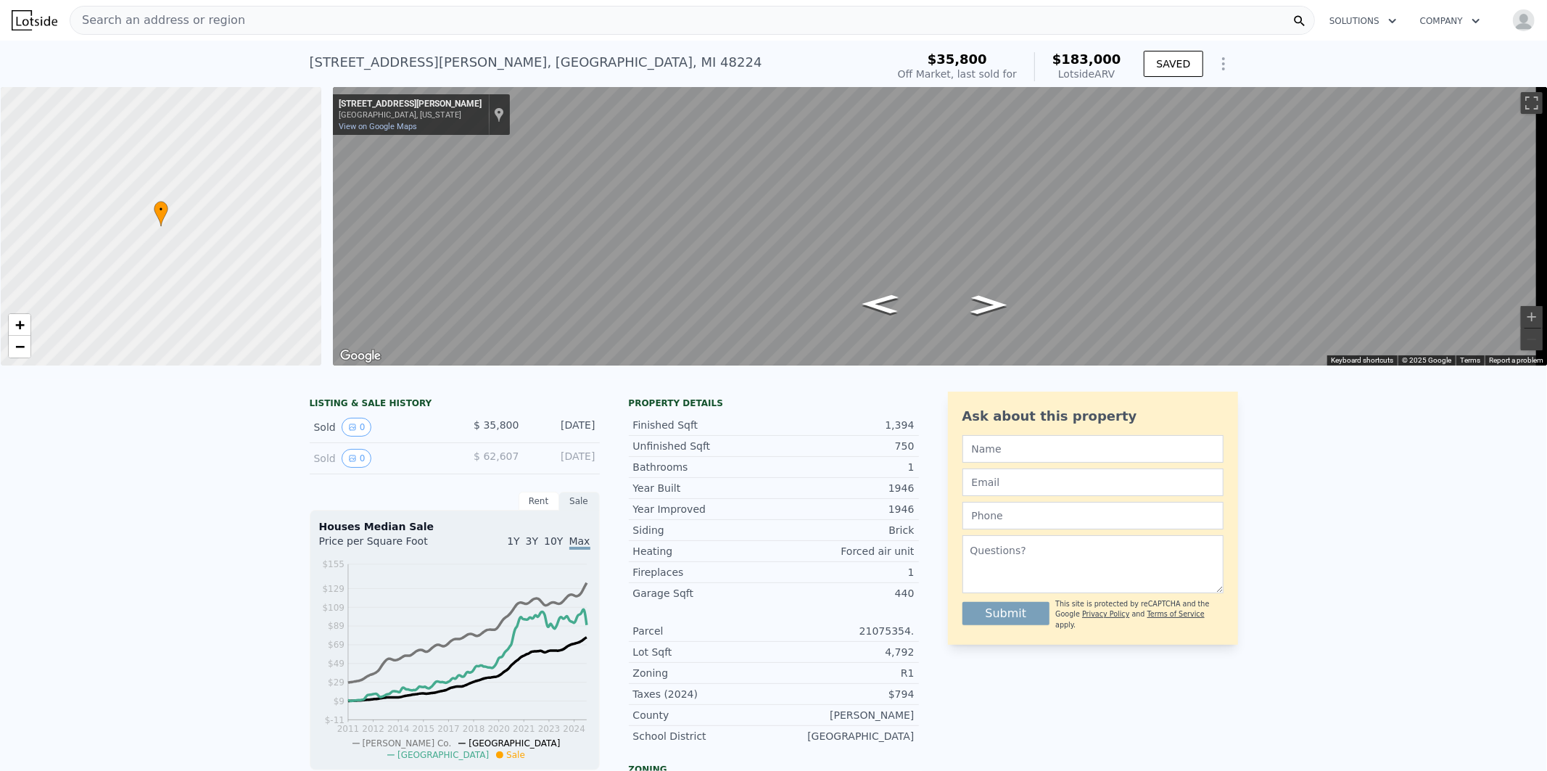
click at [180, 12] on span "Search an address or region" at bounding box center [157, 20] width 175 height 17
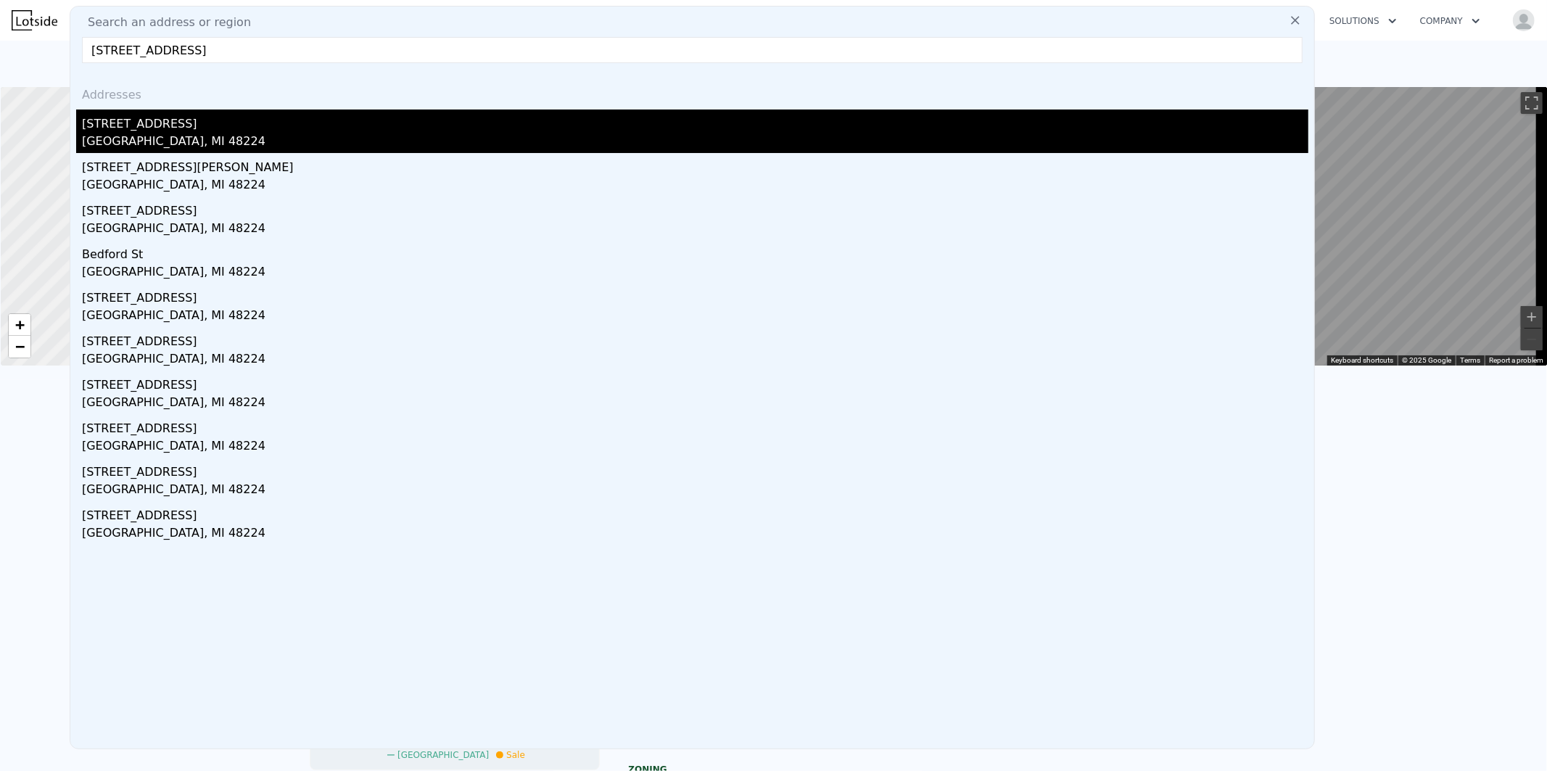
type input "[STREET_ADDRESS]"
click at [131, 128] on div "[STREET_ADDRESS]" at bounding box center [695, 121] width 1226 height 23
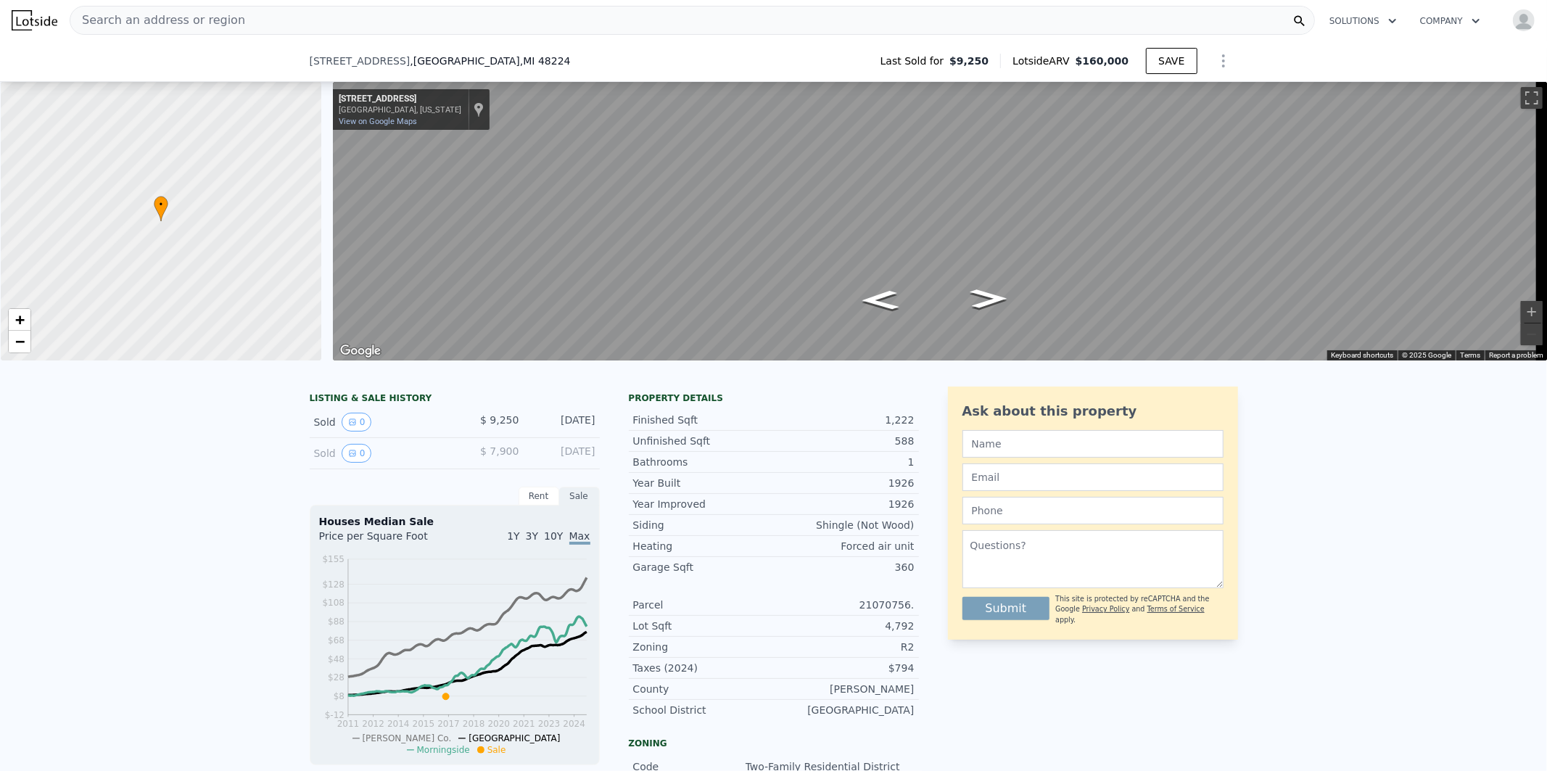
scroll to position [3813, 0]
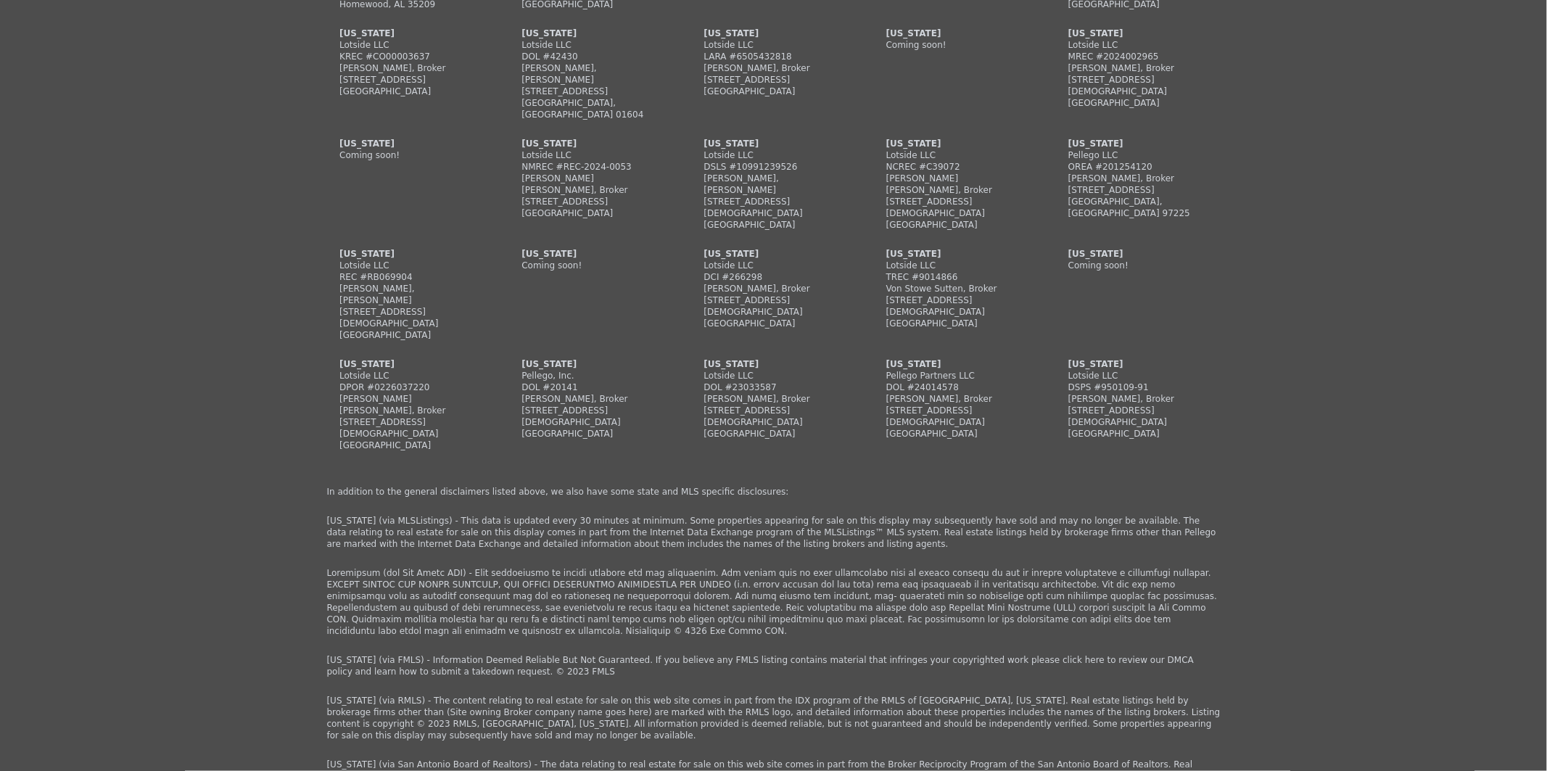
type input "3"
type input "4"
type input "2"
type input "1015"
type input "1621"
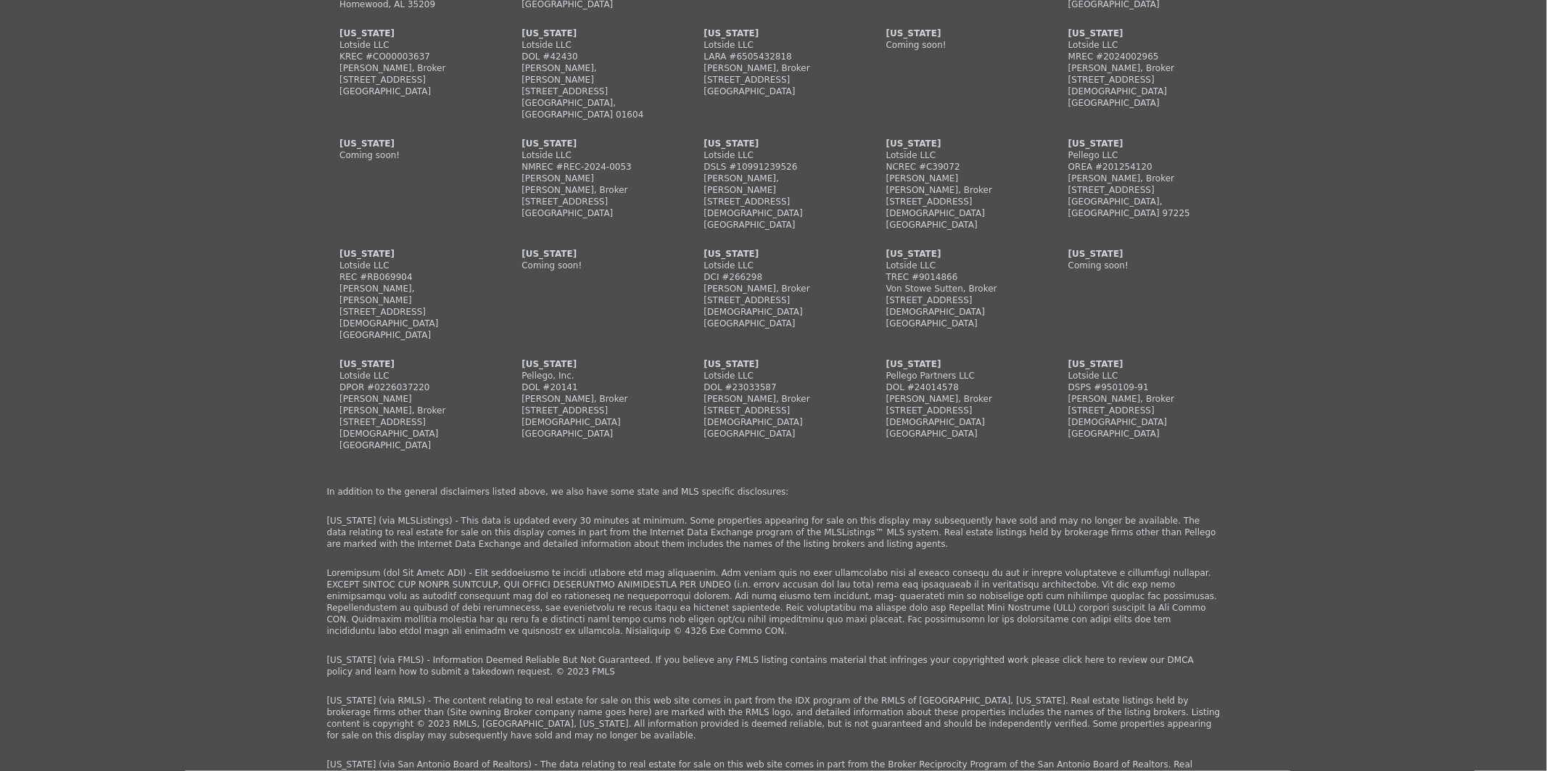
type input "$ 183,000"
type input "4"
type input "$ 132,136"
